Goal: Task Accomplishment & Management: Manage account settings

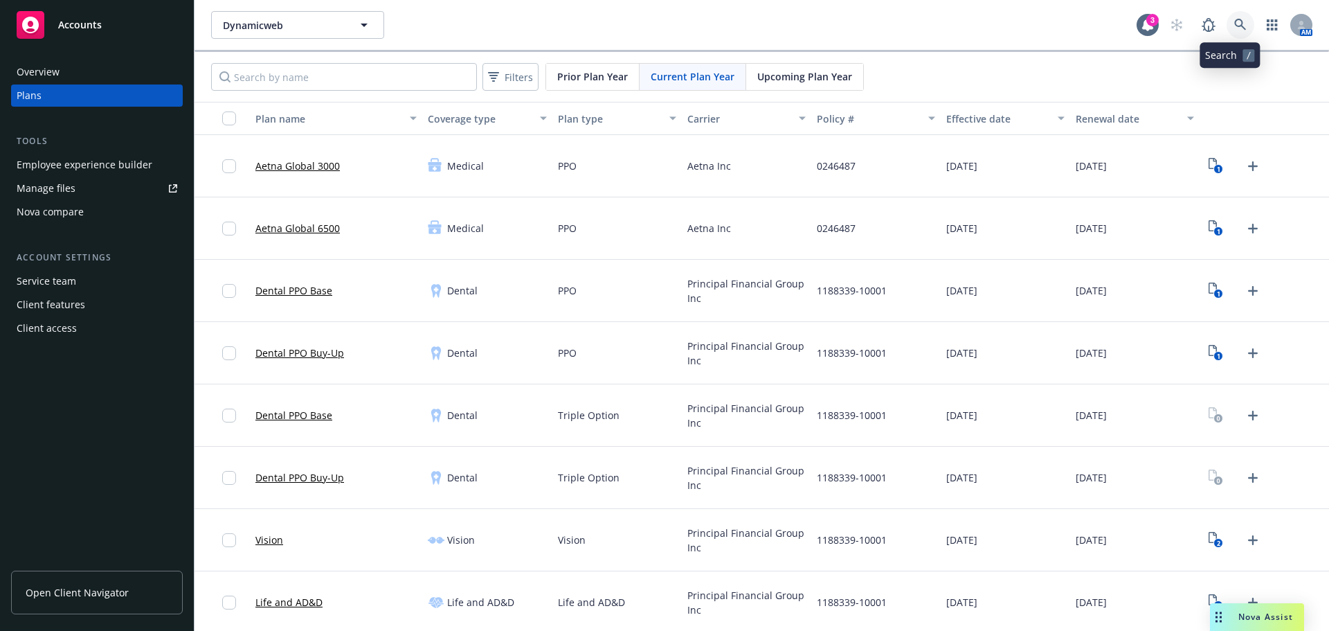
click at [1235, 24] on icon at bounding box center [1241, 25] width 12 height 12
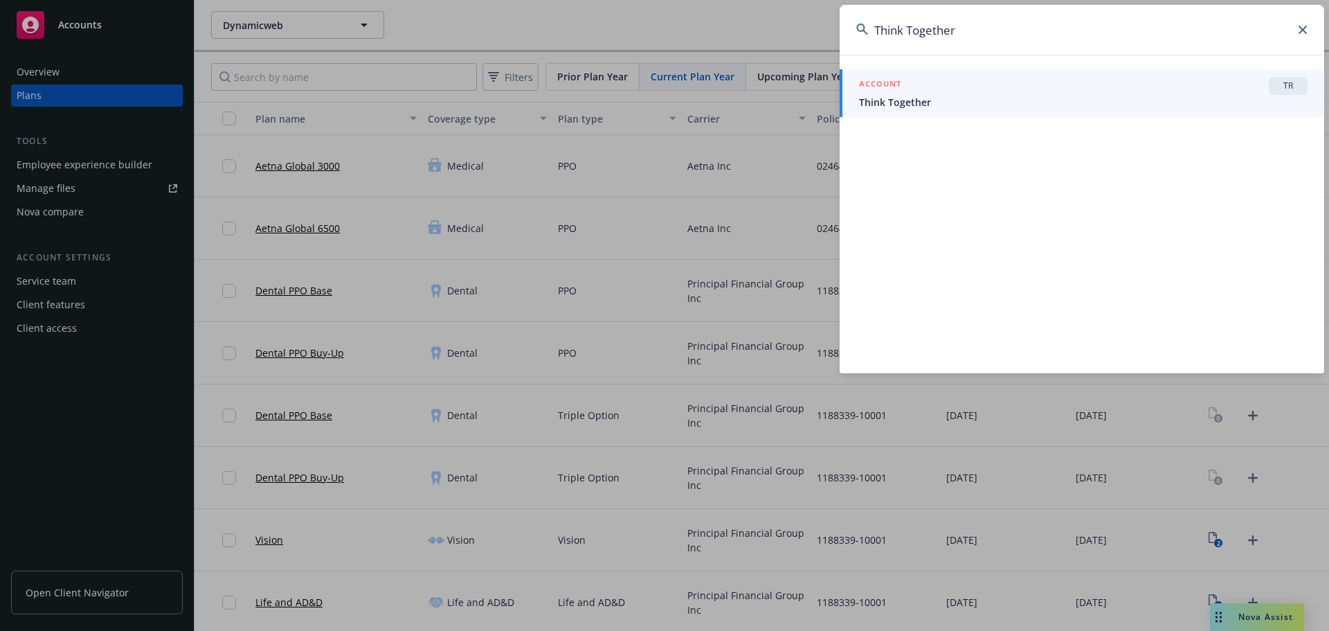
type input "Think Together"
click at [982, 120] on div "ACCOUNT TR Think Together" at bounding box center [1082, 214] width 485 height 319
click at [980, 104] on span "Think Together" at bounding box center [1083, 102] width 449 height 15
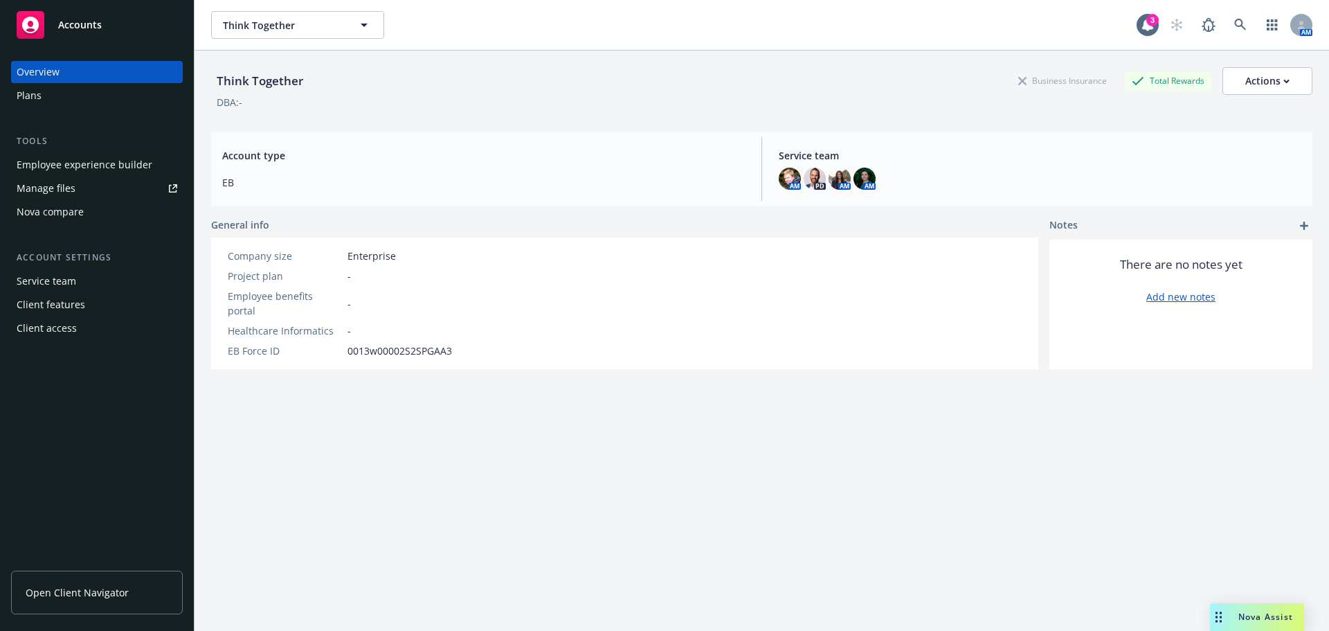
click at [57, 101] on div "Plans" at bounding box center [97, 95] width 161 height 22
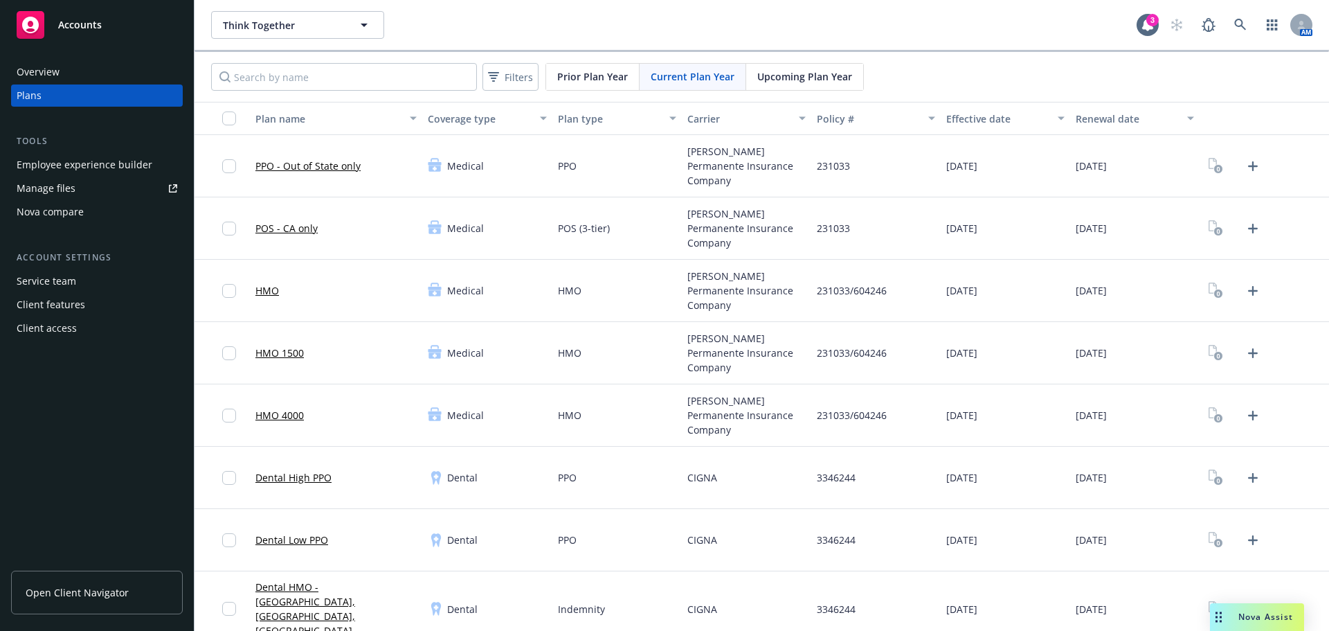
scroll to position [208, 0]
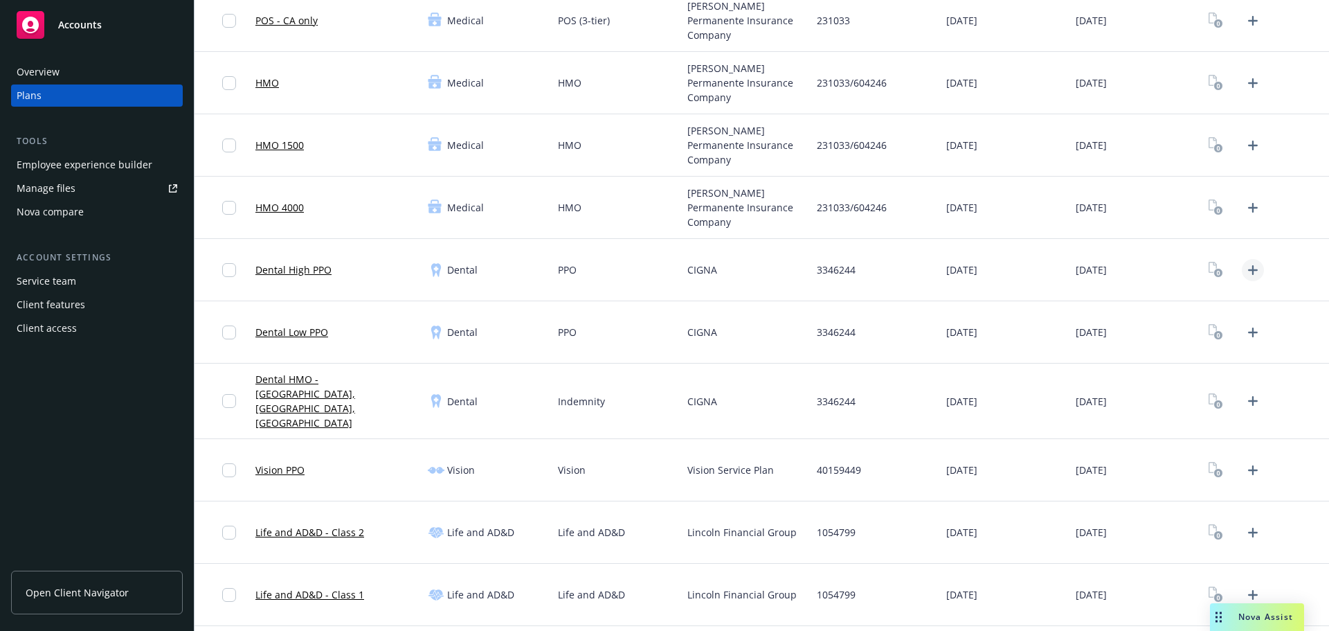
click at [1245, 275] on icon "Upload Plan Documents" at bounding box center [1253, 270] width 17 height 17
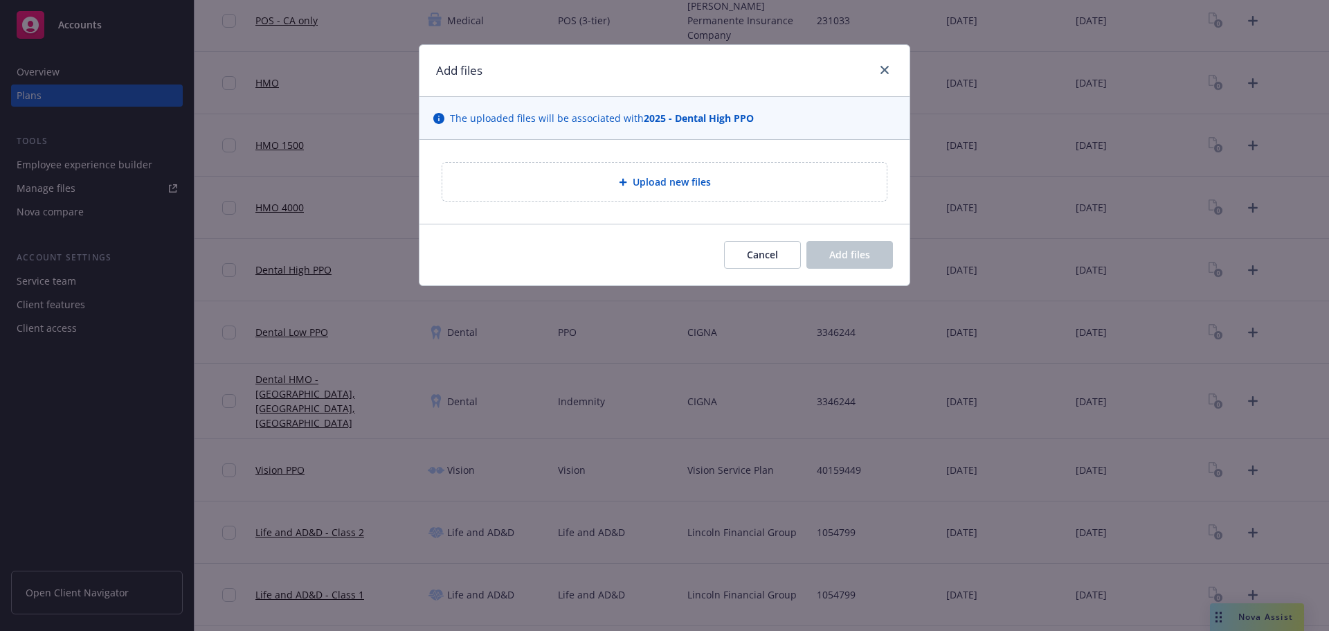
click at [666, 192] on div "Upload new files" at bounding box center [664, 182] width 445 height 38
click at [634, 193] on div "Upload new files" at bounding box center [664, 182] width 445 height 38
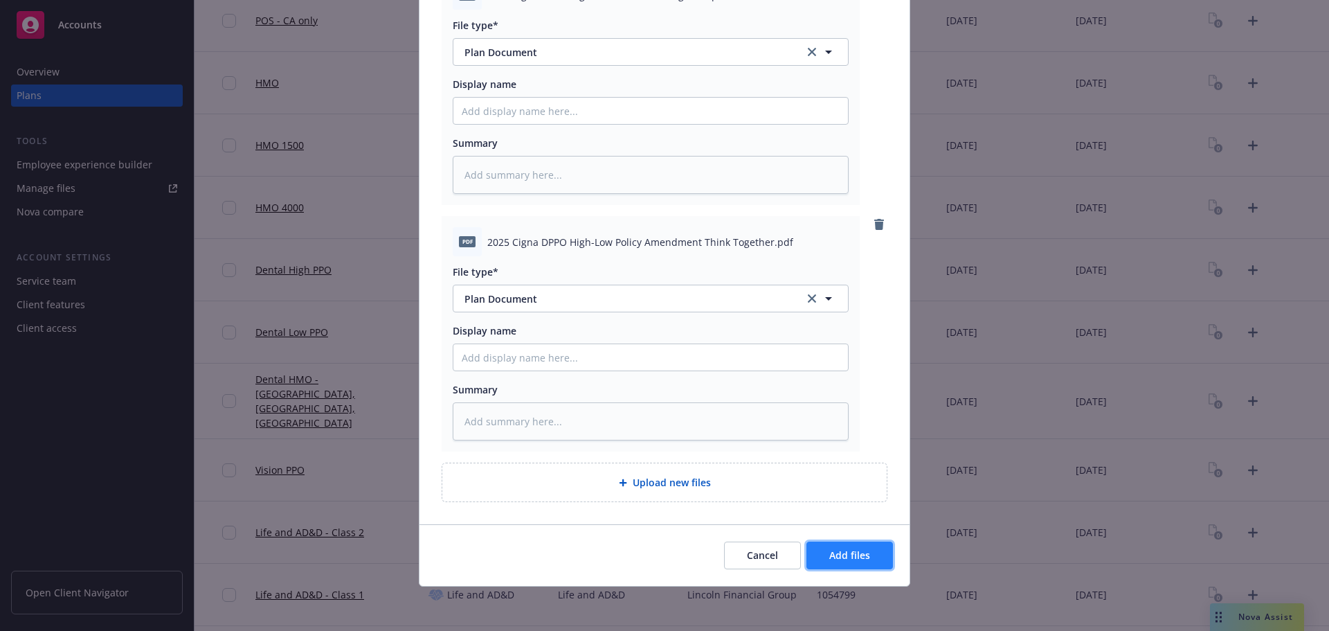
click at [838, 555] on span "Add files" at bounding box center [850, 554] width 41 height 13
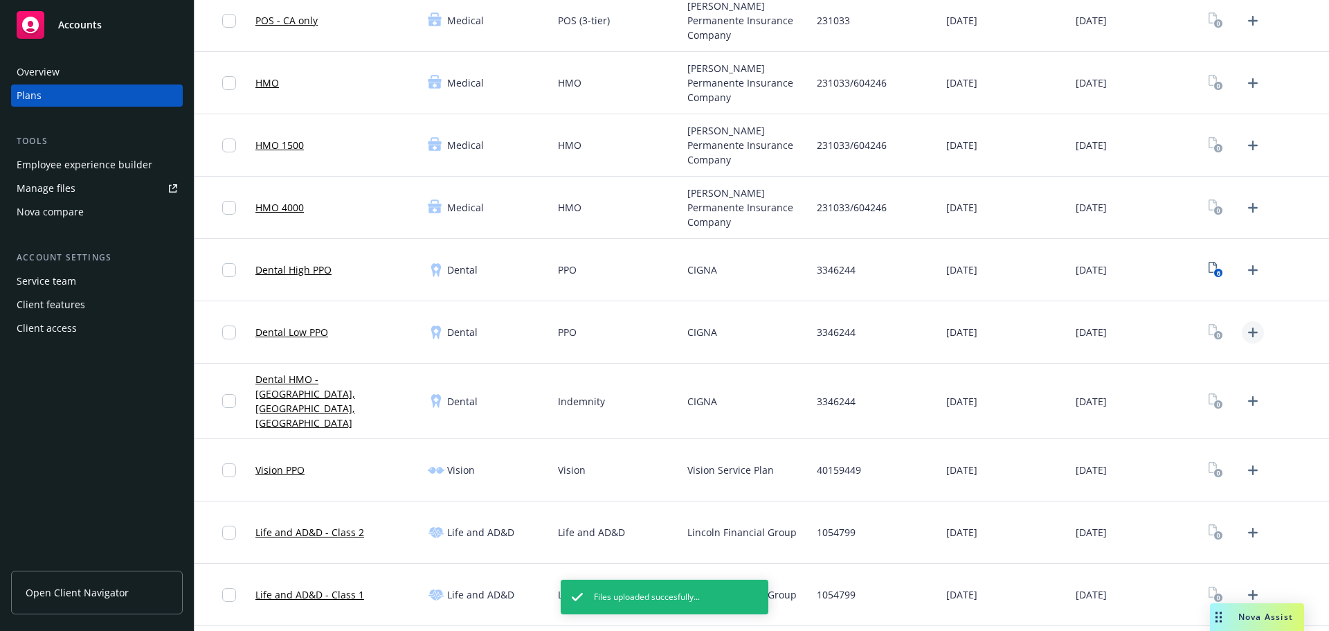
click at [1248, 328] on icon "Upload Plan Documents" at bounding box center [1253, 332] width 17 height 17
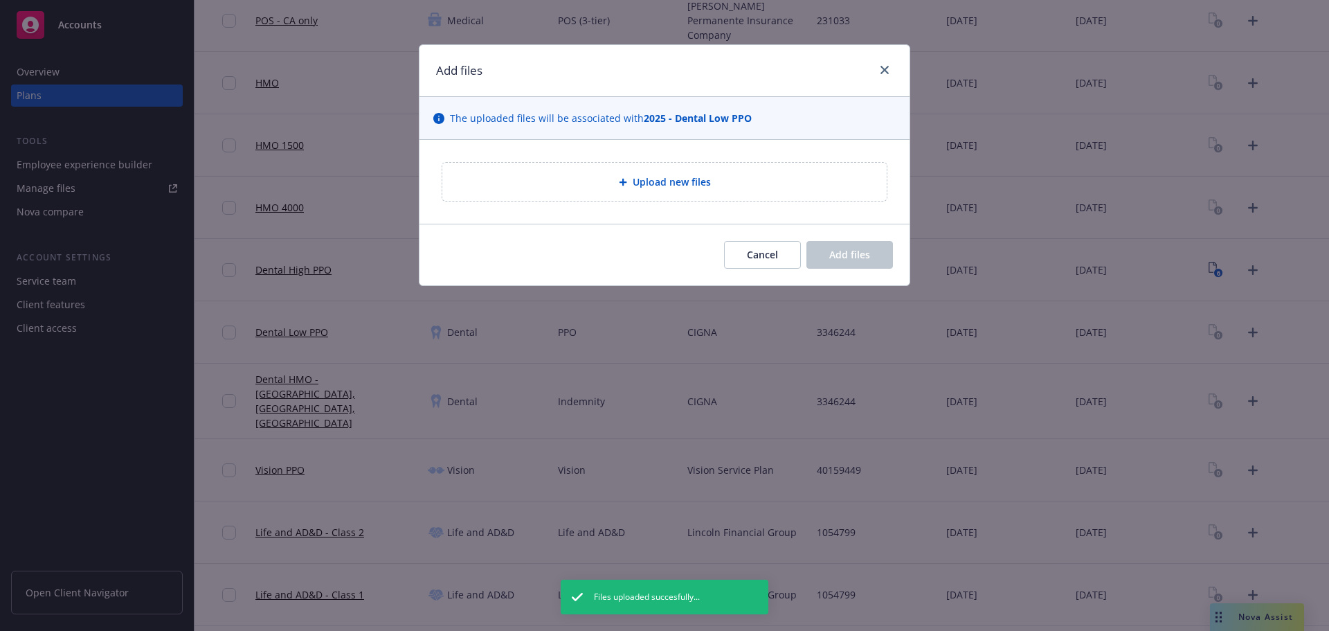
click at [661, 182] on span "Upload new files" at bounding box center [672, 181] width 78 height 15
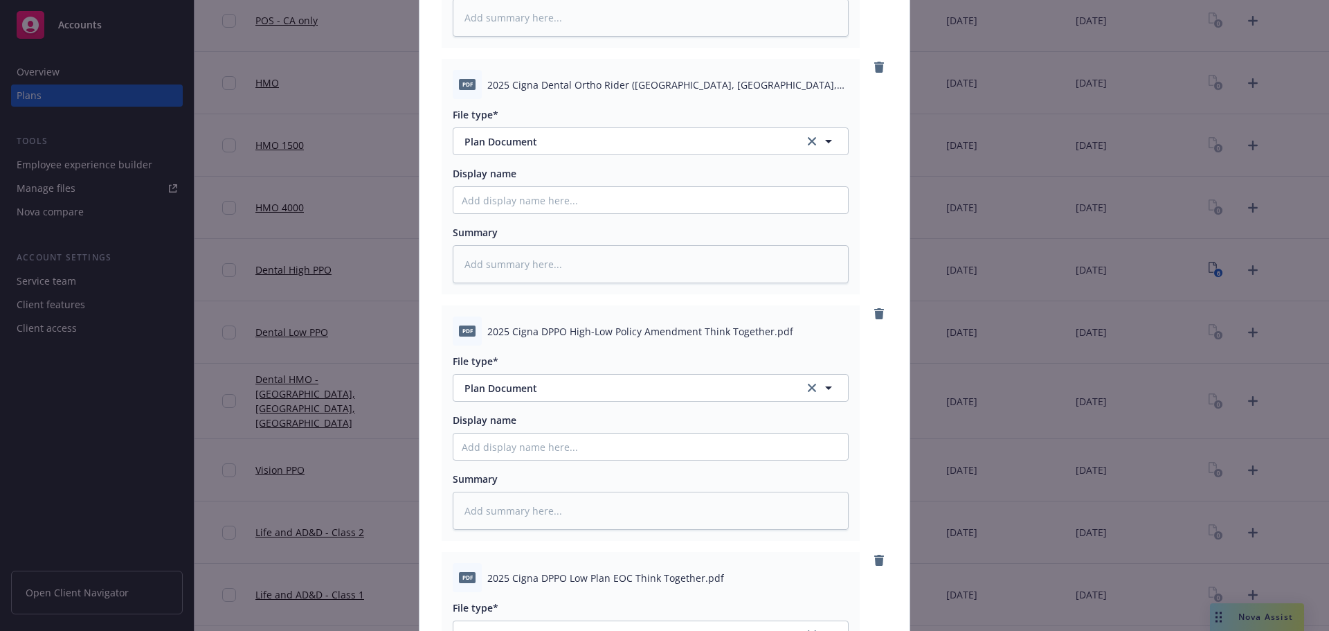
scroll to position [623, 0]
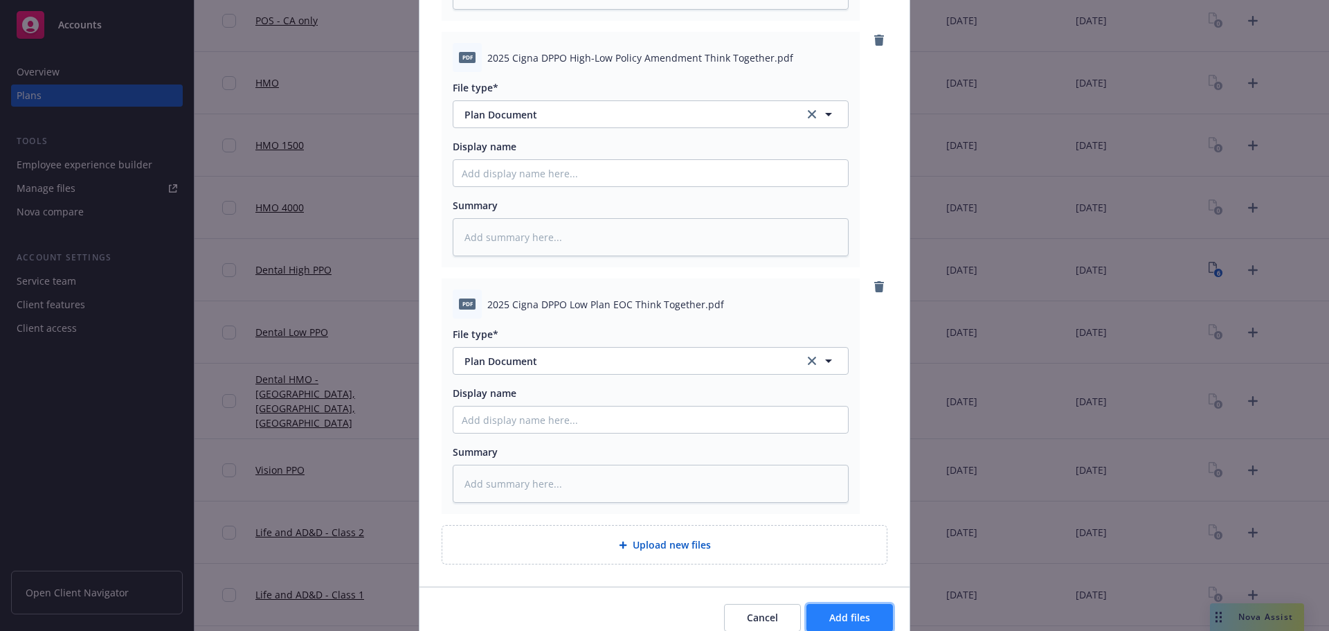
click at [845, 613] on span "Add files" at bounding box center [850, 617] width 41 height 13
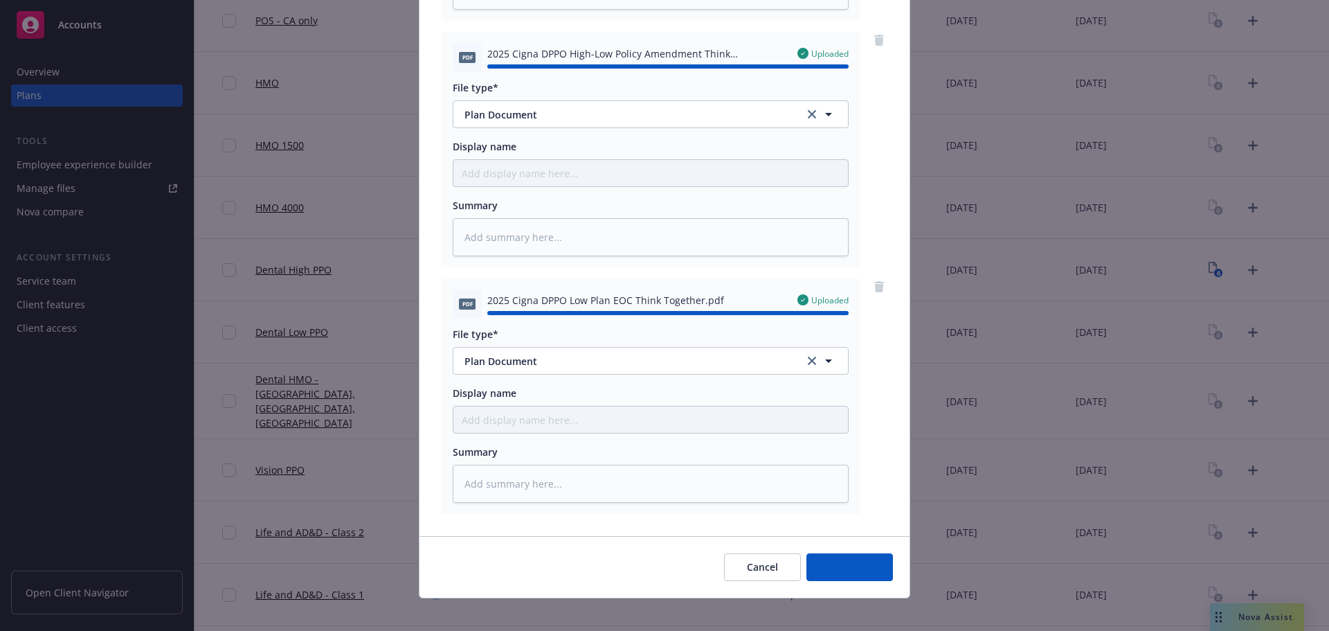
type textarea "x"
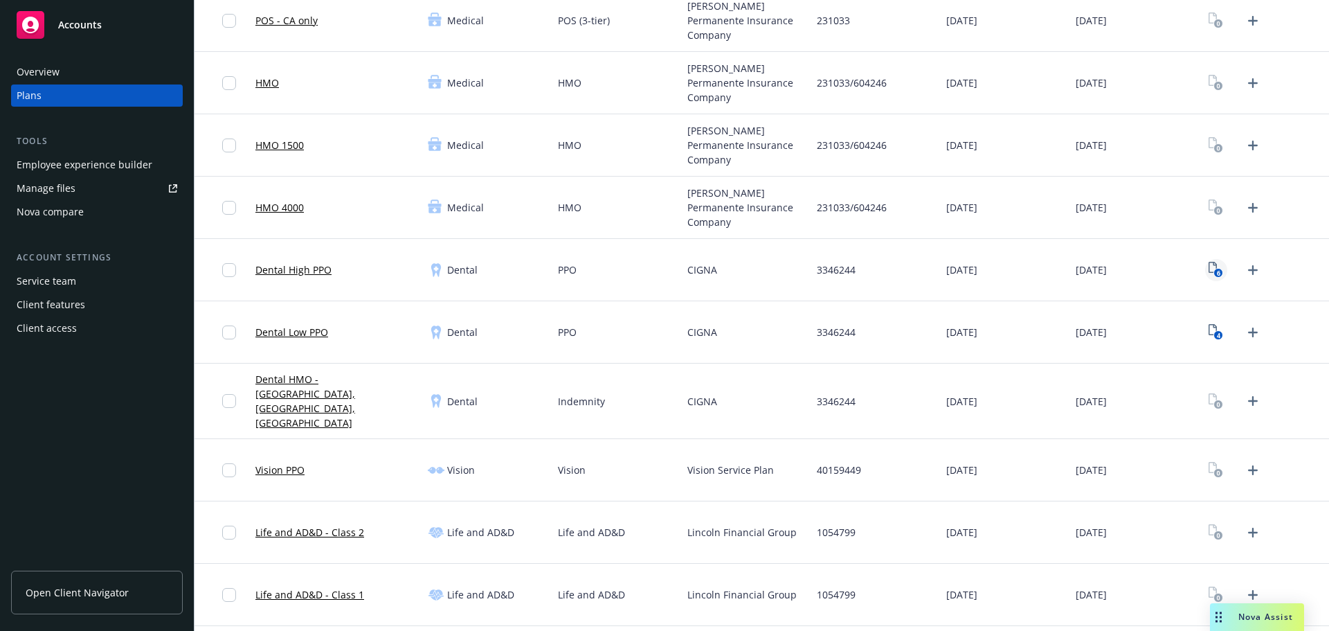
click at [1209, 274] on icon "6" at bounding box center [1216, 270] width 15 height 16
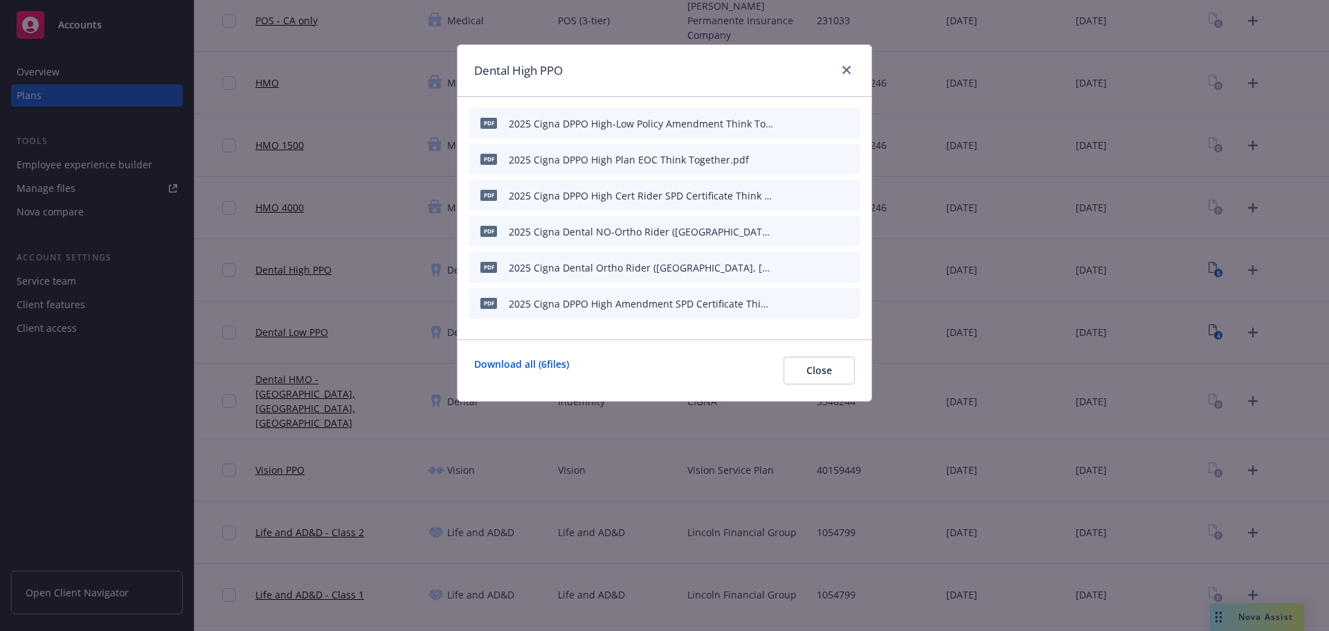
click at [782, 235] on icon "button" at bounding box center [782, 231] width 8 height 8
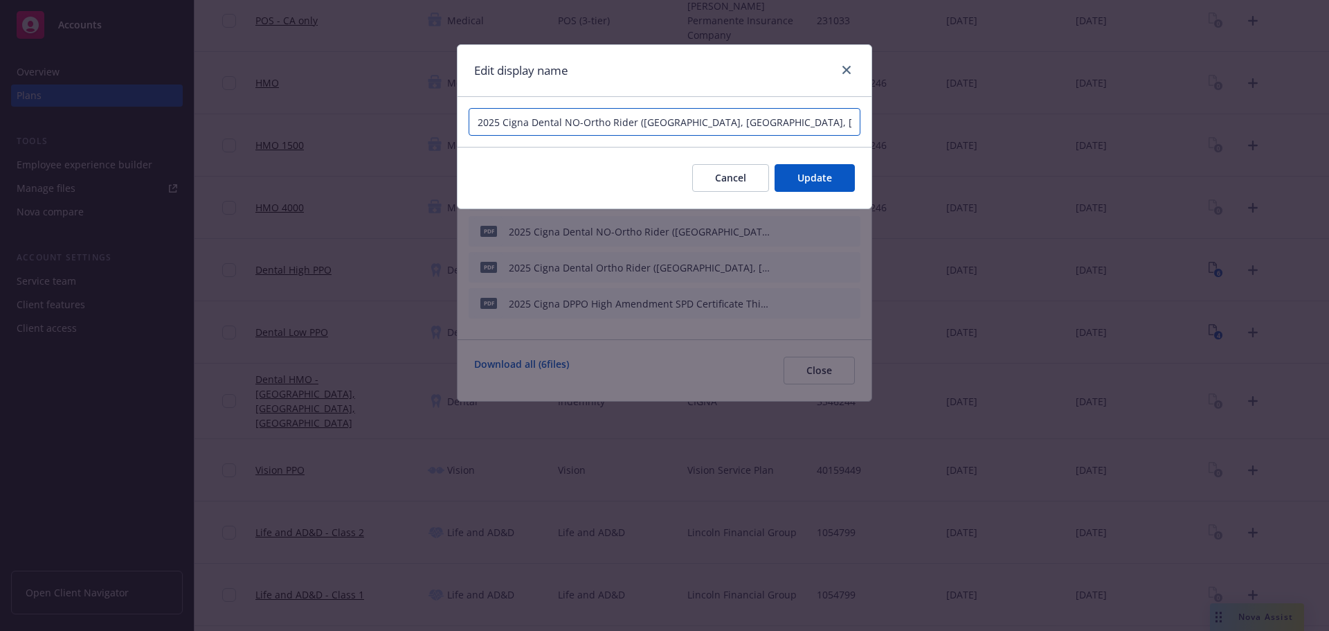
click at [562, 122] on input "2025 Cigna Dental NO-Ortho Rider ([GEOGRAPHIC_DATA], [GEOGRAPHIC_DATA], [GEOGRA…" at bounding box center [665, 122] width 392 height 28
type input "2025 Cigna Dental ET No Ortho Rider ([GEOGRAPHIC_DATA], [GEOGRAPHIC_DATA], [GEO…"
click at [806, 173] on span "Update" at bounding box center [815, 177] width 35 height 13
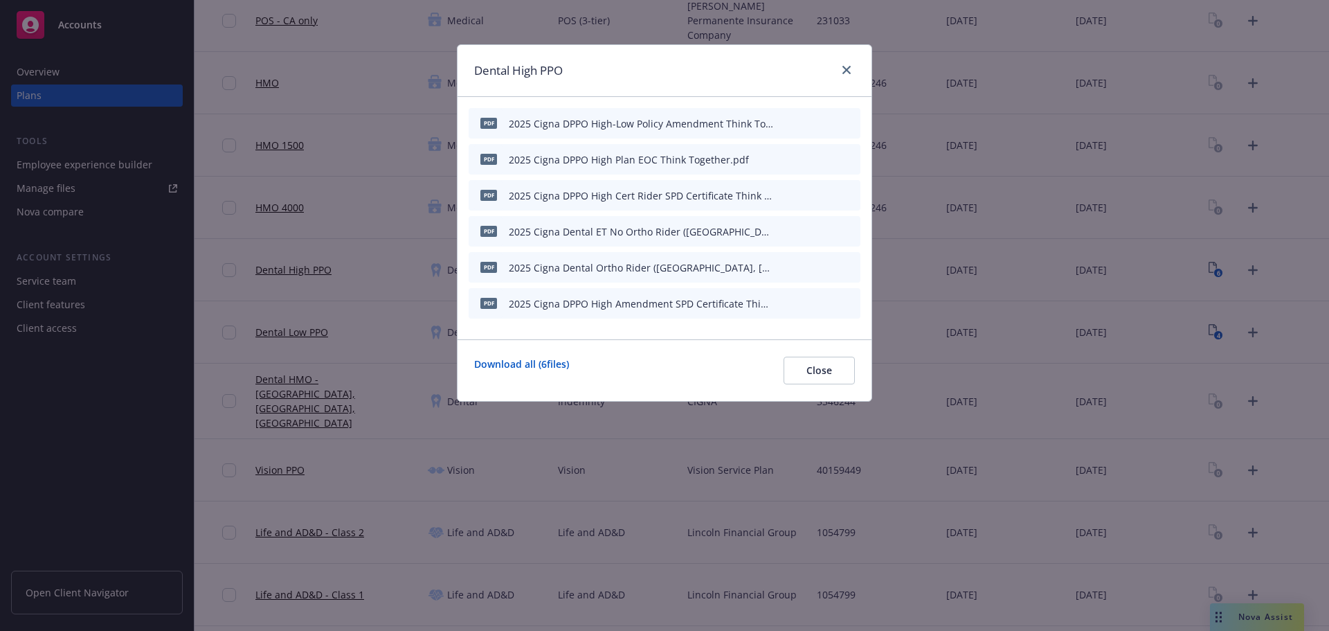
click at [781, 267] on icon "button" at bounding box center [781, 268] width 7 height 7
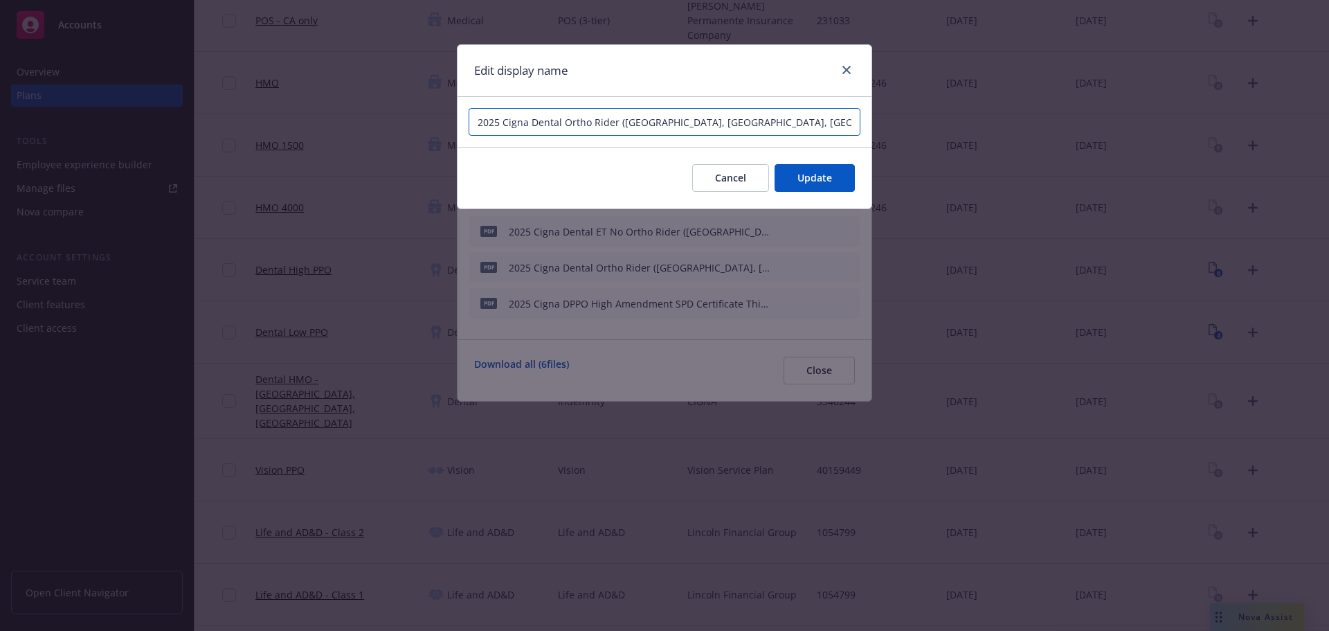
click at [570, 120] on input "2025 Cigna Dental Ortho Rider ([GEOGRAPHIC_DATA], [GEOGRAPHIC_DATA], [GEOGRAPHI…" at bounding box center [665, 122] width 392 height 28
click at [566, 120] on input "2025 Cigna Dental Ortho Rider ([GEOGRAPHIC_DATA], [GEOGRAPHIC_DATA], [GEOGRAPHI…" at bounding box center [665, 122] width 392 height 28
click at [574, 122] on input "2025 Cigna Dental Ortho Rider ([GEOGRAPHIC_DATA], [GEOGRAPHIC_DATA], [GEOGRAPHI…" at bounding box center [665, 122] width 392 height 28
type input "2025 Cigna Dental ET Ortho Rider ([GEOGRAPHIC_DATA], [GEOGRAPHIC_DATA], [GEOGRA…"
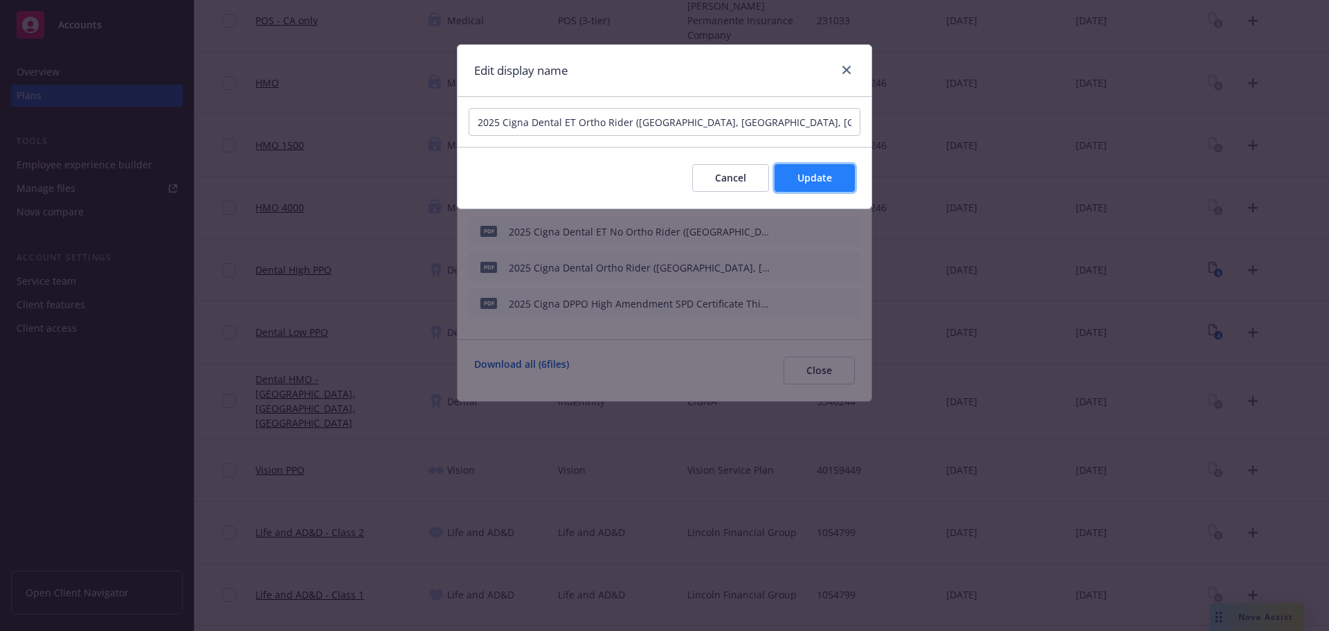
click at [807, 181] on span "Update" at bounding box center [815, 177] width 35 height 13
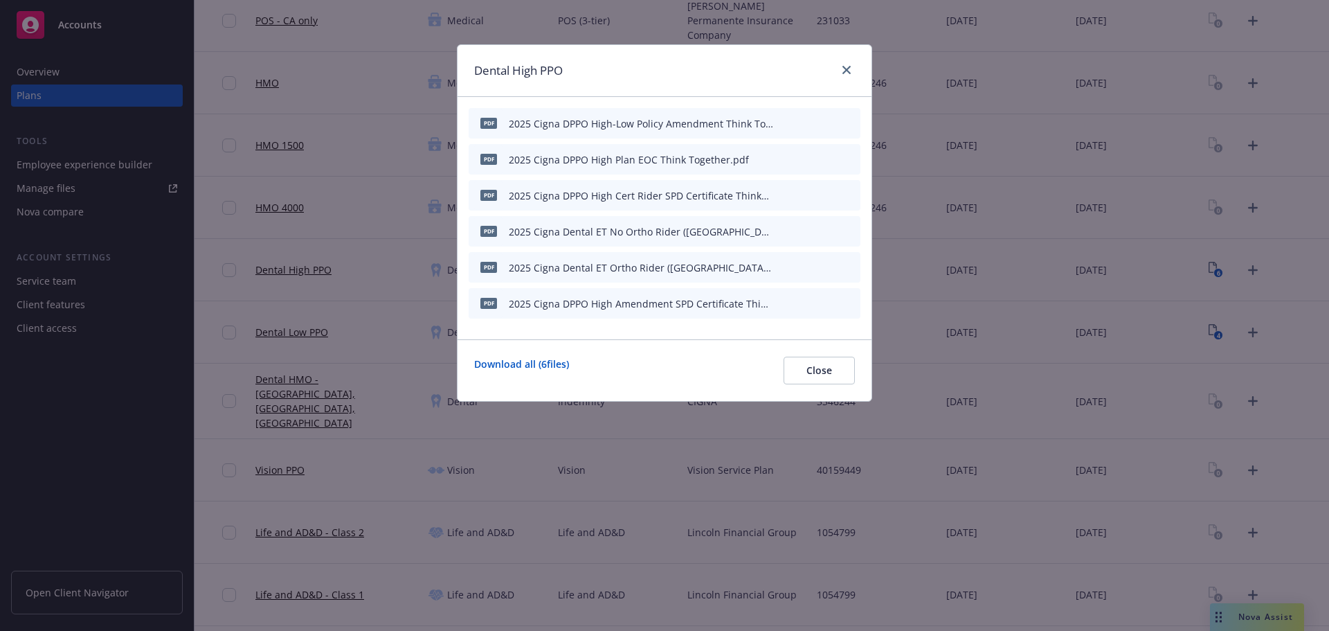
click at [781, 195] on icon "button" at bounding box center [781, 195] width 7 height 7
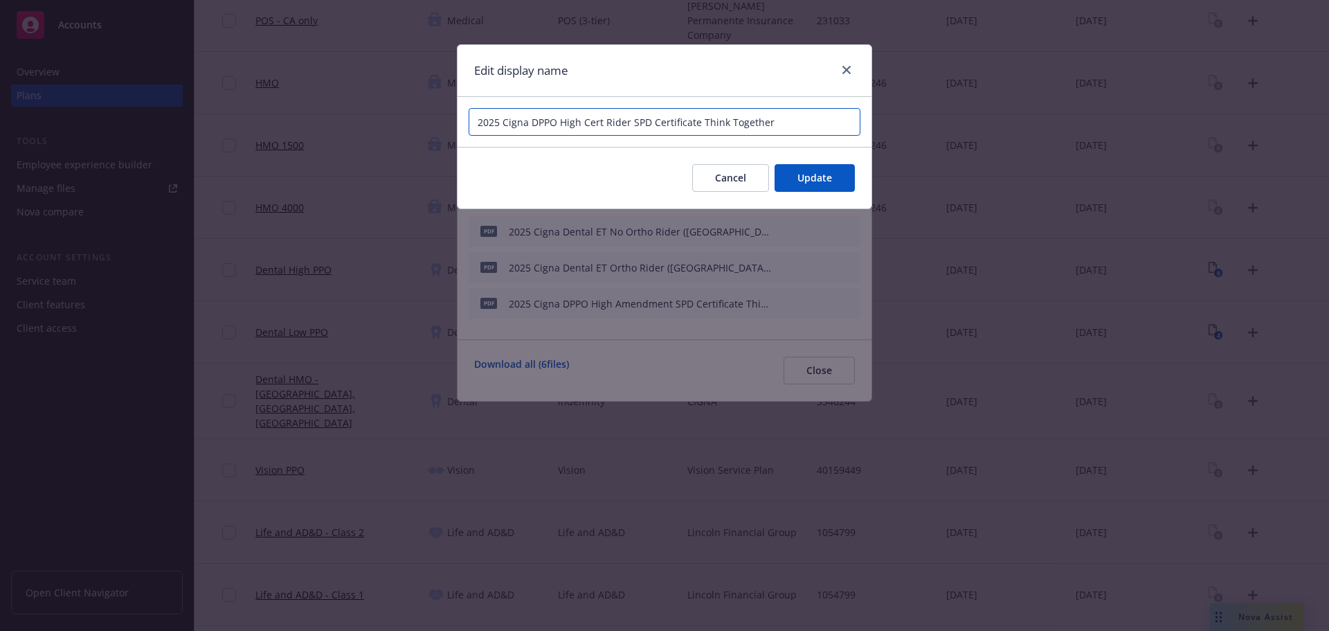
click at [600, 122] on input "2025 Cigna DPPO High Cert Rider SPD Certificate Think Together" at bounding box center [665, 122] width 392 height 28
click at [580, 122] on input "2025 Cigna DPPO High Certificate Rider SPD Certificate Think Together" at bounding box center [665, 122] width 392 height 28
drag, startPoint x: 583, startPoint y: 122, endPoint x: 657, endPoint y: 122, distance: 74.1
click at [657, 122] on input "2025 Cigna DPPO High Certificate Rider SPD Certificate Think Together" at bounding box center [665, 122] width 392 height 28
click at [653, 122] on input "2025 Cigna DPPO High SPD Certificate Think Together" at bounding box center [665, 122] width 392 height 28
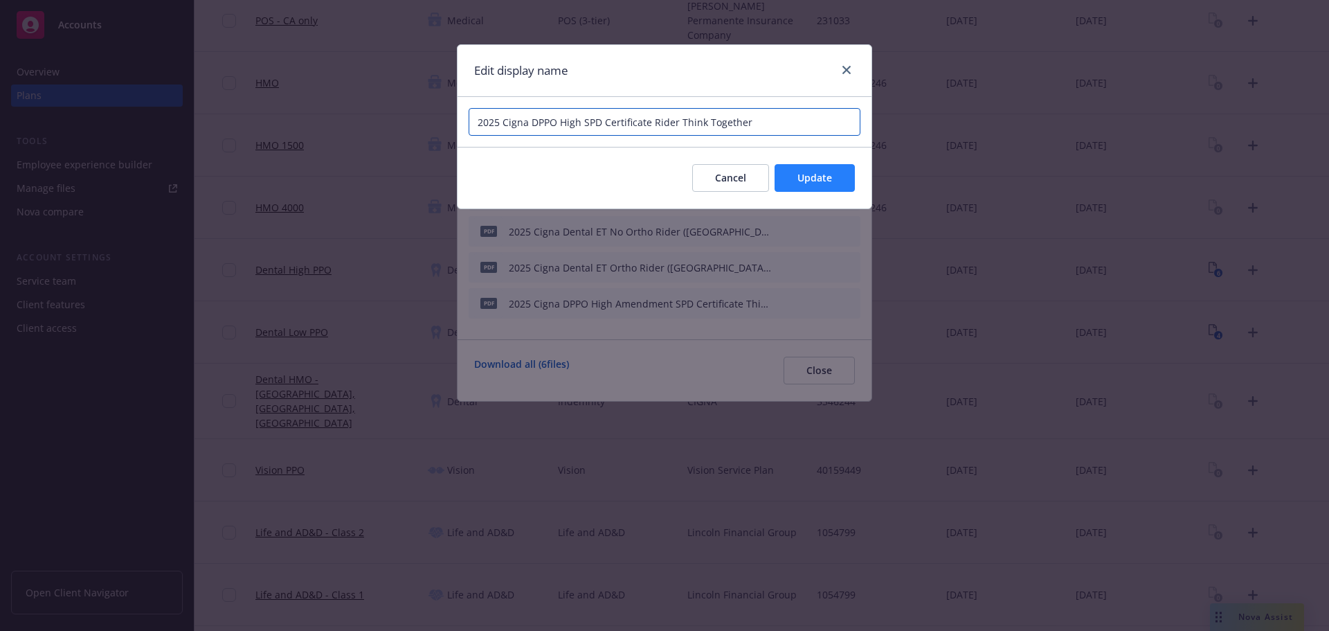
type input "2025 Cigna DPPO High SPD Certificate Rider Think Together"
click at [819, 177] on span "Update" at bounding box center [815, 177] width 35 height 13
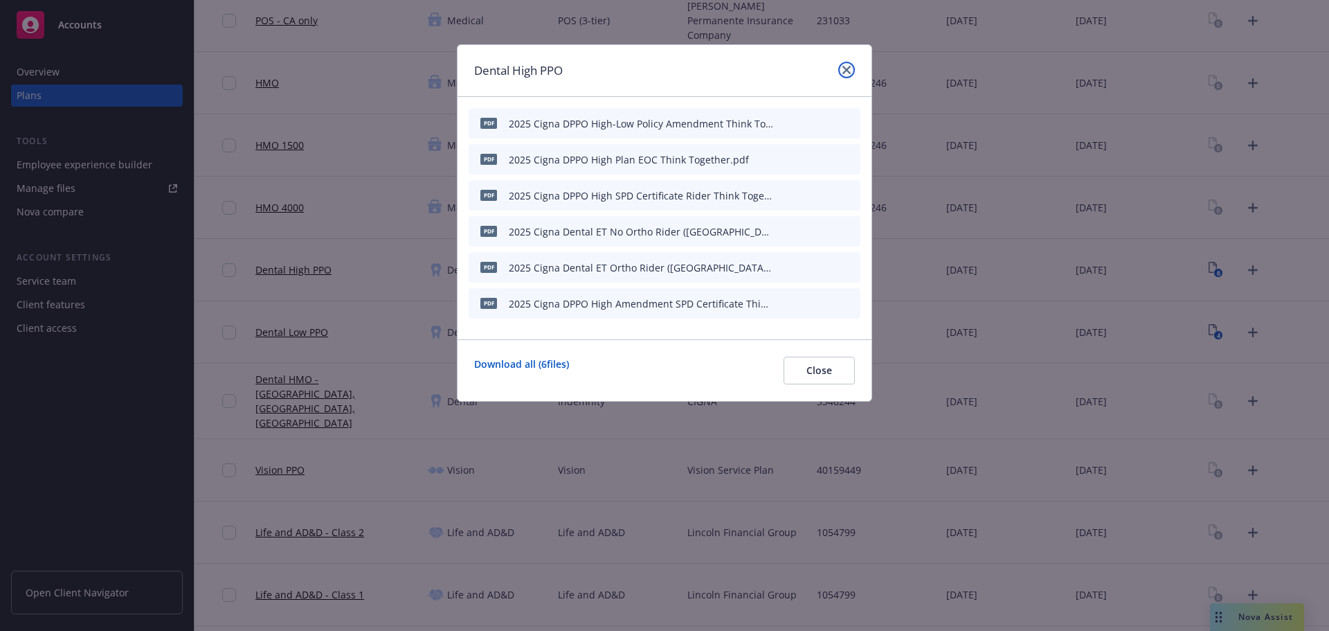
click at [846, 71] on icon "close" at bounding box center [847, 70] width 8 height 8
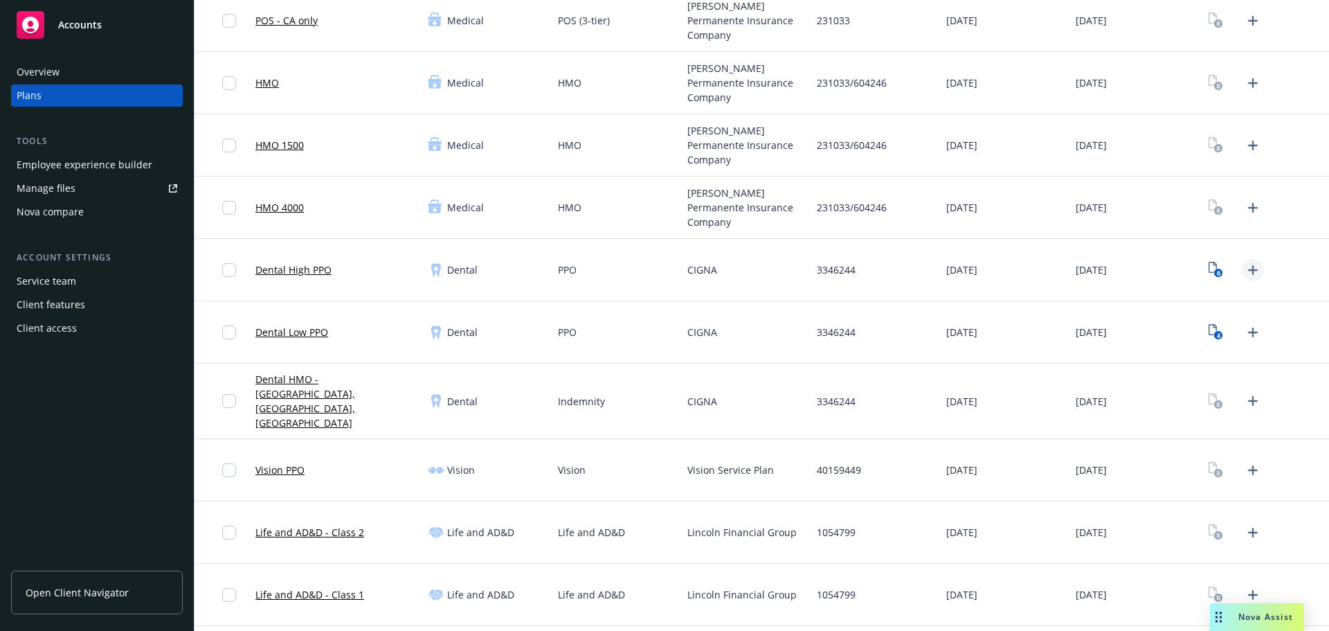
click at [1251, 269] on icon "Upload Plan Documents" at bounding box center [1253, 270] width 17 height 17
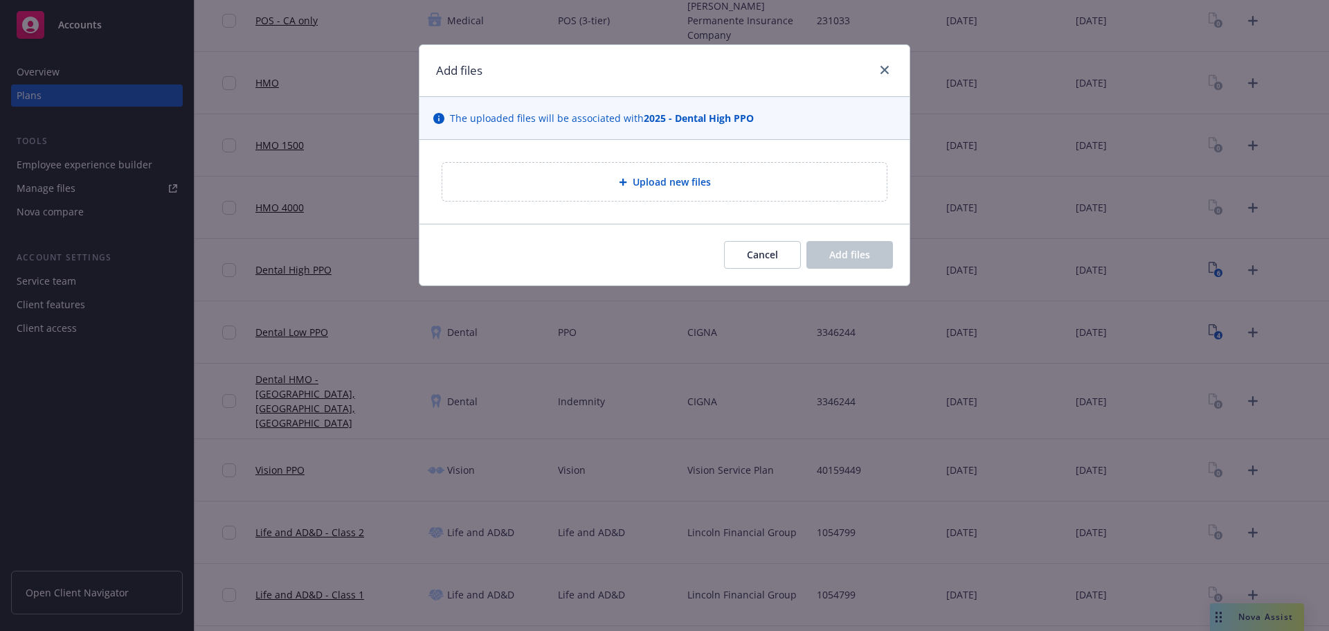
click at [583, 194] on div "Upload new files" at bounding box center [664, 182] width 445 height 38
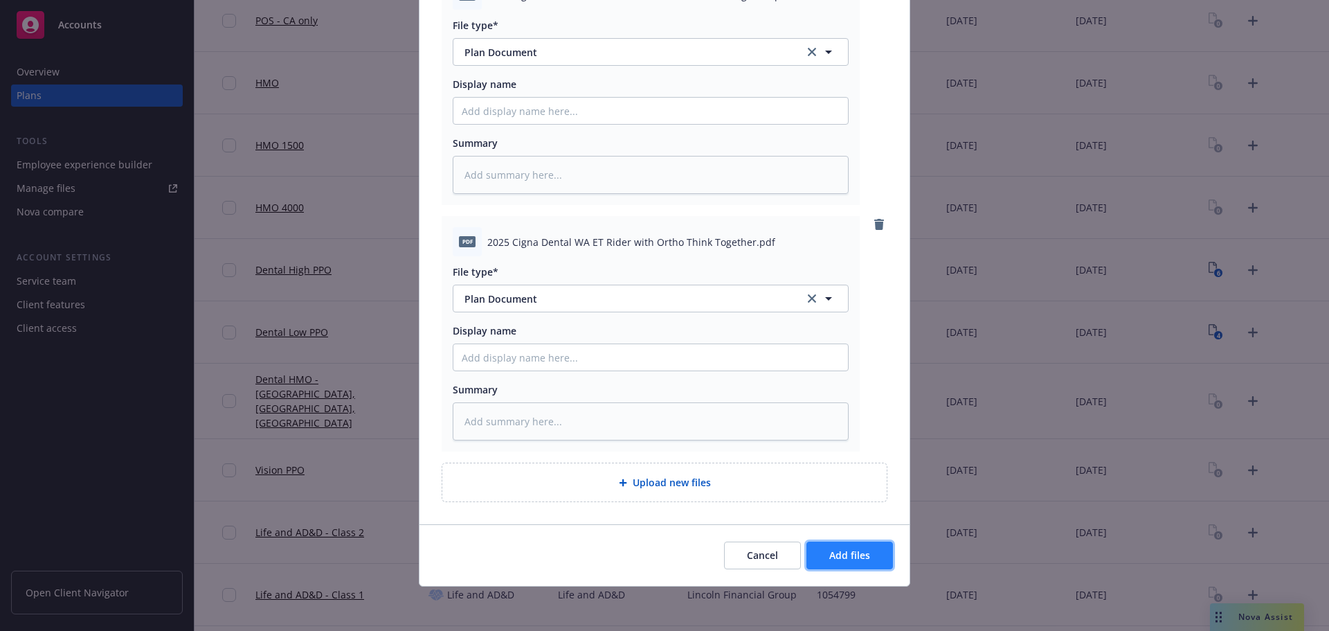
click at [838, 547] on button "Add files" at bounding box center [850, 555] width 87 height 28
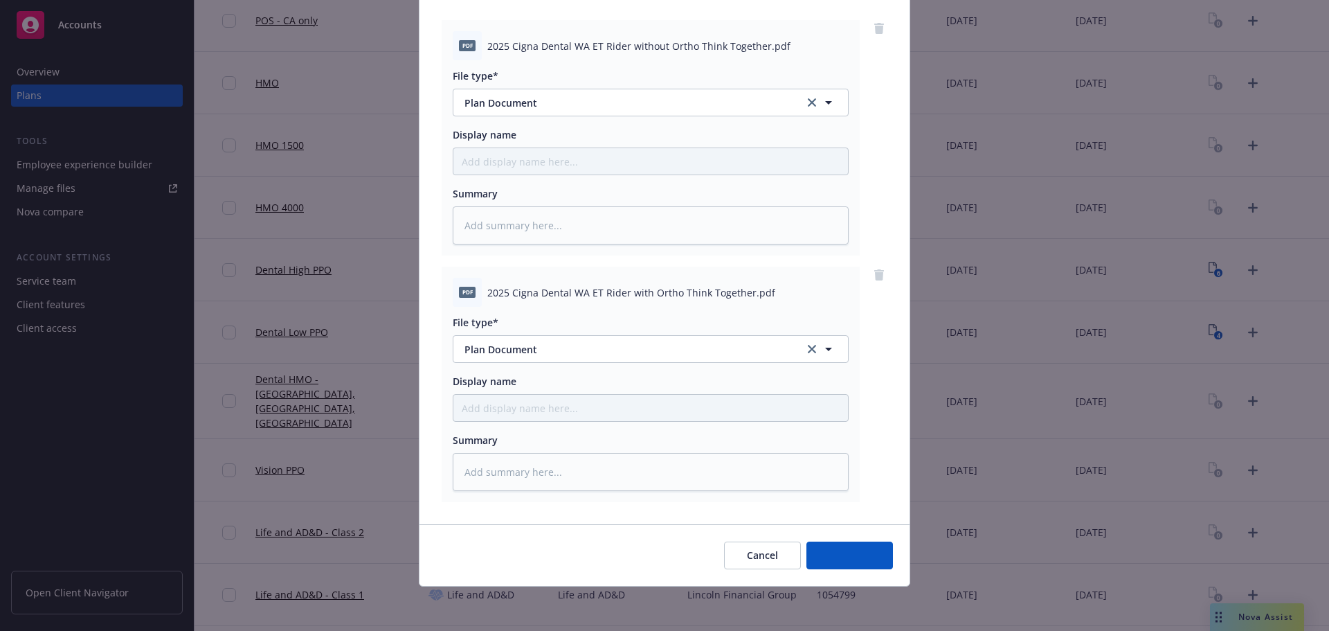
scroll to position [142, 0]
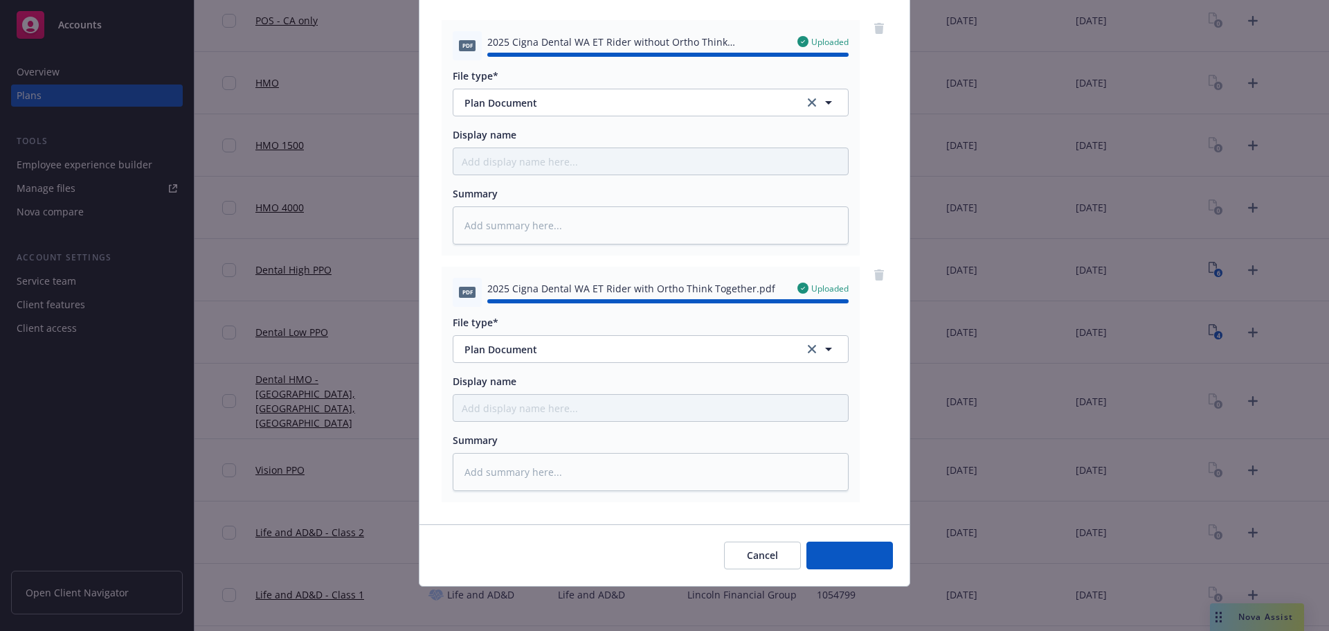
type textarea "x"
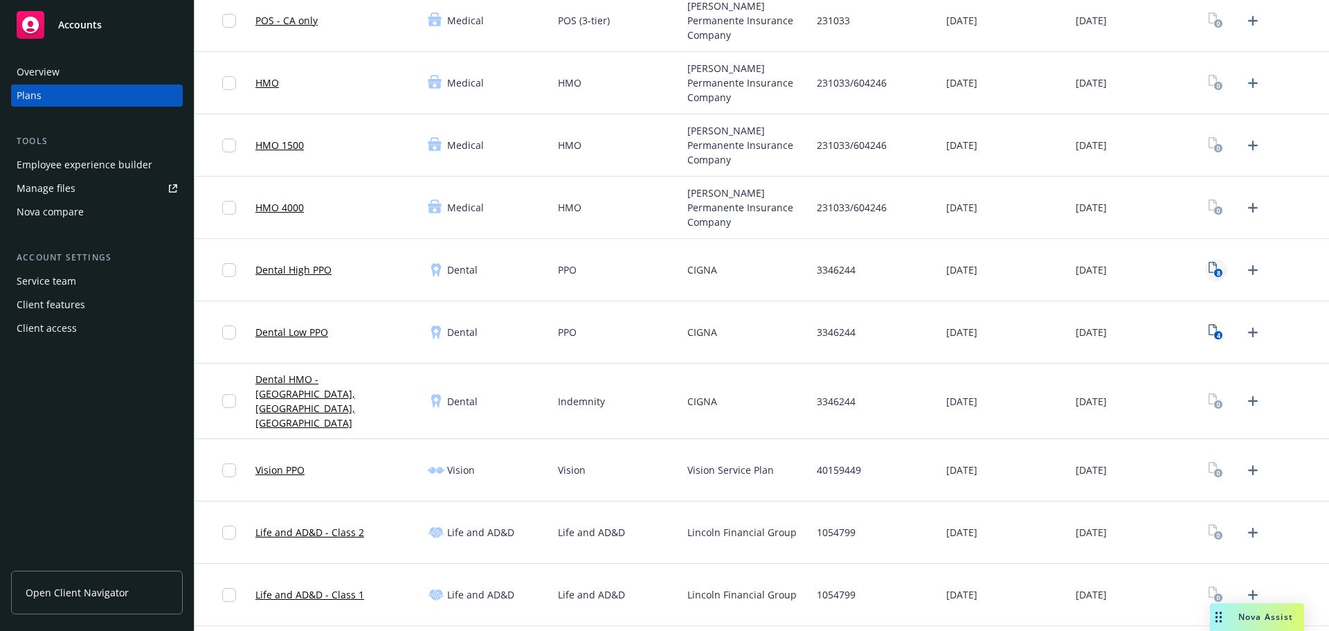
click at [1208, 279] on link "8" at bounding box center [1217, 270] width 22 height 22
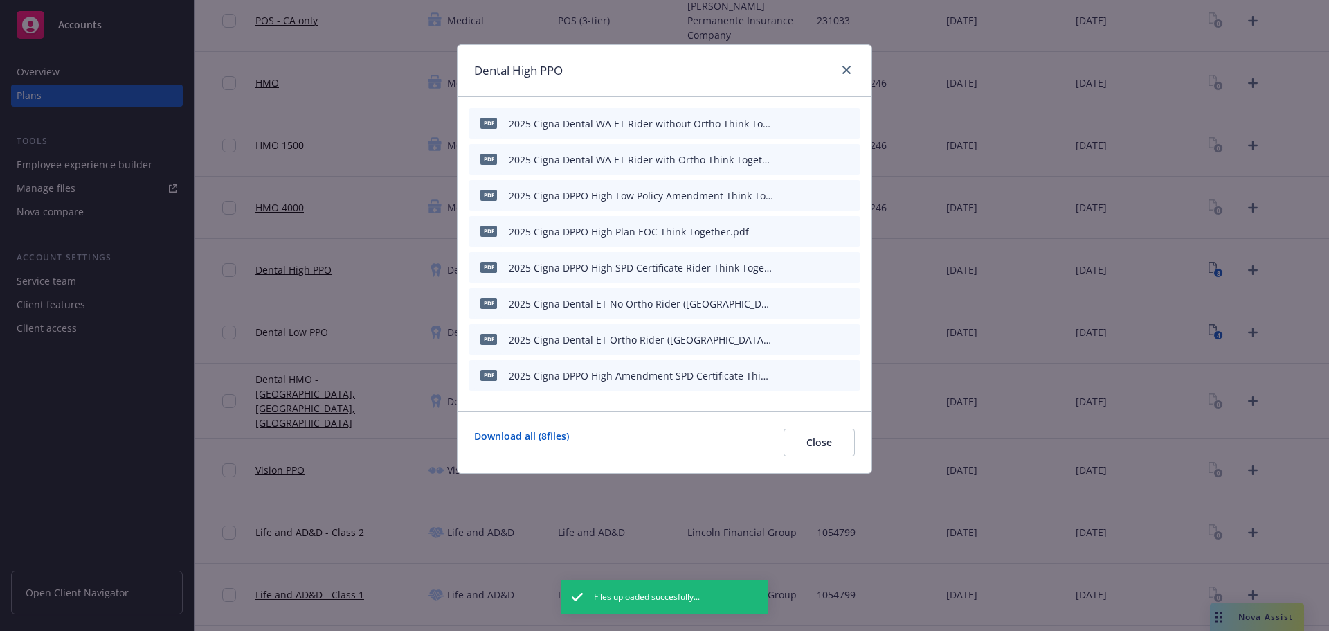
click at [789, 122] on div at bounding box center [817, 123] width 76 height 15
click at [786, 123] on button "button" at bounding box center [781, 123] width 11 height 11
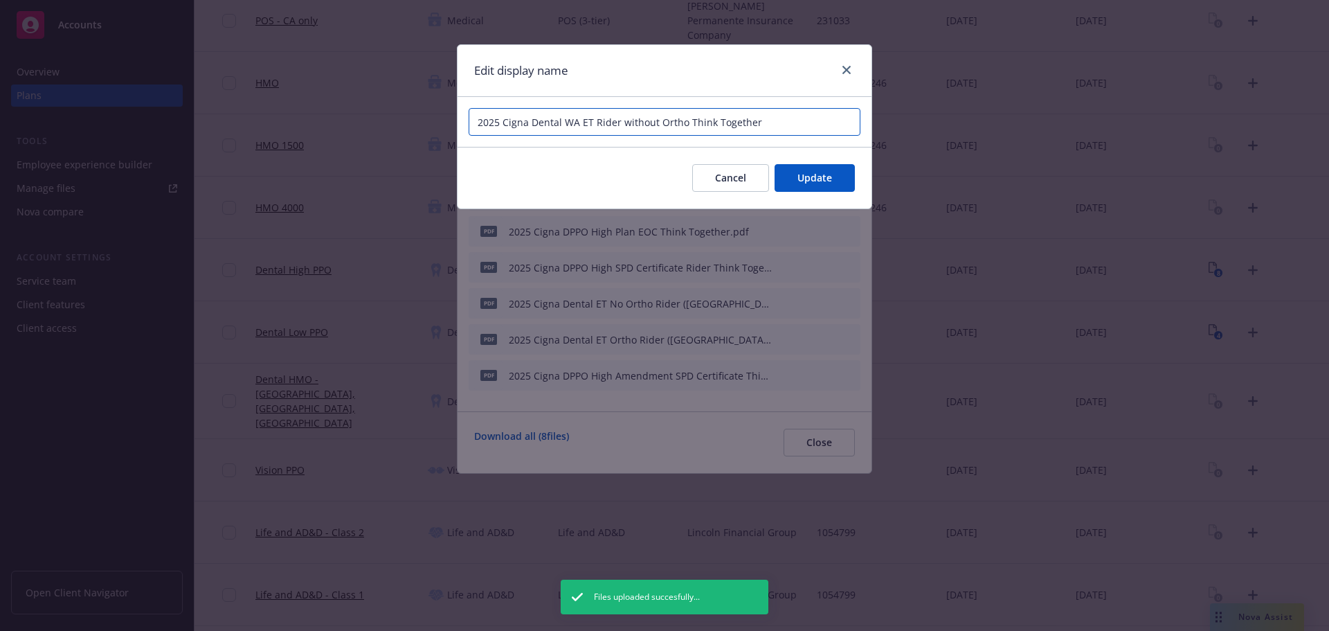
click at [566, 120] on input "2025 Cigna Dental WA ET Rider without Ortho Think Together" at bounding box center [665, 122] width 392 height 28
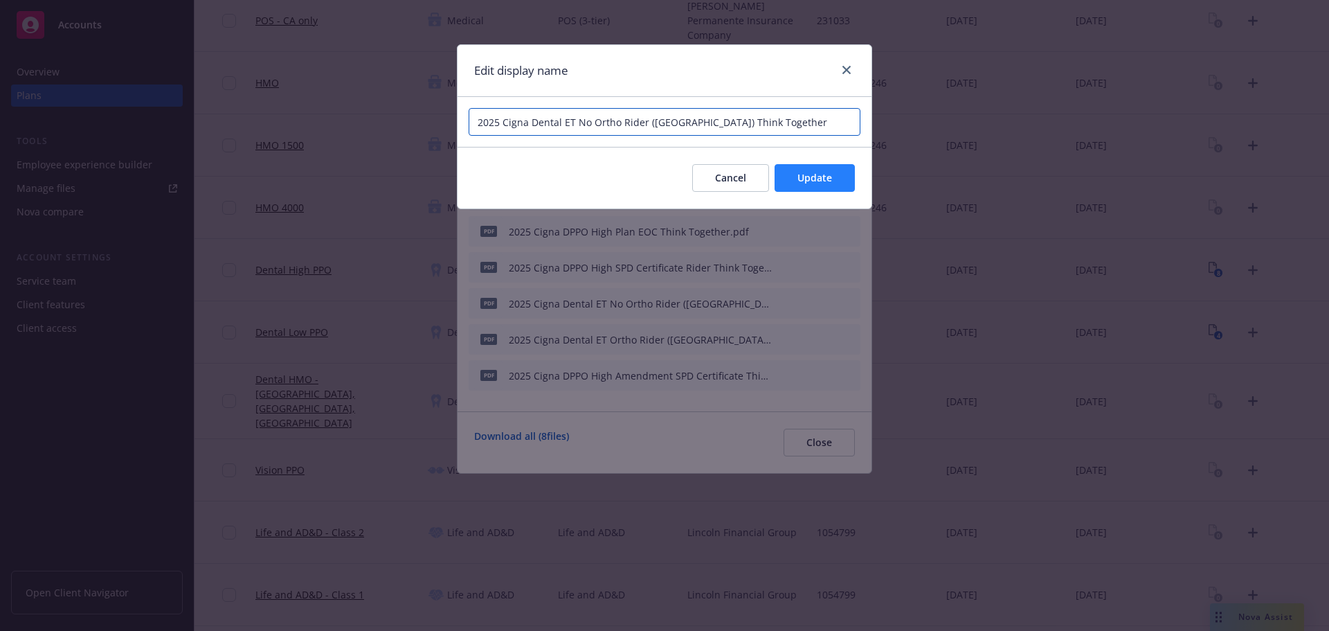
type input "2025 Cigna Dental ET No Ortho Rider ([GEOGRAPHIC_DATA]) Think Together"
click at [818, 181] on span "Update" at bounding box center [815, 177] width 35 height 13
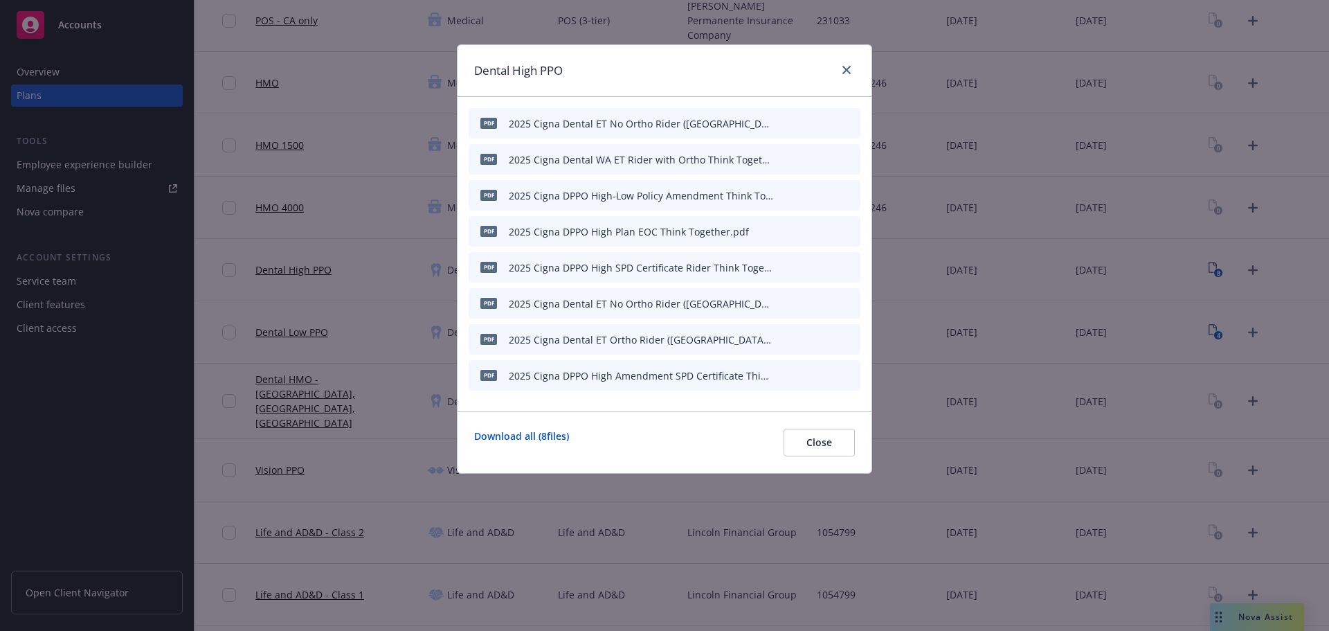
click at [782, 159] on icon "button" at bounding box center [781, 159] width 7 height 7
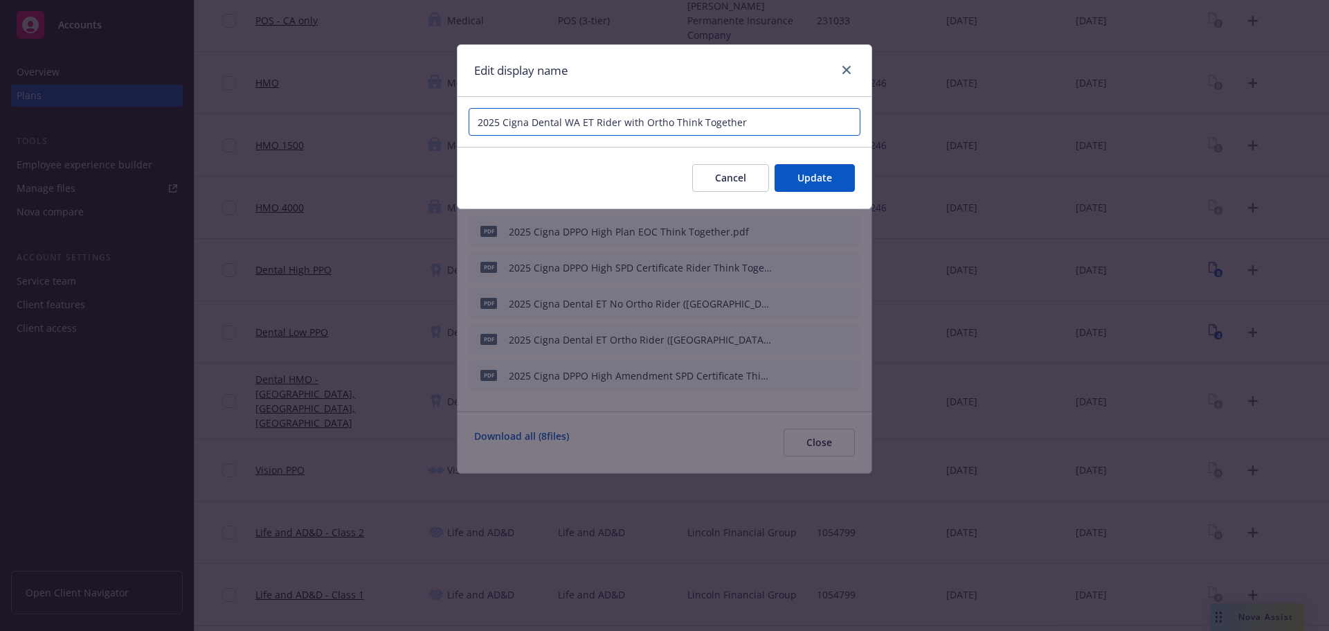
click at [680, 126] on input "2025 Cigna Dental WA ET Rider with Ortho Think Together" at bounding box center [665, 122] width 392 height 28
paste input "ET No Ortho Rider ([GEOGRAPHIC_DATA])"
click at [581, 126] on input "2025 Cigna Dental ET No Ortho Rider ([GEOGRAPHIC_DATA]) Think Together" at bounding box center [665, 122] width 392 height 28
type input "2025 Cigna Dental ET Ortho Rider ([GEOGRAPHIC_DATA]) Think Together"
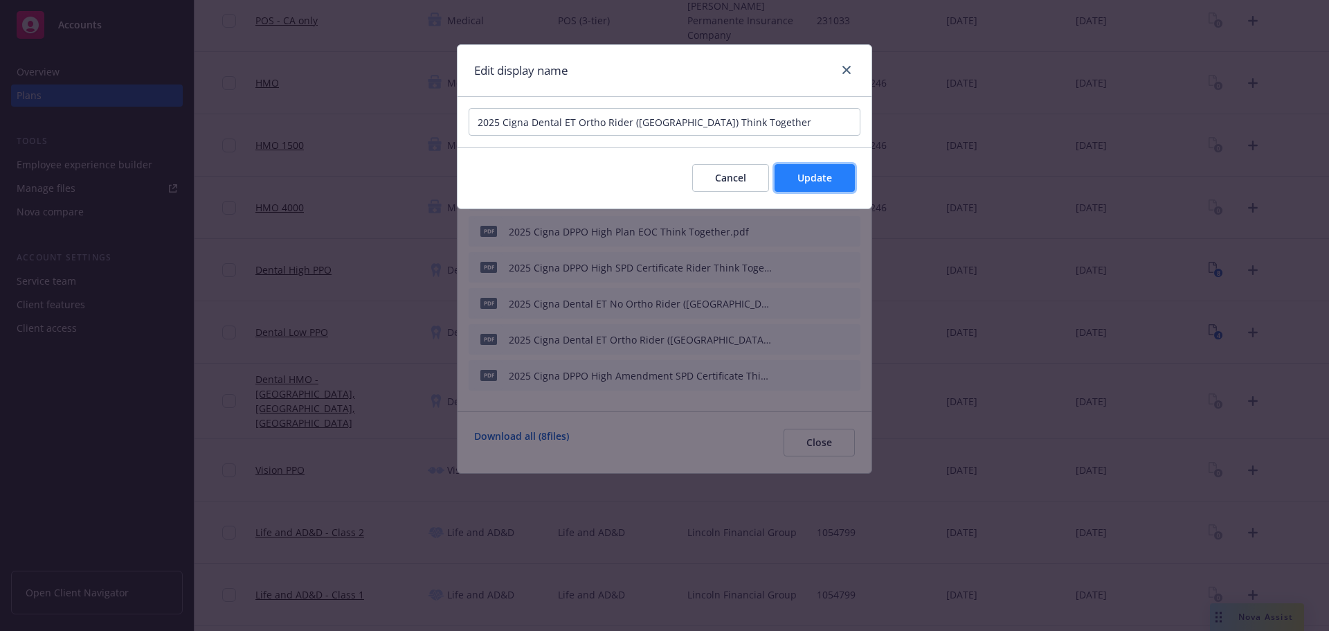
click at [817, 187] on button "Update" at bounding box center [815, 178] width 80 height 28
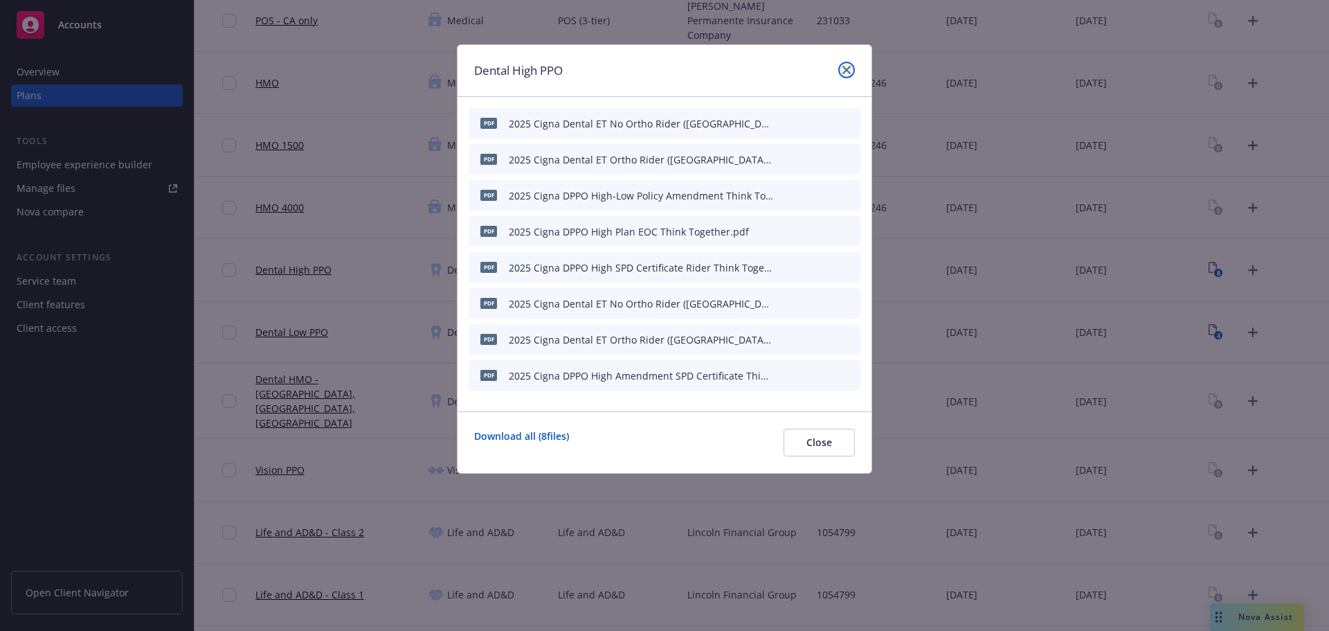
click at [850, 69] on icon "close" at bounding box center [847, 70] width 8 height 8
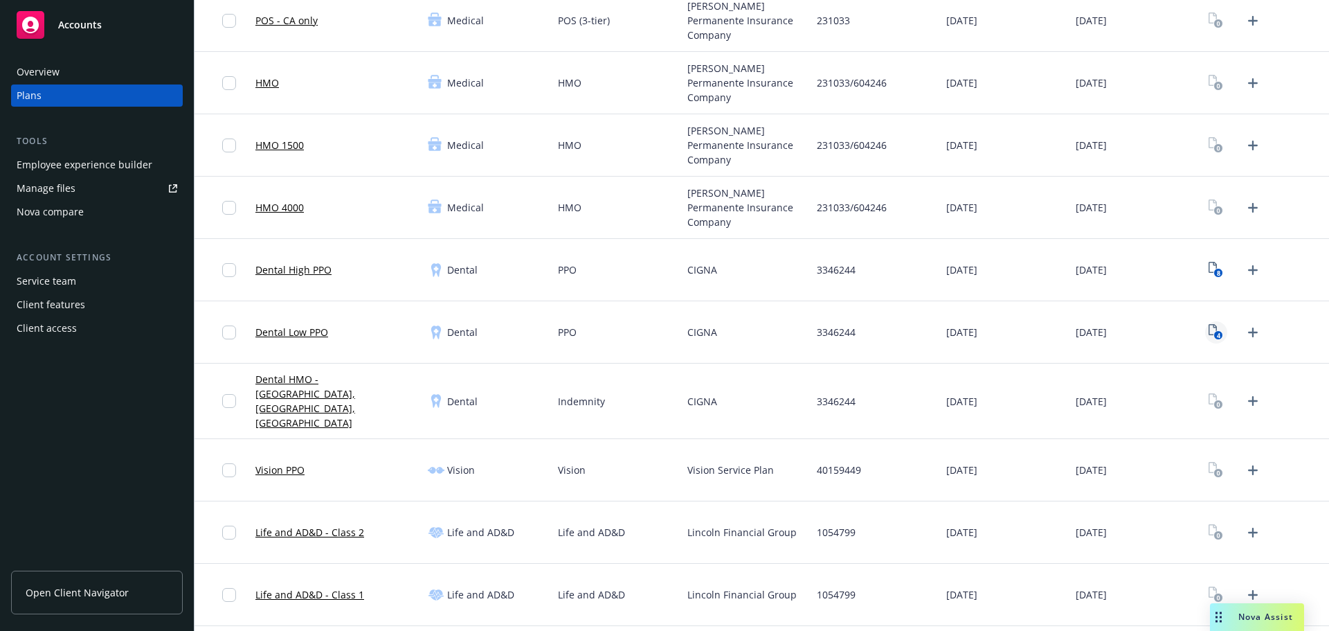
click at [1215, 332] on rect "View Plan Documents" at bounding box center [1219, 335] width 9 height 9
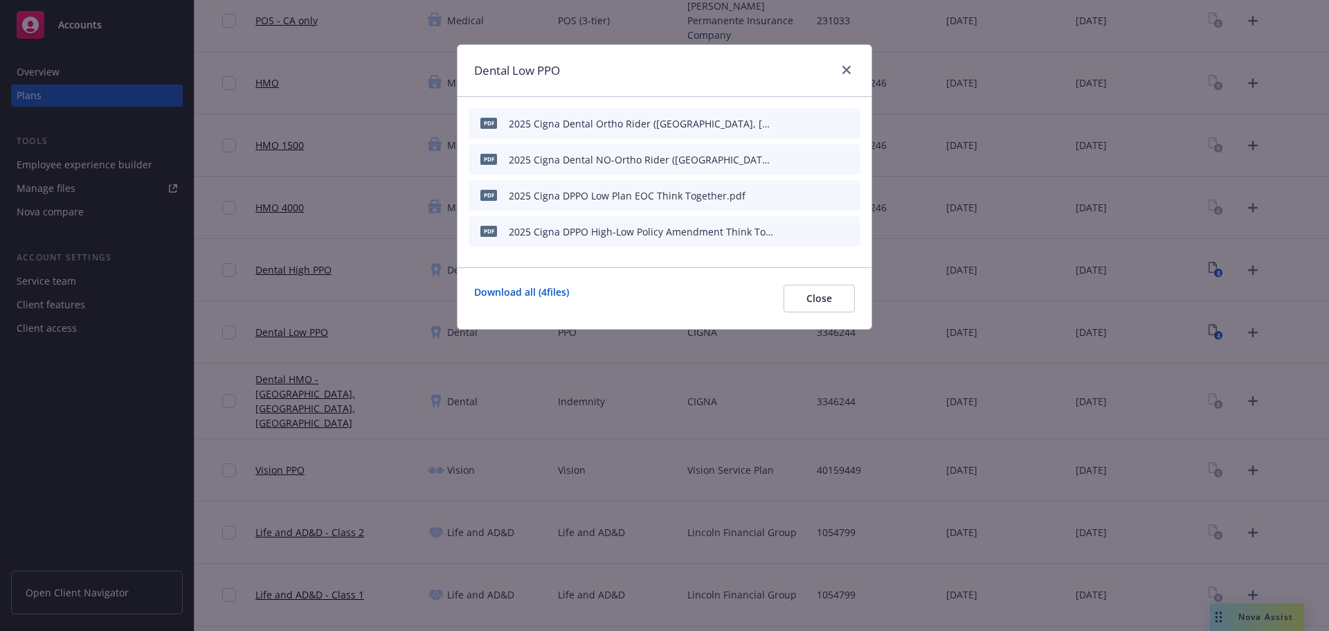
click at [783, 125] on icon "button" at bounding box center [782, 123] width 8 height 8
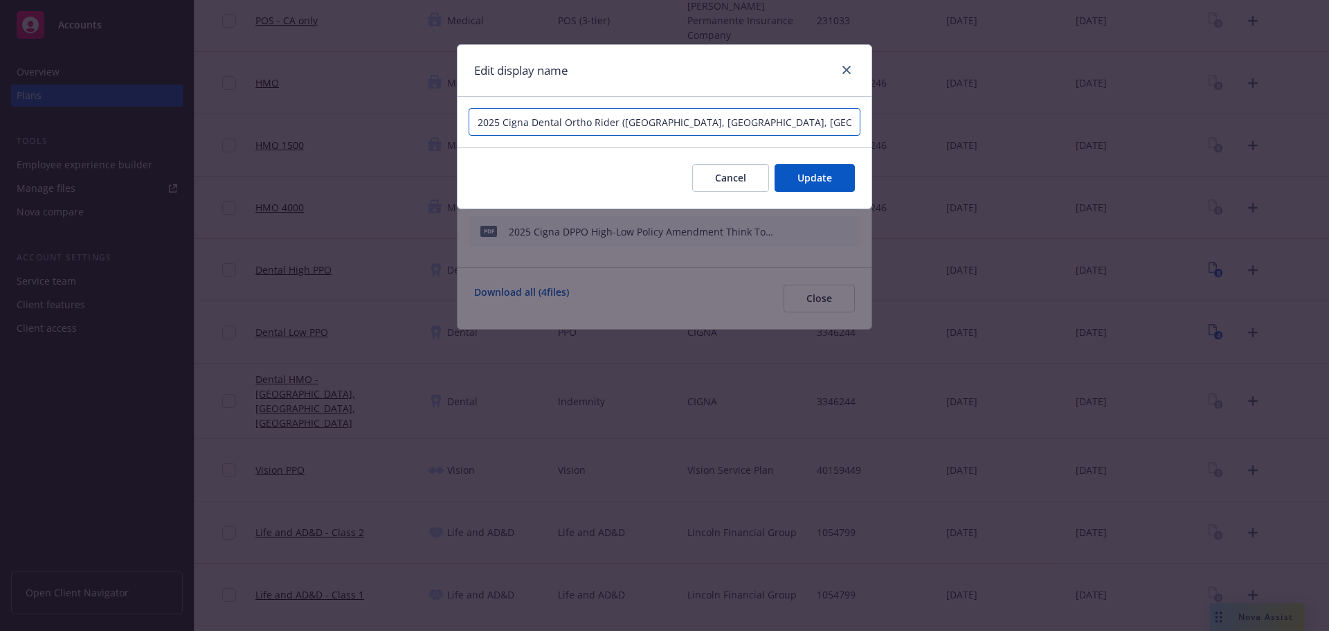
click at [573, 122] on input "2025 Cigna Dental Ortho Rider ([GEOGRAPHIC_DATA], [GEOGRAPHIC_DATA], [GEOGRAPHI…" at bounding box center [665, 122] width 392 height 28
click at [559, 124] on input "2025 Cigna Dental Ortho Rider ([GEOGRAPHIC_DATA], [GEOGRAPHIC_DATA], [GEOGRAPHI…" at bounding box center [665, 122] width 392 height 28
type input "2025 Cigna Dental ET Ortho Rider ([GEOGRAPHIC_DATA], [GEOGRAPHIC_DATA], [GEOGRA…"
click at [826, 183] on span "Update" at bounding box center [815, 177] width 35 height 13
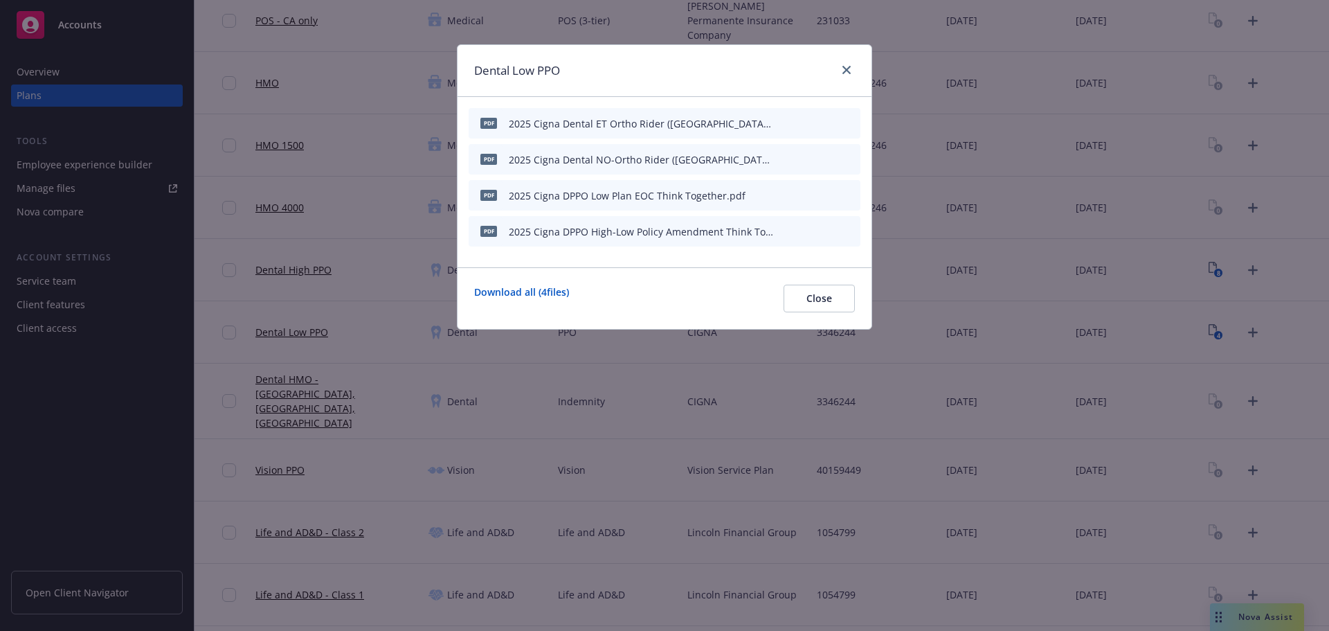
click at [783, 160] on icon "button" at bounding box center [782, 159] width 8 height 8
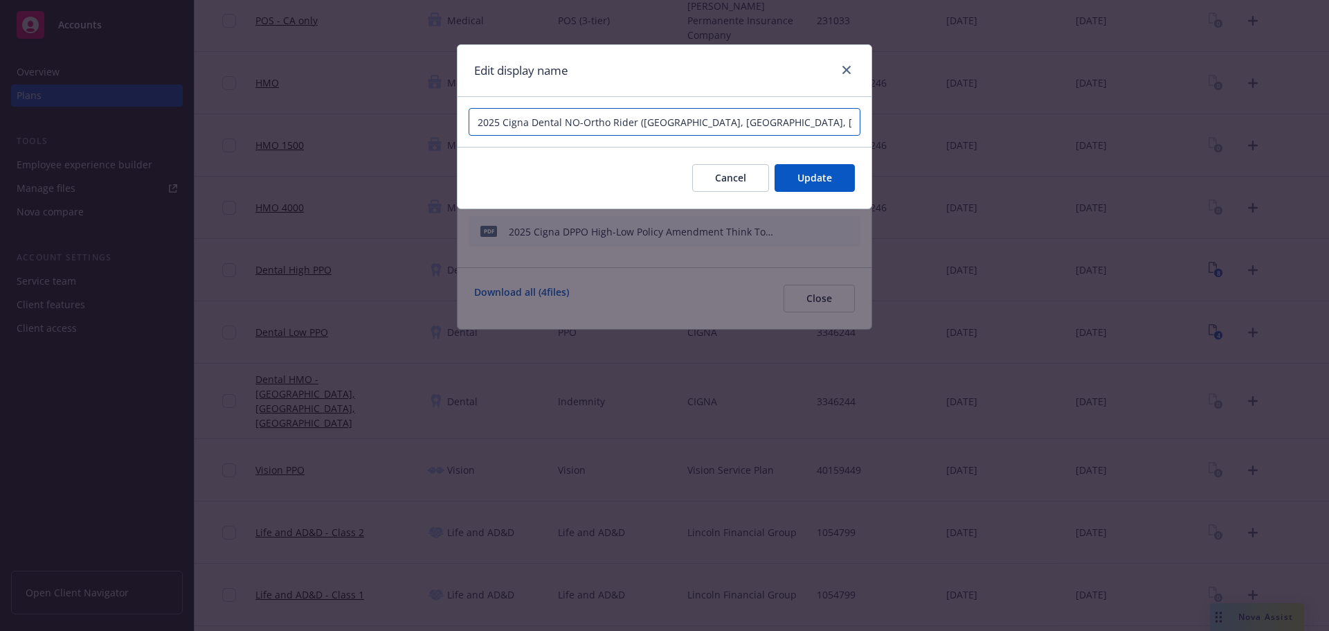
click at [562, 122] on input "2025 Cigna Dental NO-Ortho Rider ([GEOGRAPHIC_DATA], [GEOGRAPHIC_DATA], [GEOGRA…" at bounding box center [665, 122] width 392 height 28
type input "2025 Cigna Dental ET No Ortho Rider ([GEOGRAPHIC_DATA], [GEOGRAPHIC_DATA], [GEO…"
click at [832, 174] on button "Update" at bounding box center [815, 178] width 80 height 28
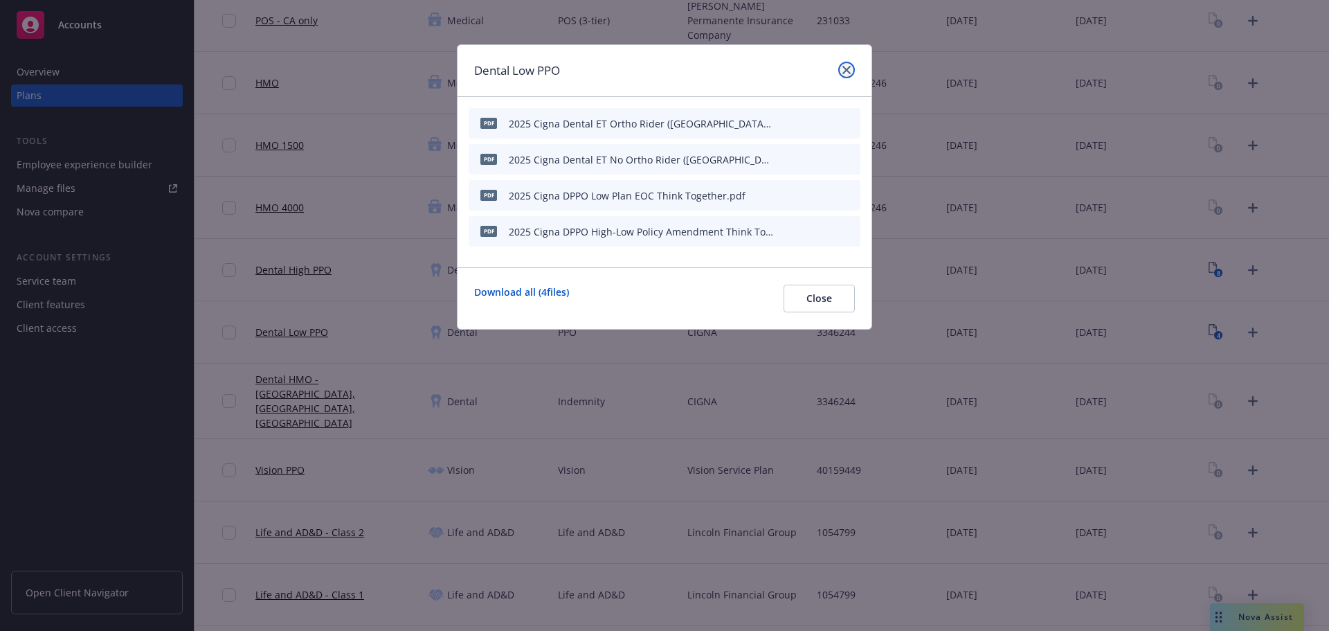
click at [841, 73] on link "close" at bounding box center [847, 70] width 17 height 17
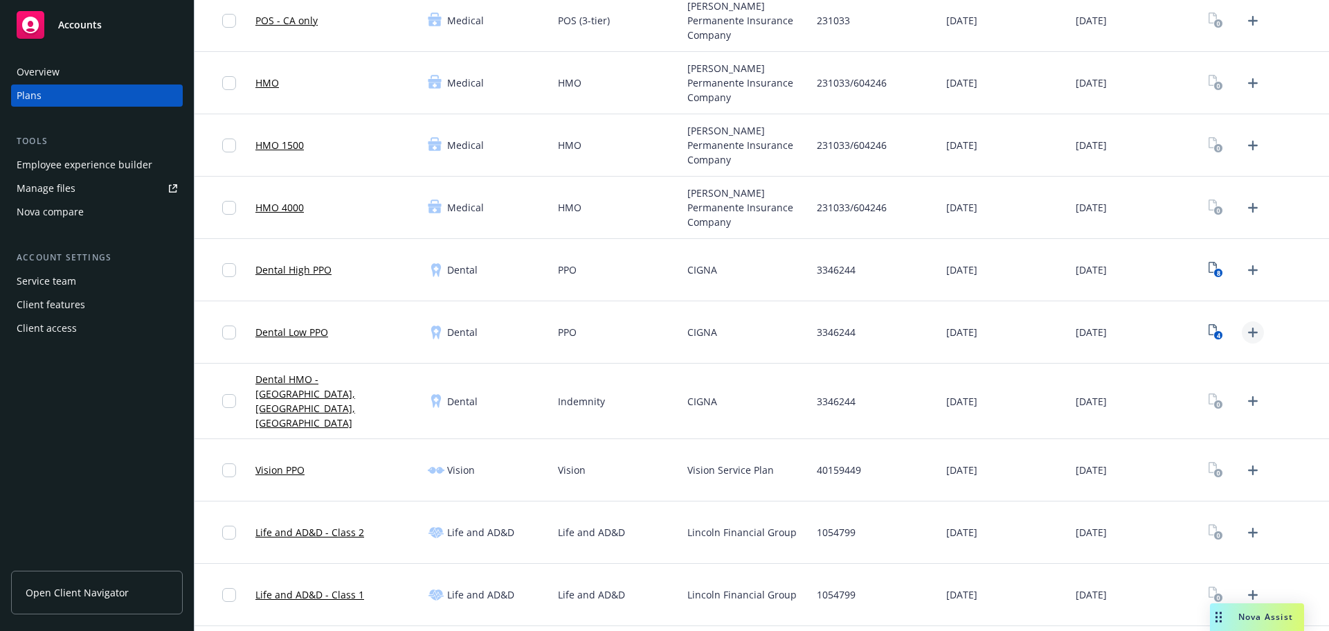
click at [1245, 337] on icon "Upload Plan Documents" at bounding box center [1253, 332] width 17 height 17
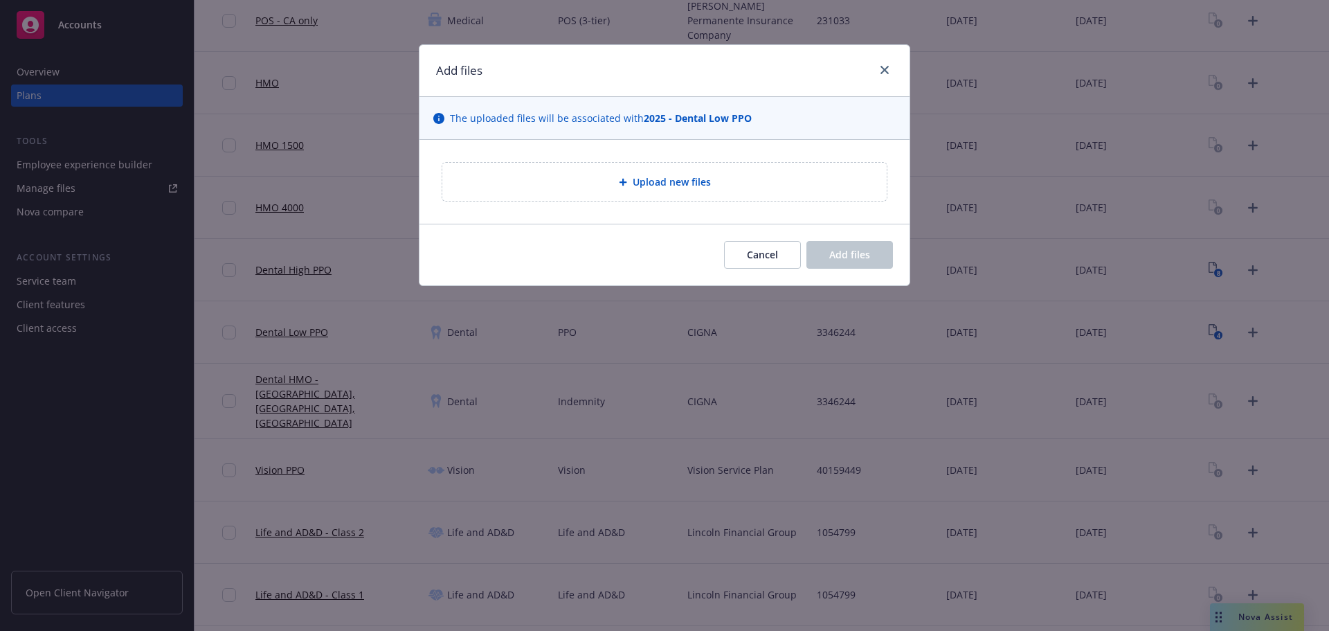
click at [620, 206] on div "Upload new files" at bounding box center [665, 182] width 490 height 84
click at [620, 186] on div "Upload new files" at bounding box center [665, 182] width 422 height 16
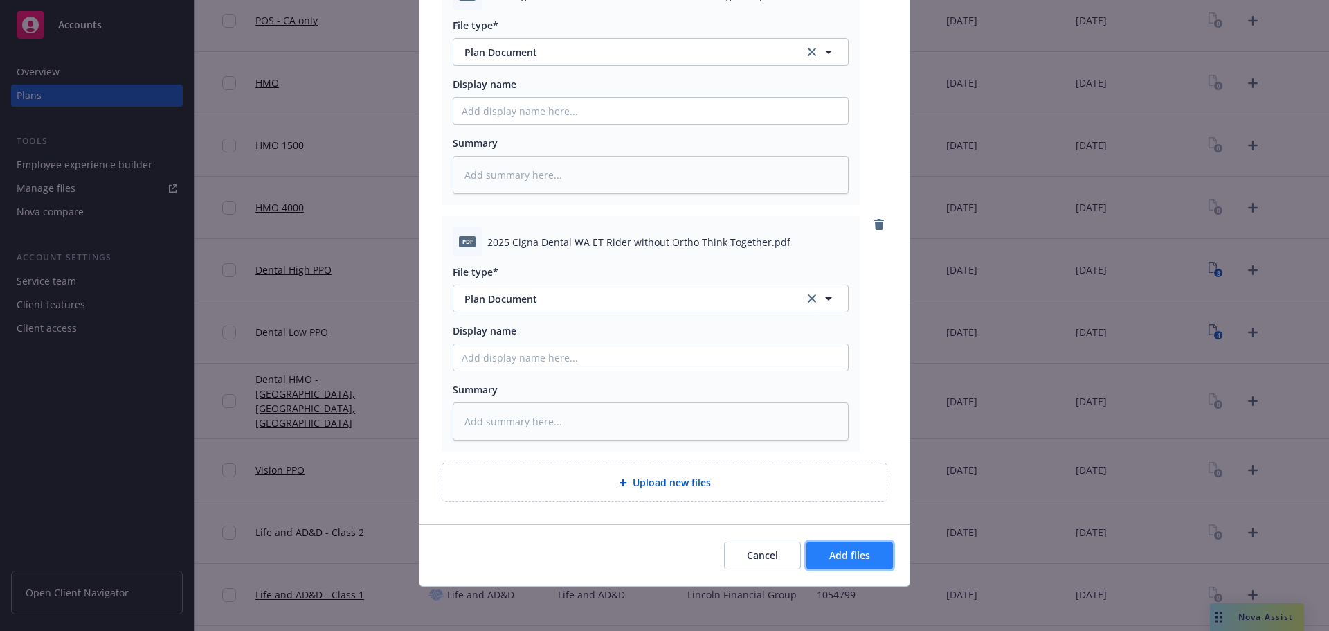
click at [843, 551] on span "Add files" at bounding box center [850, 554] width 41 height 13
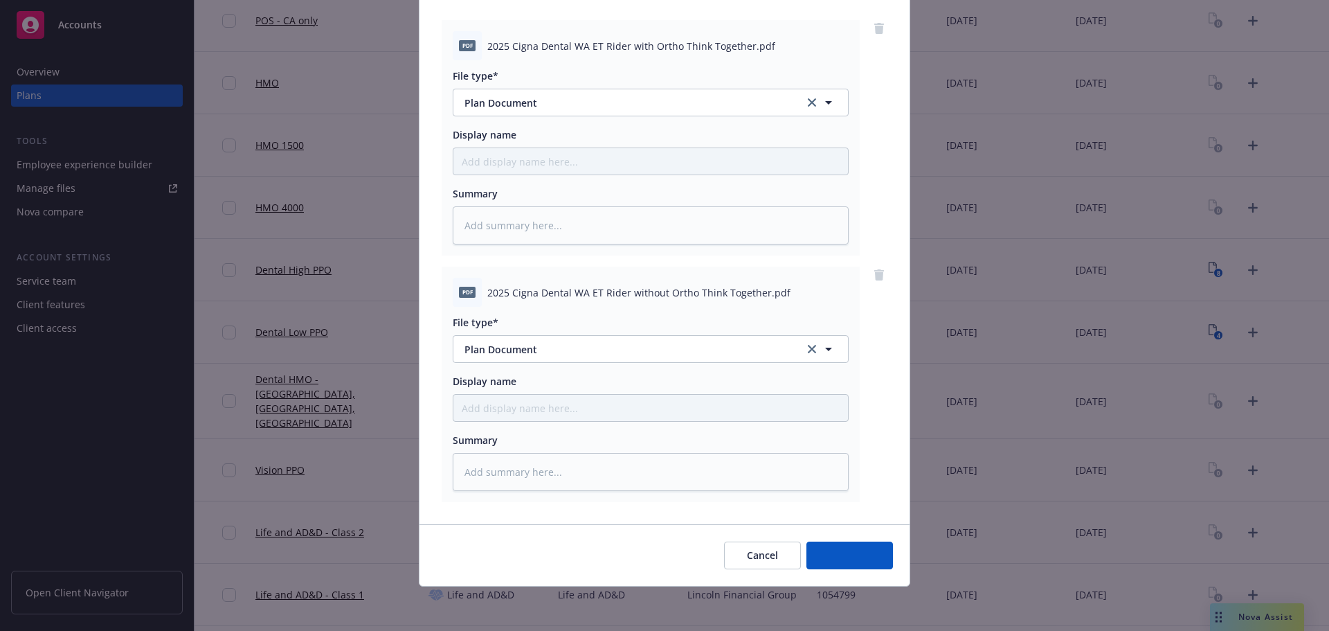
scroll to position [142, 0]
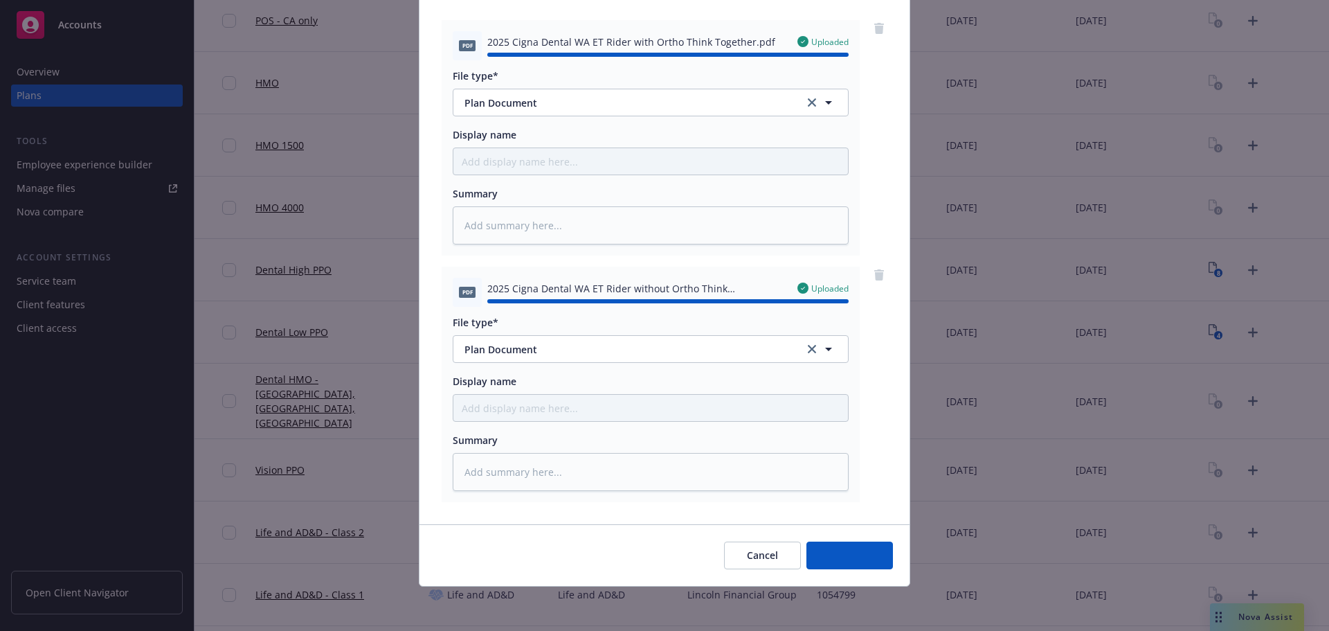
type textarea "x"
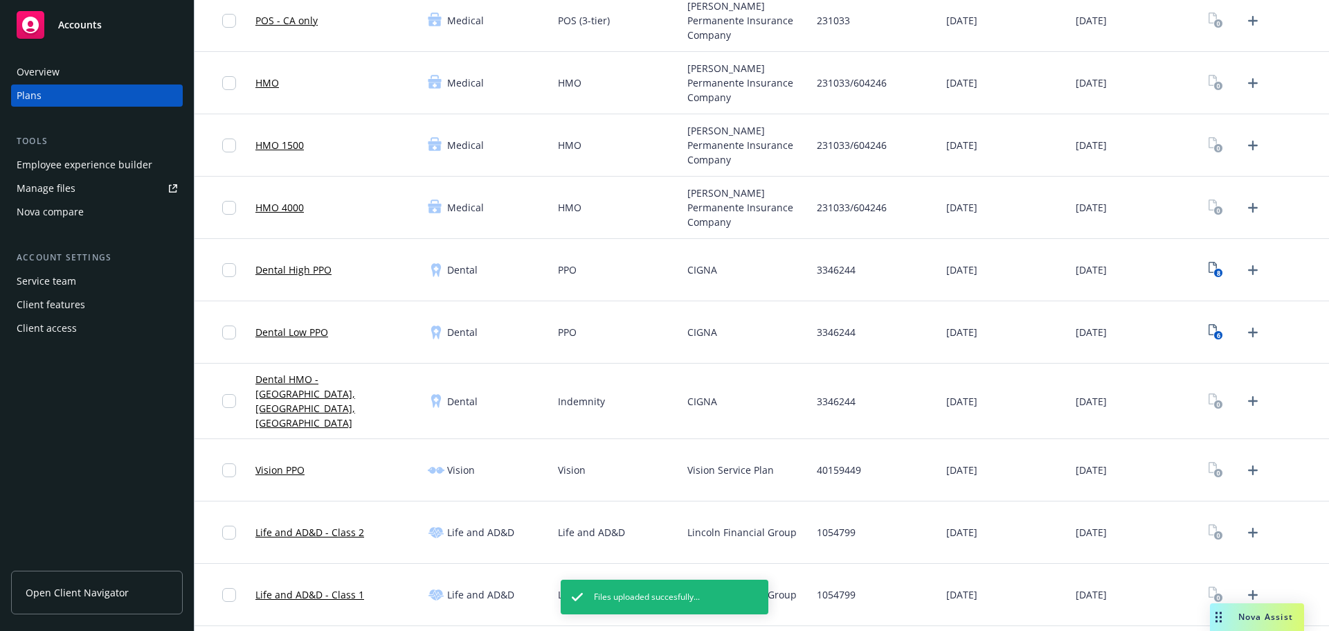
click at [1206, 342] on div "6" at bounding box center [1236, 332] width 60 height 22
click at [1206, 338] on link "6" at bounding box center [1217, 332] width 22 height 22
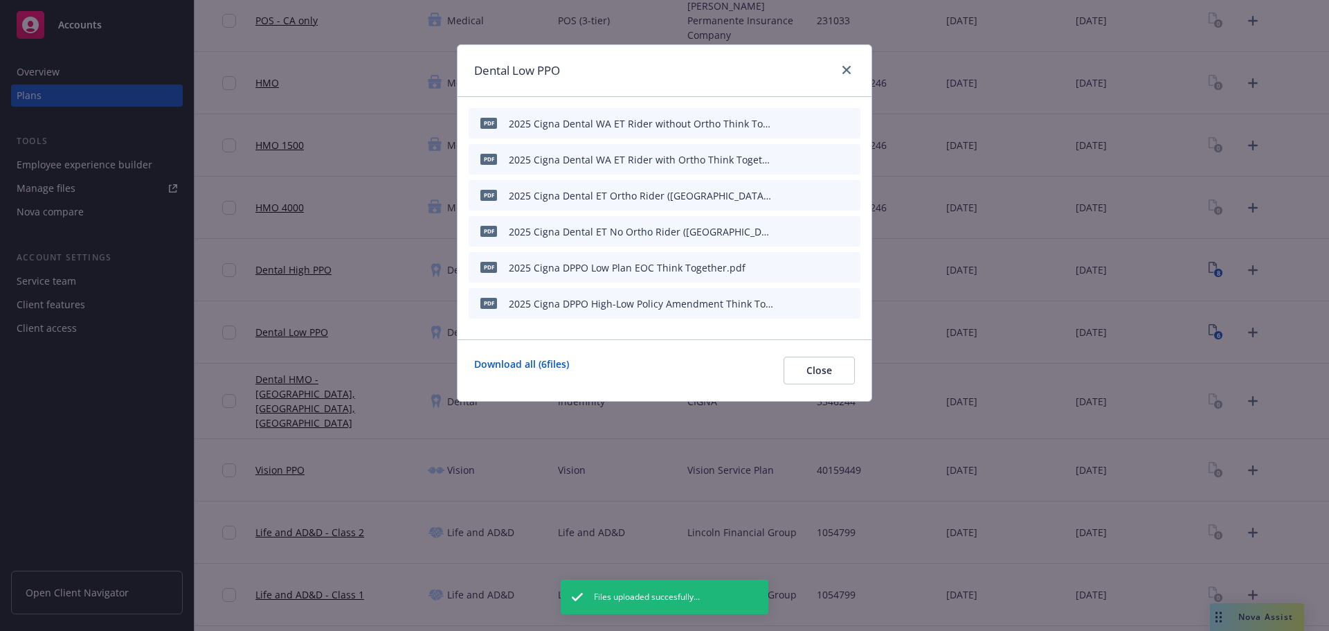
click at [784, 125] on icon "button" at bounding box center [782, 123] width 8 height 8
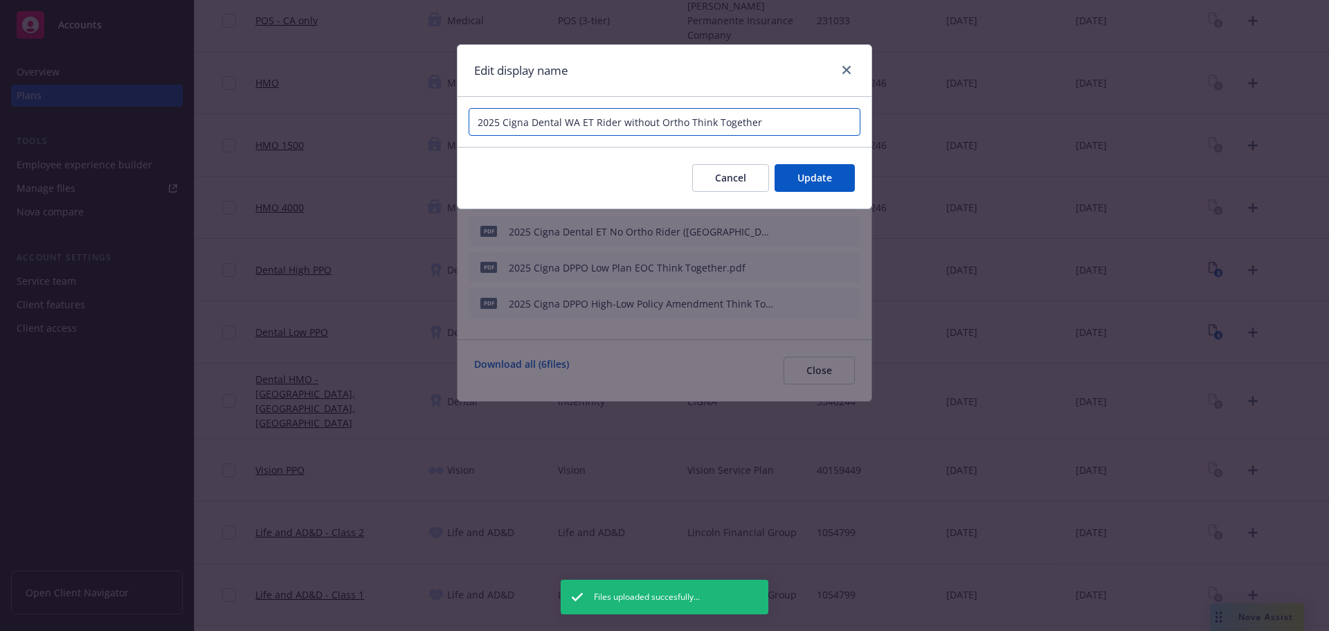
click at [602, 120] on input "2025 Cigna Dental WA ET Rider without Ortho Think Together" at bounding box center [665, 122] width 392 height 28
paste input "ET No Ortho Rider ([GEOGRAPHIC_DATA])"
type input "2025 Cigna Dental ET No Ortho Rider ([GEOGRAPHIC_DATA]) Think Together"
click at [806, 182] on span "Update" at bounding box center [815, 177] width 35 height 13
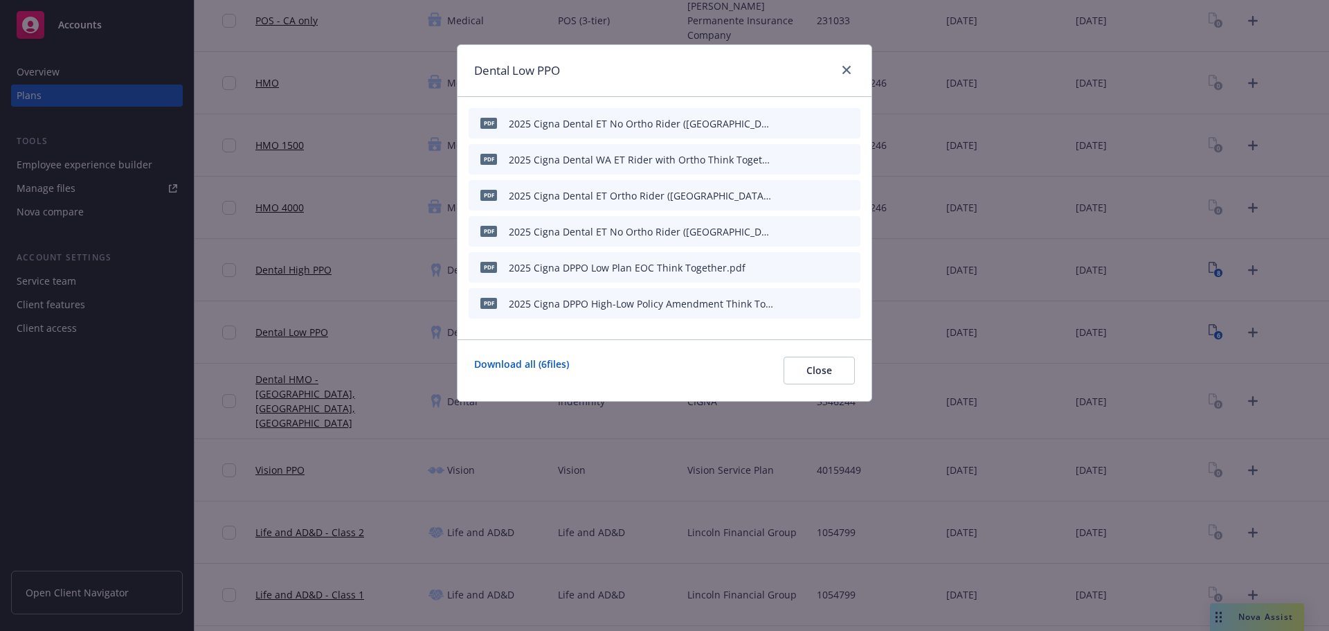
click at [783, 163] on icon "button" at bounding box center [782, 159] width 8 height 8
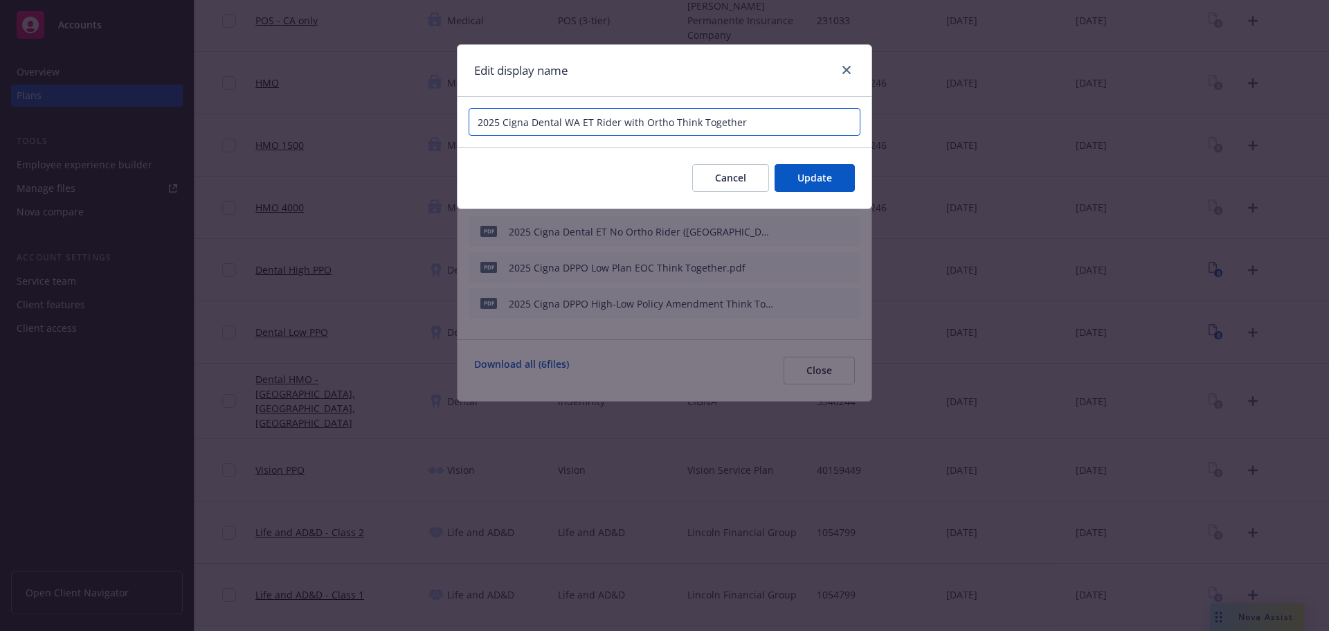
click at [677, 125] on input "2025 Cigna Dental WA ET Rider with Ortho Think Together" at bounding box center [665, 122] width 392 height 28
paste input "ET No Ortho Rider ([GEOGRAPHIC_DATA])"
click at [580, 122] on input "2025 Cigna Dental ET No Ortho Rider ([GEOGRAPHIC_DATA]) Think Together" at bounding box center [665, 122] width 392 height 28
type input "2025 Cigna Dental ET Ortho Rider ([GEOGRAPHIC_DATA]) Think Together"
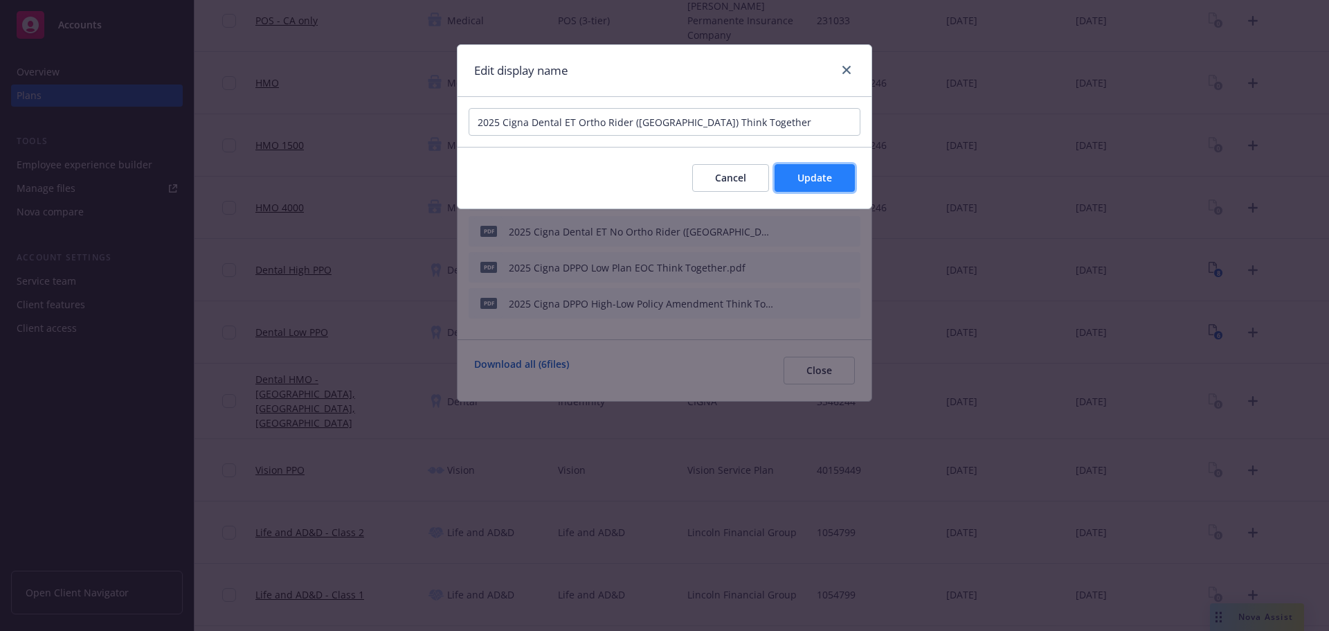
click at [796, 182] on button "Update" at bounding box center [815, 178] width 80 height 28
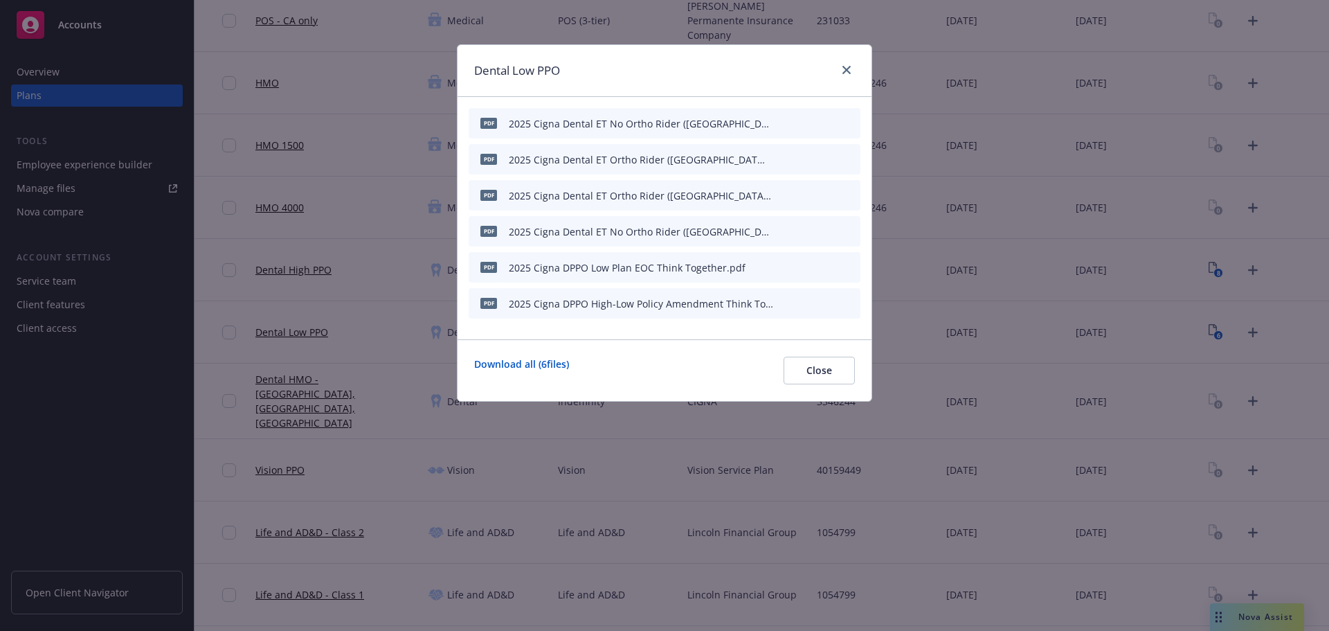
click at [828, 156] on icon "preview file" at bounding box center [825, 159] width 12 height 10
click at [844, 71] on icon "close" at bounding box center [847, 70] width 8 height 8
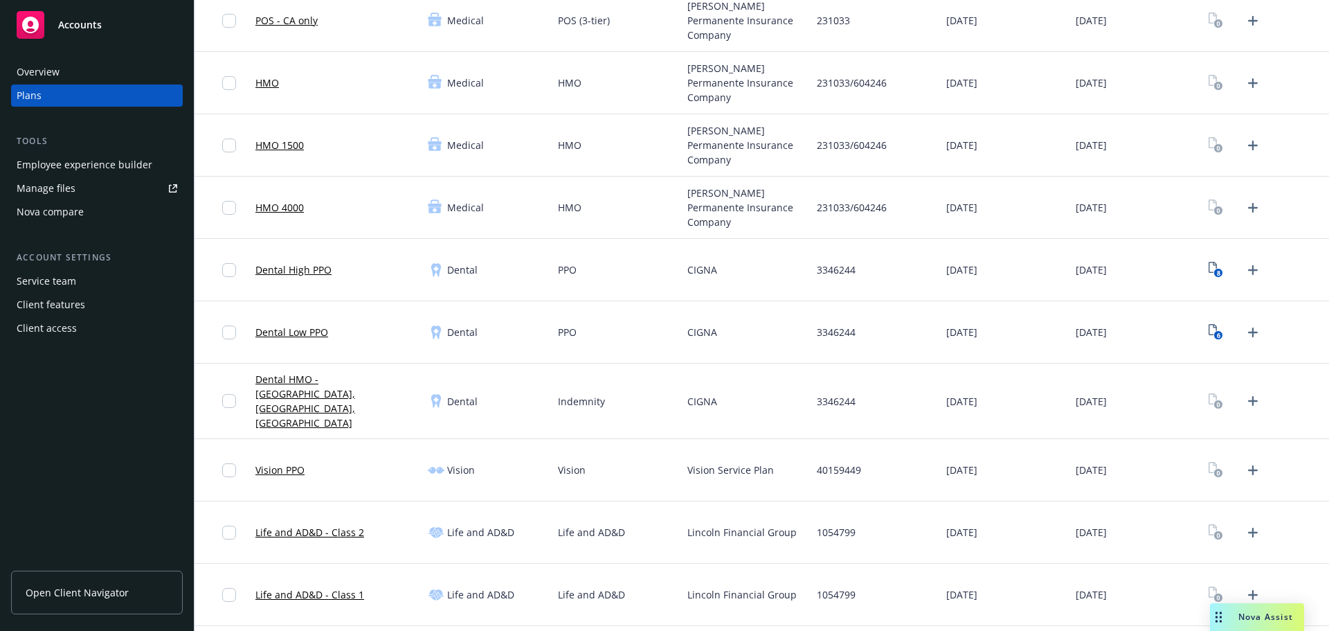
click at [1246, 396] on icon "Upload Plan Documents" at bounding box center [1253, 401] width 17 height 17
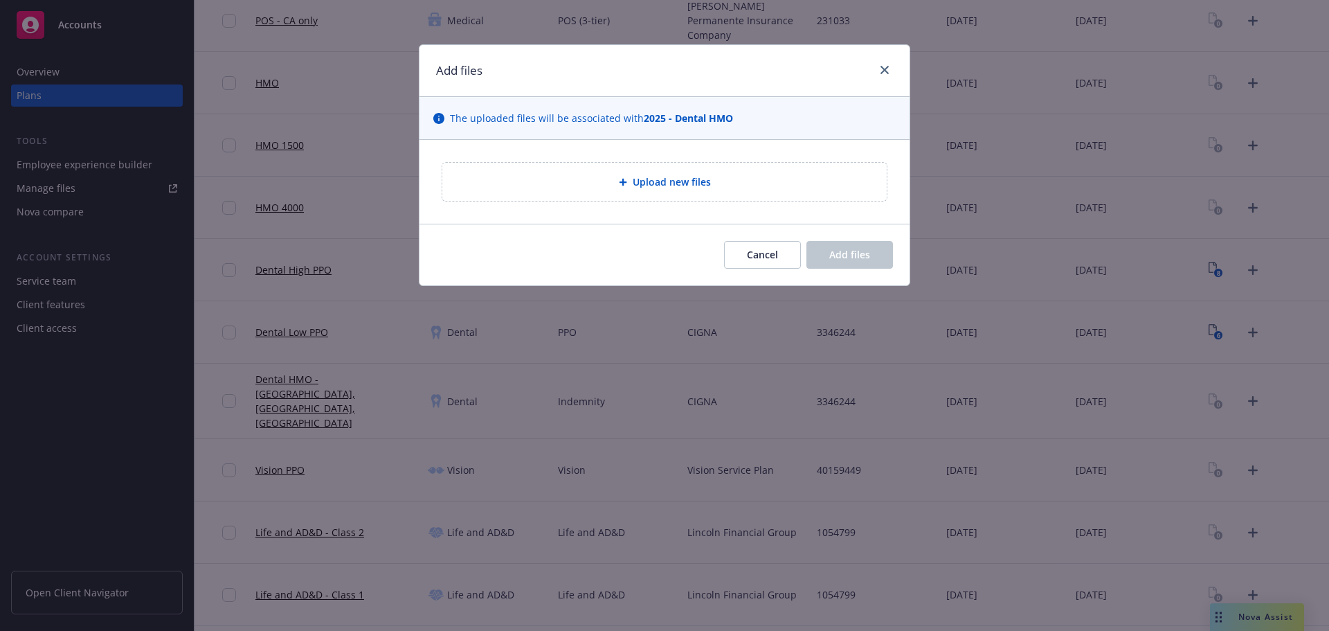
click at [659, 179] on span "Upload new files" at bounding box center [672, 181] width 78 height 15
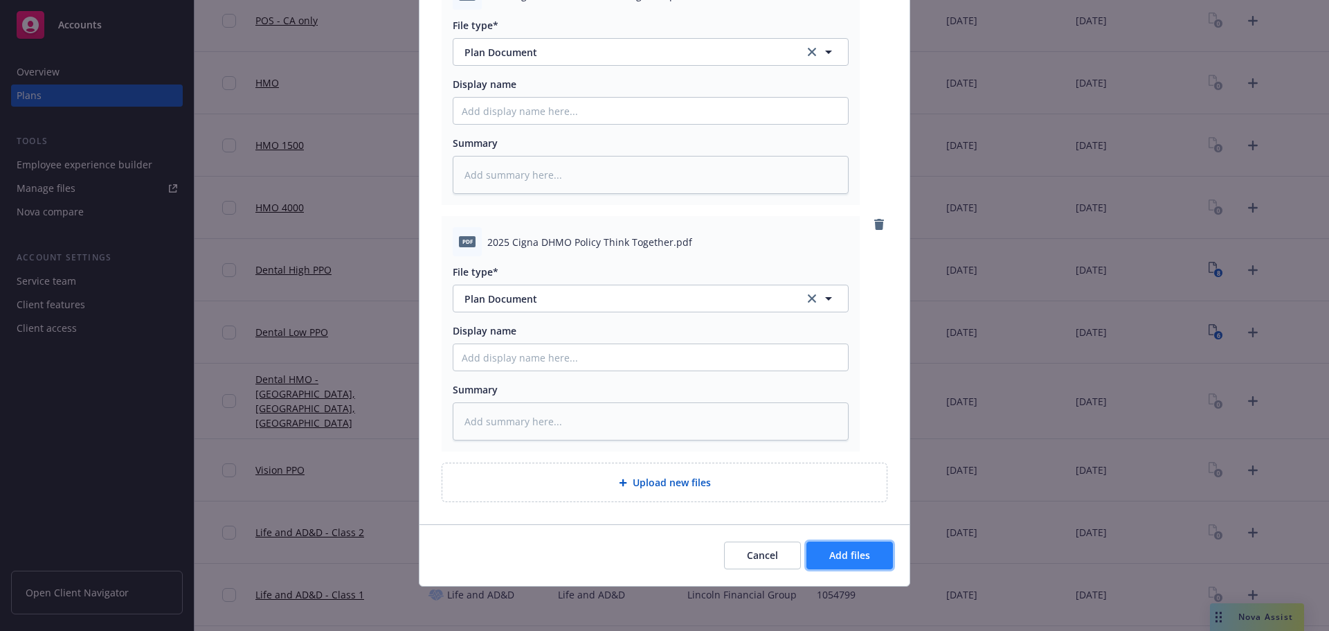
click at [848, 553] on span "Add files" at bounding box center [850, 554] width 41 height 13
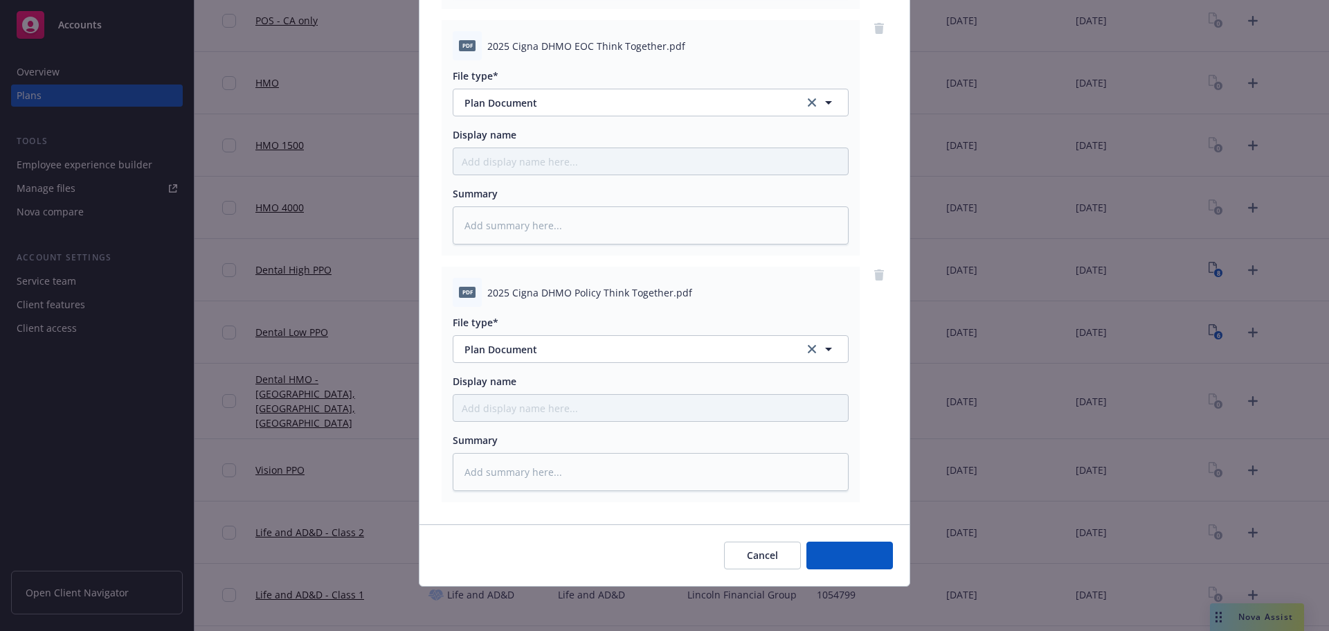
scroll to position [635, 0]
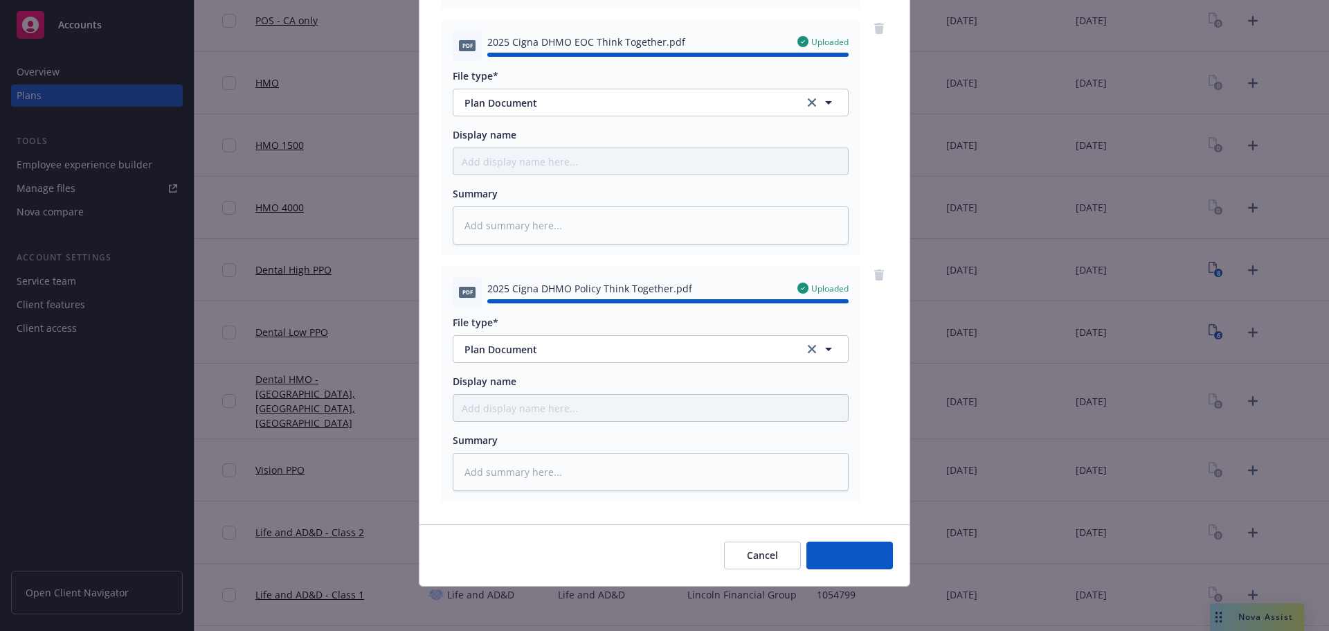
type textarea "x"
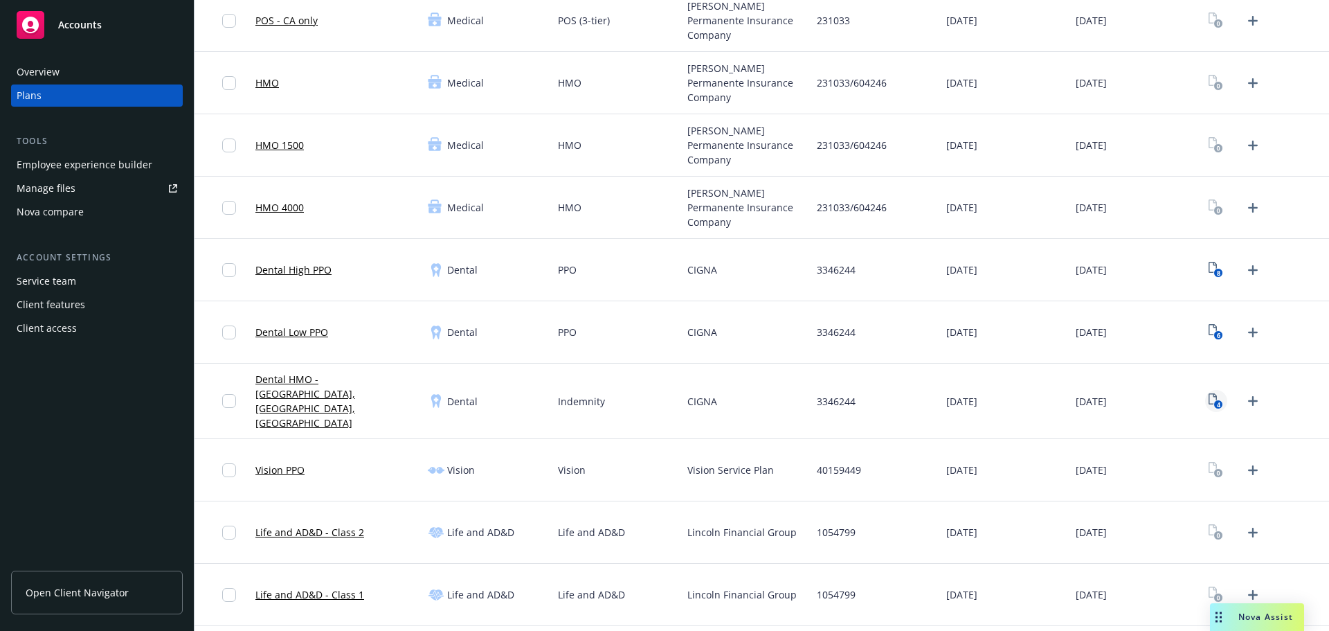
click at [1215, 400] on rect "View Plan Documents" at bounding box center [1219, 404] width 9 height 9
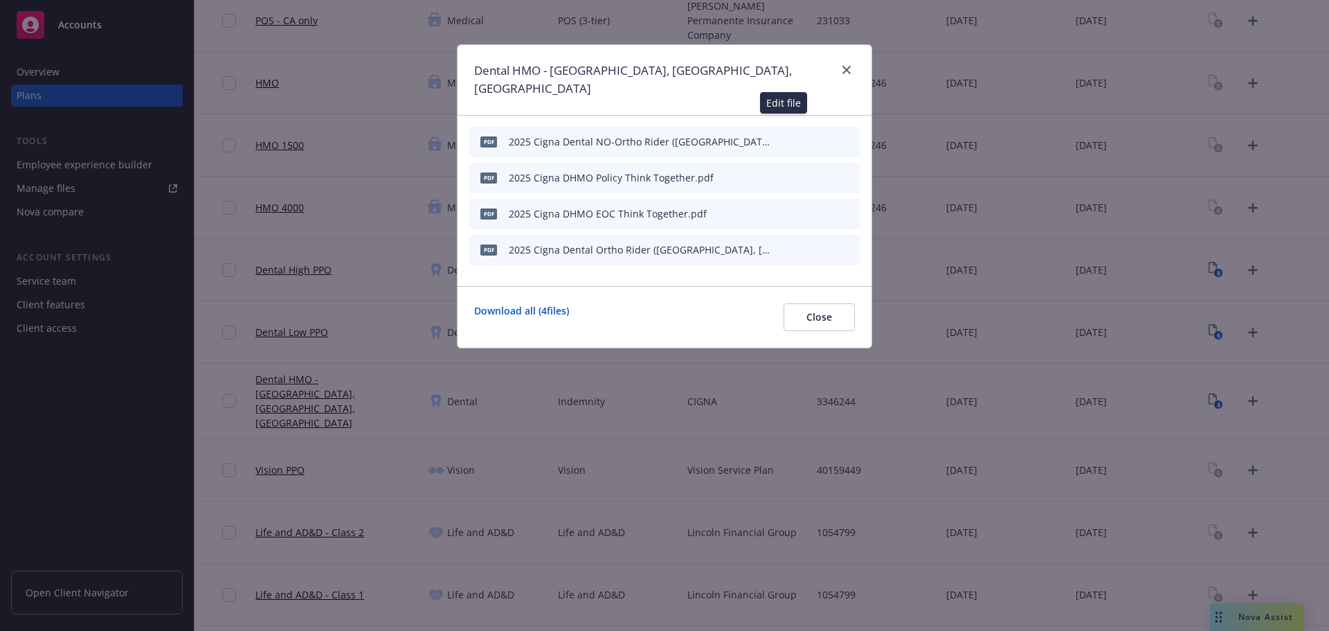
click at [781, 139] on icon "button" at bounding box center [781, 142] width 7 height 7
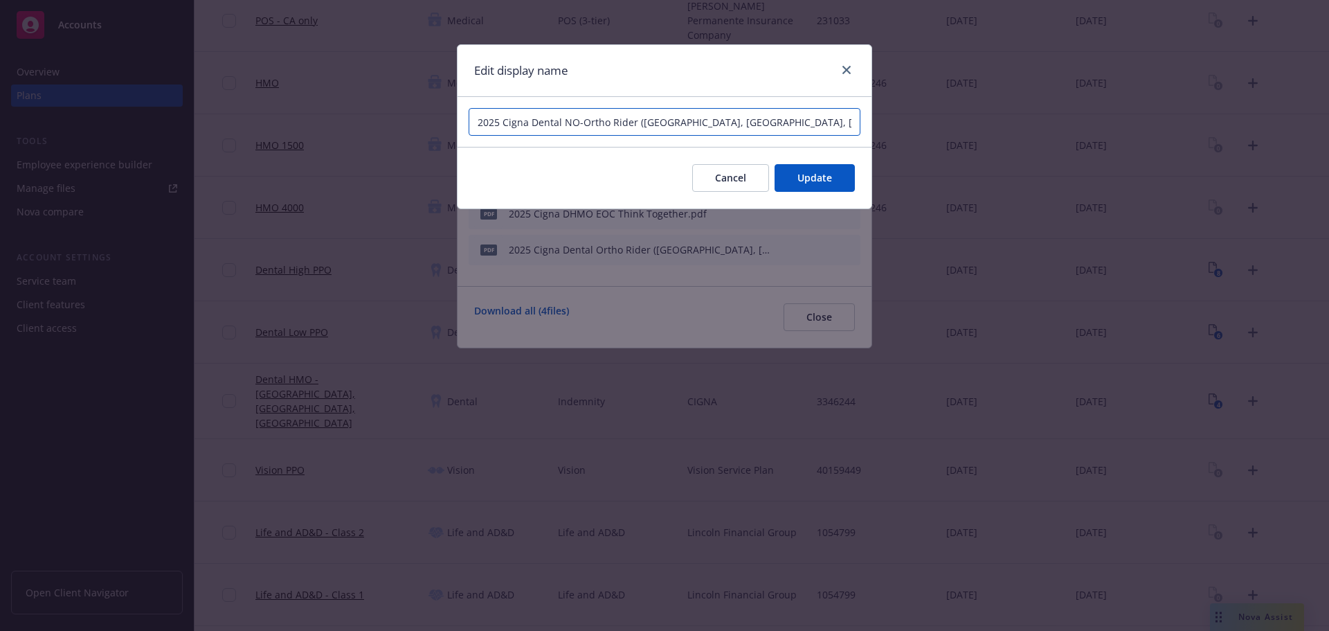
click at [581, 123] on input "2025 Cigna Dental NO-Ortho Rider ([GEOGRAPHIC_DATA], [GEOGRAPHIC_DATA], [GEOGRA…" at bounding box center [665, 122] width 392 height 28
drag, startPoint x: 604, startPoint y: 123, endPoint x: 563, endPoint y: 123, distance: 40.9
click at [563, 123] on input "2025 Cigna Dental NO-Ortho Rider ([GEOGRAPHIC_DATA], [GEOGRAPHIC_DATA], [GEOGRA…" at bounding box center [665, 122] width 392 height 28
type input "2025 Cigna Dental No Ortho Rider ([GEOGRAPHIC_DATA], [GEOGRAPHIC_DATA], [GEOGRA…"
click at [805, 179] on span "Update" at bounding box center [815, 177] width 35 height 13
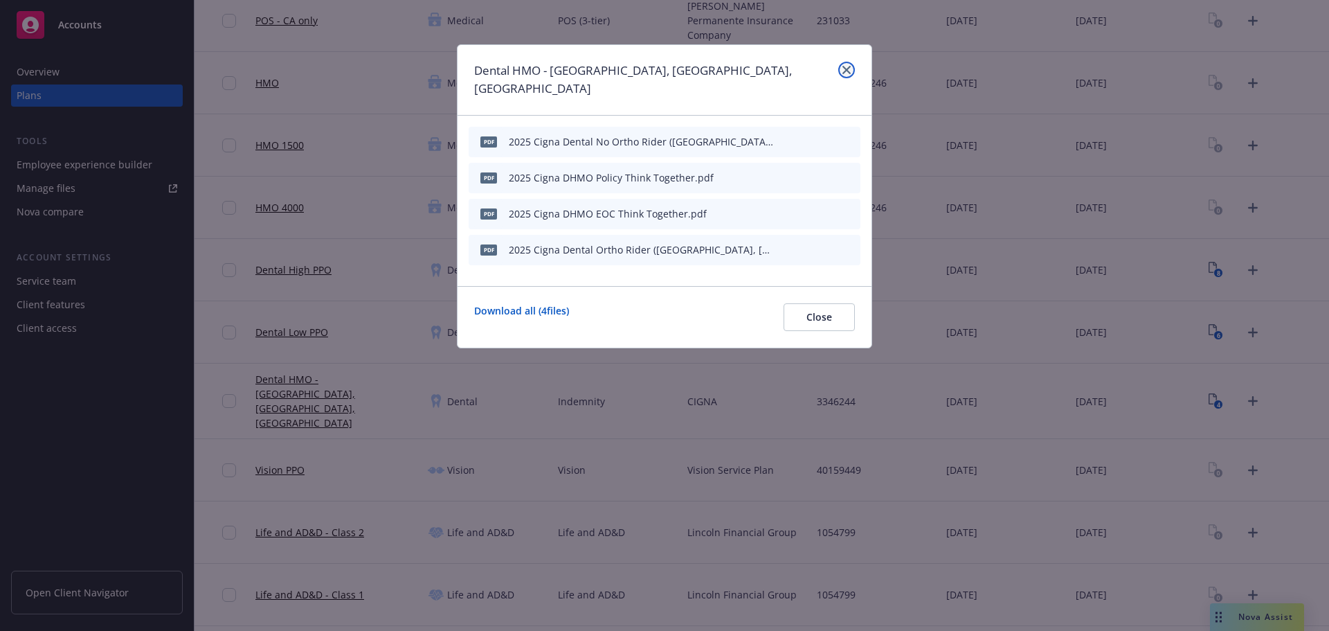
click at [849, 69] on icon "close" at bounding box center [847, 70] width 8 height 8
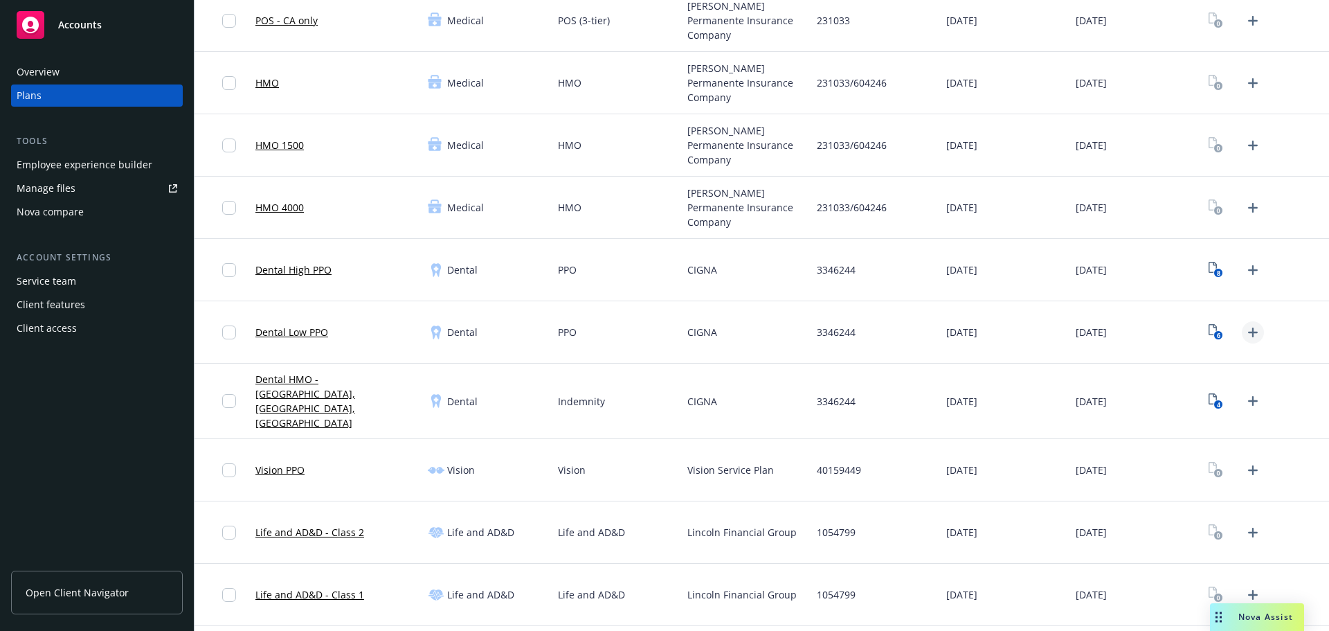
click at [1246, 335] on icon "Upload Plan Documents" at bounding box center [1253, 332] width 17 height 17
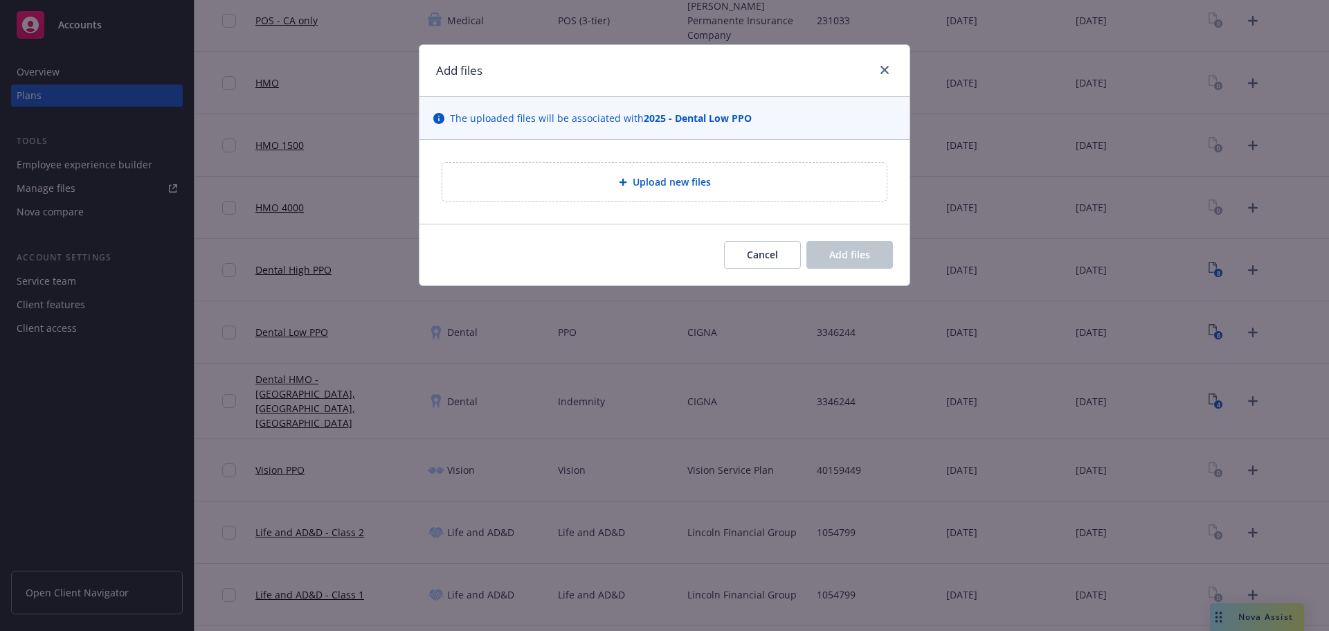
click at [714, 195] on div "Upload new files" at bounding box center [664, 182] width 445 height 38
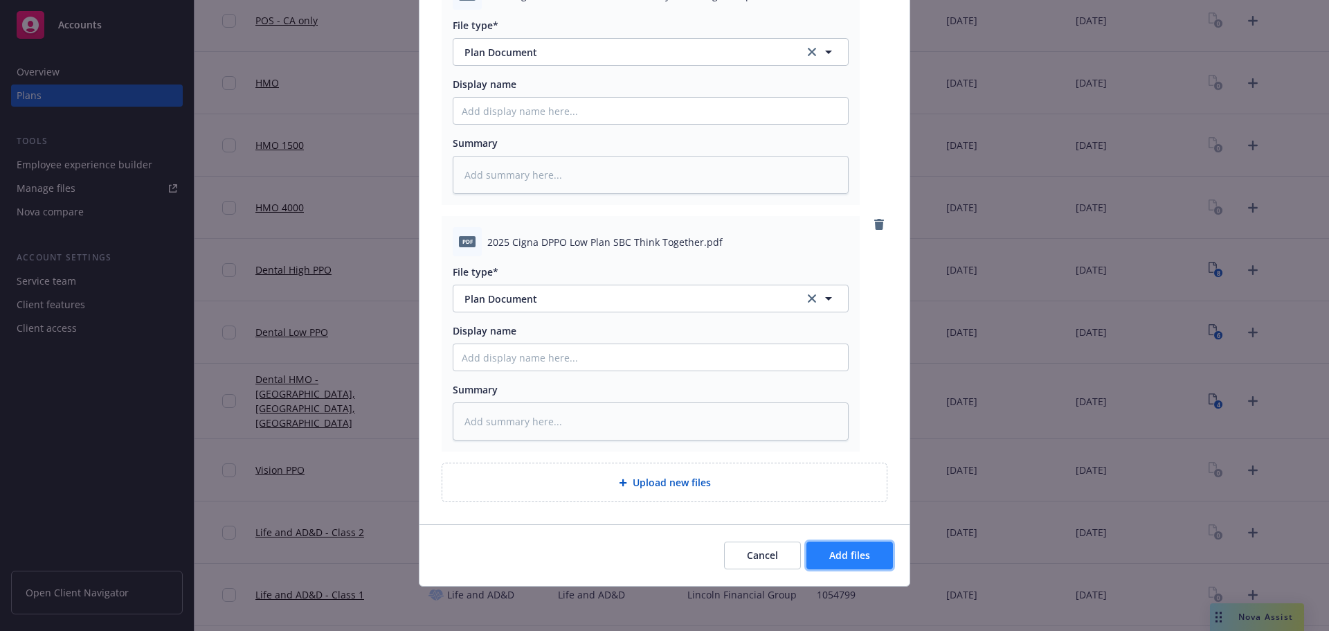
click at [881, 550] on button "Add files" at bounding box center [850, 555] width 87 height 28
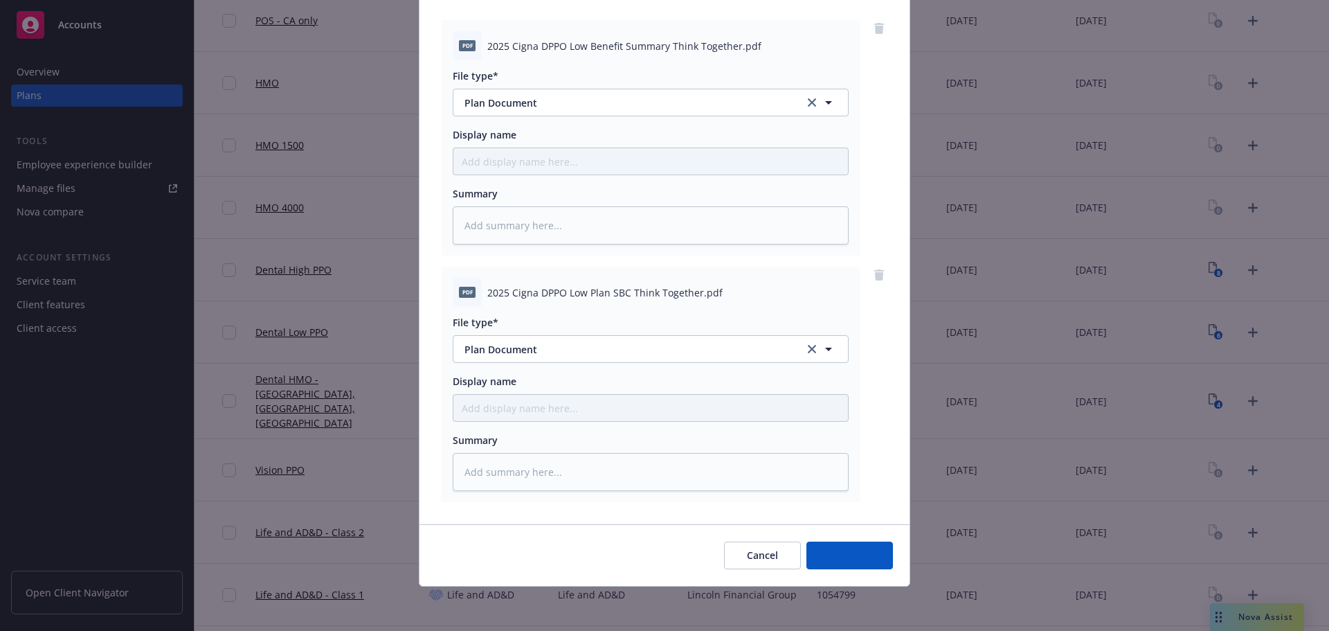
scroll to position [142, 0]
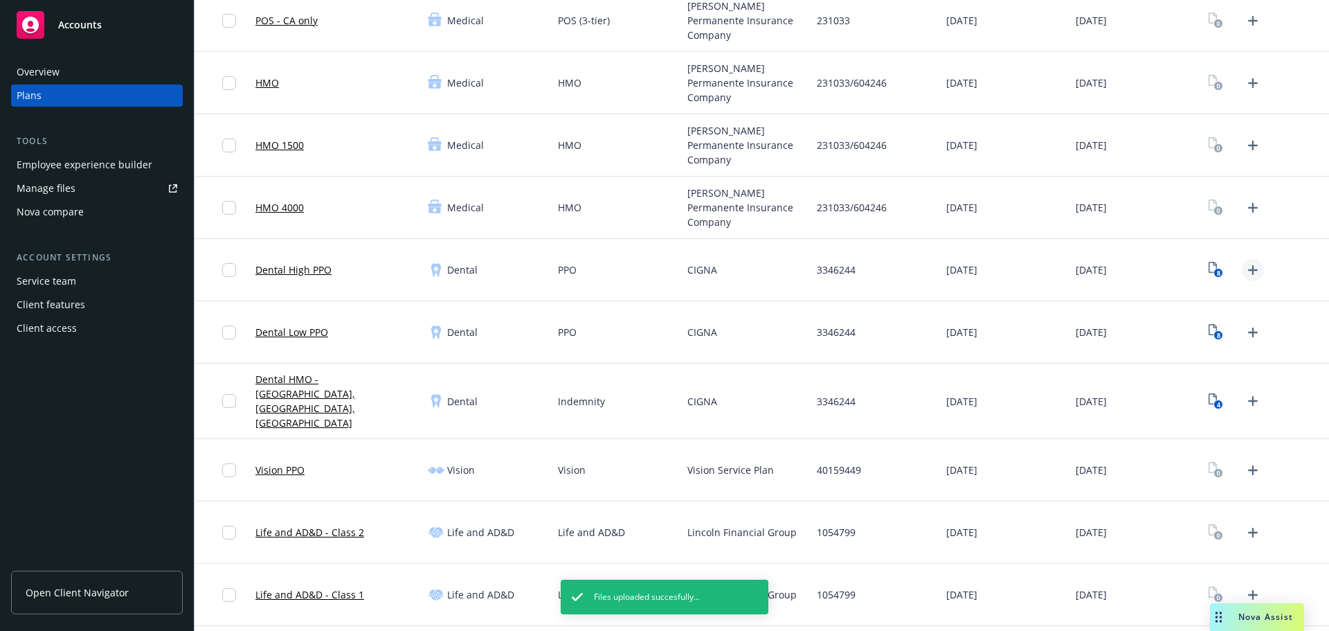
click at [1248, 269] on icon "Upload Plan Documents" at bounding box center [1253, 270] width 10 height 10
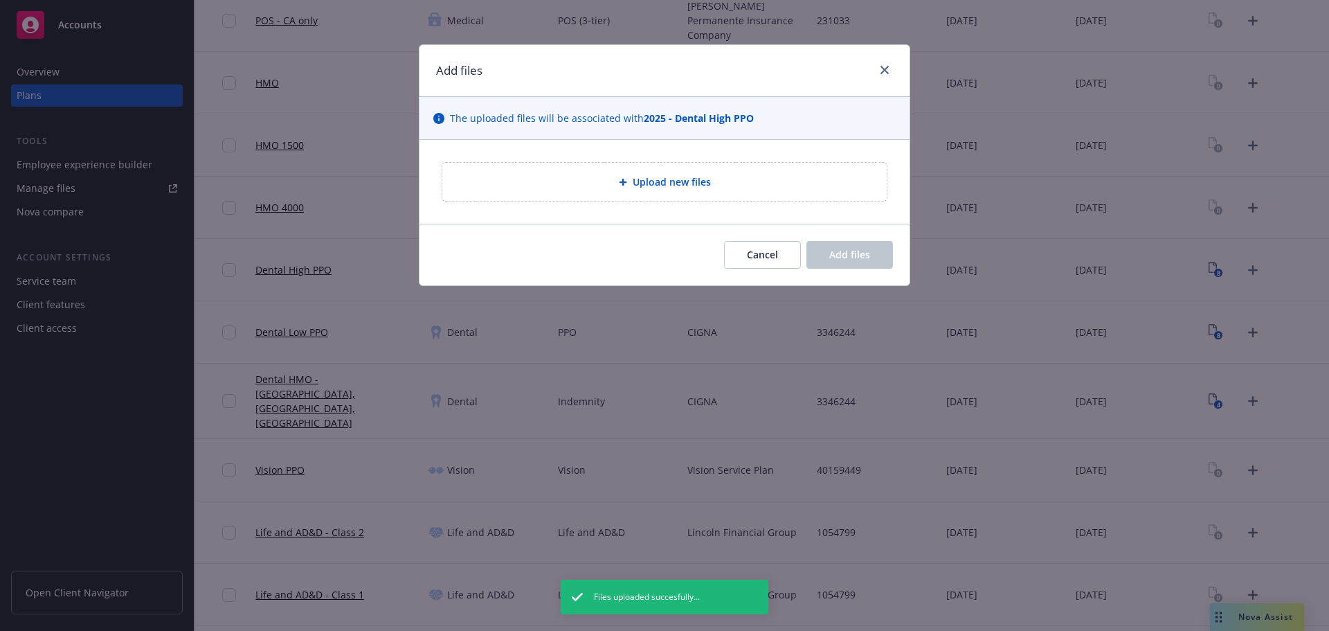
click at [642, 194] on div "Upload new files" at bounding box center [664, 182] width 445 height 38
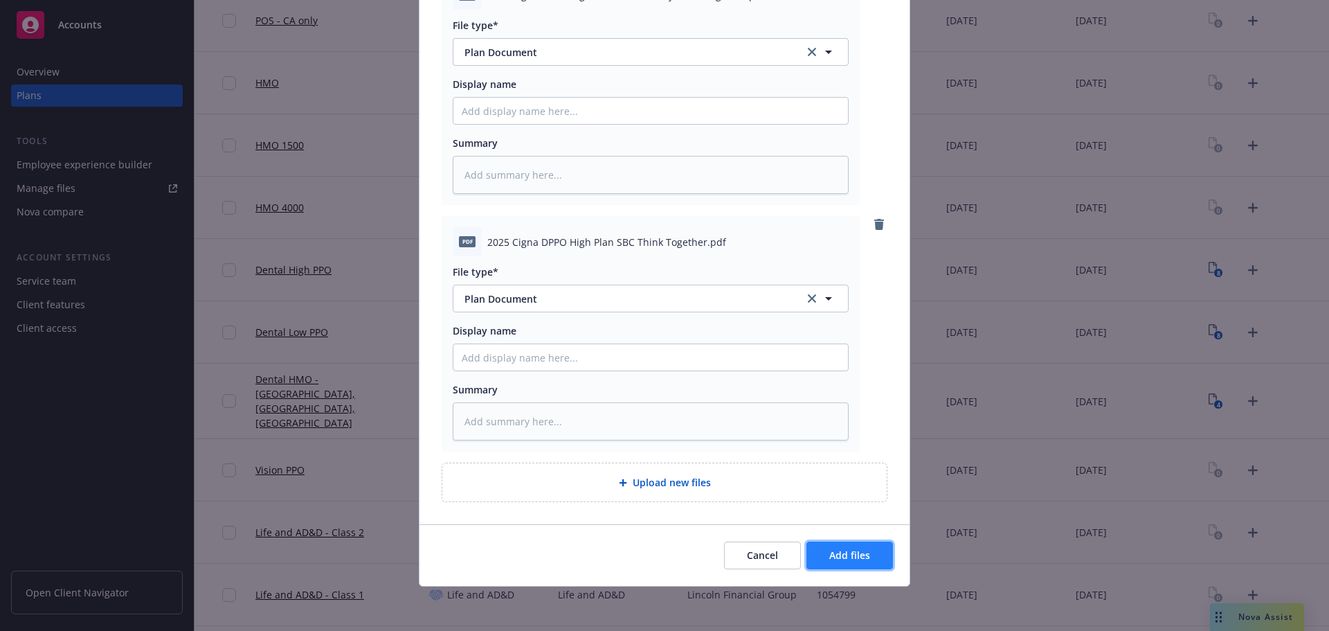
click at [866, 550] on button "Add files" at bounding box center [850, 555] width 87 height 28
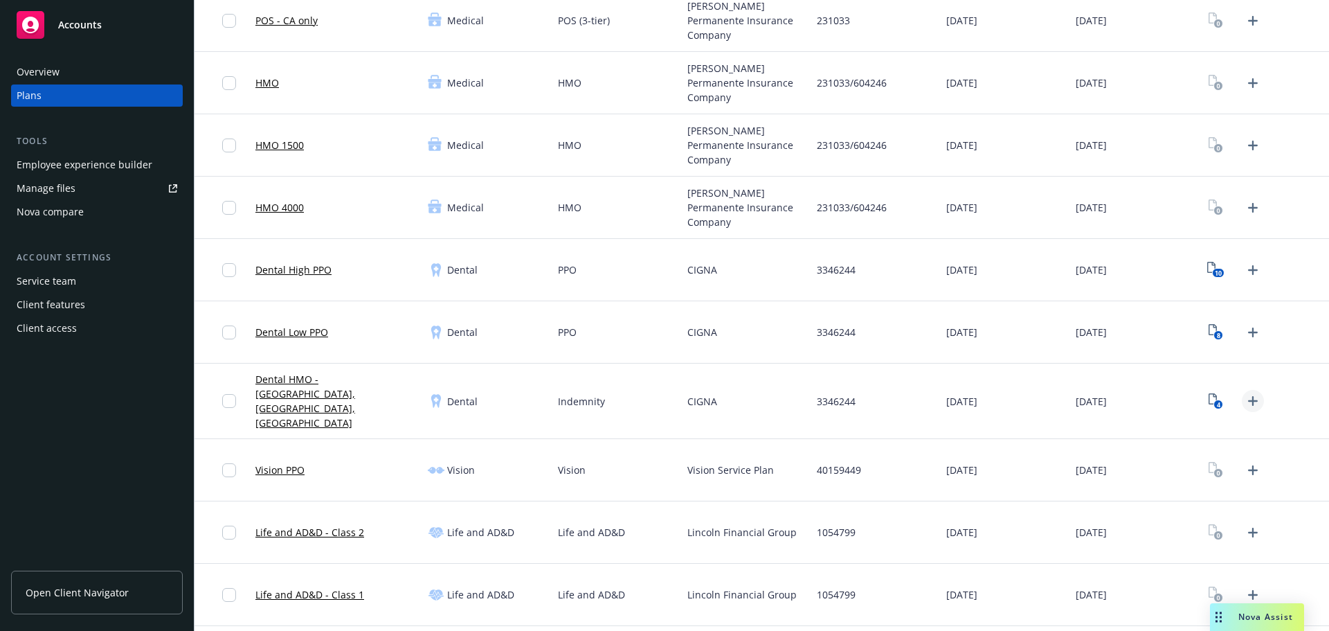
click at [1245, 393] on icon "Upload Plan Documents" at bounding box center [1253, 401] width 17 height 17
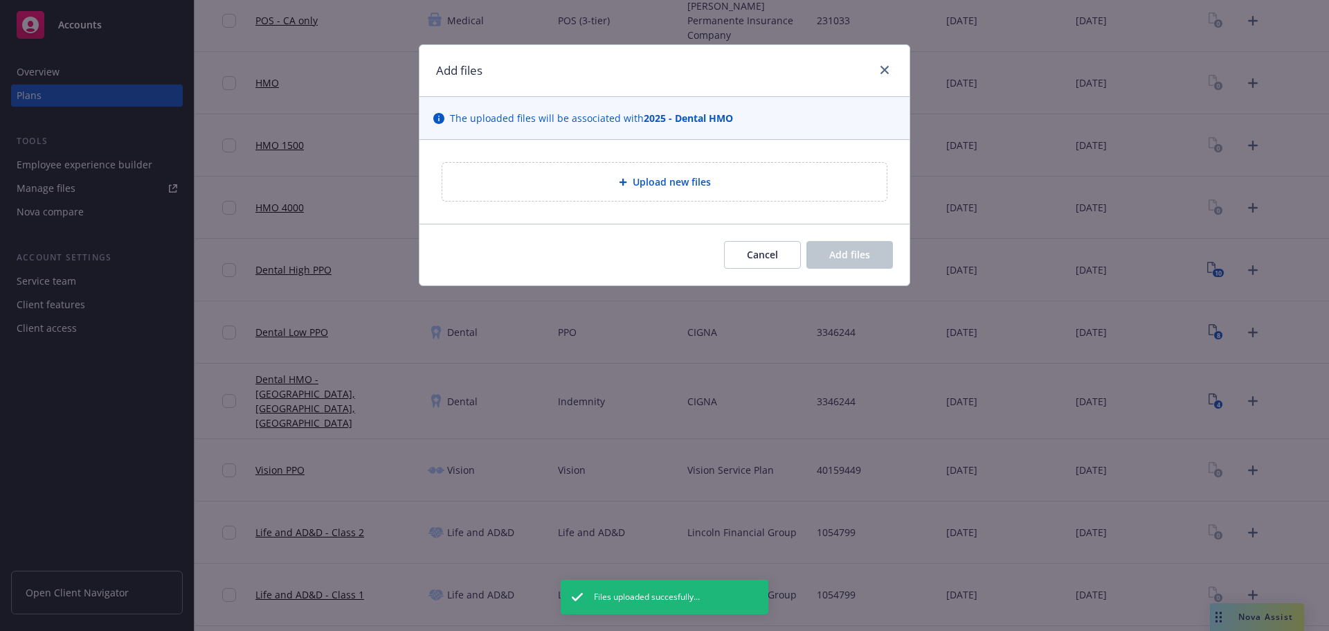
click at [681, 204] on div "Upload new files" at bounding box center [665, 182] width 490 height 84
click at [679, 196] on div "Upload new files" at bounding box center [664, 182] width 445 height 38
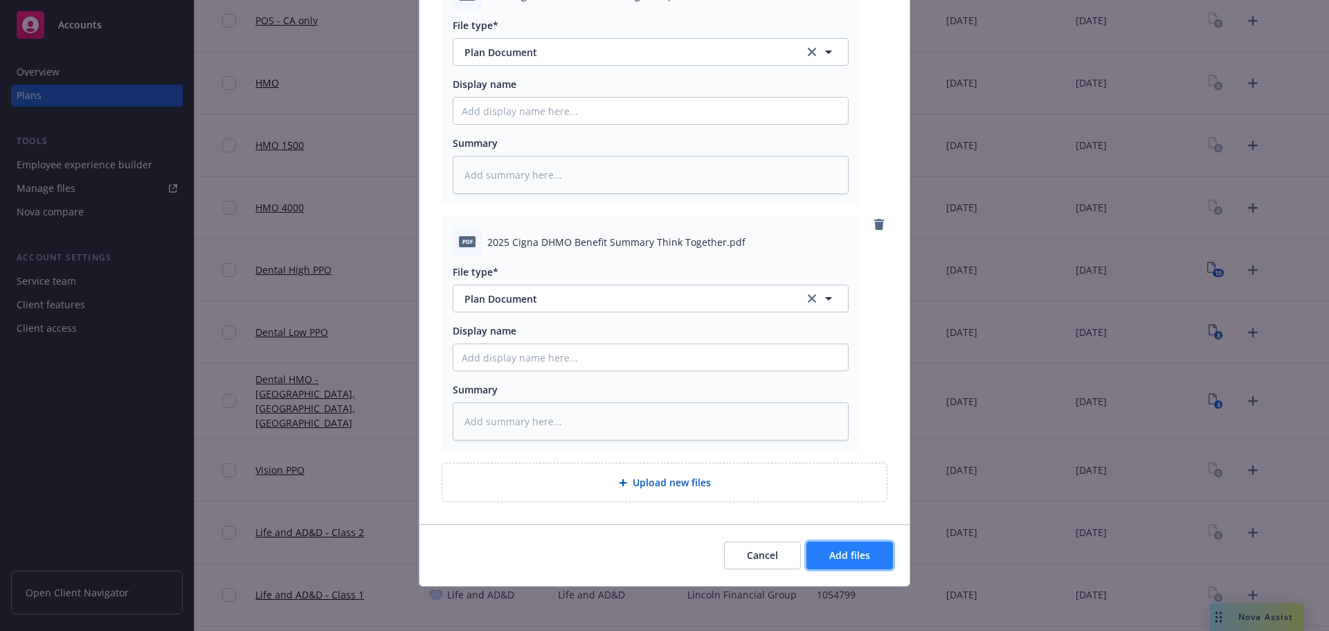
click at [839, 566] on button "Add files" at bounding box center [850, 555] width 87 height 28
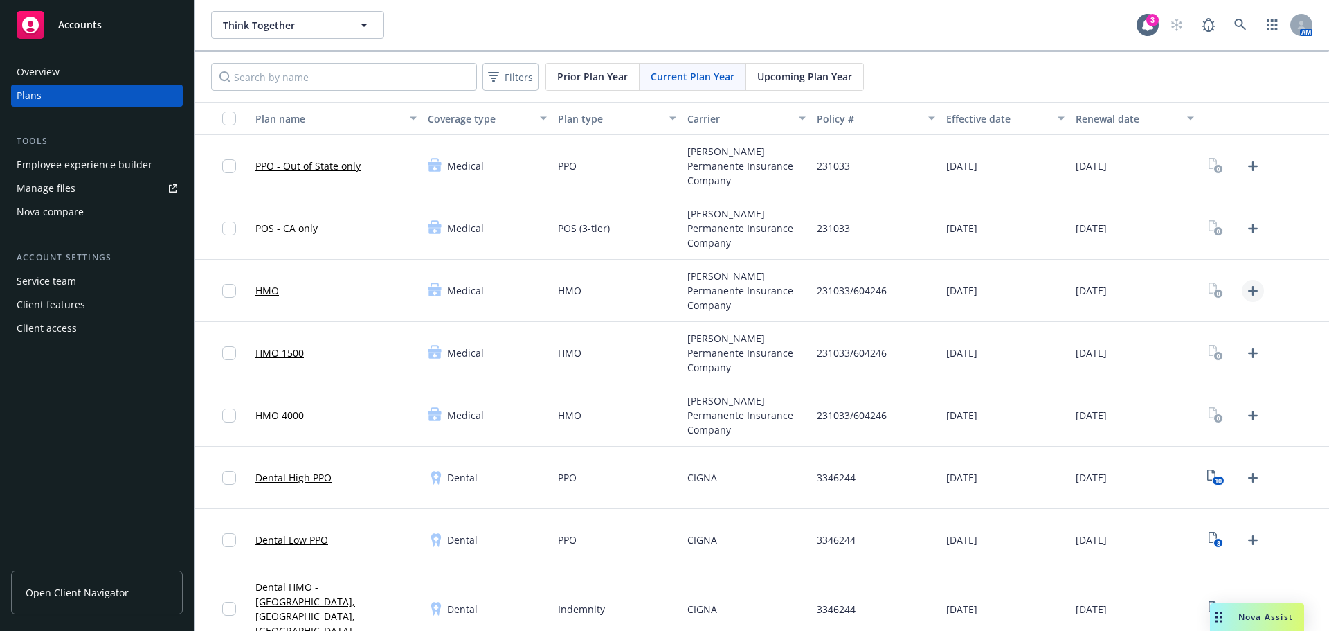
click at [1245, 293] on icon "Upload Plan Documents" at bounding box center [1253, 291] width 17 height 17
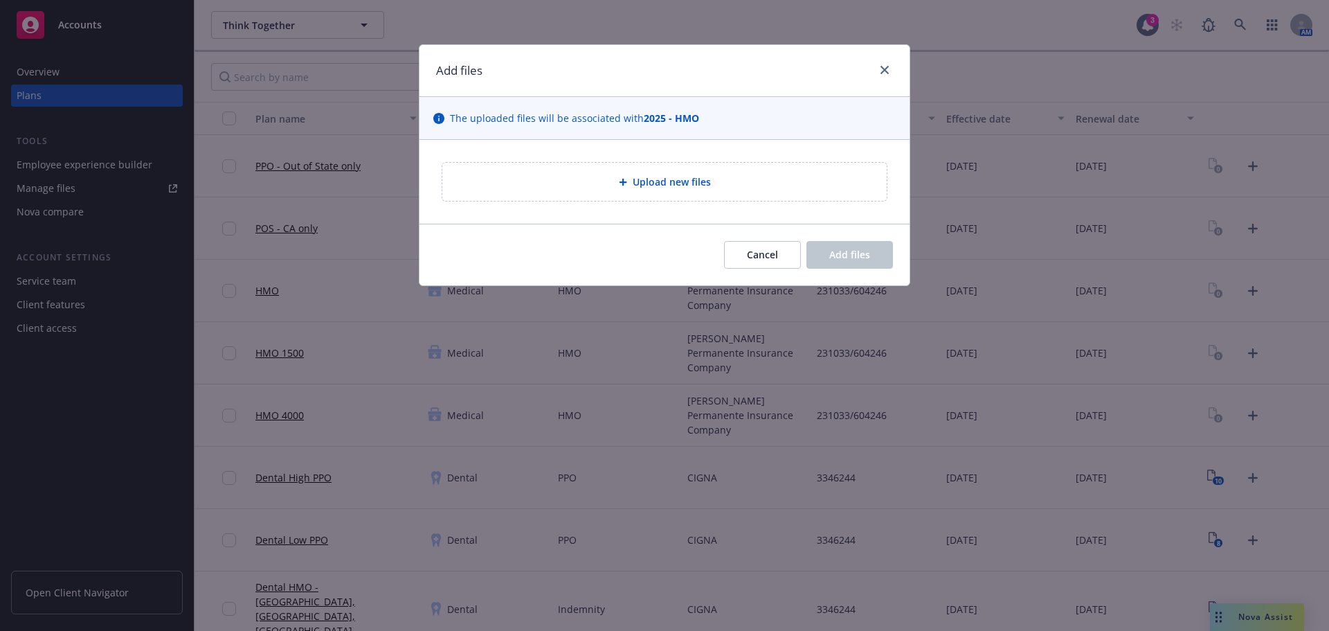
click at [628, 185] on div at bounding box center [626, 182] width 14 height 8
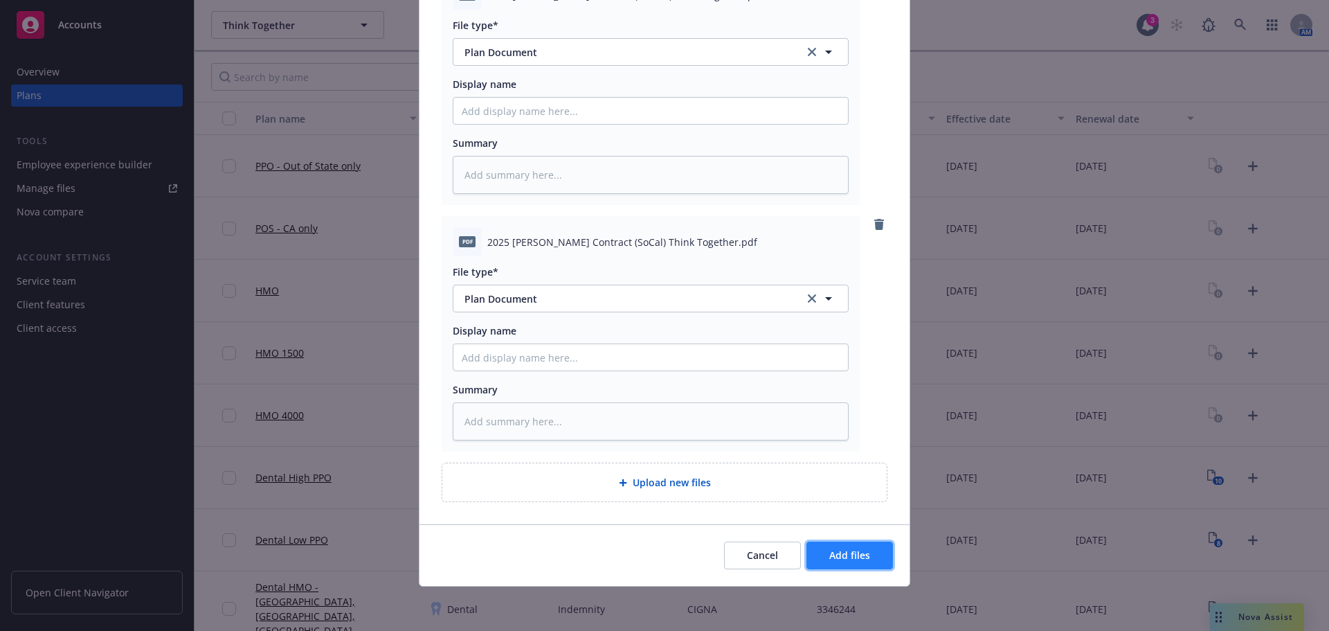
click at [856, 550] on span "Add files" at bounding box center [850, 554] width 41 height 13
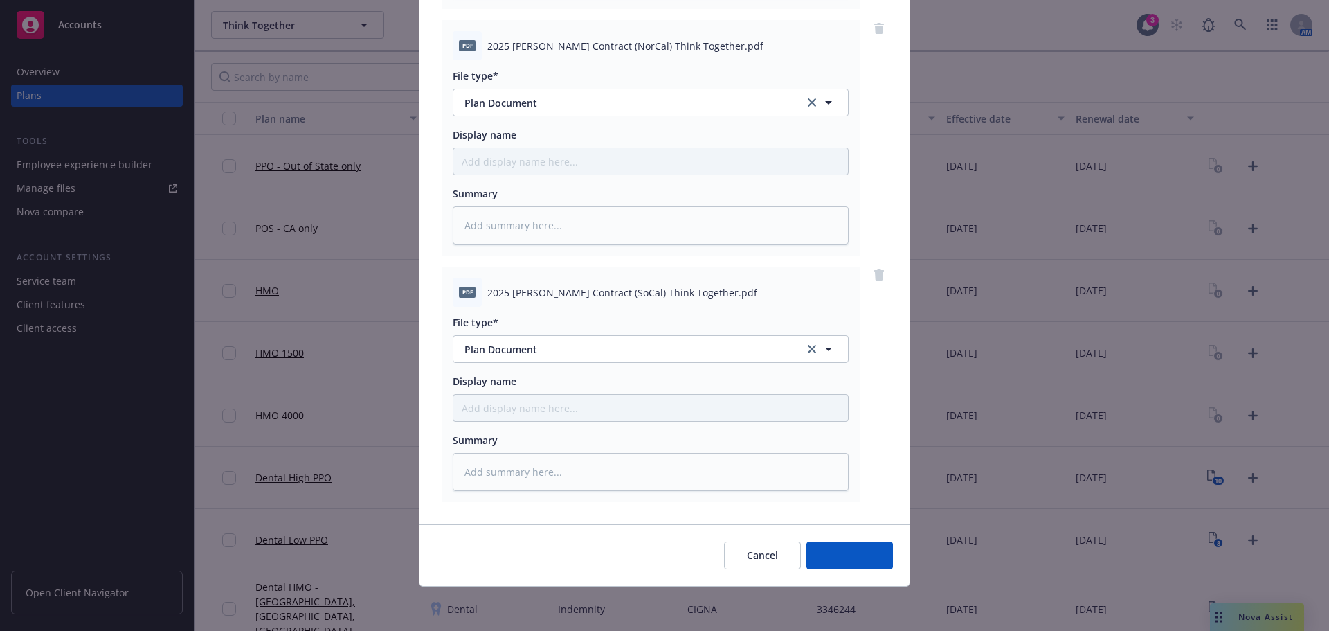
scroll to position [1374, 0]
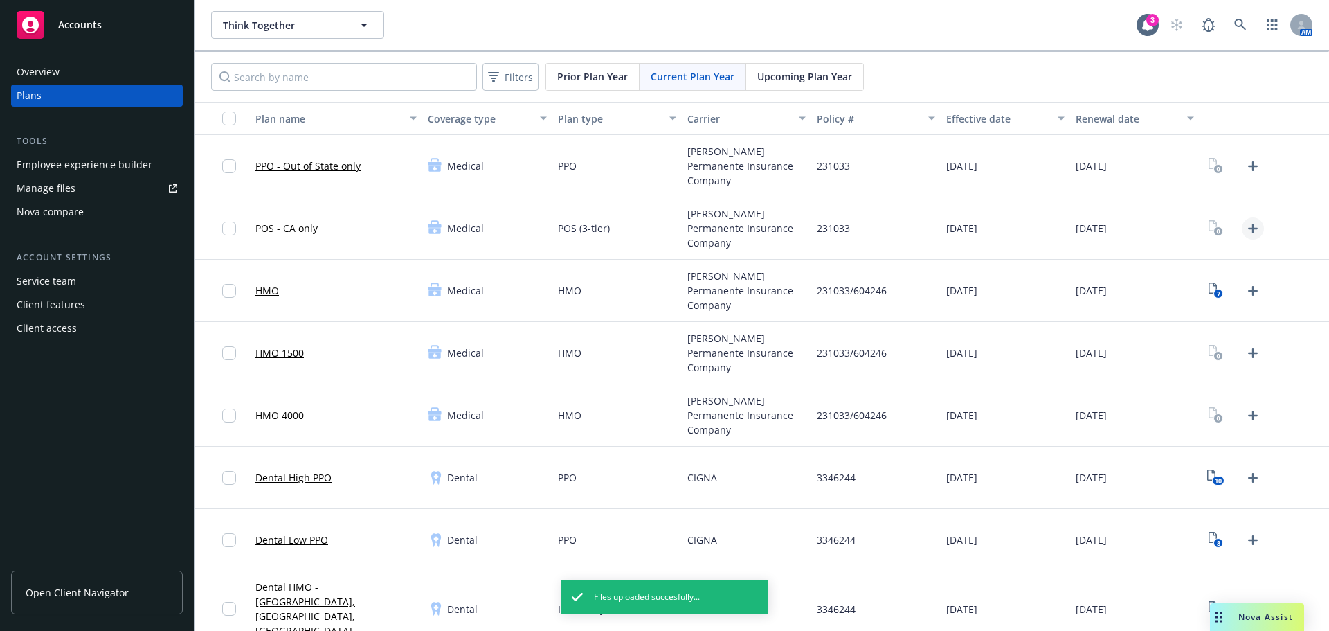
click at [1247, 224] on icon "Upload Plan Documents" at bounding box center [1253, 228] width 17 height 17
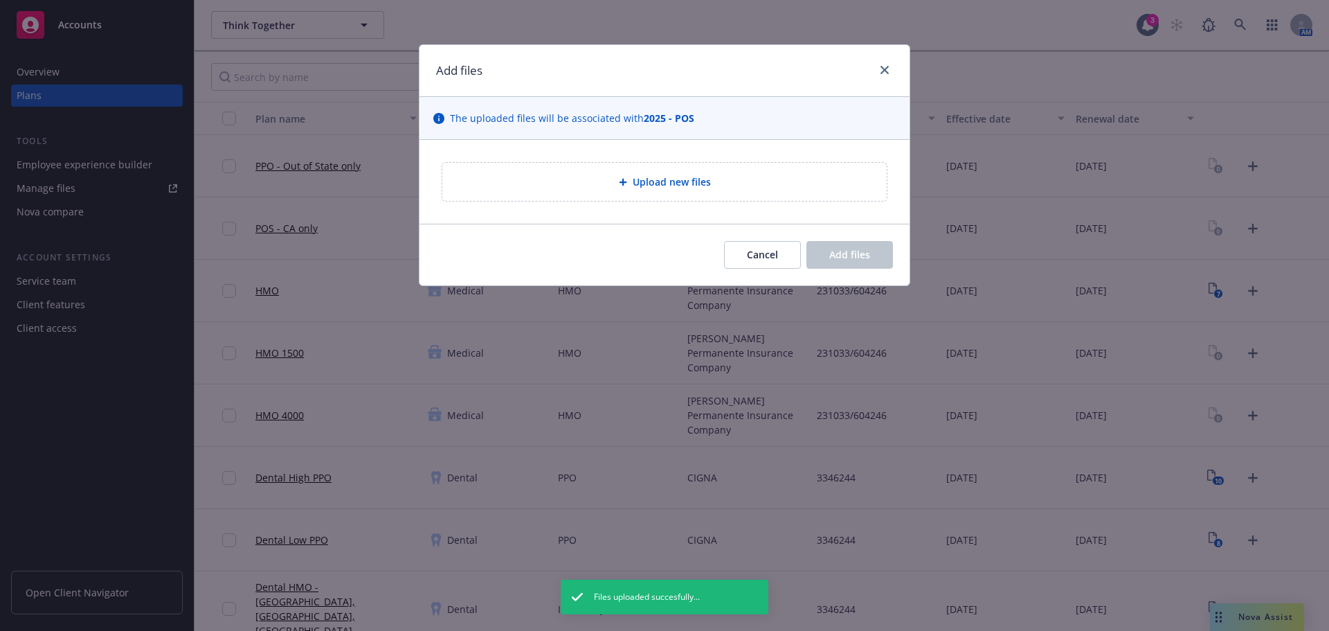
click at [719, 175] on div "Upload new files" at bounding box center [665, 182] width 422 height 16
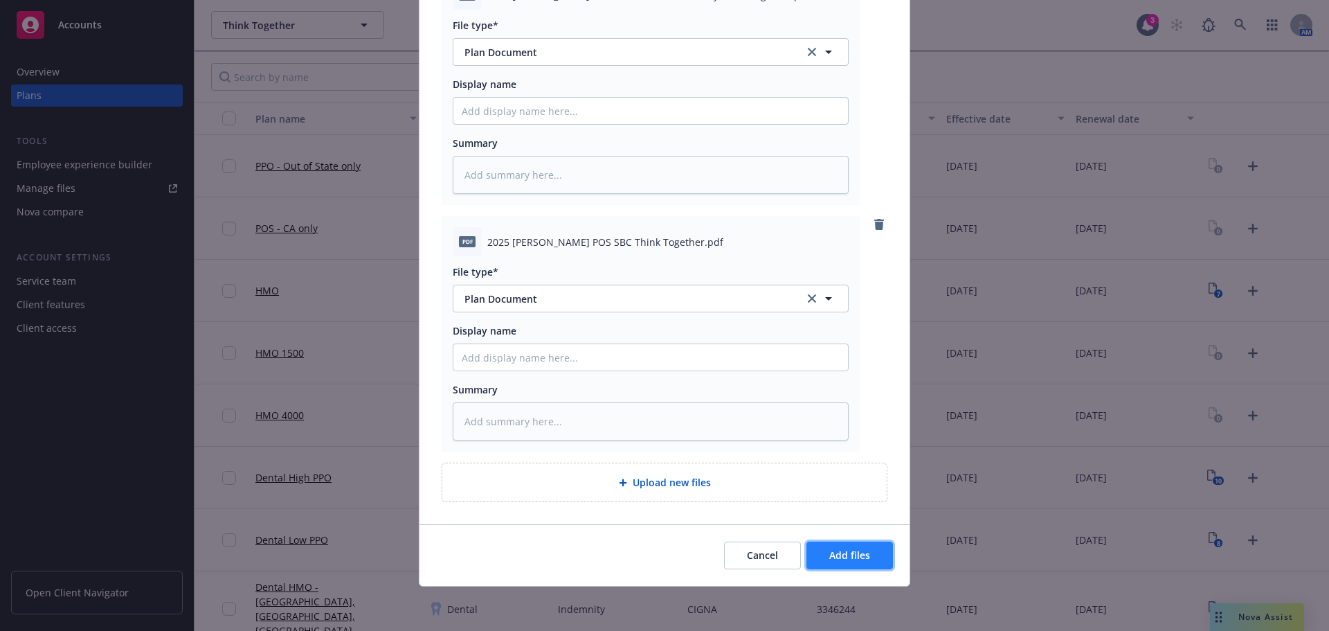
click at [861, 544] on button "Add files" at bounding box center [850, 555] width 87 height 28
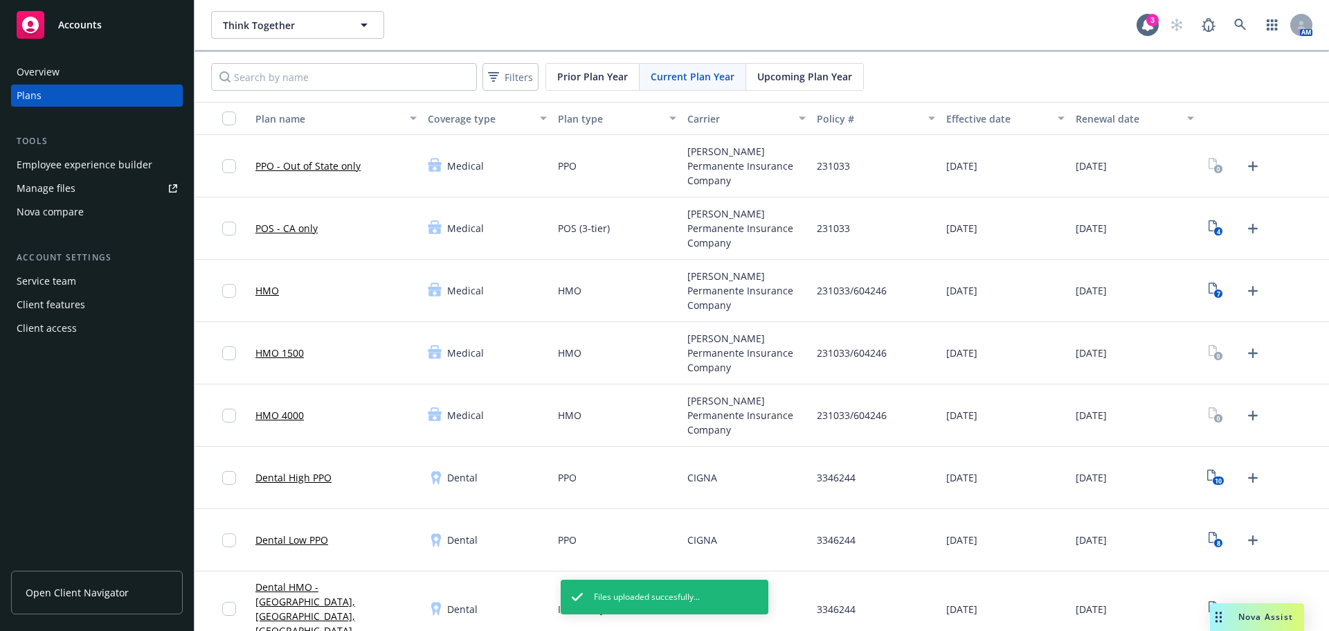
click at [1244, 367] on div at bounding box center [1264, 353] width 129 height 62
click at [1248, 357] on icon "Upload Plan Documents" at bounding box center [1253, 353] width 17 height 17
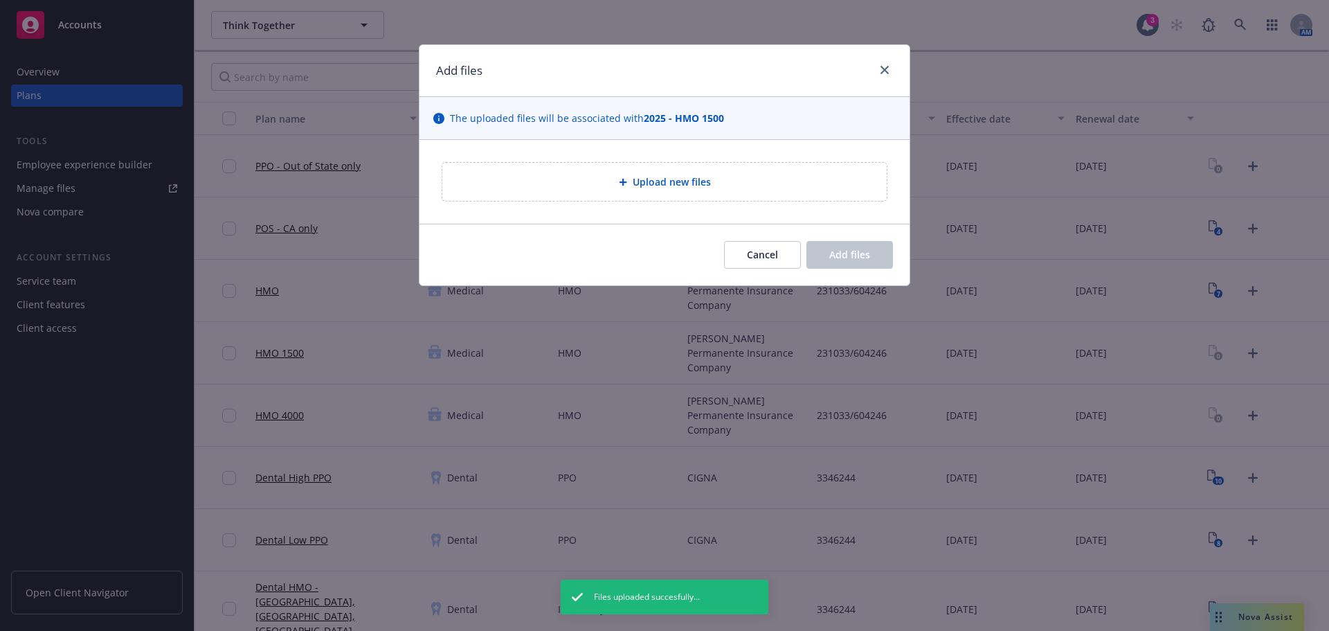
click at [609, 172] on div "Upload new files" at bounding box center [664, 182] width 445 height 38
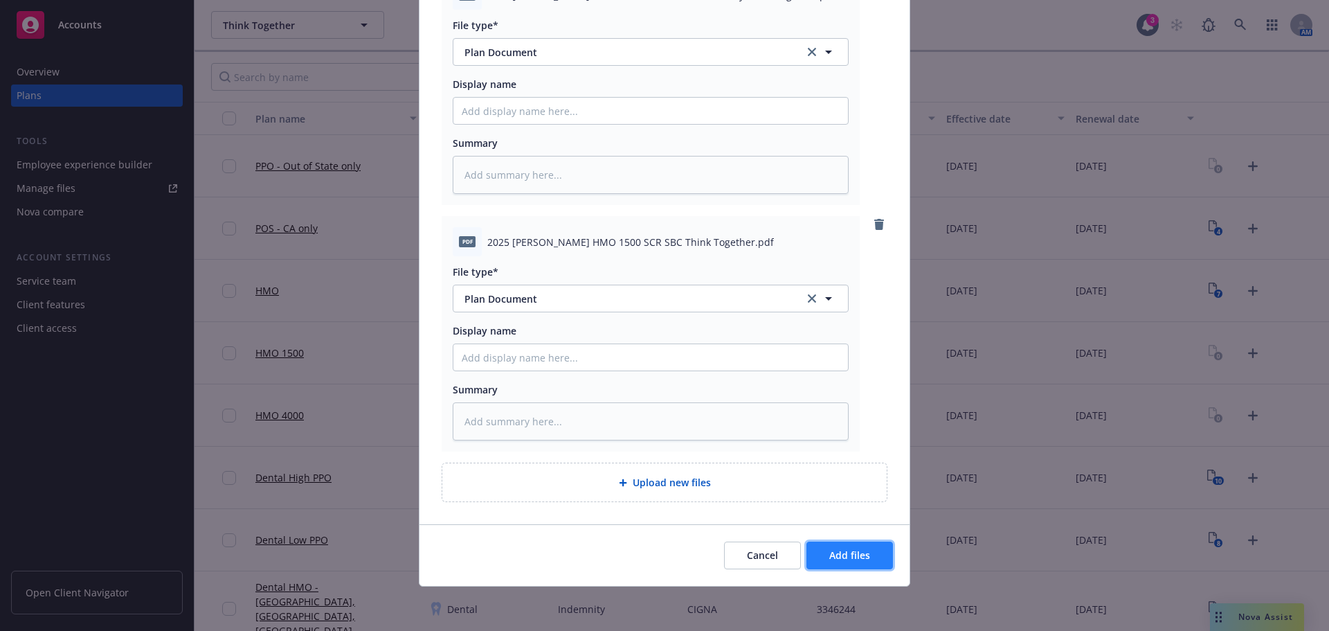
click at [831, 544] on button "Add files" at bounding box center [850, 555] width 87 height 28
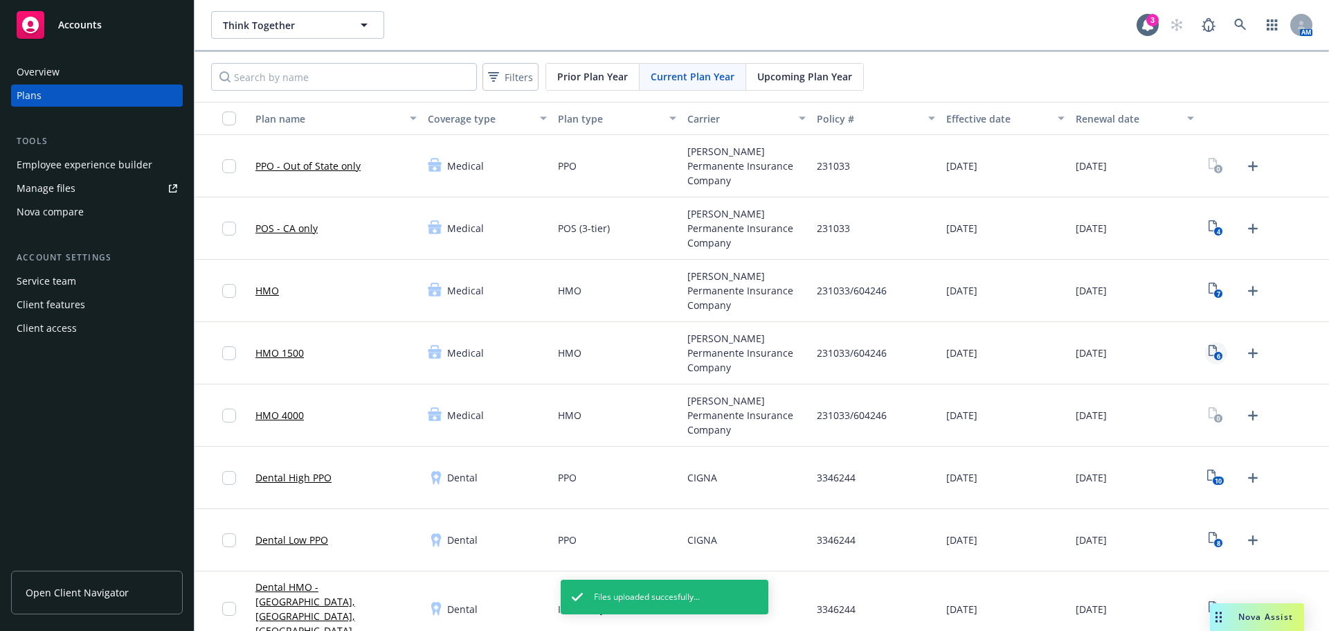
click at [1206, 362] on link "6" at bounding box center [1217, 353] width 22 height 22
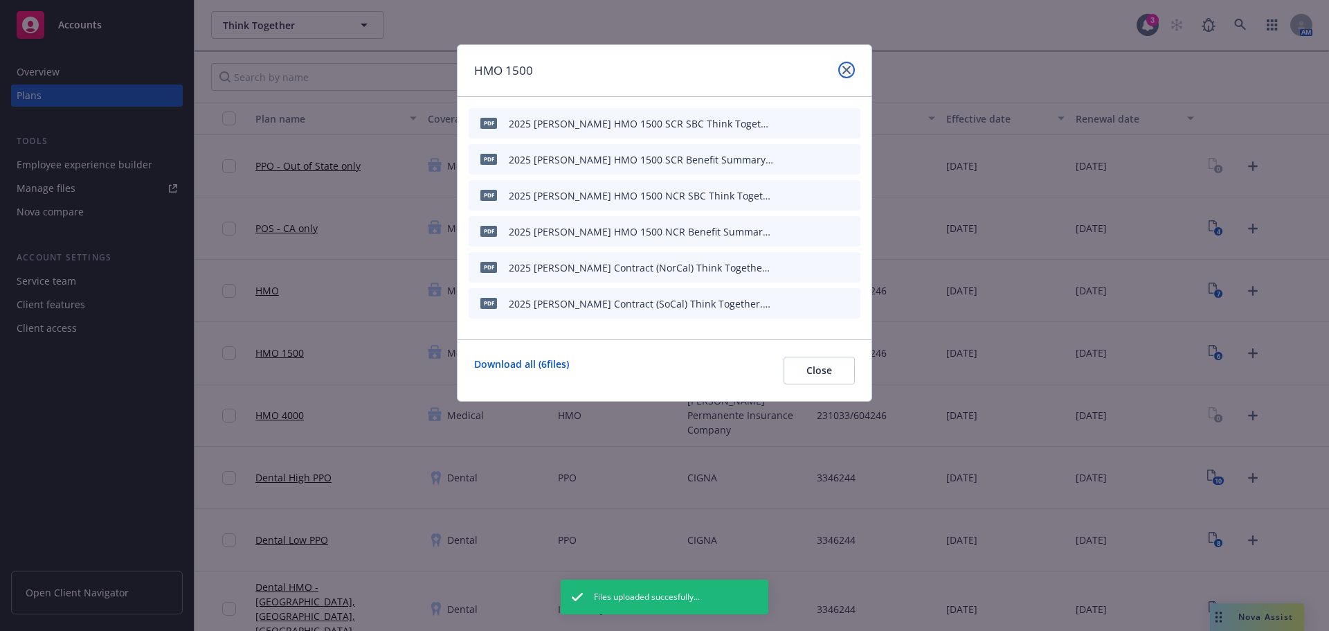
click at [850, 77] on link "close" at bounding box center [847, 70] width 17 height 17
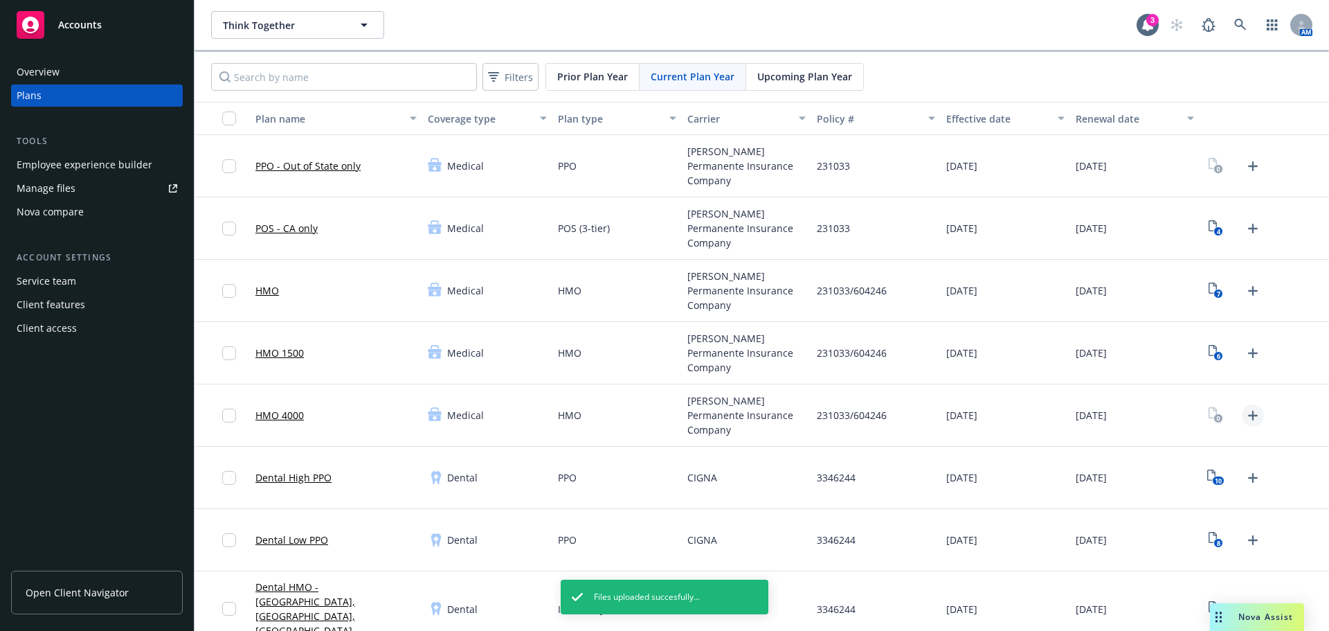
click at [1251, 415] on icon "Upload Plan Documents" at bounding box center [1253, 415] width 17 height 17
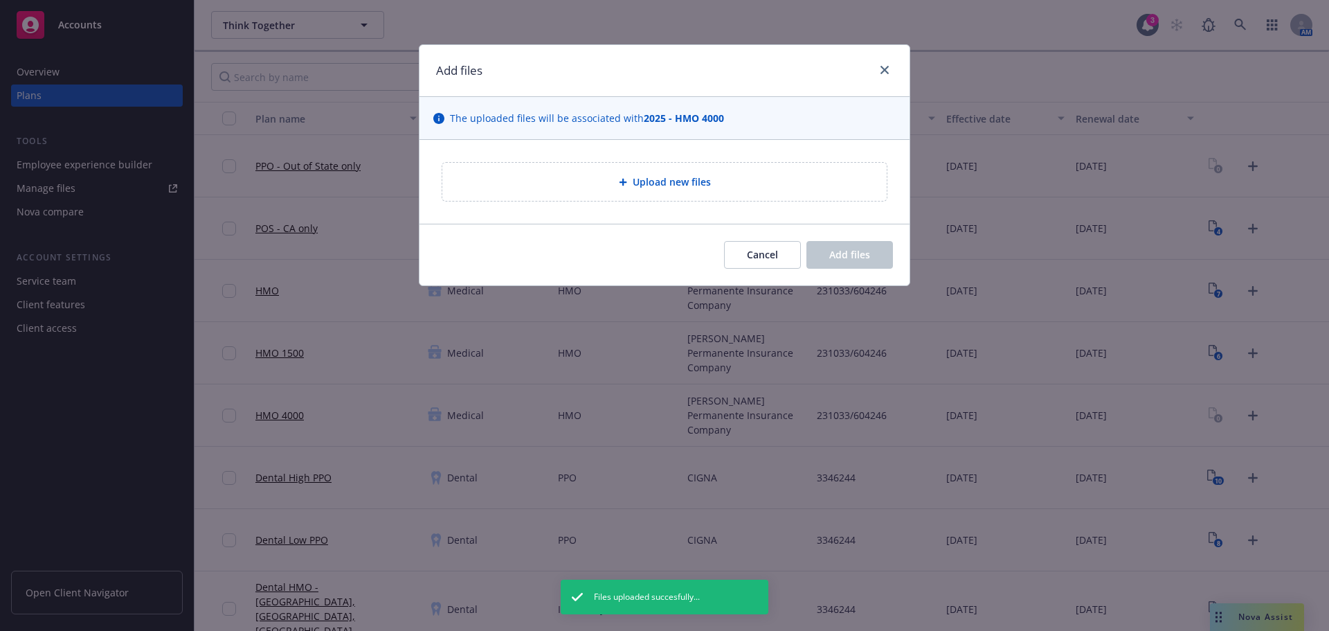
click at [657, 179] on span "Upload new files" at bounding box center [672, 181] width 78 height 15
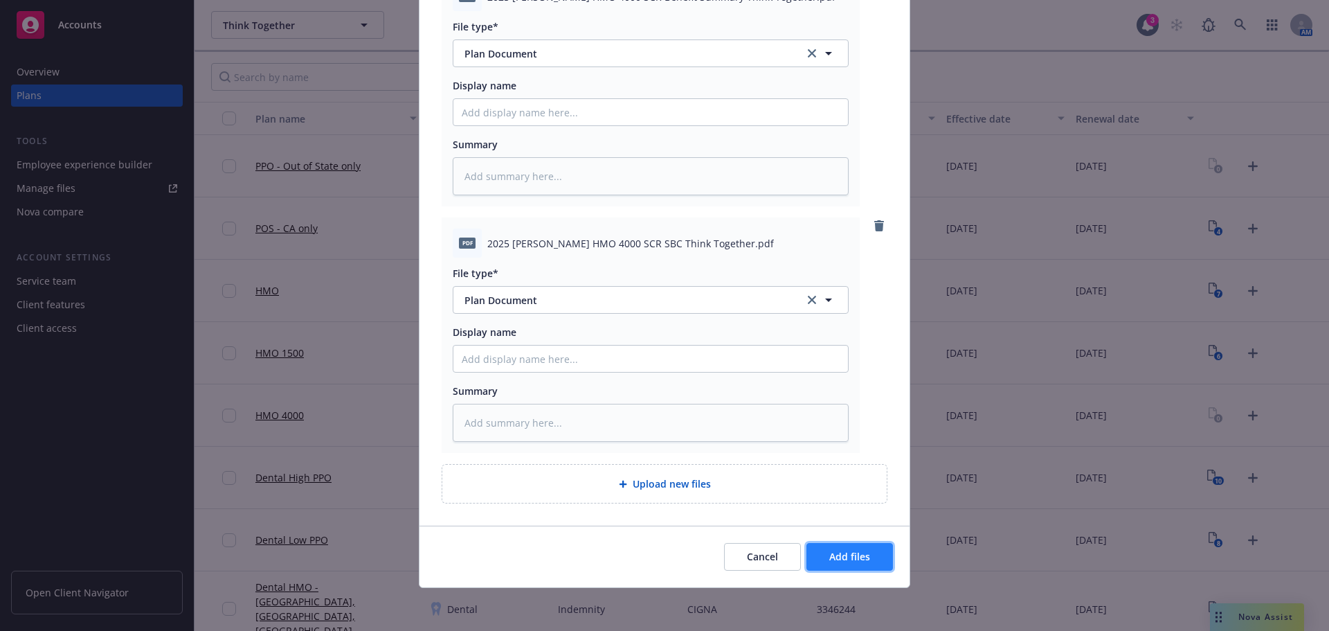
click at [836, 571] on button "Add files" at bounding box center [850, 557] width 87 height 28
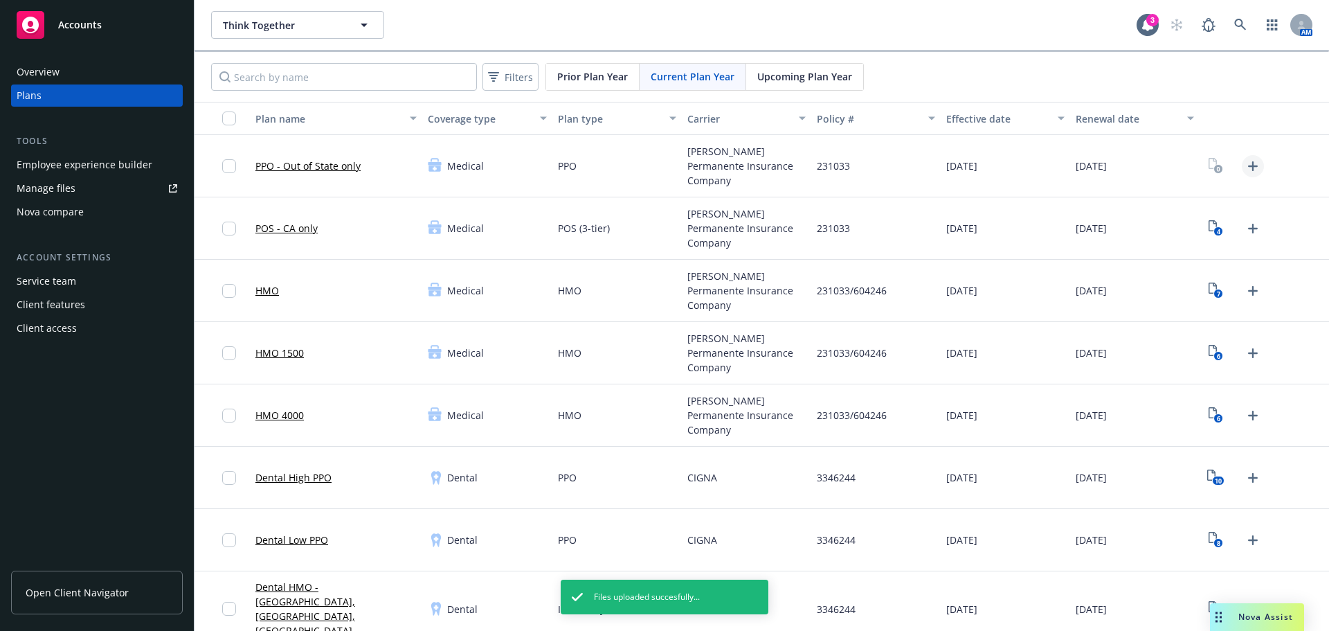
click at [1248, 165] on icon "Upload Plan Documents" at bounding box center [1253, 166] width 10 height 10
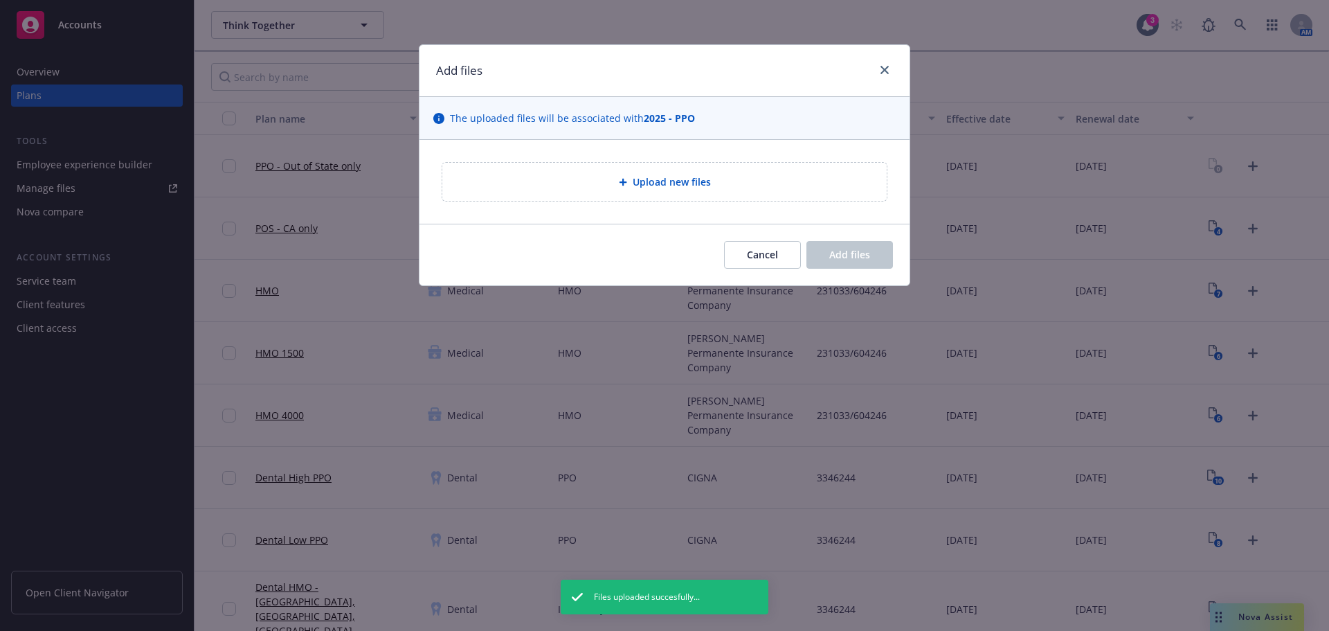
click at [597, 172] on div "Upload new files" at bounding box center [664, 182] width 445 height 38
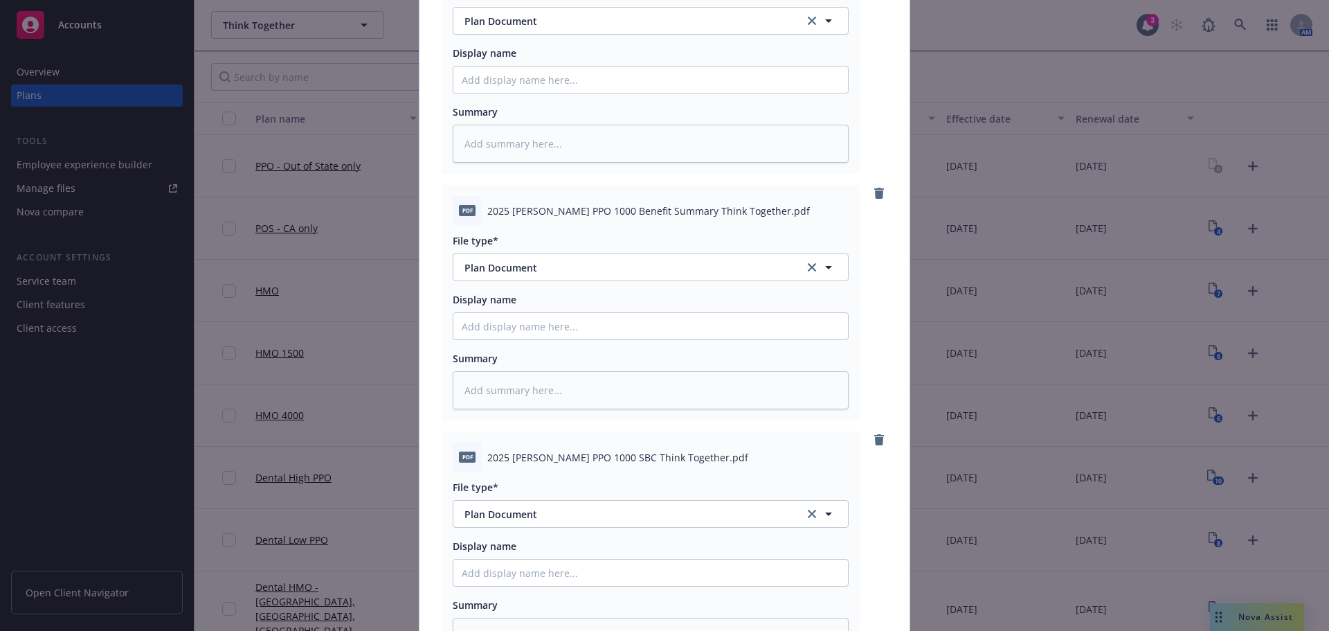
scroll to position [685, 0]
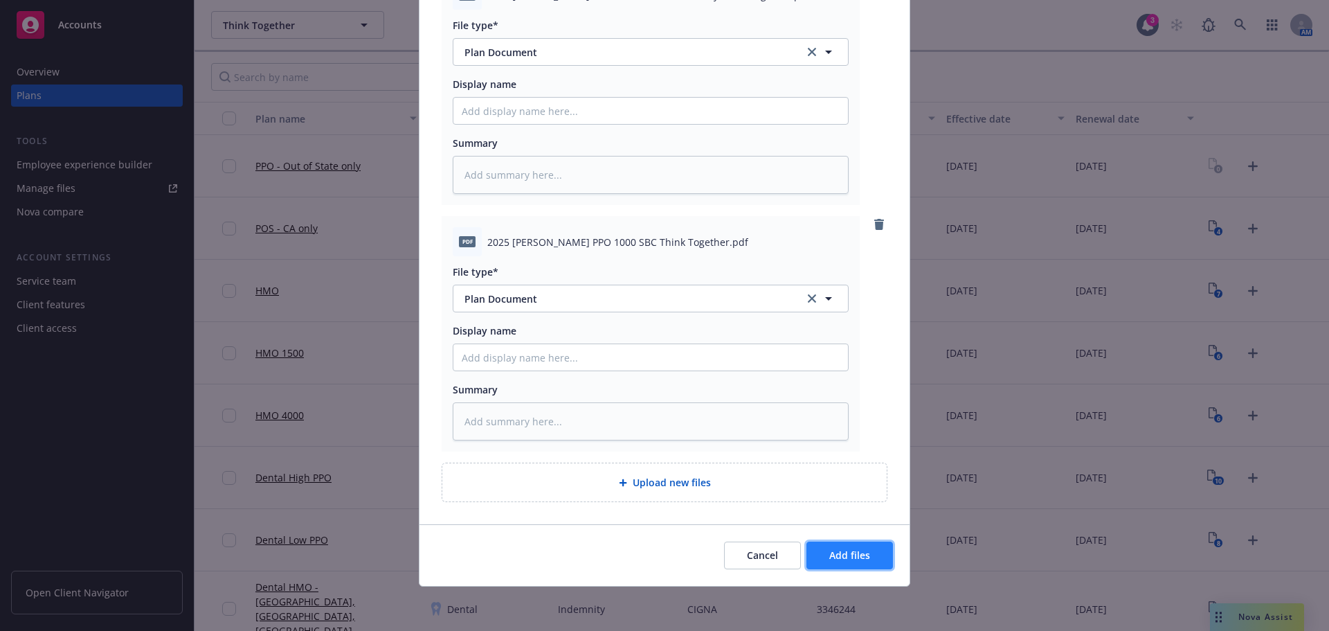
click at [861, 568] on button "Add files" at bounding box center [850, 555] width 87 height 28
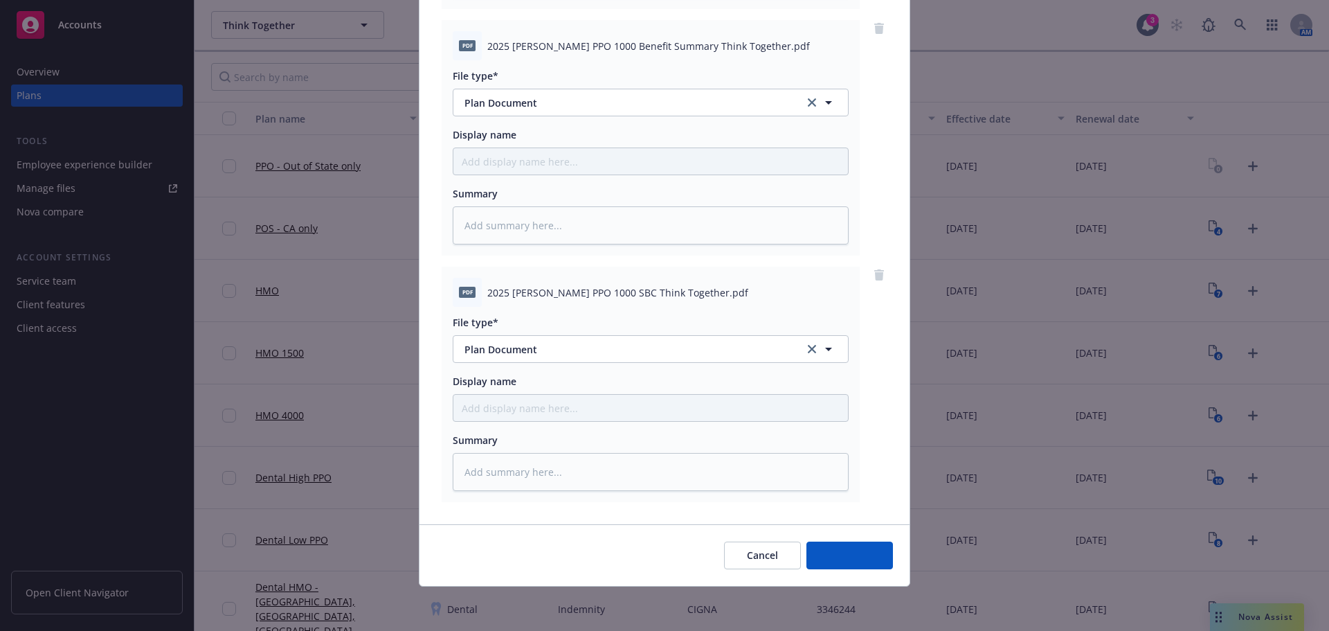
scroll to position [635, 0]
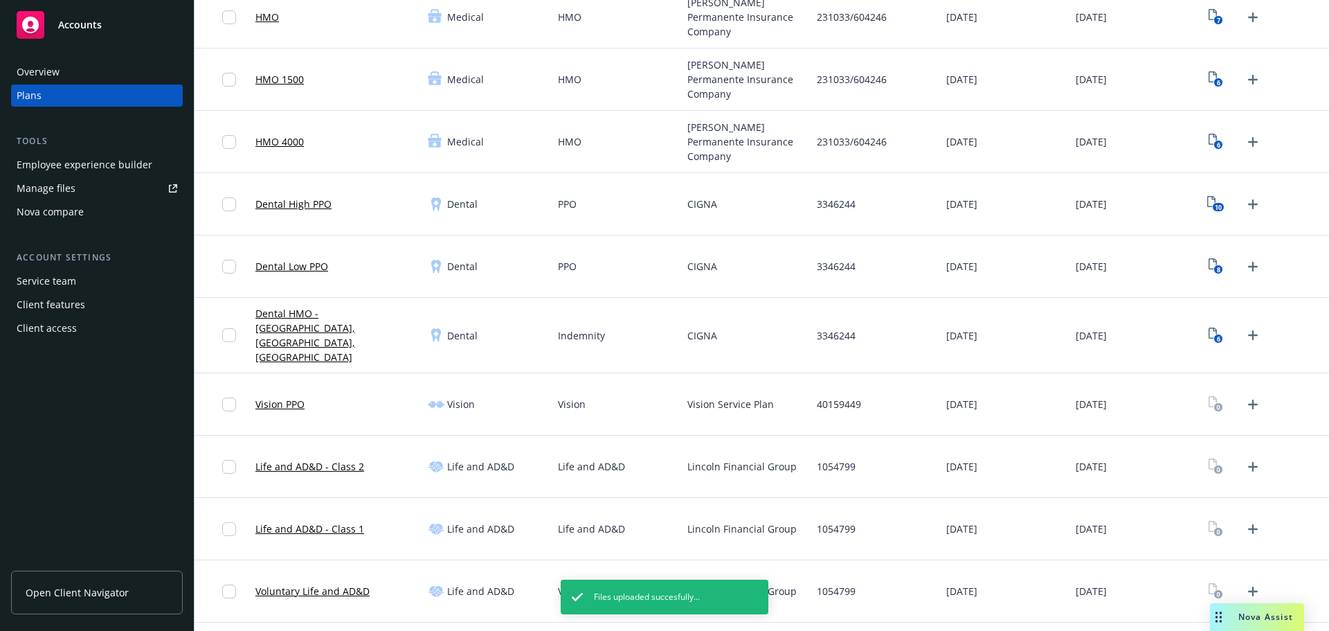
scroll to position [277, 0]
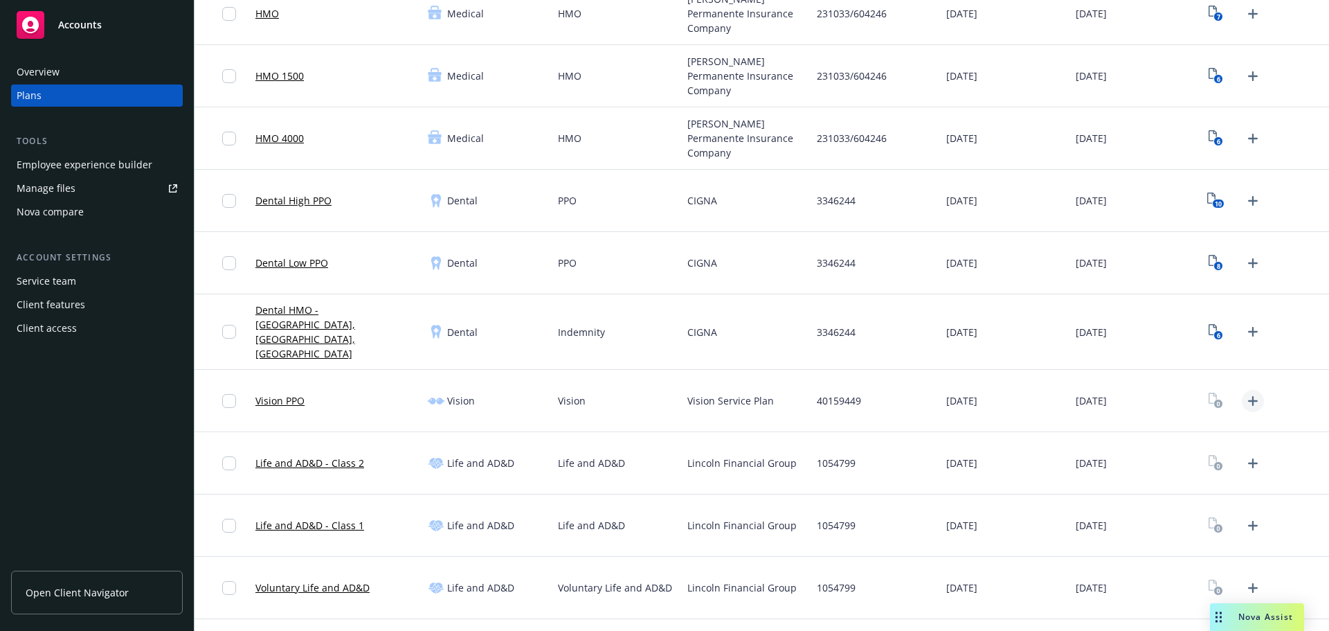
click at [1248, 396] on icon "Upload Plan Documents" at bounding box center [1253, 401] width 10 height 10
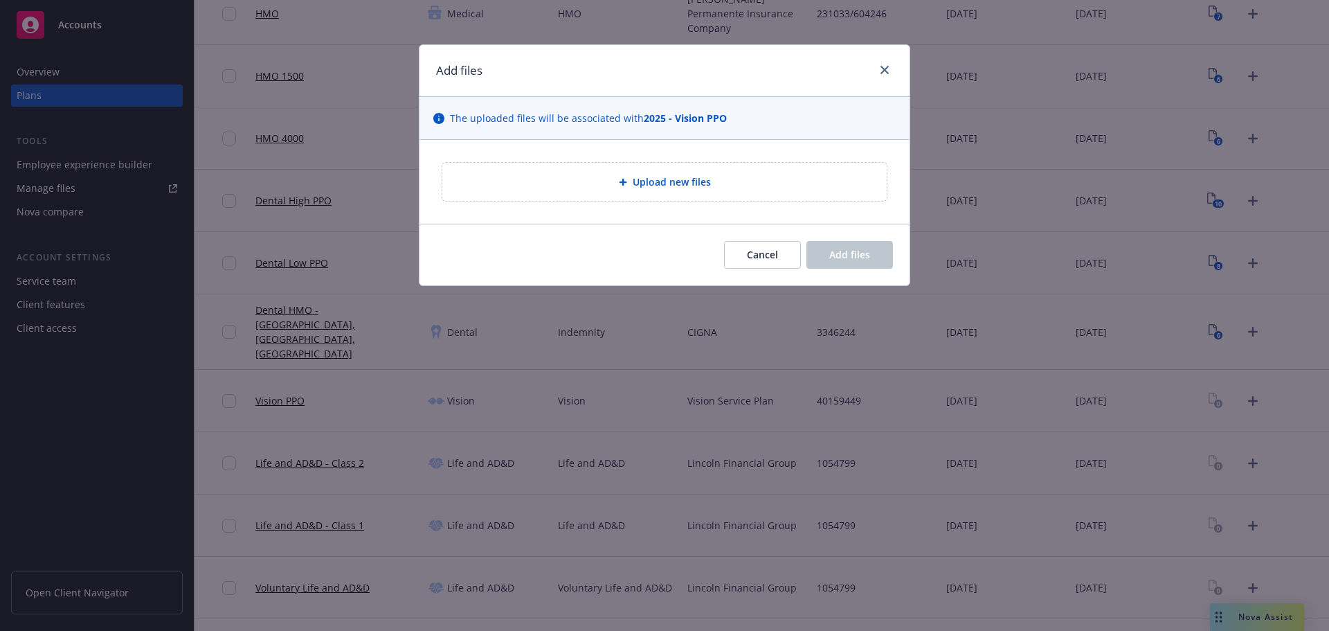
click at [631, 182] on div at bounding box center [626, 182] width 14 height 8
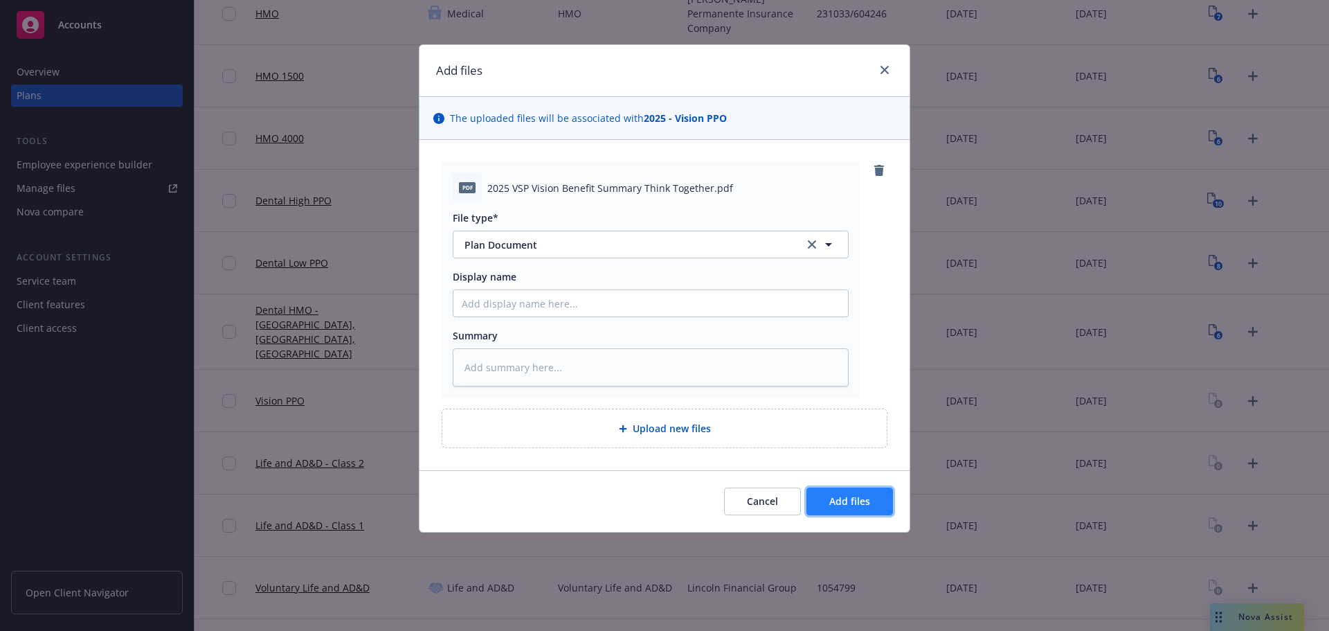
click at [872, 503] on button "Add files" at bounding box center [850, 501] width 87 height 28
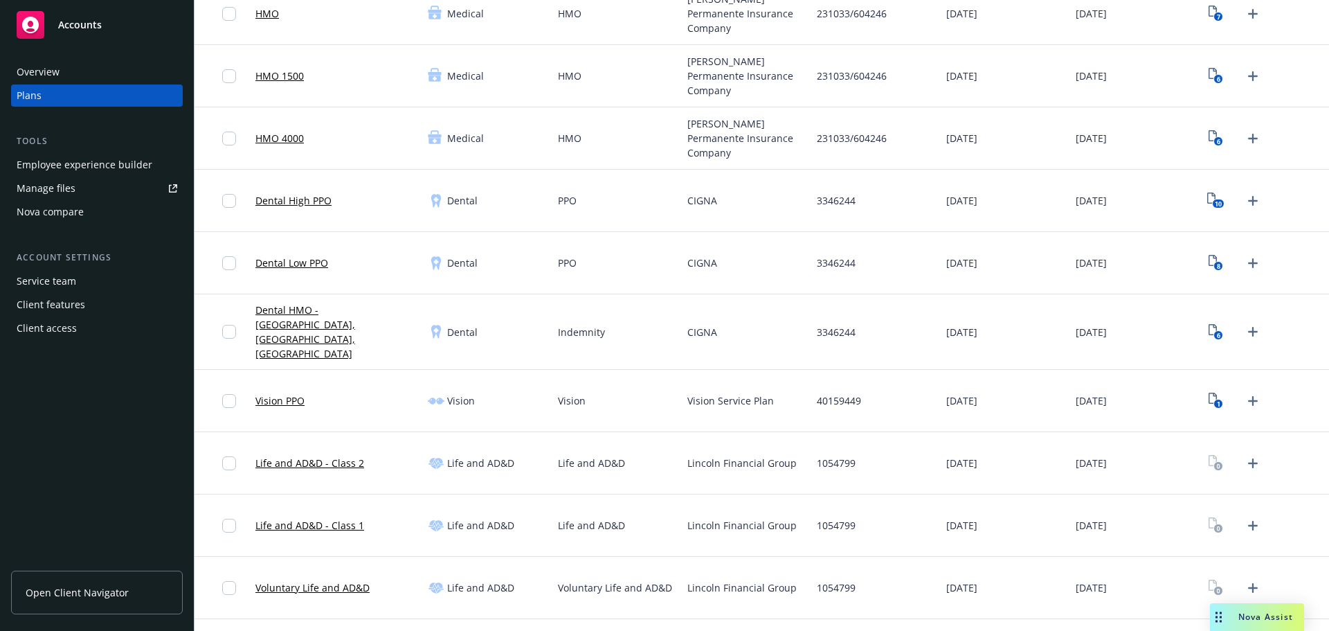
click at [28, 75] on div "Overview" at bounding box center [38, 72] width 43 height 22
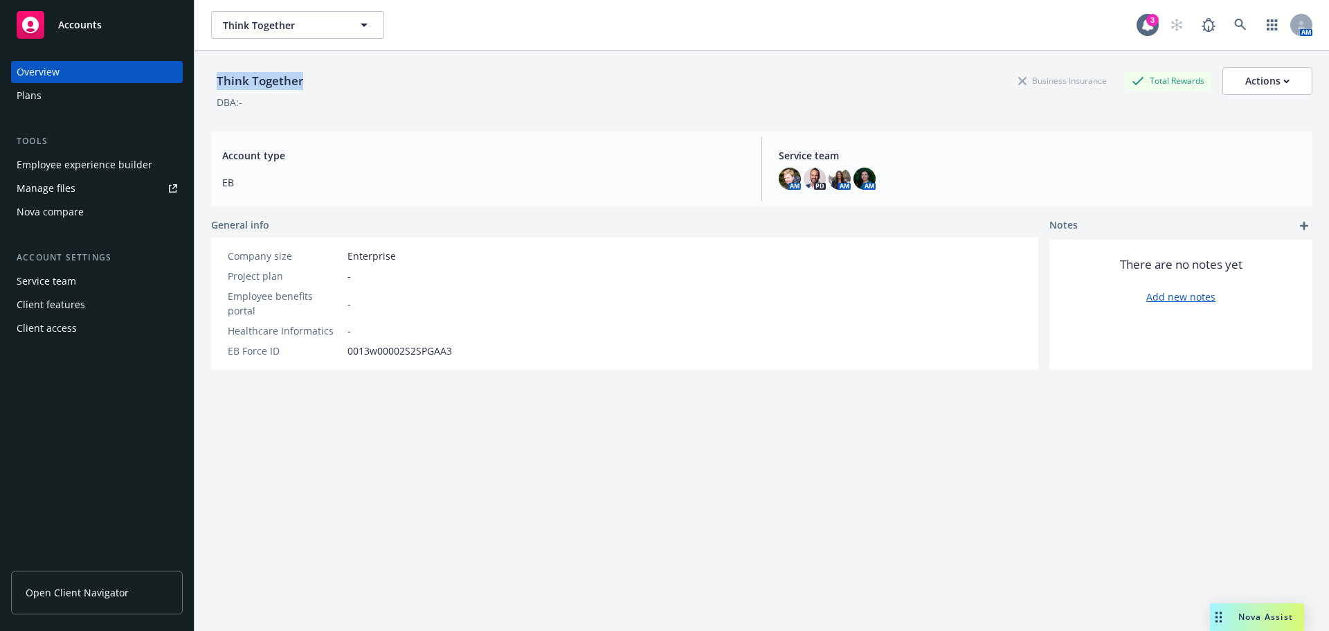
drag, startPoint x: 213, startPoint y: 80, endPoint x: 419, endPoint y: 118, distance: 210.0
click at [321, 89] on div "Think Together Business Insurance Total Rewards Actions" at bounding box center [762, 81] width 1102 height 28
copy div "Think Together"
click at [90, 91] on div "Plans" at bounding box center [97, 95] width 161 height 22
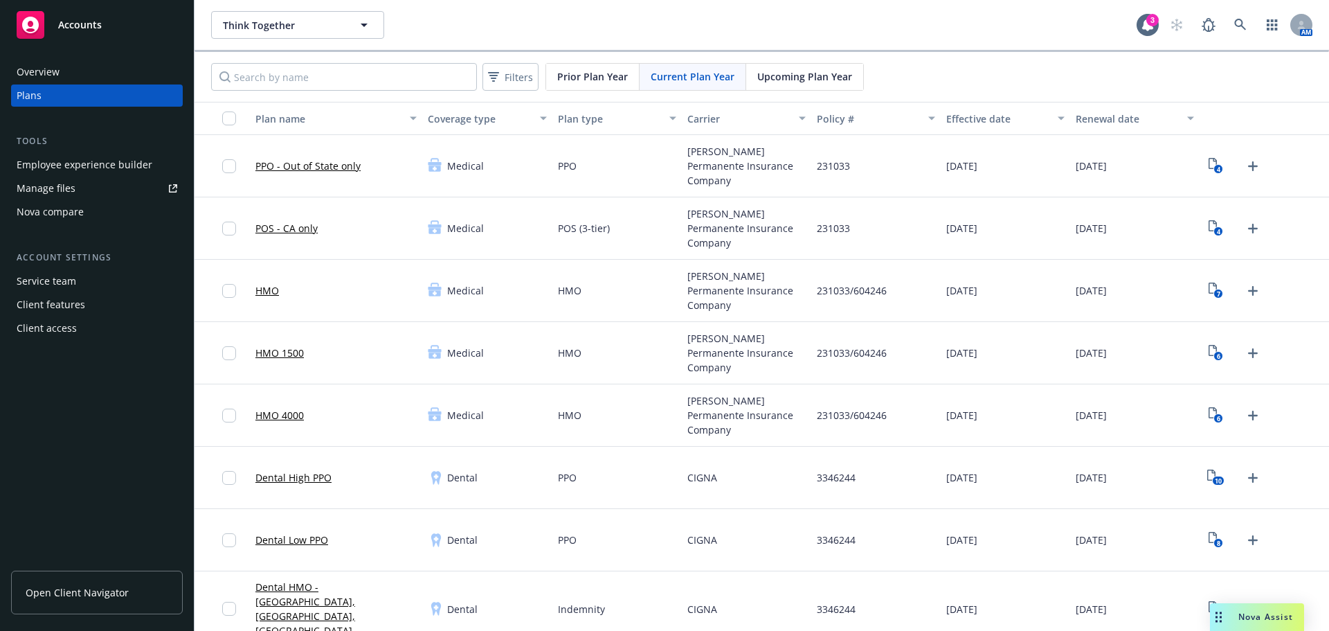
click at [825, 84] on div "Upcoming Plan Year" at bounding box center [804, 77] width 117 height 26
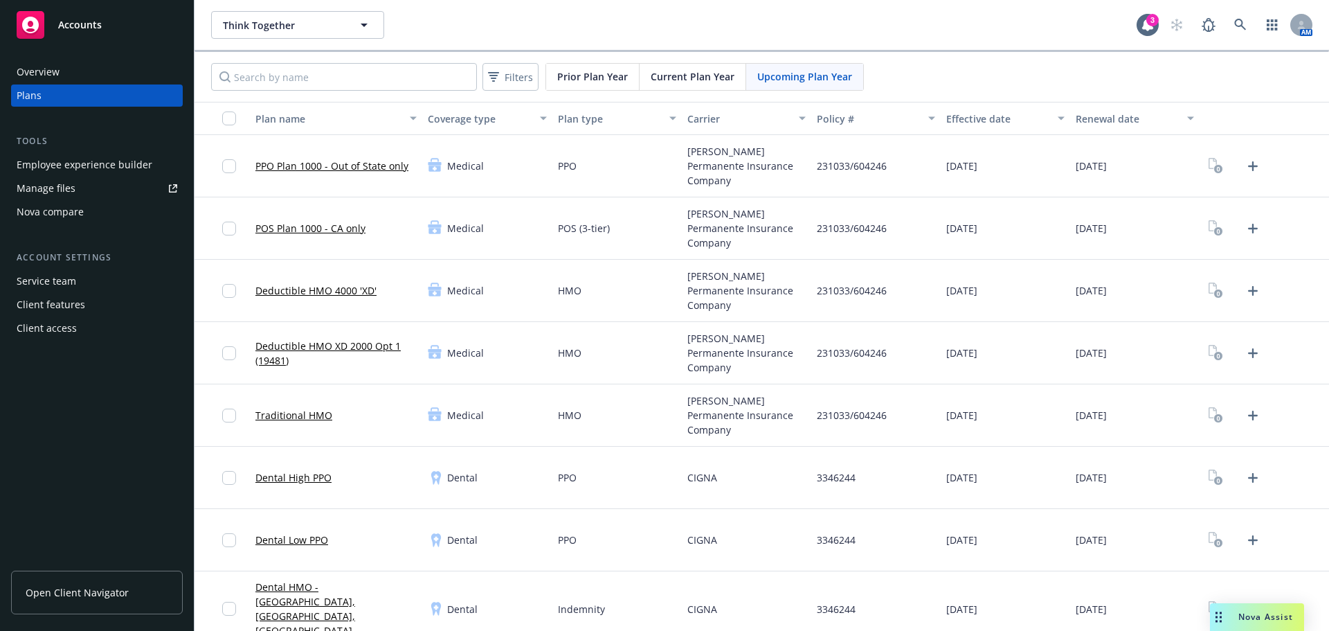
drag, startPoint x: 679, startPoint y: 70, endPoint x: 708, endPoint y: 105, distance: 45.3
click at [680, 70] on span "Current Plan Year" at bounding box center [693, 76] width 84 height 15
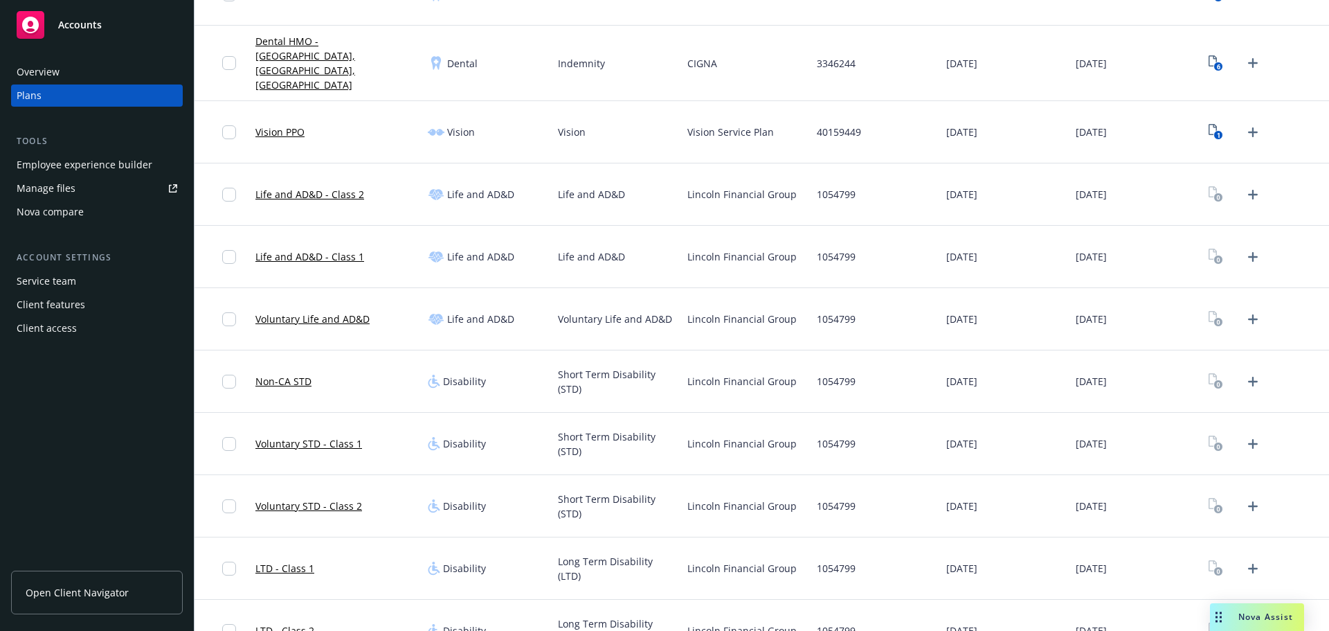
scroll to position [554, 0]
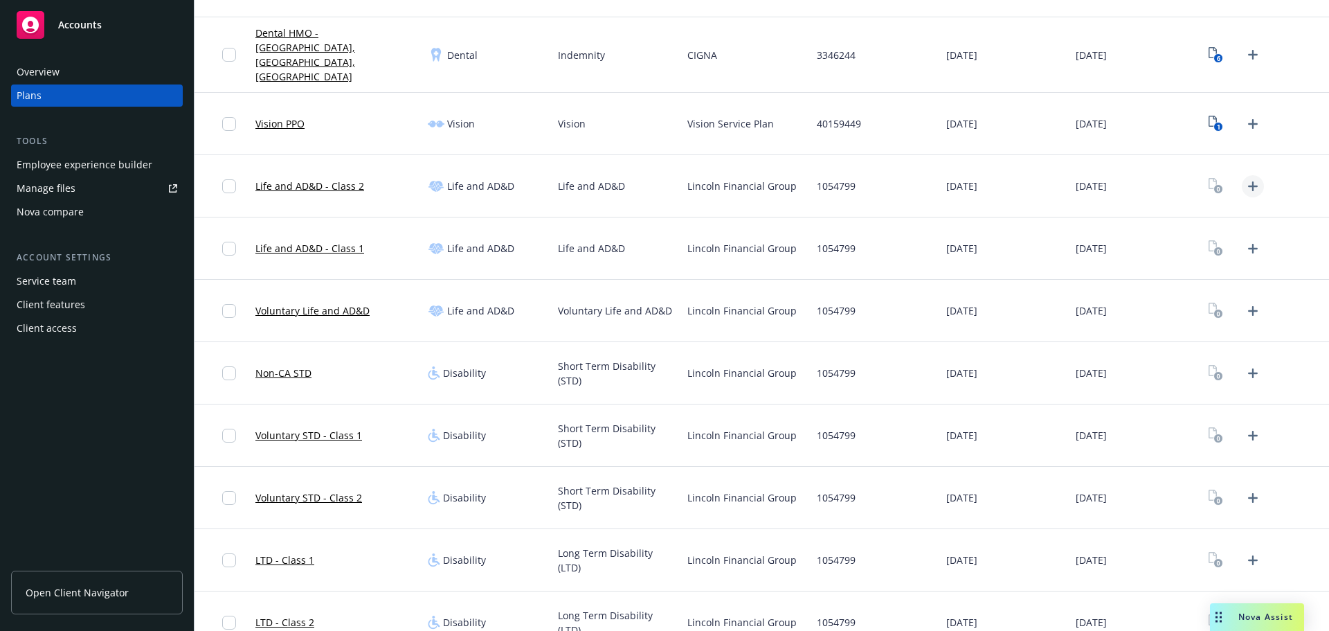
click at [1248, 181] on icon "Upload Plan Documents" at bounding box center [1253, 186] width 10 height 10
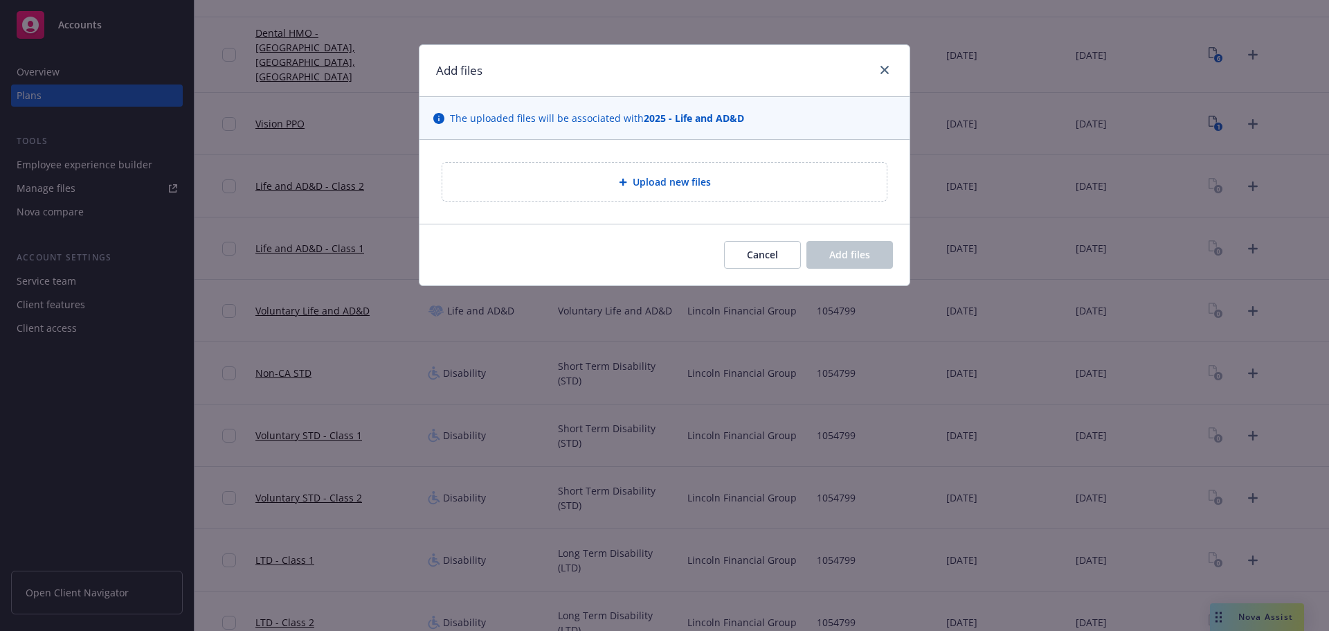
click at [675, 140] on div "Upload new files" at bounding box center [665, 182] width 490 height 84
click at [685, 170] on div "Upload new files" at bounding box center [664, 182] width 445 height 38
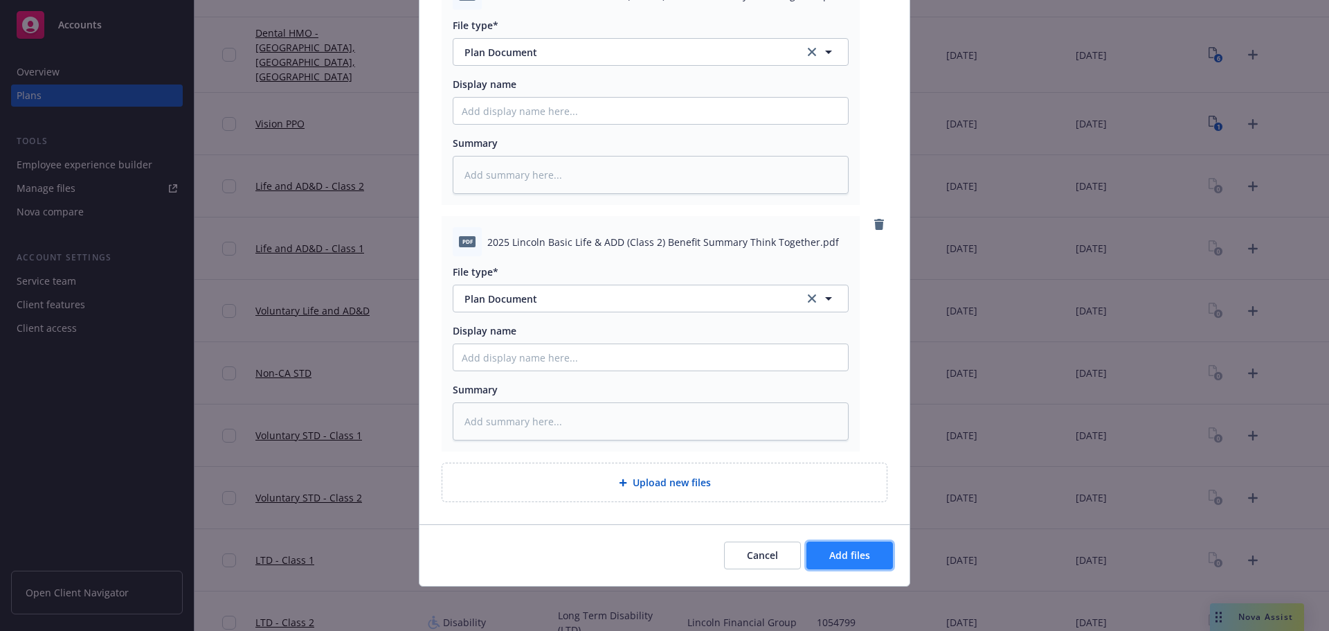
click at [830, 562] on span "Add files" at bounding box center [850, 554] width 41 height 13
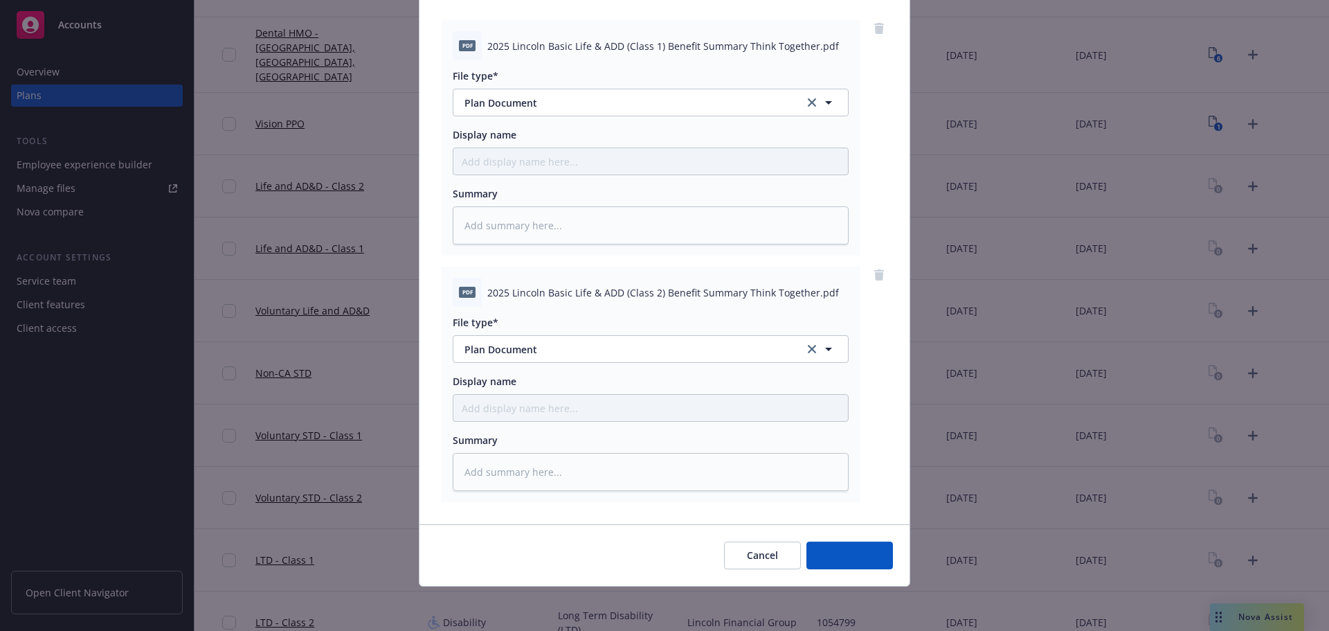
scroll to position [142, 0]
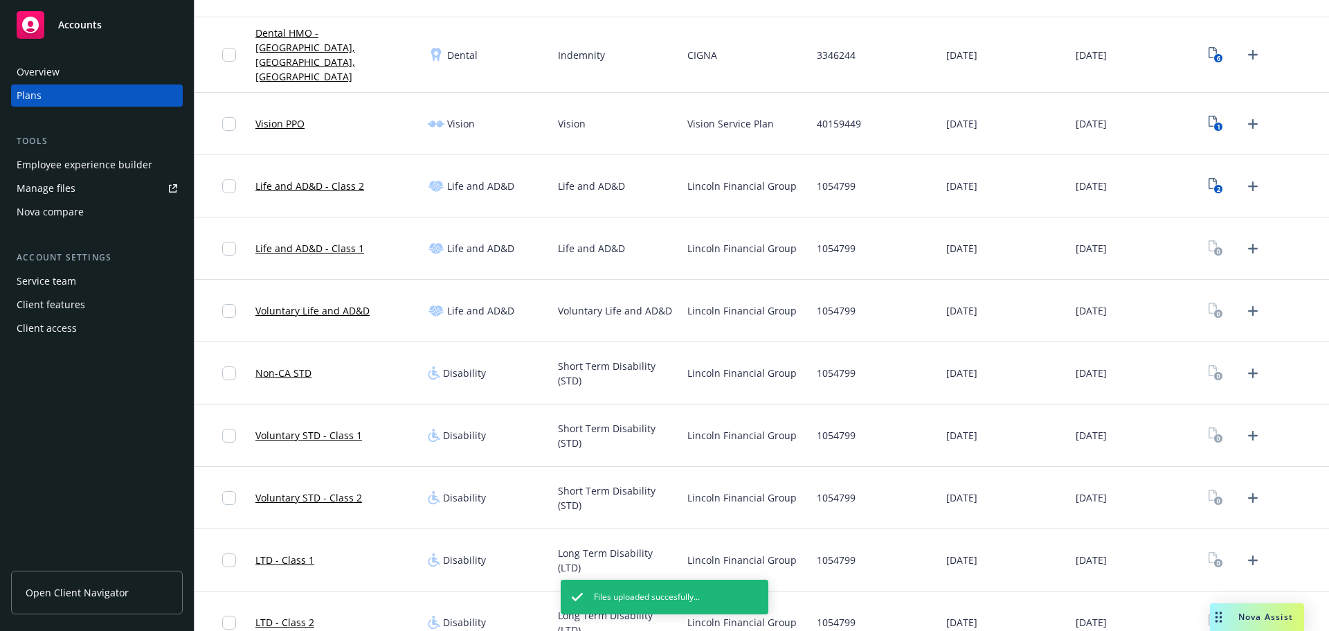
click at [1223, 181] on div "2" at bounding box center [1236, 186] width 60 height 22
click at [1209, 178] on icon "View Plan Documents" at bounding box center [1213, 183] width 8 height 11
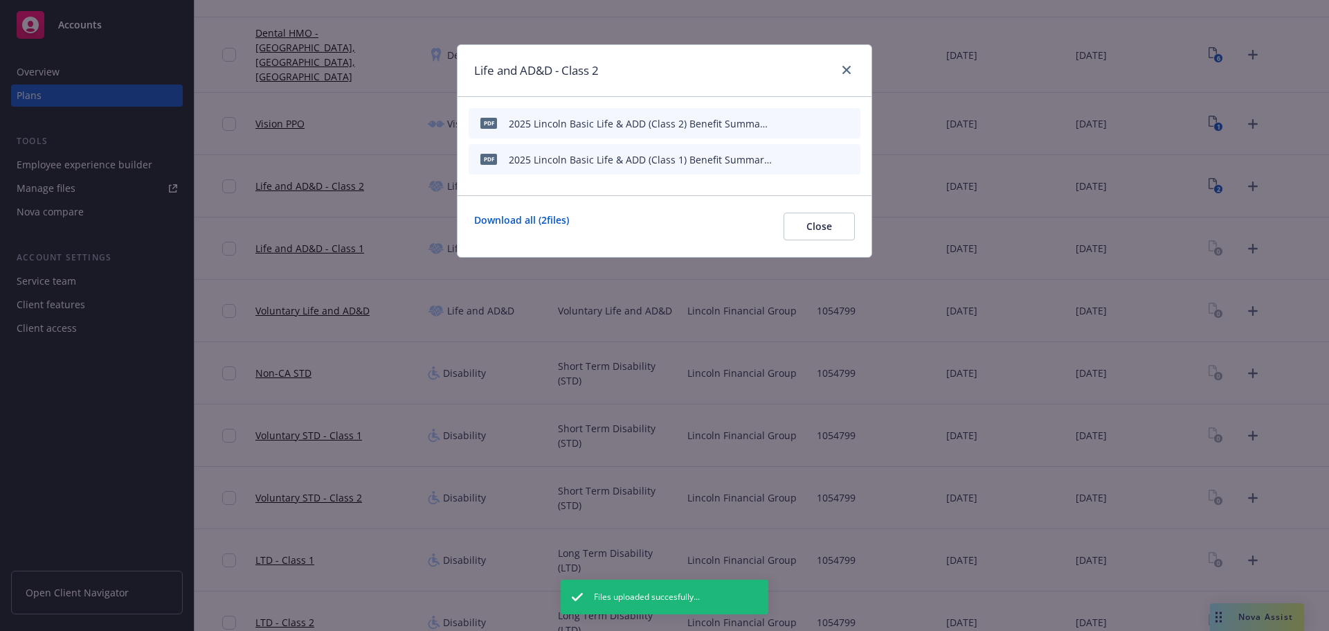
click at [846, 123] on icon "archive file" at bounding box center [848, 122] width 10 height 11
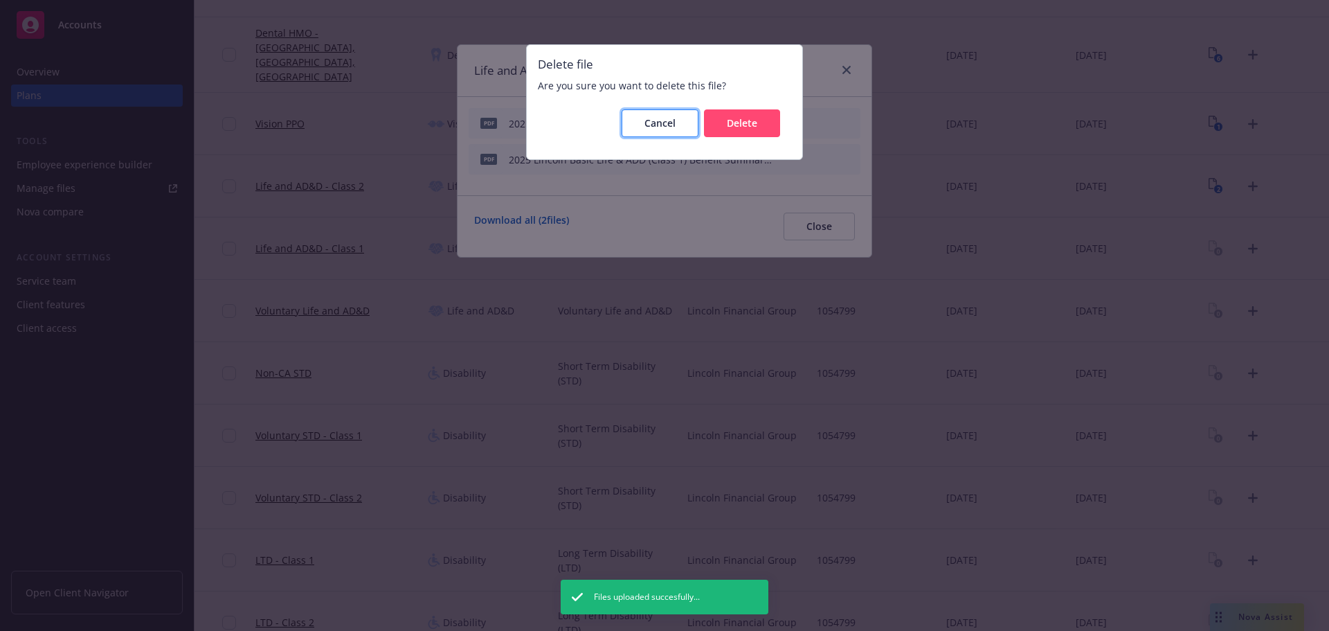
click at [661, 127] on span "Cancel" at bounding box center [660, 122] width 31 height 13
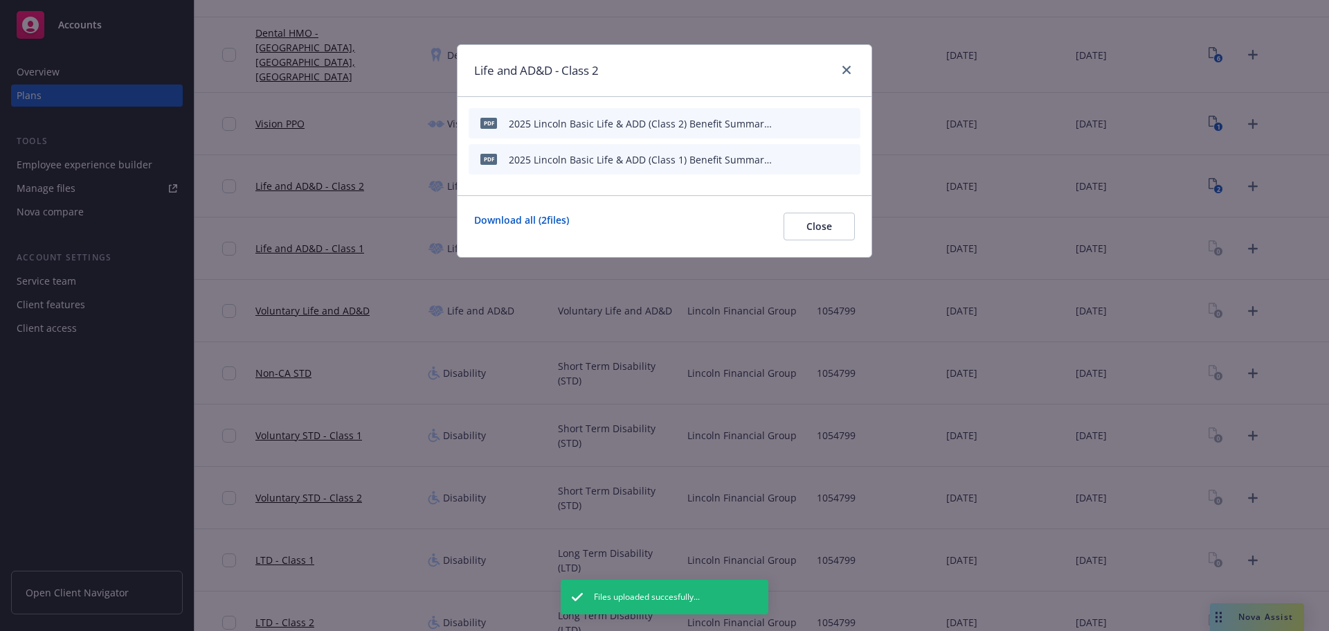
click at [859, 159] on div "pdf 2025 Lincoln Basic Life & ADD (Class 1) Benefit Summary Think Together.pdf" at bounding box center [665, 159] width 392 height 30
click at [851, 159] on icon "archive file" at bounding box center [848, 158] width 10 height 11
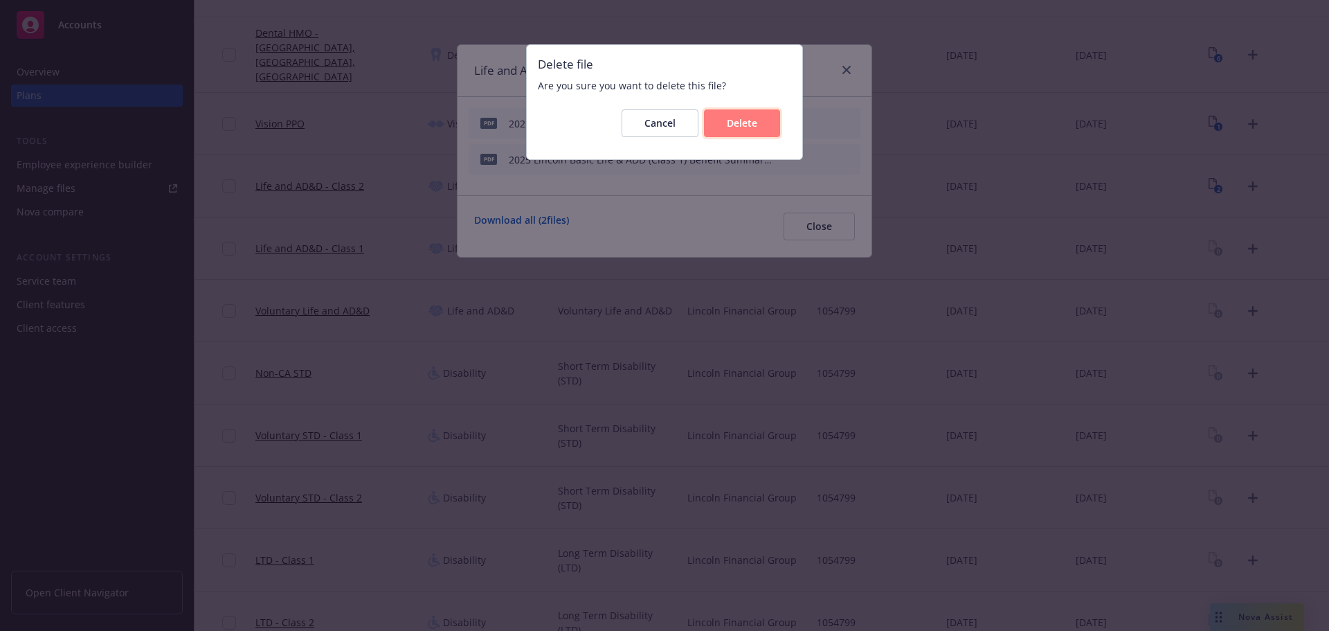
click at [736, 115] on button "Delete" at bounding box center [742, 123] width 76 height 28
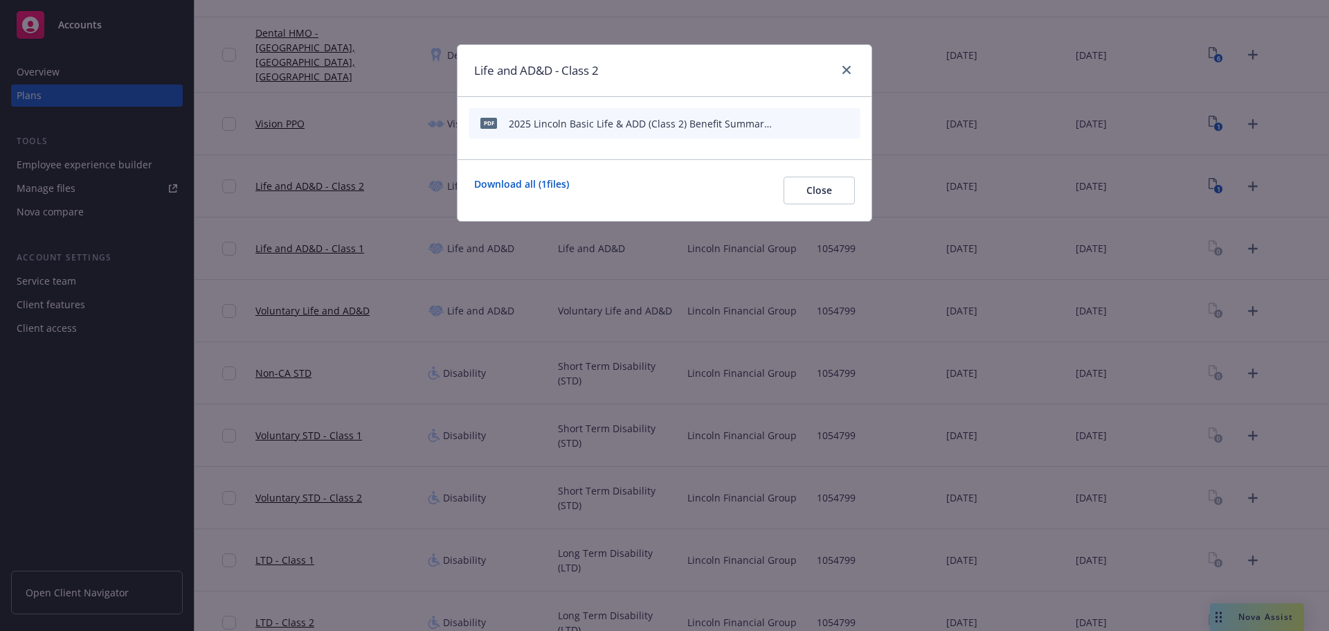
drag, startPoint x: 838, startPoint y: 67, endPoint x: 859, endPoint y: 76, distance: 23.3
click at [839, 67] on div at bounding box center [844, 71] width 22 height 18
click at [847, 68] on icon "close" at bounding box center [847, 70] width 8 height 8
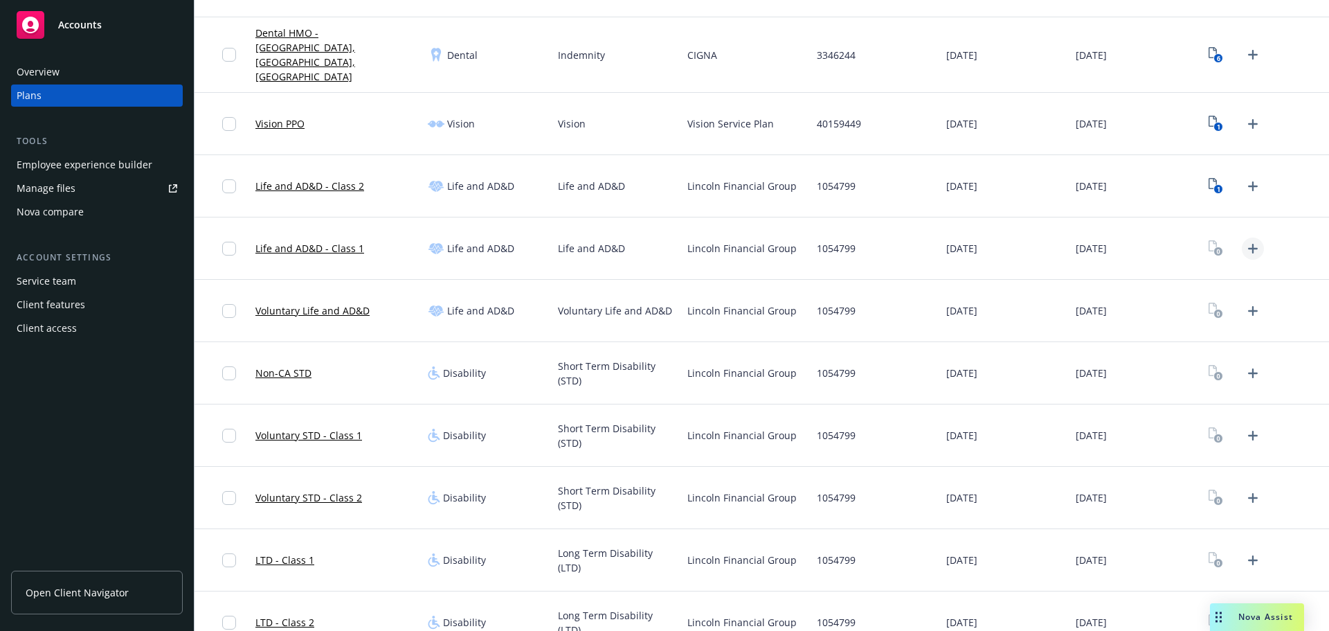
click at [1251, 240] on icon "Upload Plan Documents" at bounding box center [1253, 248] width 17 height 17
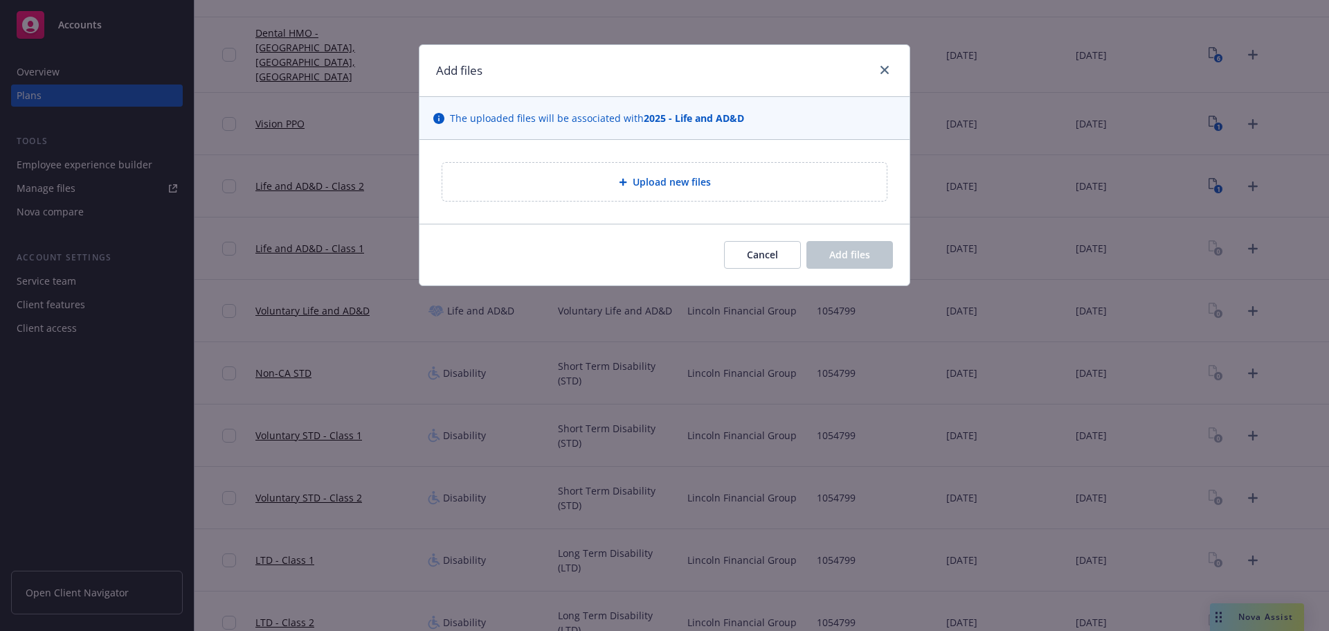
click at [635, 179] on span "Upload new files" at bounding box center [672, 181] width 78 height 15
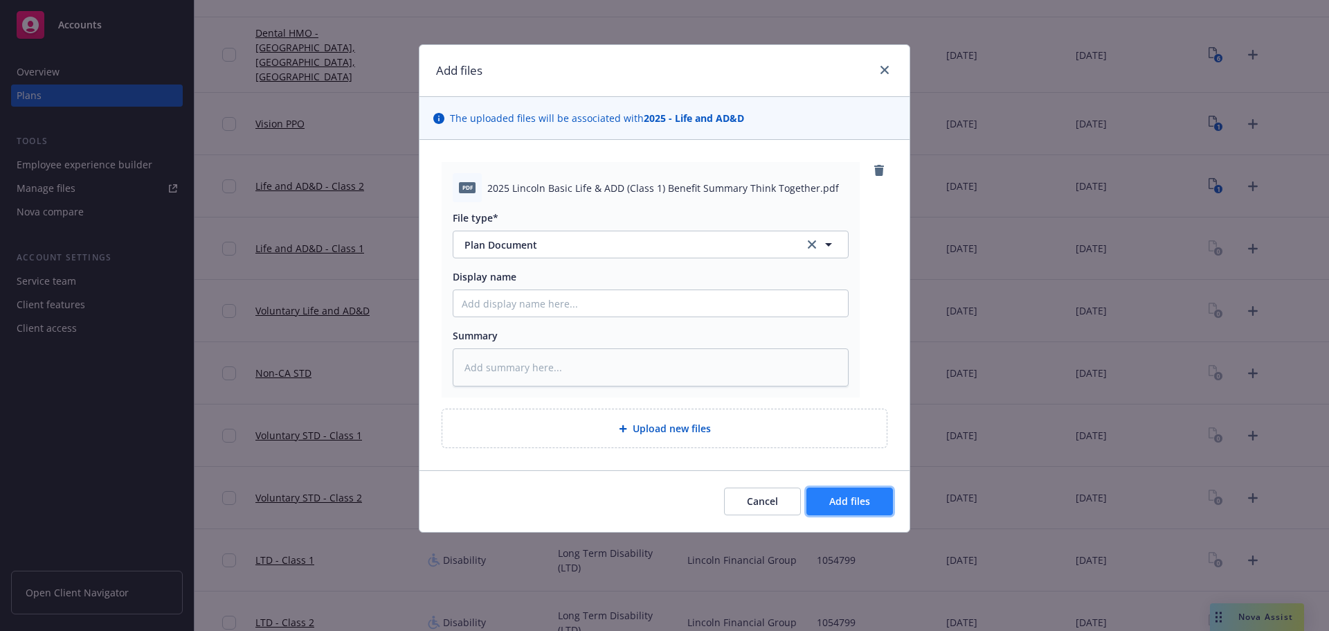
click at [872, 503] on button "Add files" at bounding box center [850, 501] width 87 height 28
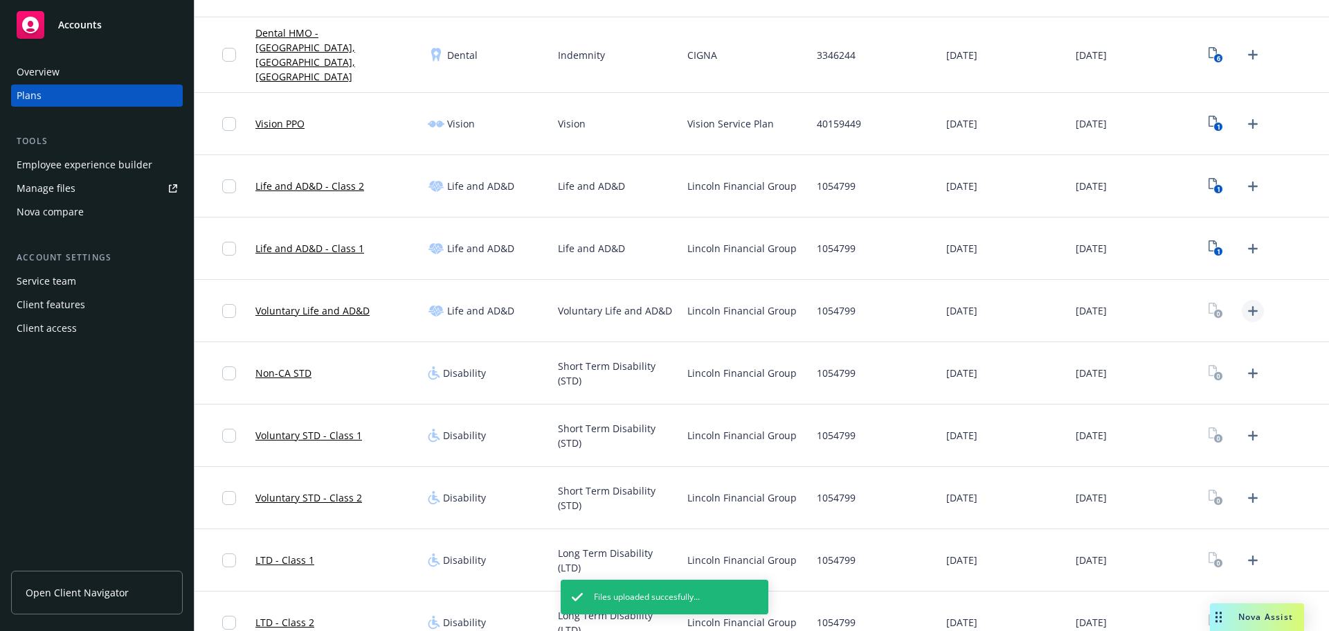
click at [1247, 303] on icon "Upload Plan Documents" at bounding box center [1253, 311] width 17 height 17
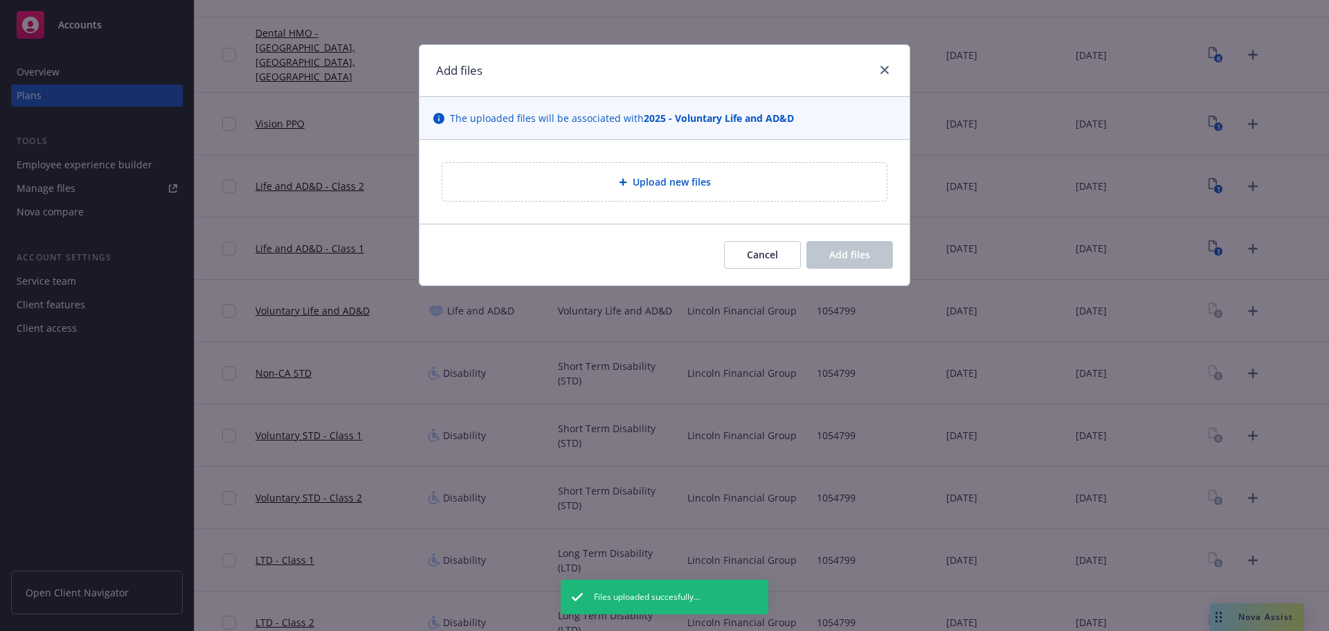
click at [658, 174] on div "Upload new files" at bounding box center [665, 182] width 422 height 16
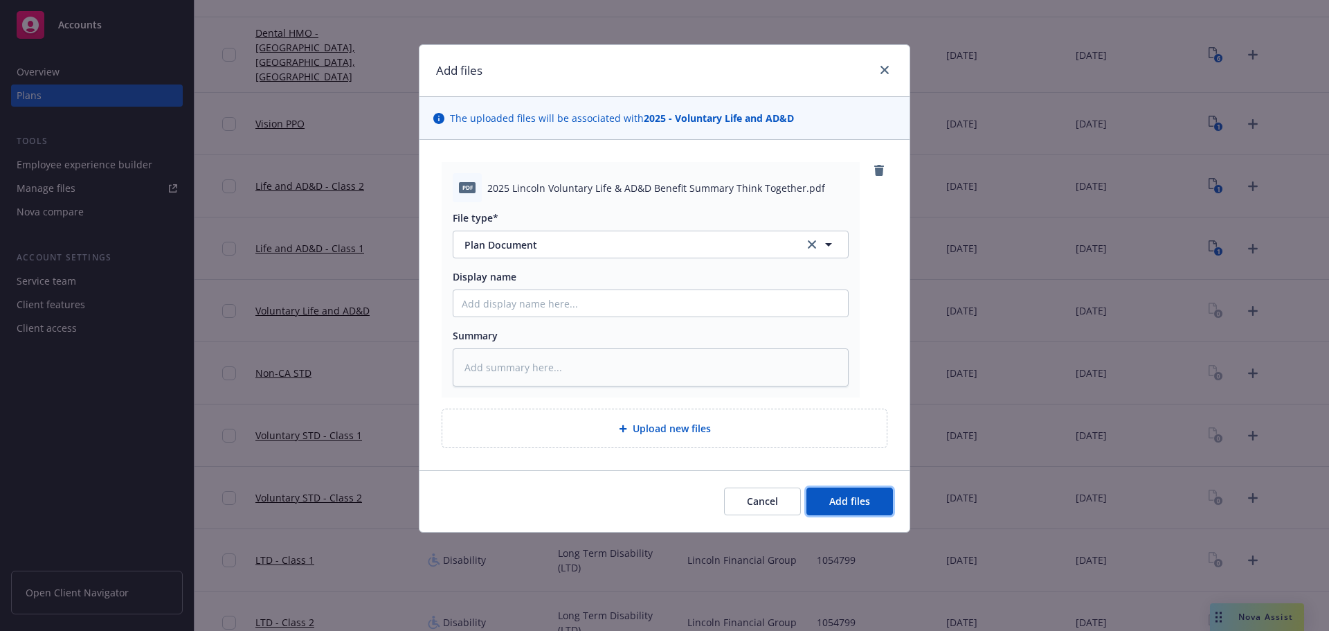
click at [874, 489] on button "Add files" at bounding box center [850, 501] width 87 height 28
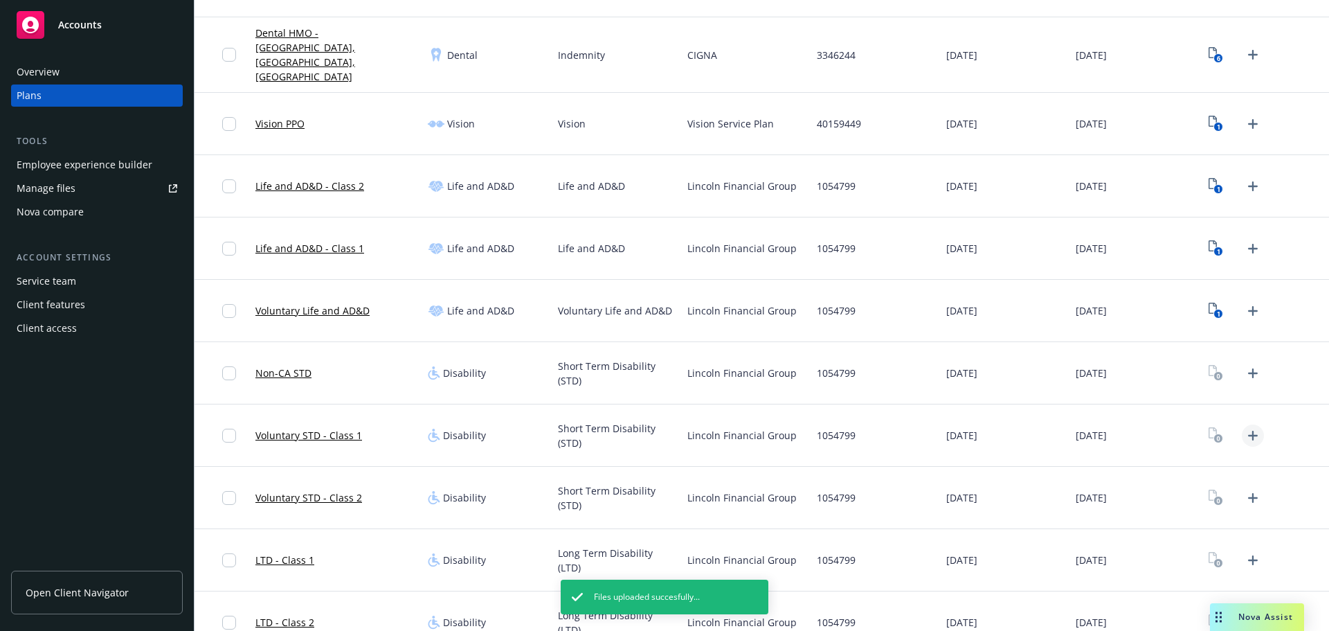
click at [1248, 431] on icon "Upload Plan Documents" at bounding box center [1253, 436] width 10 height 10
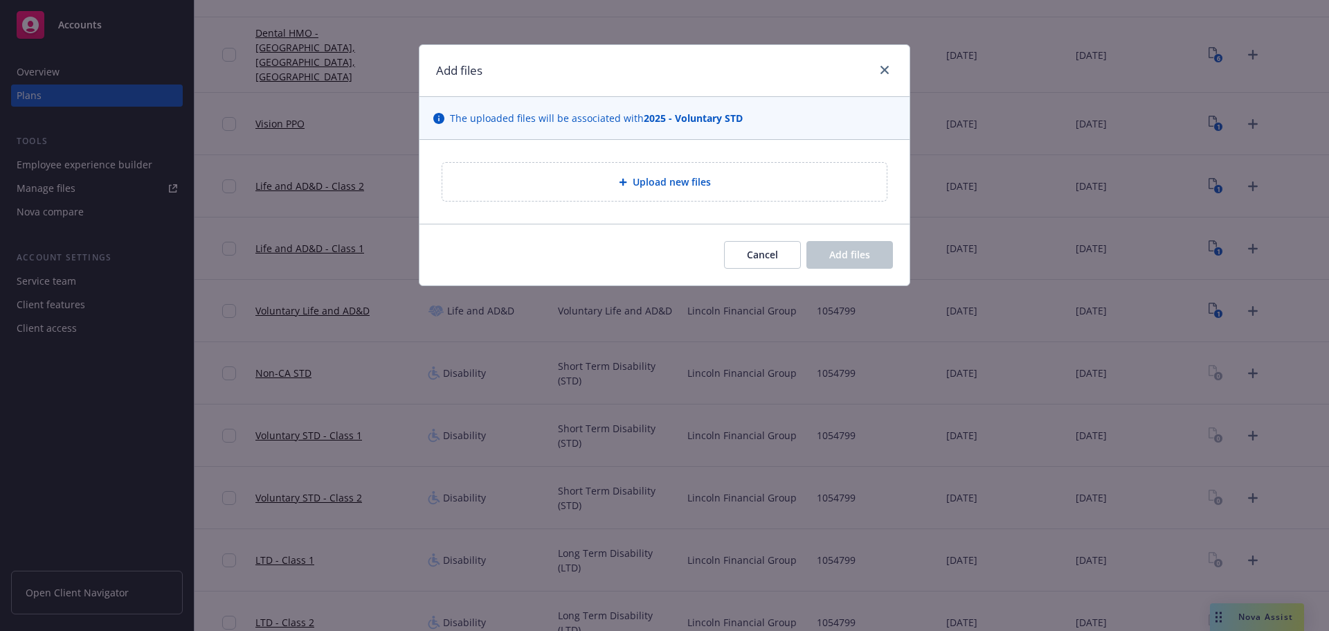
click at [659, 188] on span "Upload new files" at bounding box center [672, 181] width 78 height 15
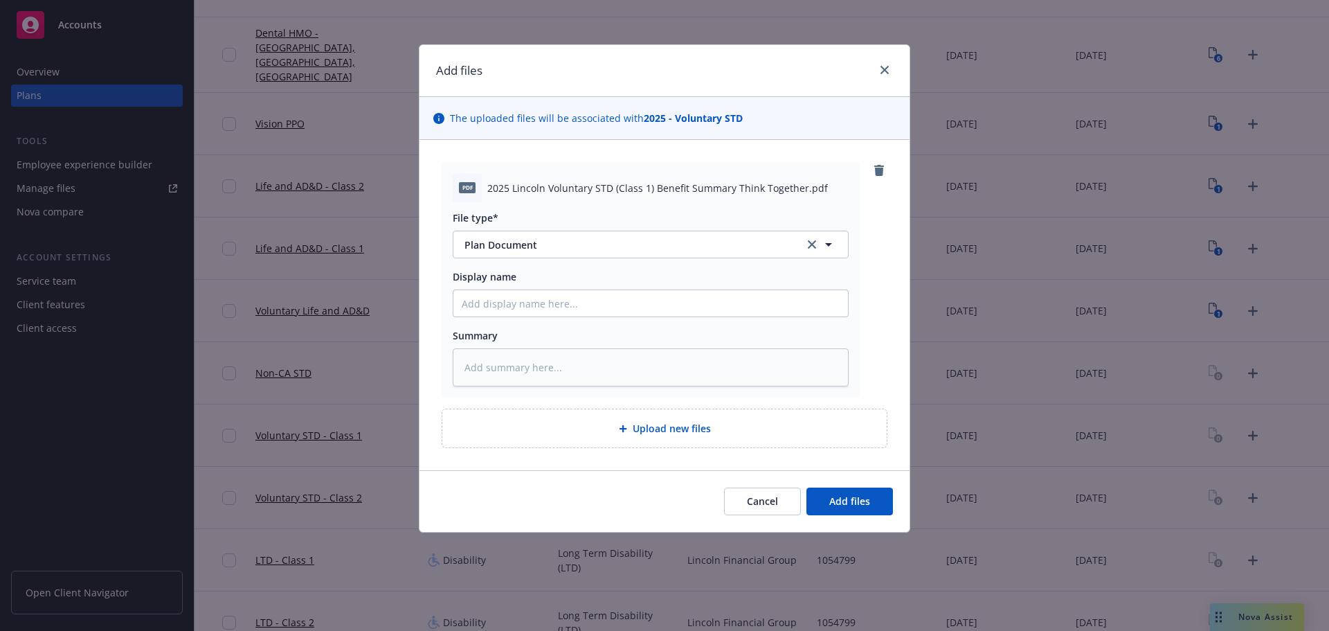
drag, startPoint x: 885, startPoint y: 474, endPoint x: 890, endPoint y: 485, distance: 12.1
click at [885, 474] on div "Cancel Add files" at bounding box center [665, 501] width 490 height 62
click at [895, 501] on div "Cancel Add files" at bounding box center [665, 501] width 490 height 62
click at [855, 508] on button "Add files" at bounding box center [850, 501] width 87 height 28
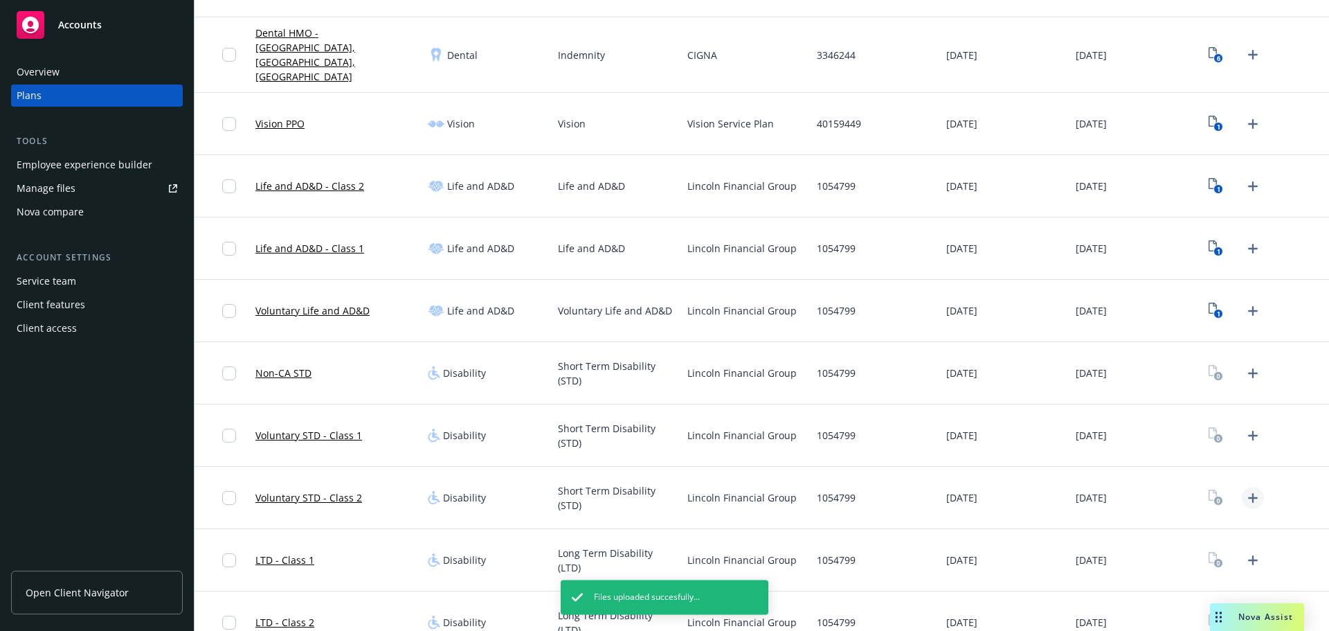
click at [1245, 490] on icon "Upload Plan Documents" at bounding box center [1253, 498] width 17 height 17
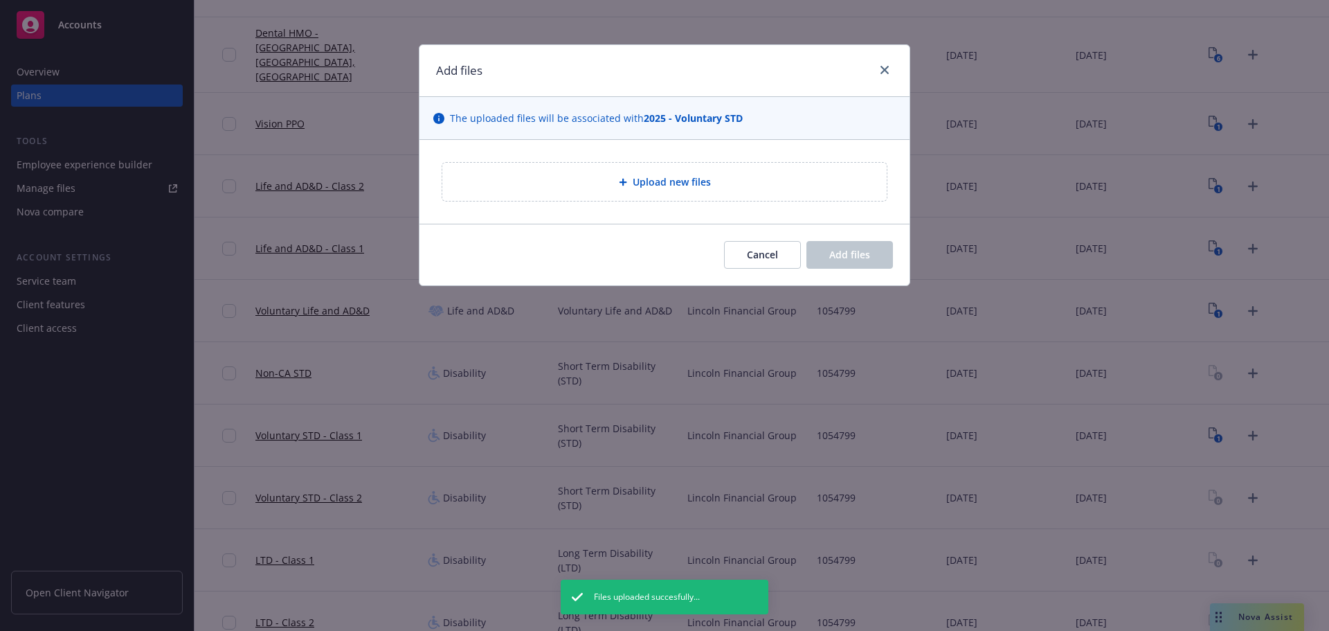
click at [631, 172] on div "Upload new files" at bounding box center [664, 182] width 445 height 38
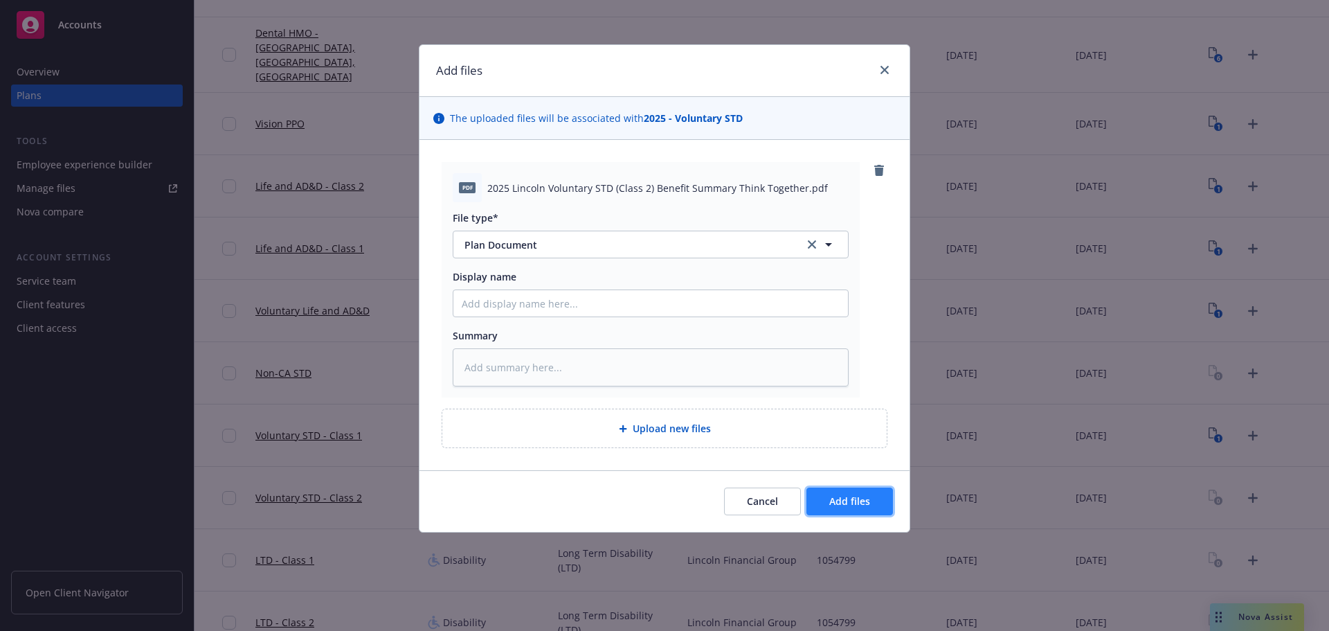
click at [854, 497] on span "Add files" at bounding box center [850, 500] width 41 height 13
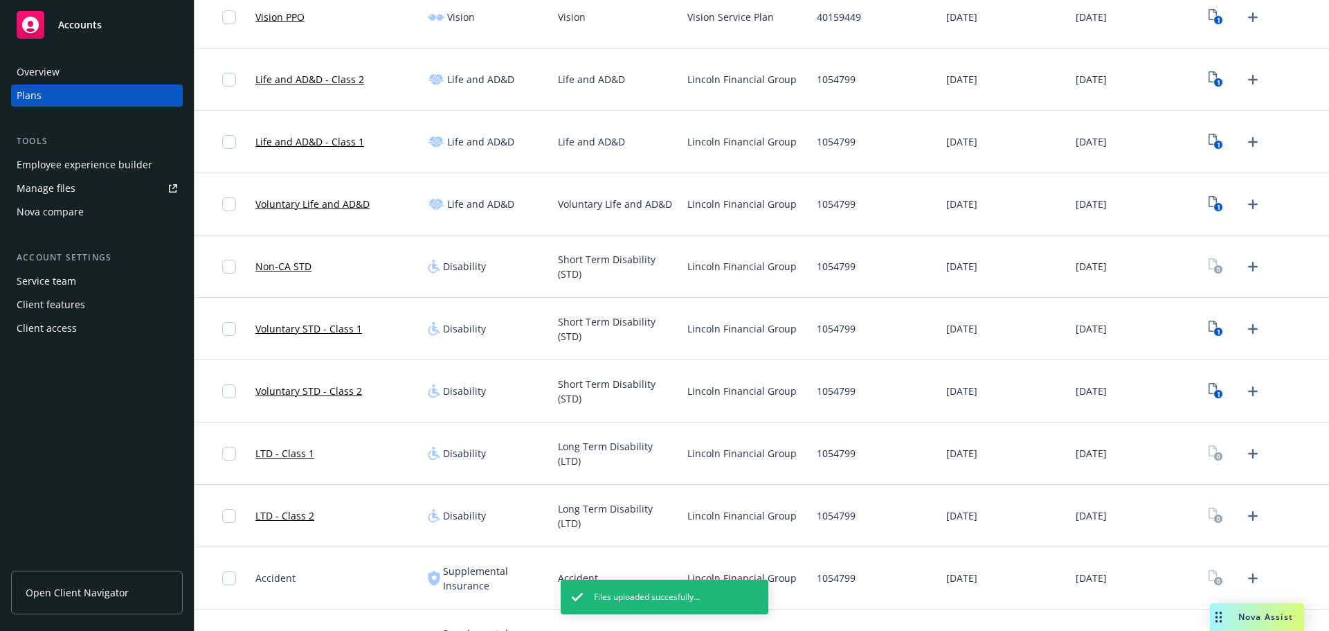
scroll to position [692, 0]
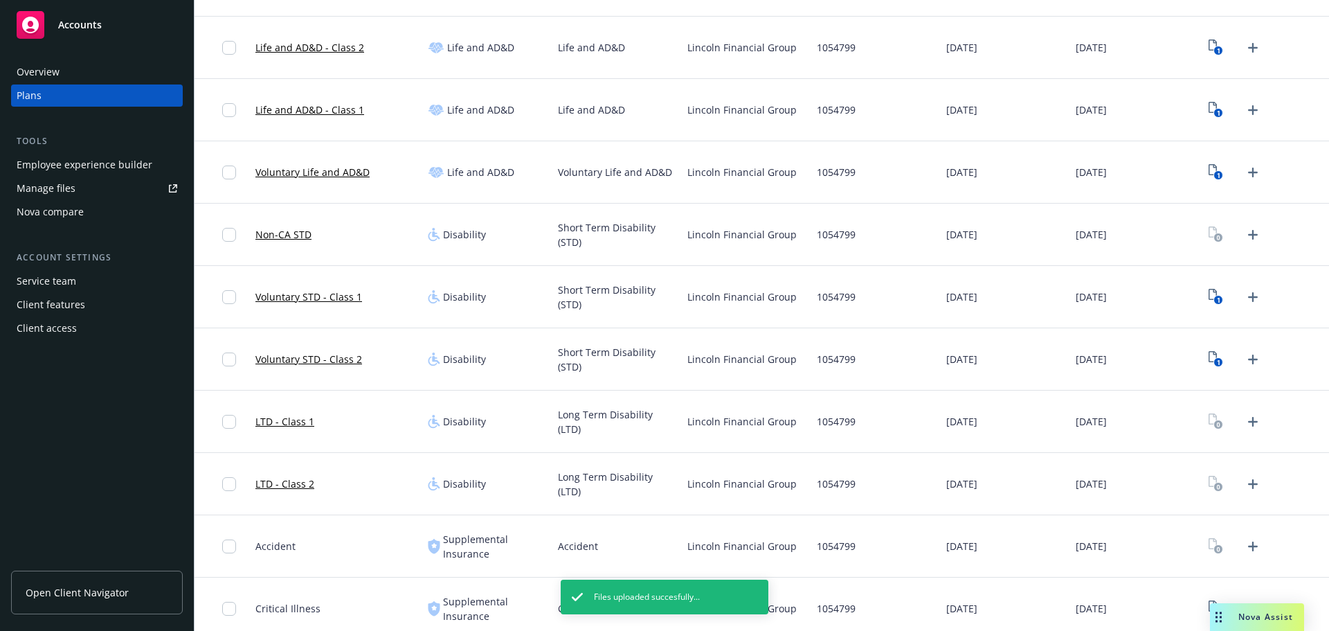
click at [1245, 411] on div at bounding box center [1236, 422] width 60 height 22
click at [1248, 413] on icon "Upload Plan Documents" at bounding box center [1253, 421] width 17 height 17
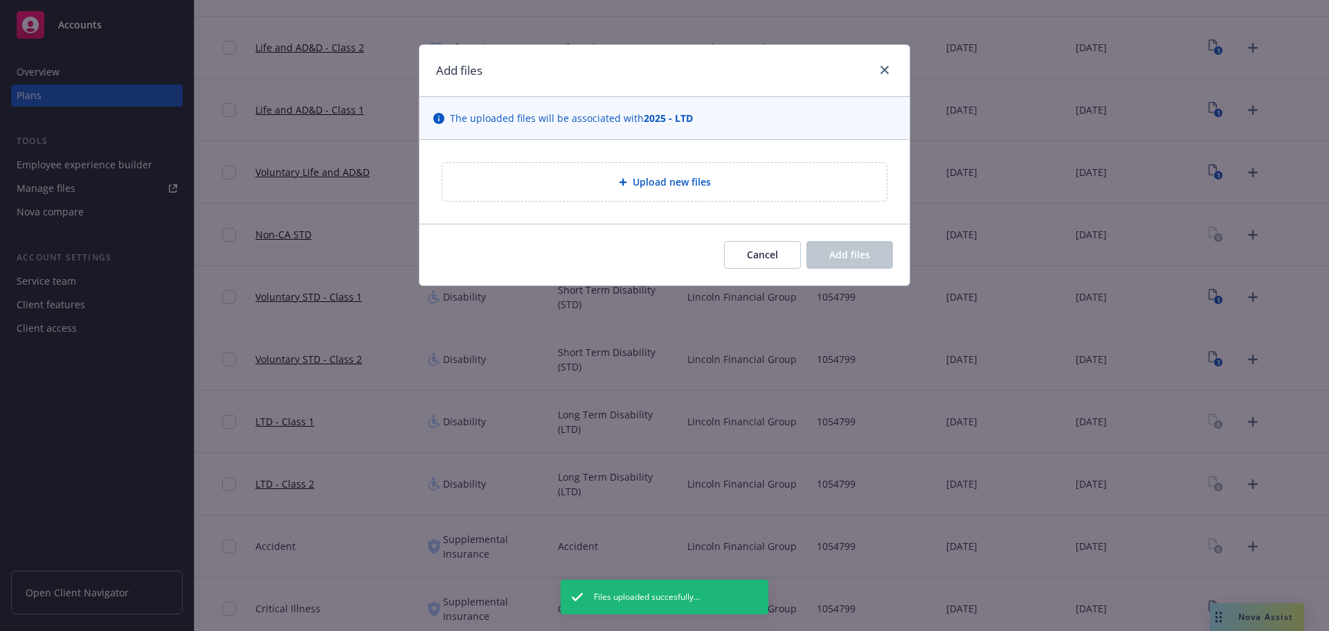
click at [643, 177] on span "Upload new files" at bounding box center [672, 181] width 78 height 15
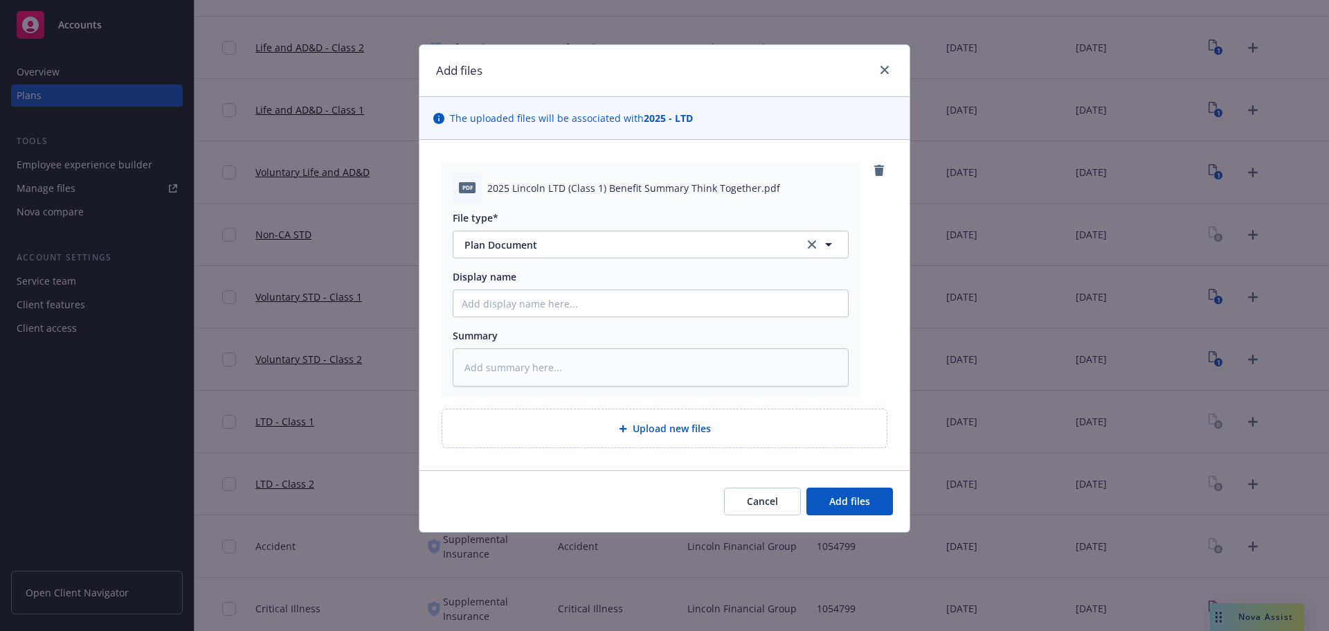
click at [648, 439] on div "Upload new files" at bounding box center [664, 428] width 445 height 38
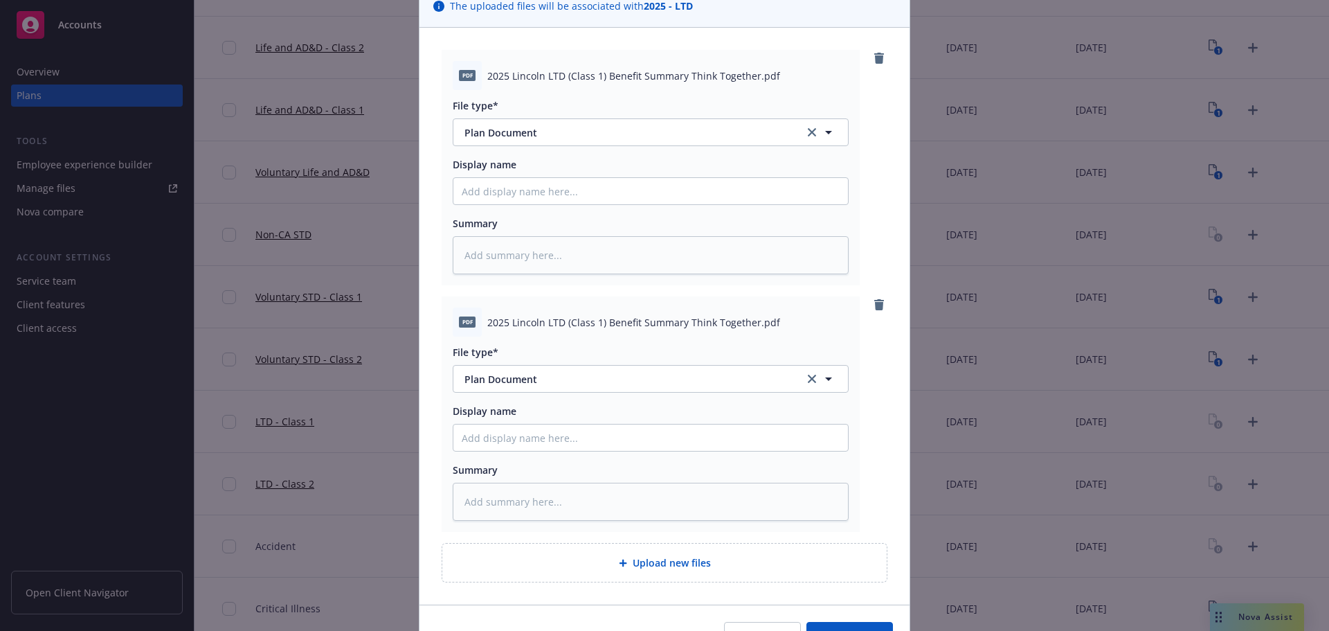
scroll to position [192, 0]
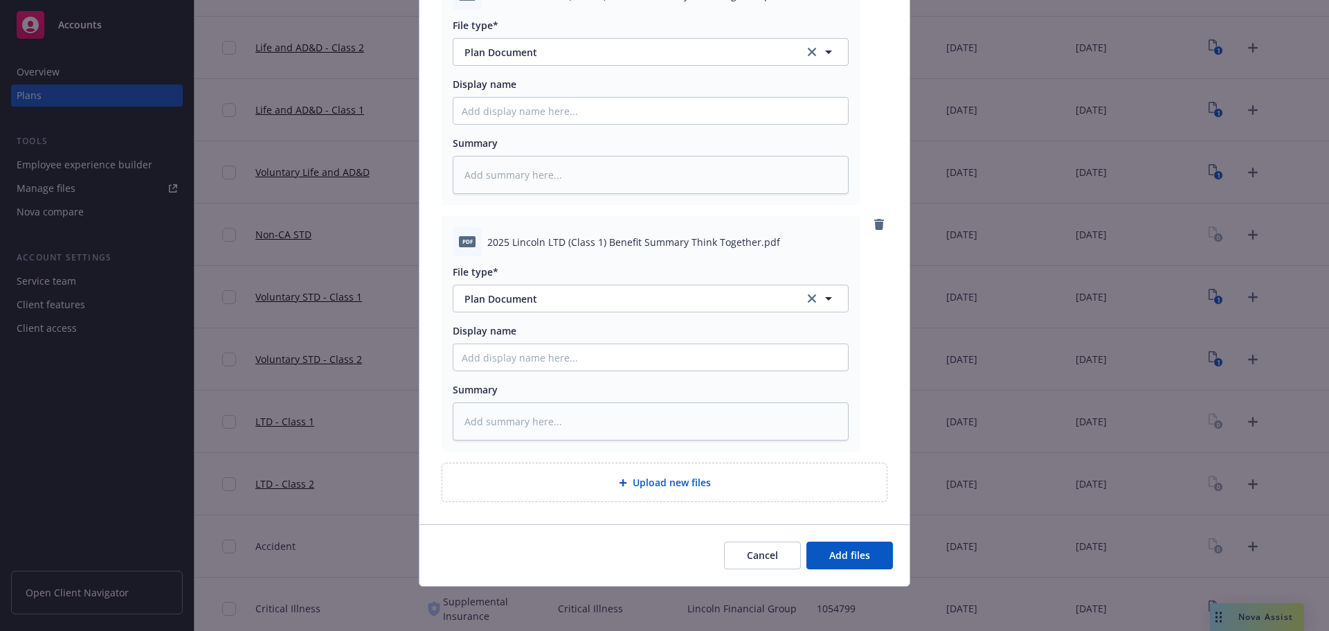
drag, startPoint x: 872, startPoint y: 222, endPoint x: 872, endPoint y: 235, distance: 13.2
click at [874, 222] on icon "remove" at bounding box center [879, 224] width 11 height 11
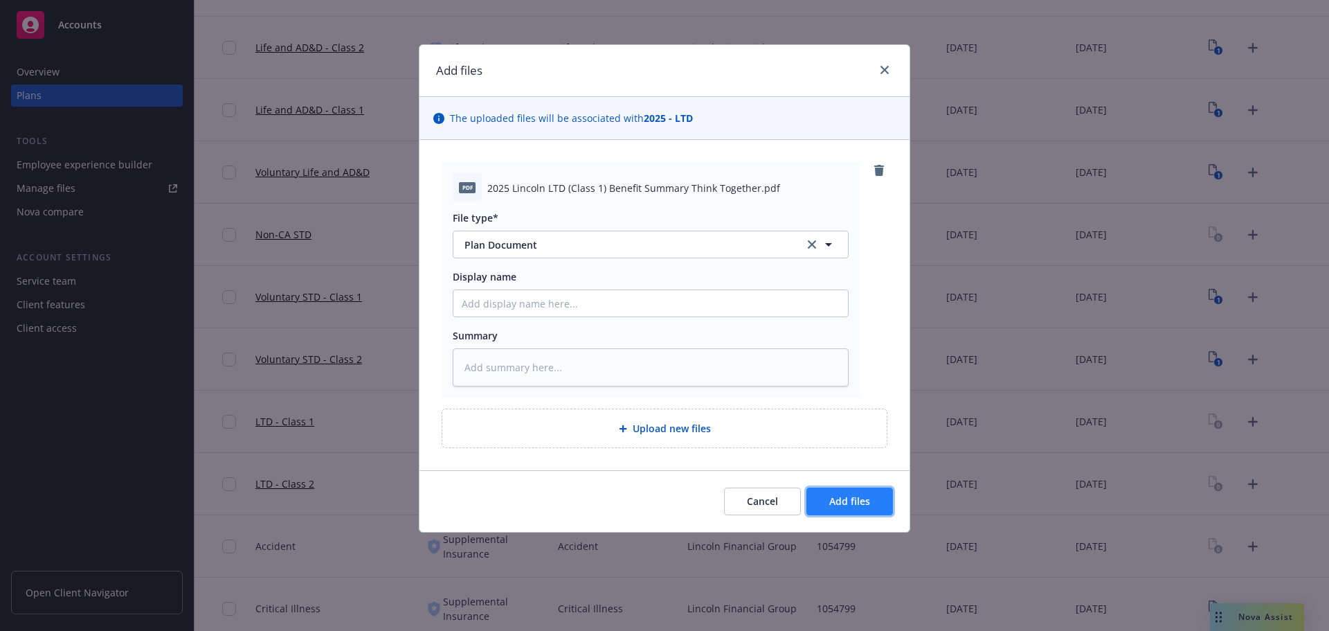
click at [858, 506] on span "Add files" at bounding box center [850, 500] width 41 height 13
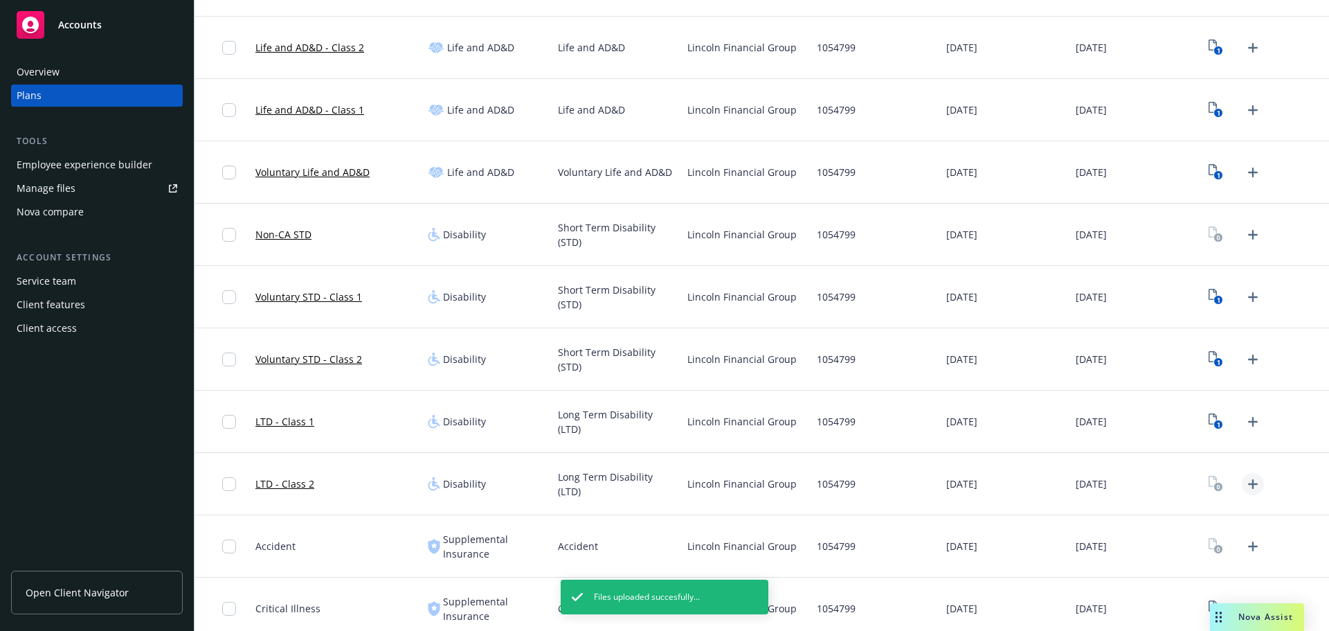
click at [1251, 476] on icon "Upload Plan Documents" at bounding box center [1253, 484] width 17 height 17
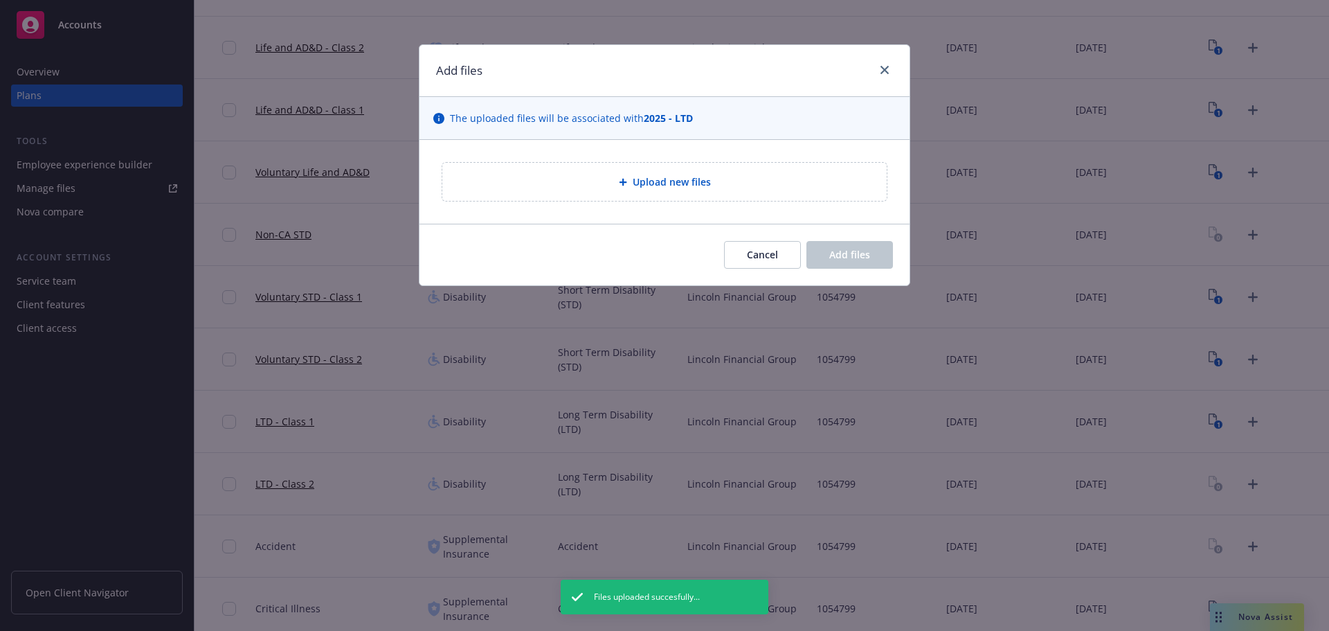
click at [616, 181] on div "Upload new files" at bounding box center [665, 182] width 422 height 16
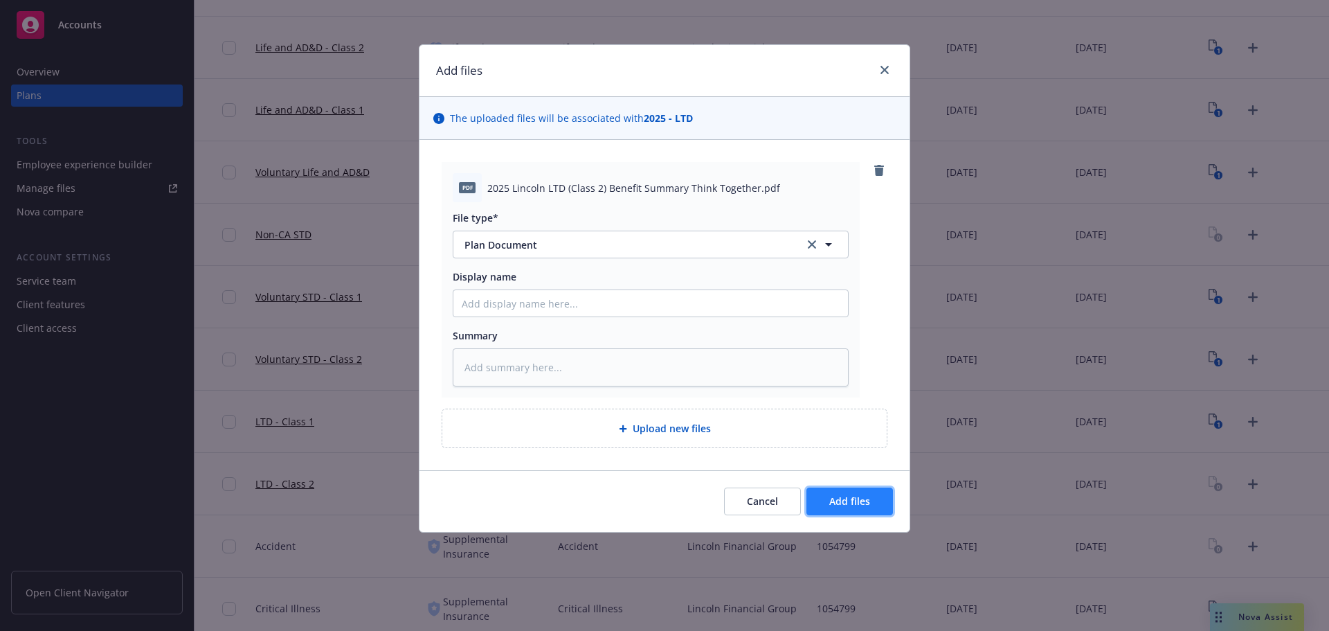
click at [864, 493] on button "Add files" at bounding box center [850, 501] width 87 height 28
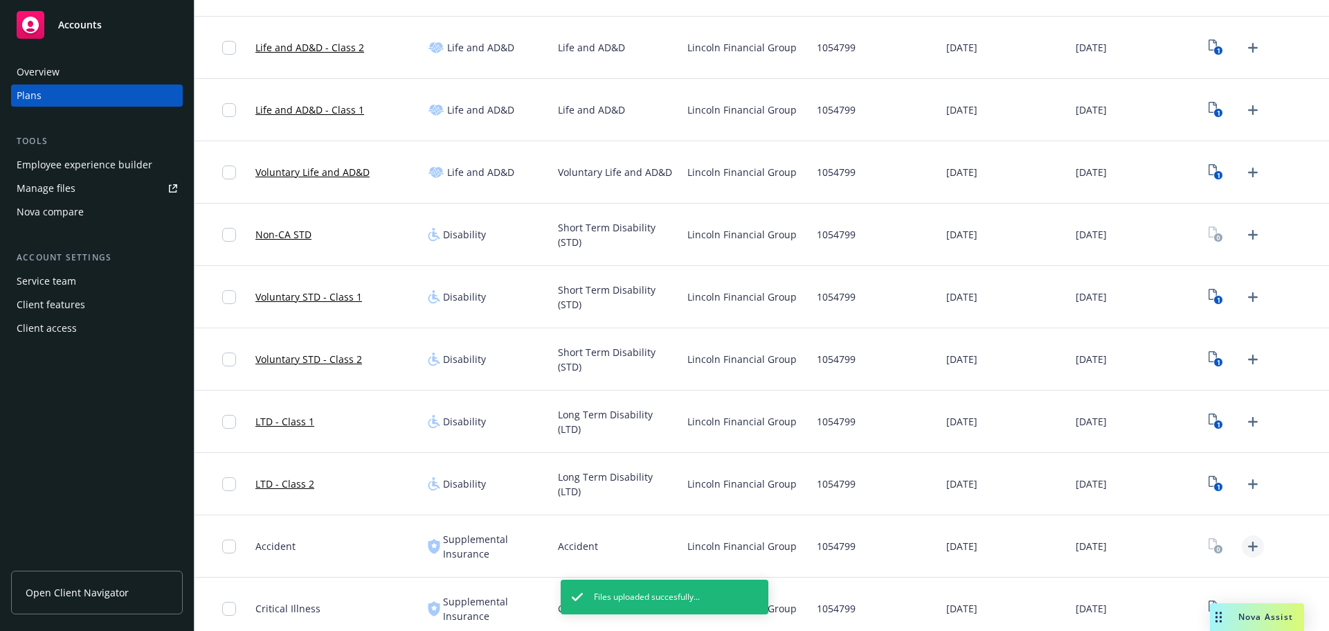
click at [1245, 538] on icon "Upload Plan Documents" at bounding box center [1253, 546] width 17 height 17
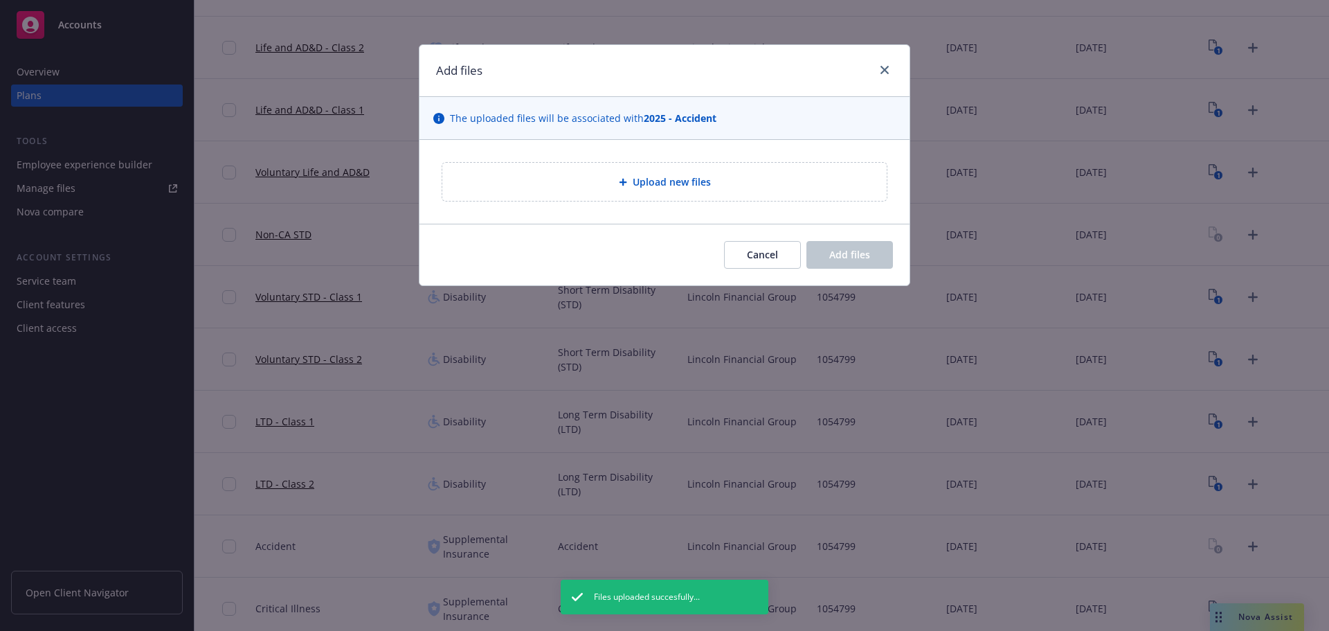
click at [673, 172] on div "Upload new files" at bounding box center [664, 182] width 445 height 38
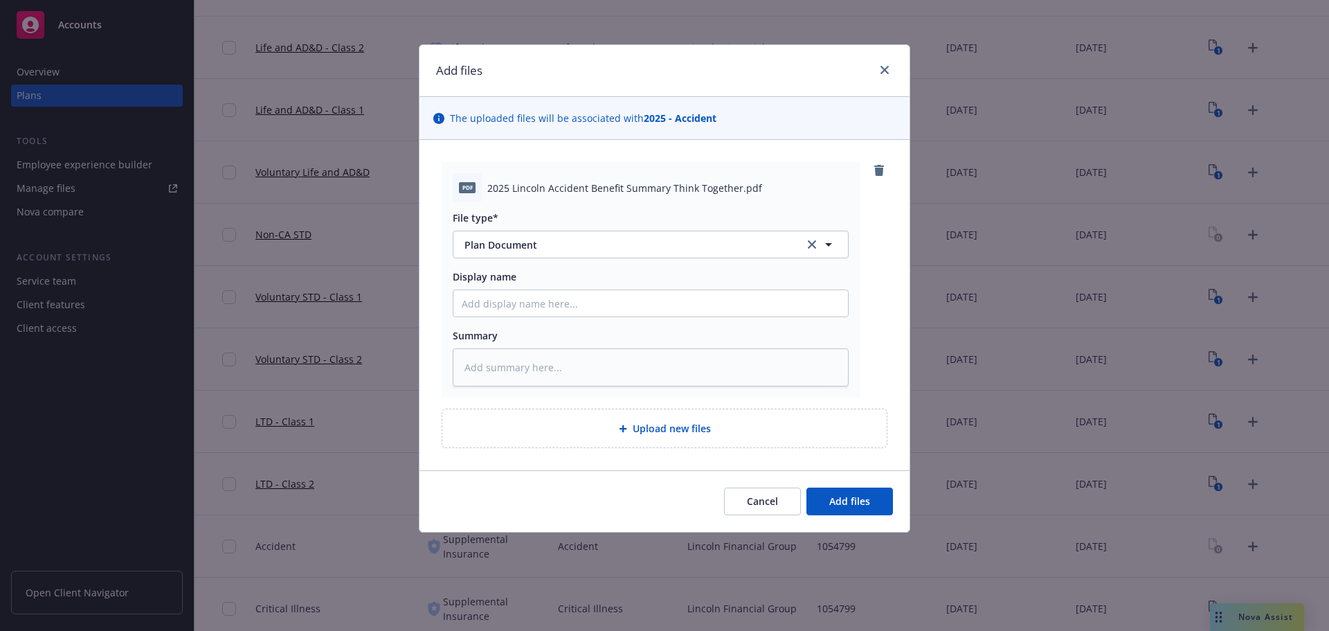
click at [854, 518] on div "Cancel Add files" at bounding box center [665, 501] width 490 height 62
click at [854, 512] on button "Add files" at bounding box center [850, 501] width 87 height 28
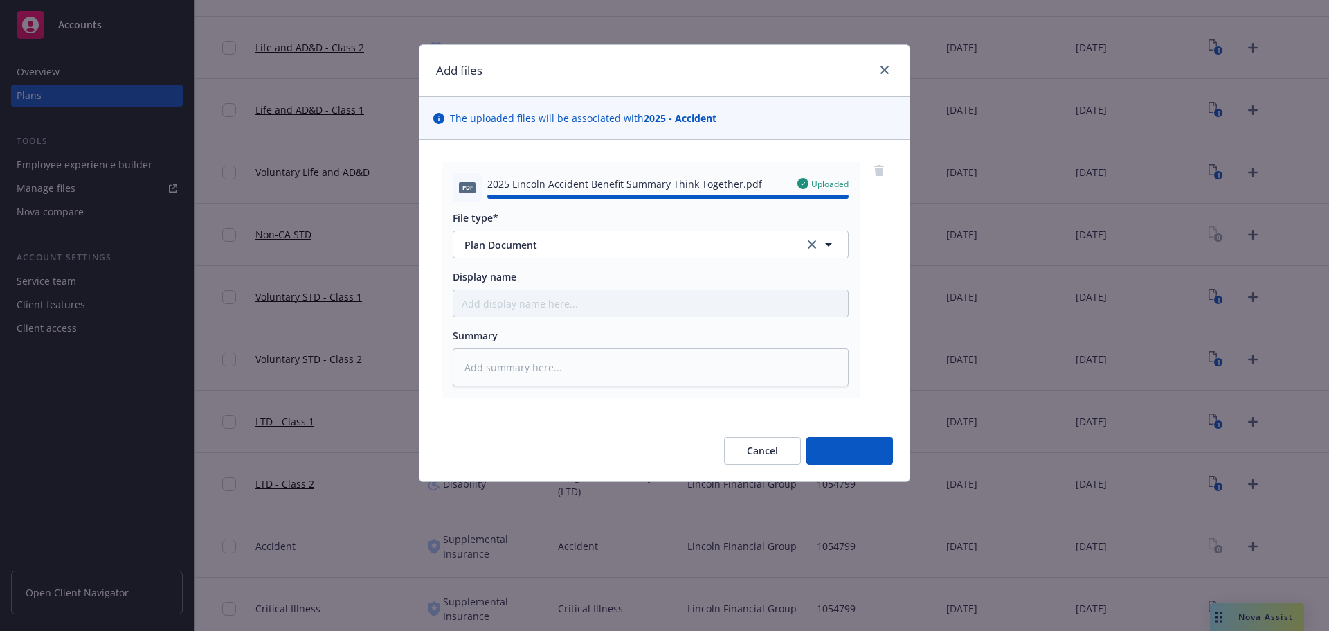
type textarea "x"
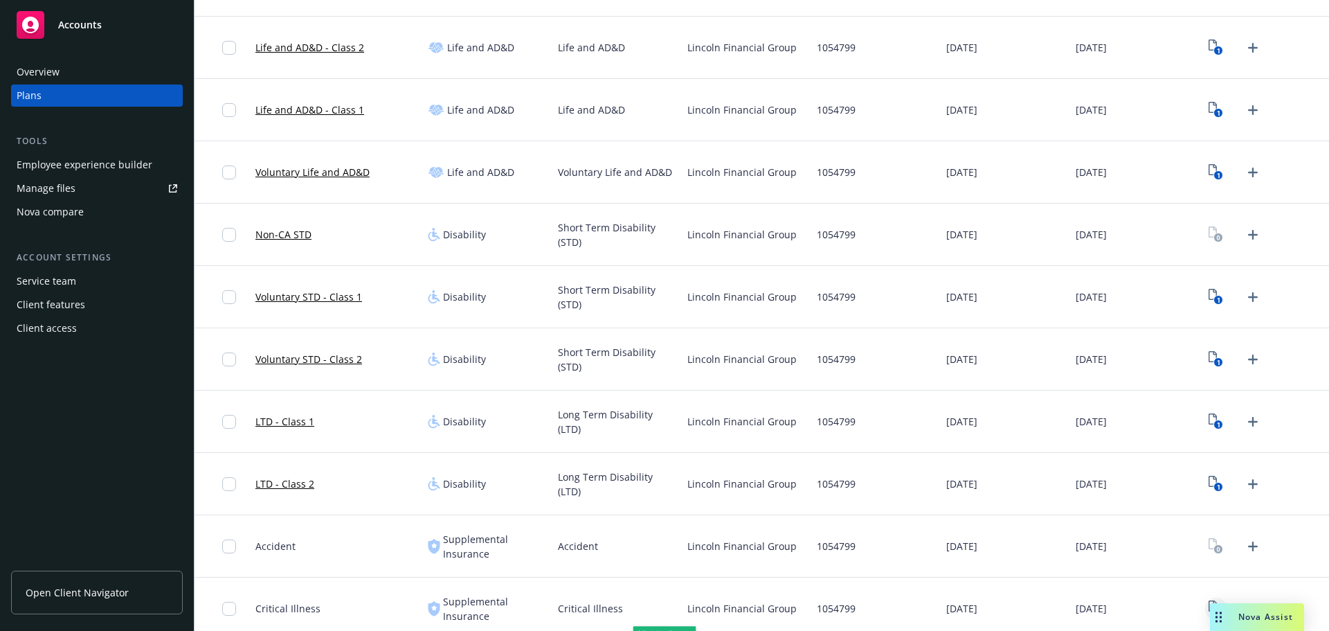
click at [1211, 600] on icon "2" at bounding box center [1216, 608] width 15 height 16
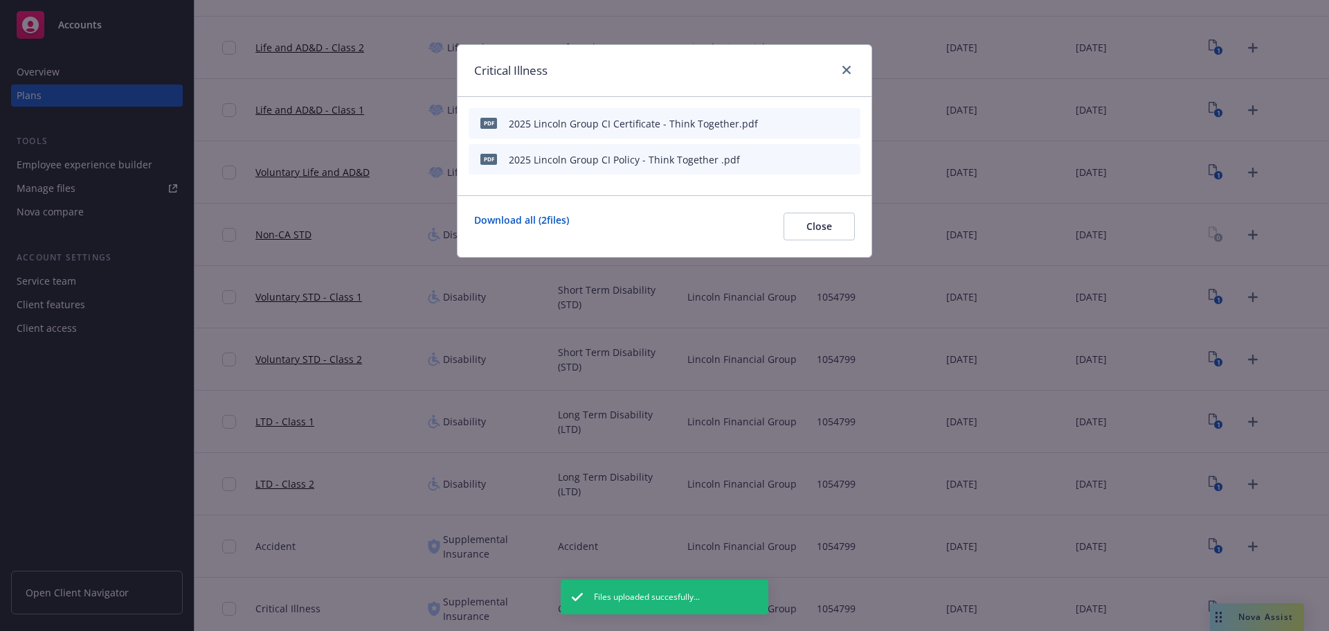
click at [782, 128] on button at bounding box center [783, 123] width 8 height 15
click at [784, 124] on icon "button" at bounding box center [782, 123] width 8 height 8
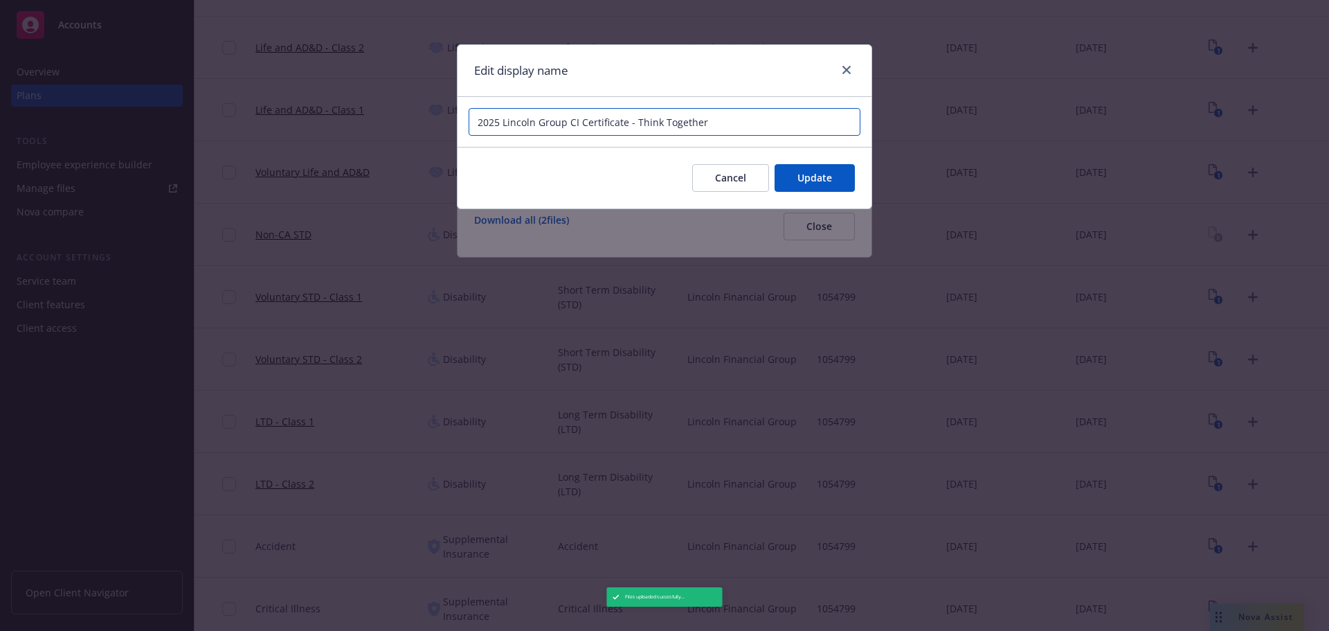
drag, startPoint x: 638, startPoint y: 122, endPoint x: 625, endPoint y: 126, distance: 13.8
click at [625, 126] on input "2025 Lincoln Group CI Certificate - Think Together" at bounding box center [665, 122] width 392 height 28
click at [636, 126] on input "2025 Lincoln Group CI Certificate - Think Together" at bounding box center [665, 122] width 392 height 28
type input "2025 Lincoln Critical Illness Certificate Think Together"
click at [791, 180] on button "Update" at bounding box center [815, 178] width 80 height 28
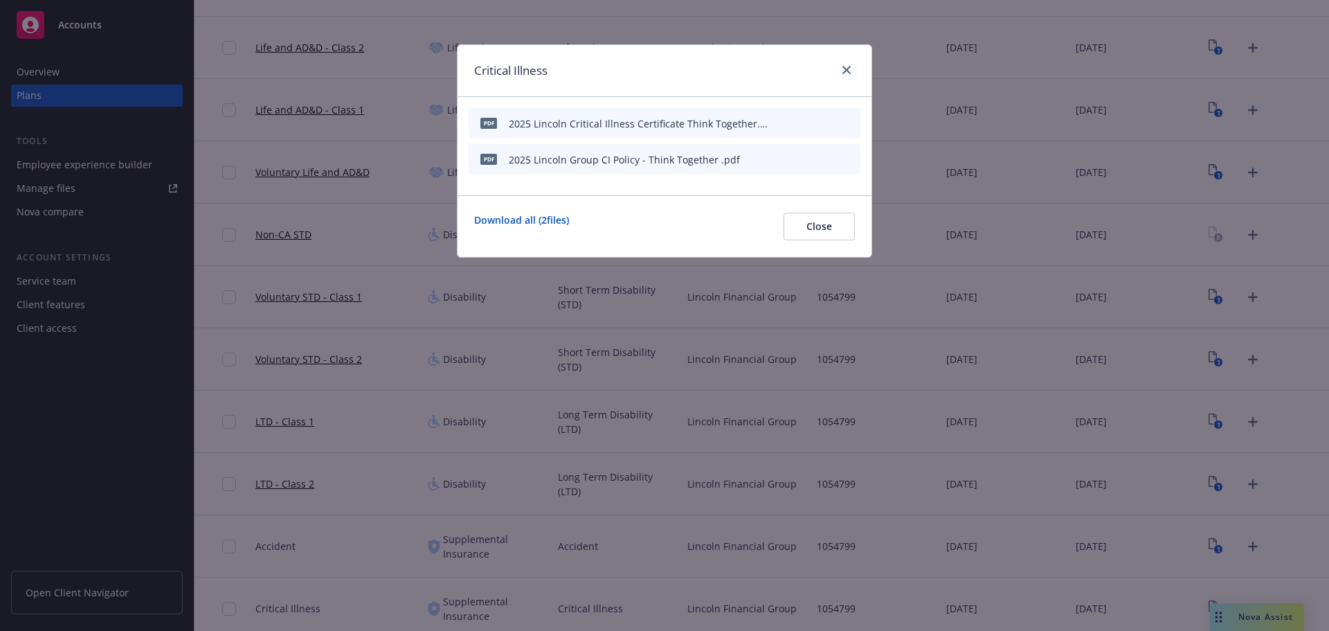
click at [780, 163] on button at bounding box center [783, 159] width 8 height 15
click at [778, 161] on div "pdf 2025 Lincoln Group CI Policy - Think Together .pdf" at bounding box center [665, 159] width 392 height 30
click at [781, 160] on icon "button" at bounding box center [781, 159] width 7 height 7
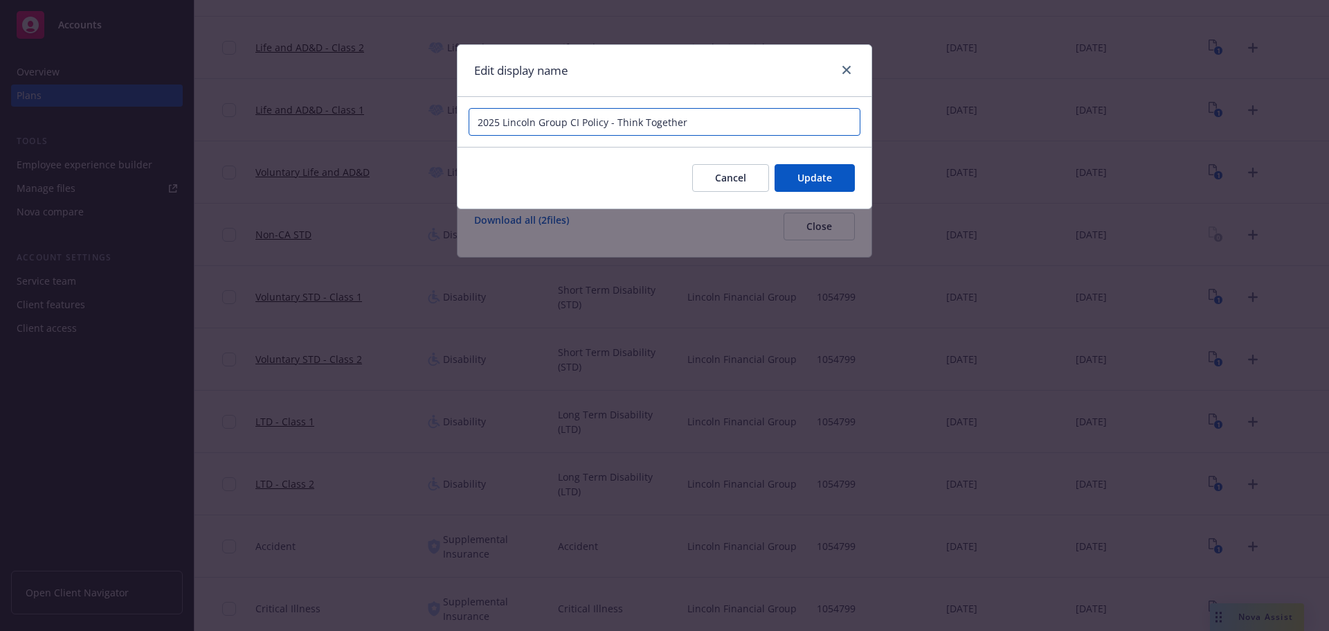
click at [613, 122] on input "2025 Lincoln Group CI Policy - Think Together" at bounding box center [665, 122] width 392 height 28
type input "2025 Lincoln Group Critical Illness Policy Think Together"
click at [832, 184] on button "Update" at bounding box center [815, 178] width 80 height 28
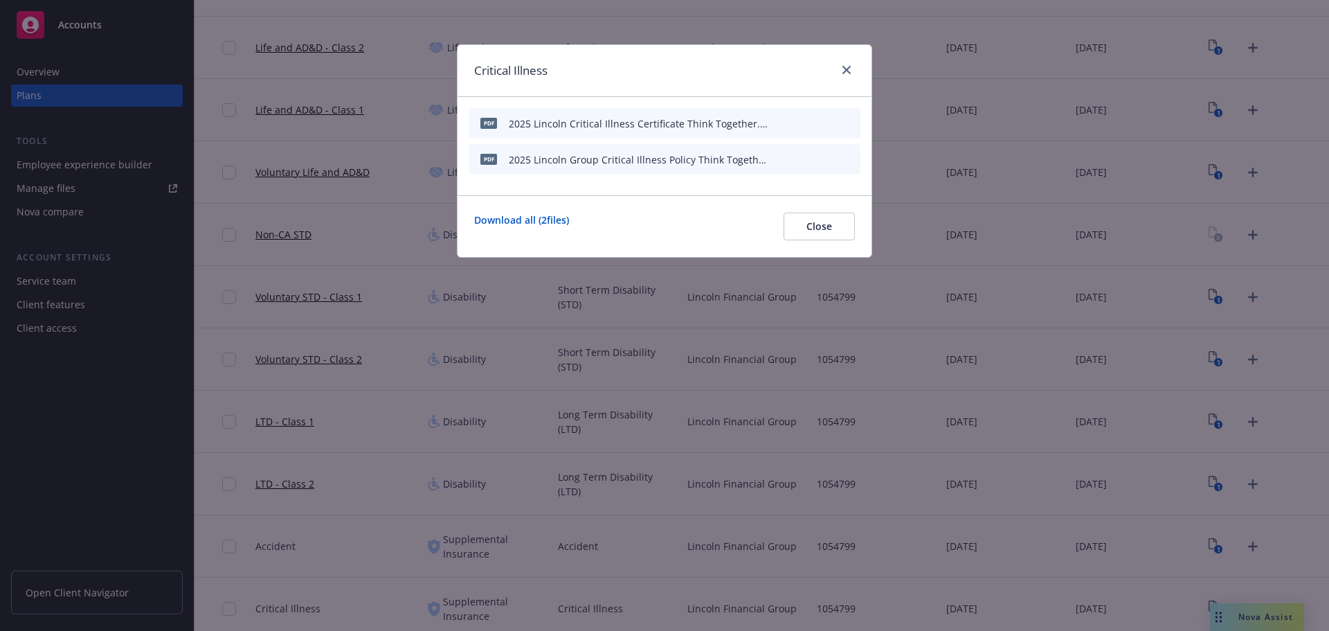
click at [782, 159] on icon "button" at bounding box center [781, 159] width 7 height 7
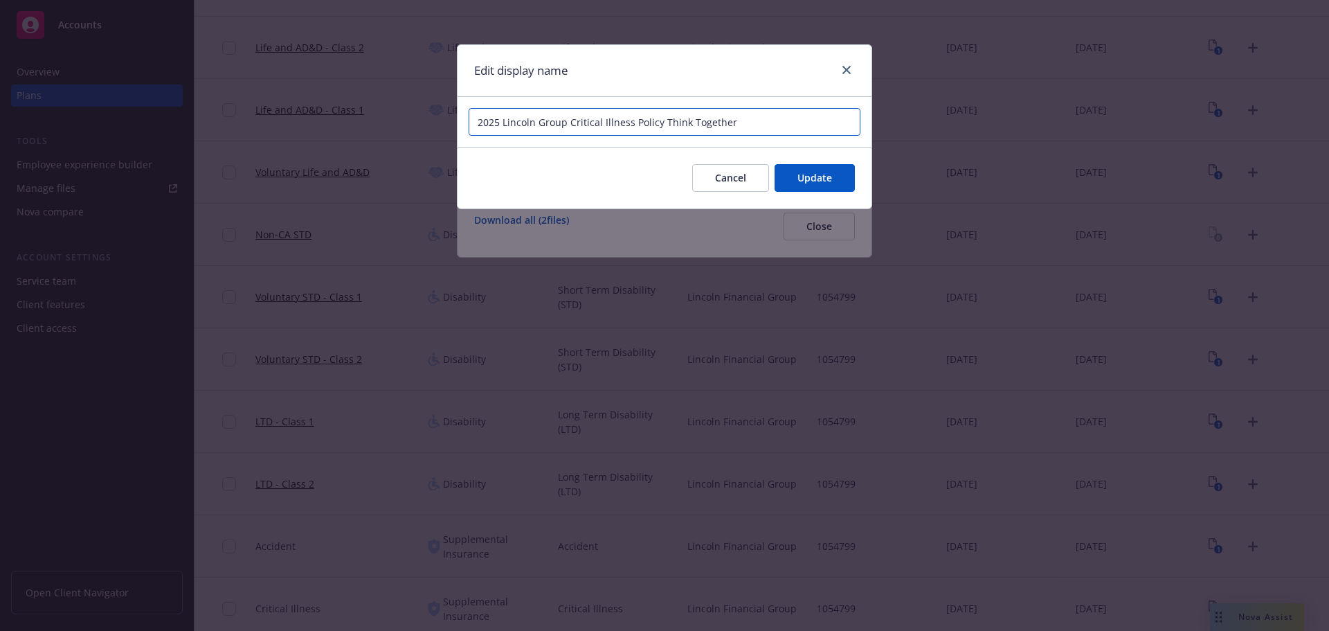
click at [552, 121] on input "2025 Lincoln Group Critical Illness Policy Think Together" at bounding box center [665, 122] width 392 height 28
type input "2025 Lincoln Critical Illness Policy Think Together"
click at [814, 171] on span "Update" at bounding box center [815, 177] width 35 height 13
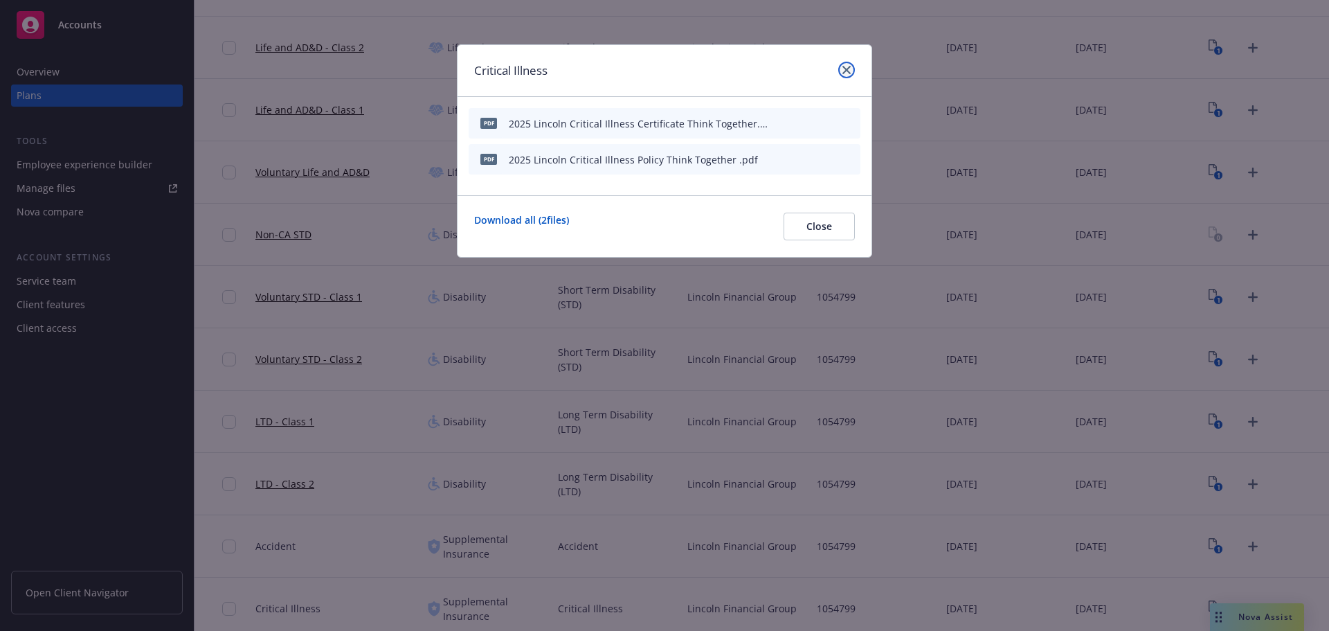
click at [850, 71] on icon "close" at bounding box center [847, 70] width 8 height 8
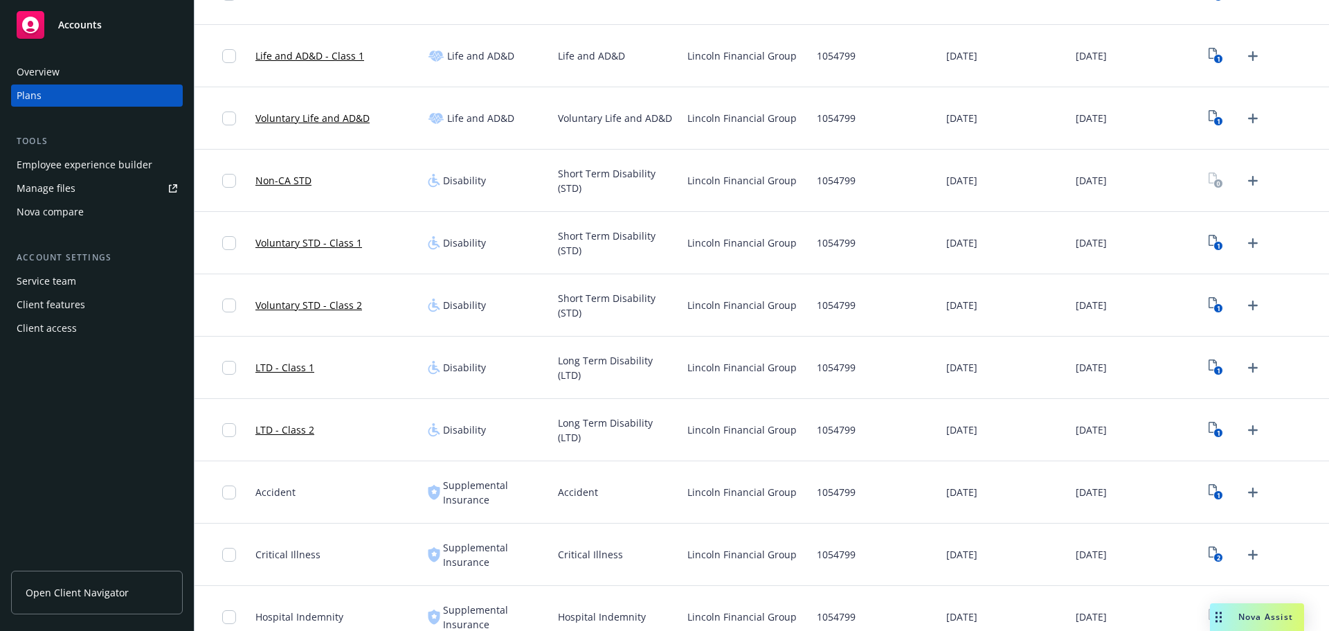
scroll to position [762, 0]
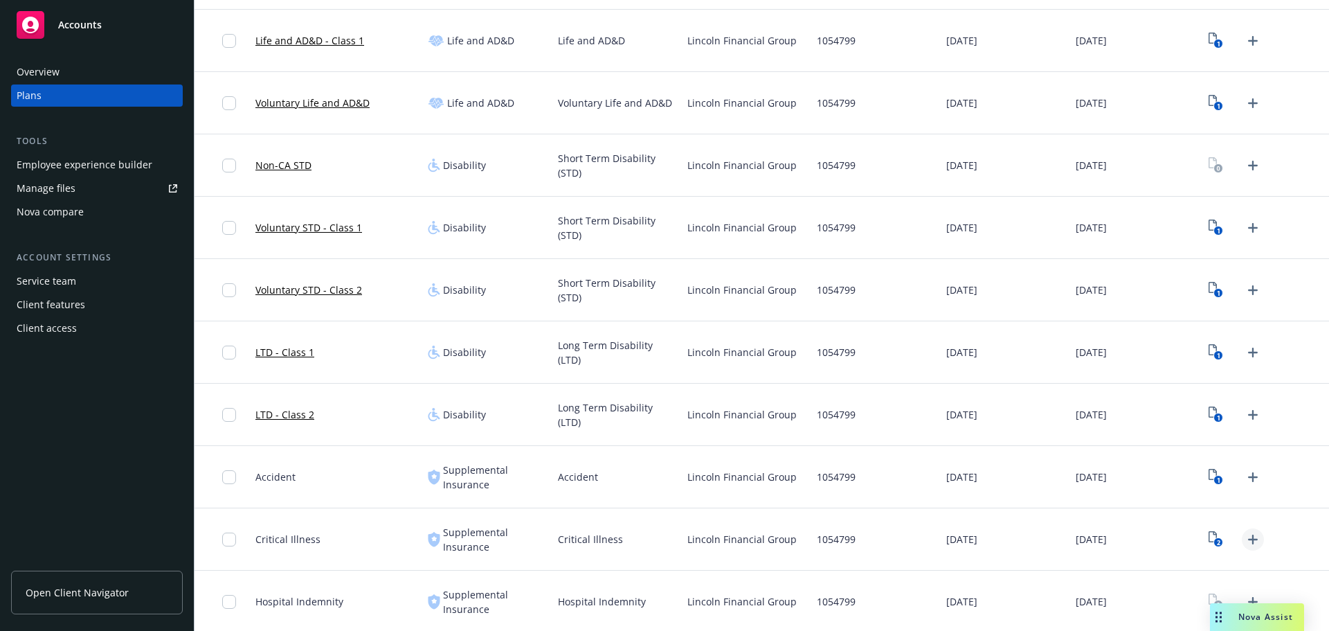
click at [1245, 531] on icon "Upload Plan Documents" at bounding box center [1253, 539] width 17 height 17
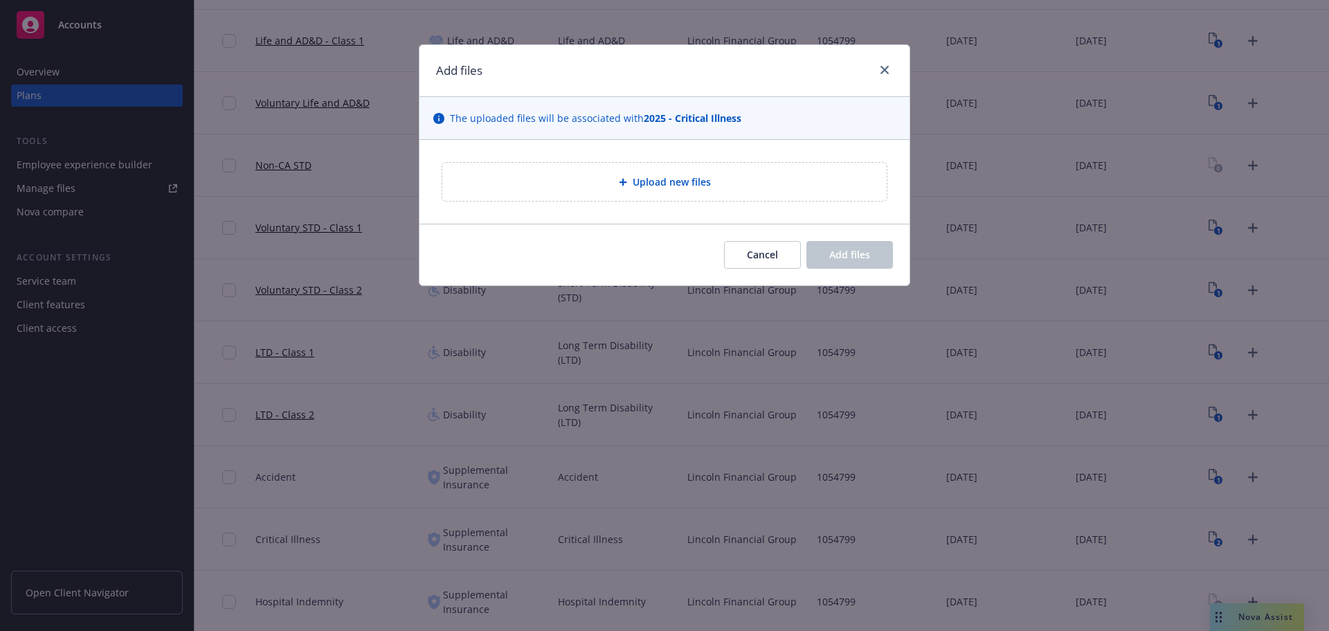
click at [688, 186] on span "Upload new files" at bounding box center [672, 181] width 78 height 15
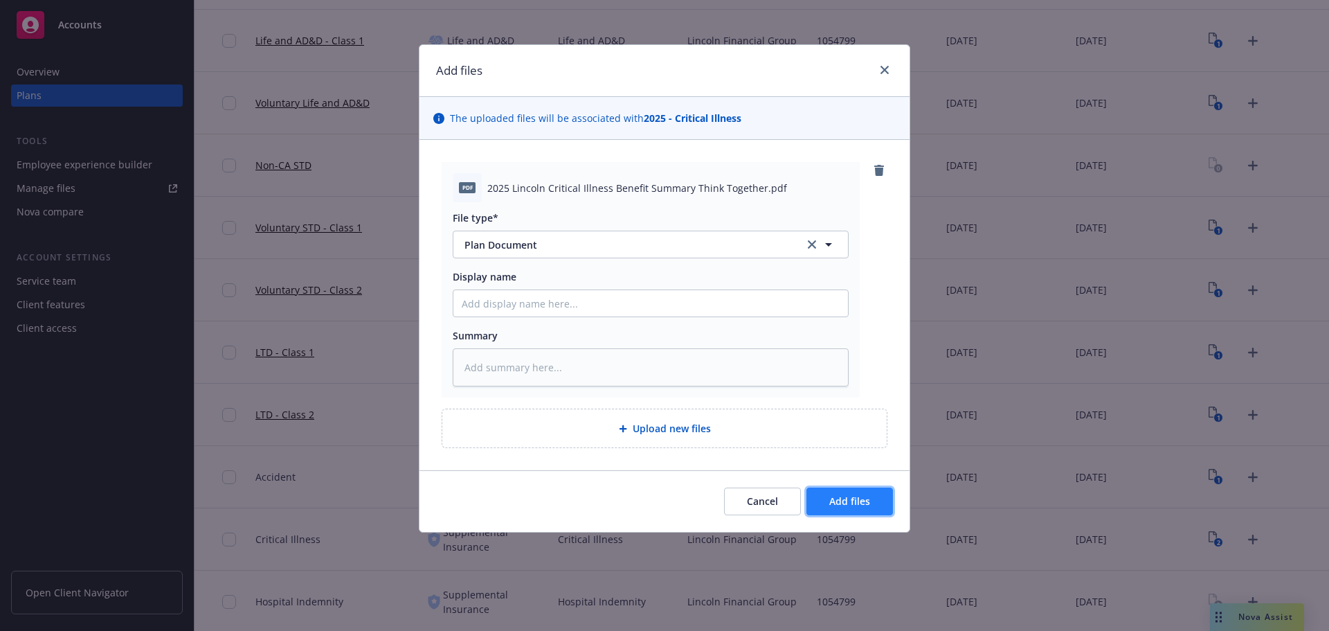
click at [839, 502] on span "Add files" at bounding box center [850, 500] width 41 height 13
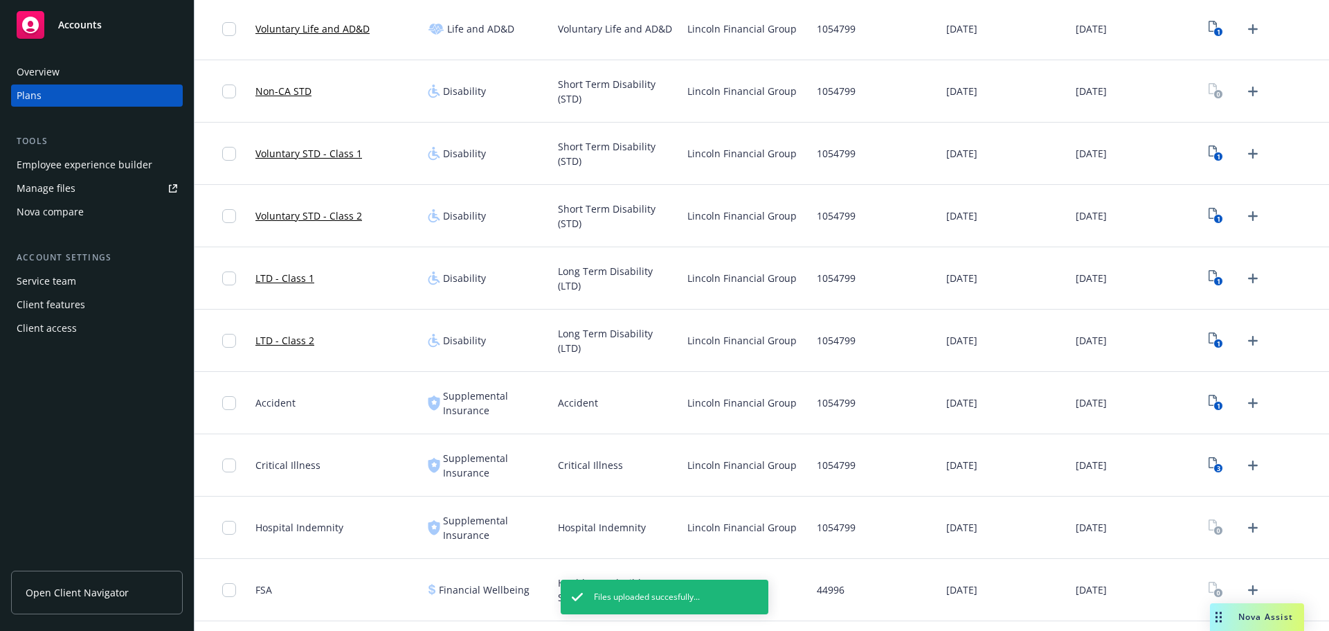
scroll to position [900, 0]
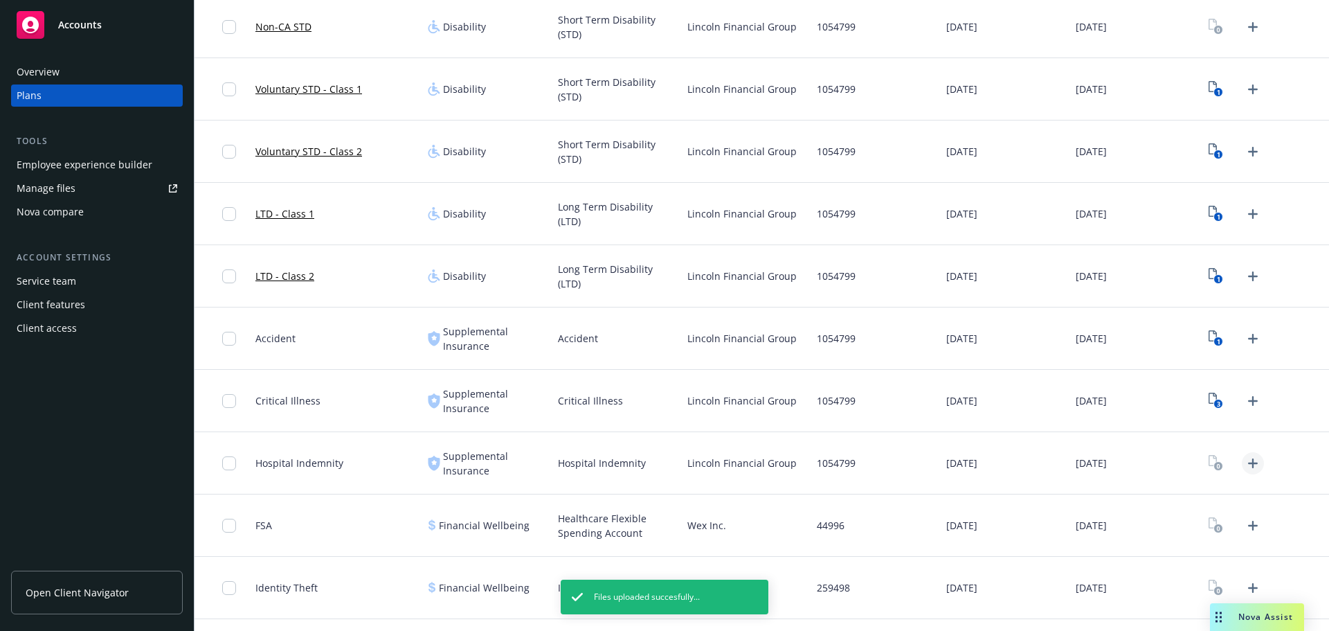
click at [1248, 458] on icon "Upload Plan Documents" at bounding box center [1253, 463] width 10 height 10
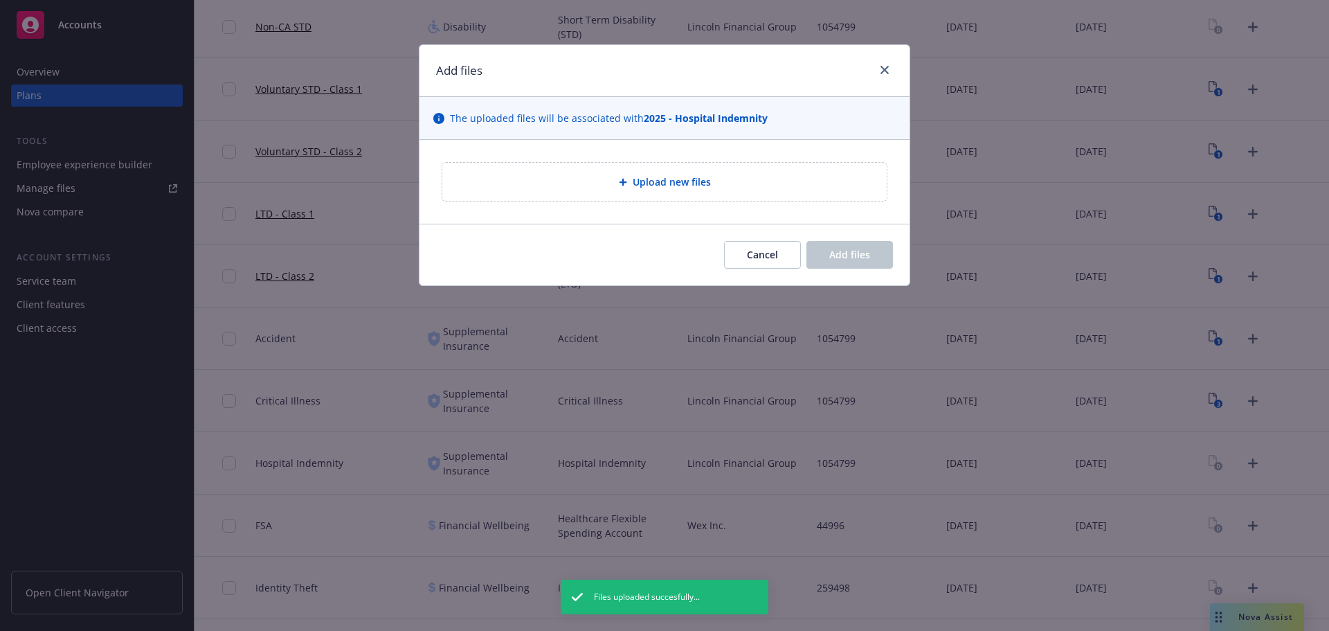
click at [623, 195] on div "Upload new files" at bounding box center [664, 182] width 445 height 38
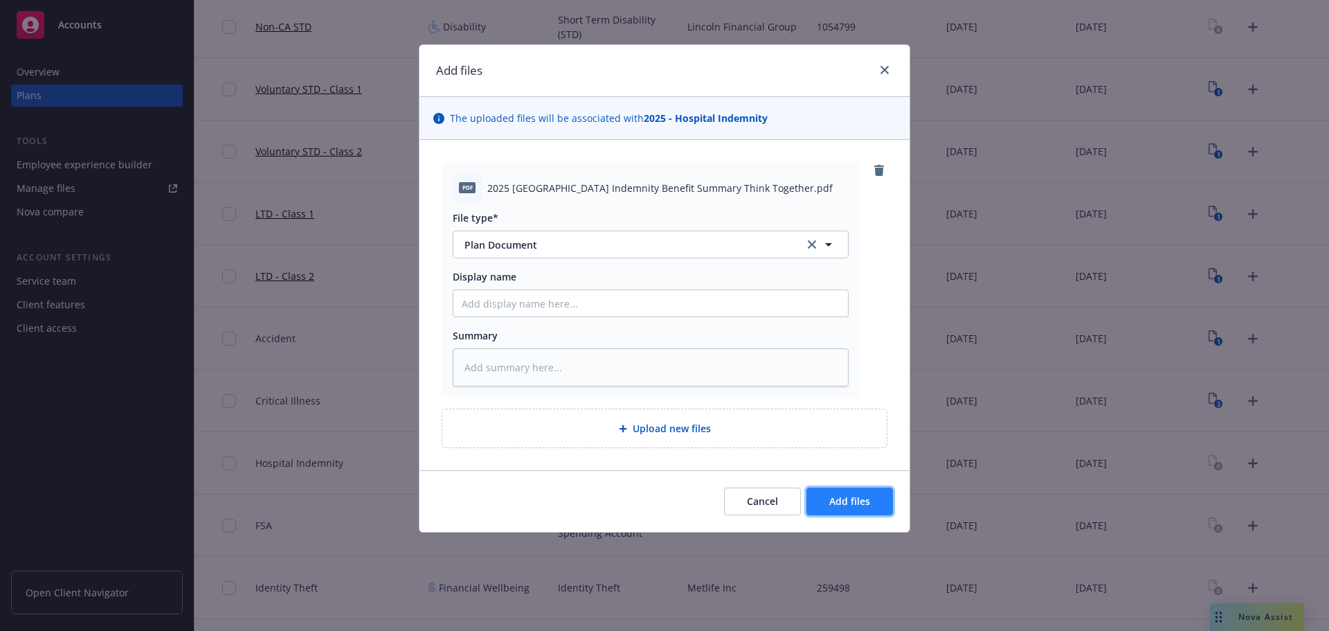
click at [883, 496] on button "Add files" at bounding box center [850, 501] width 87 height 28
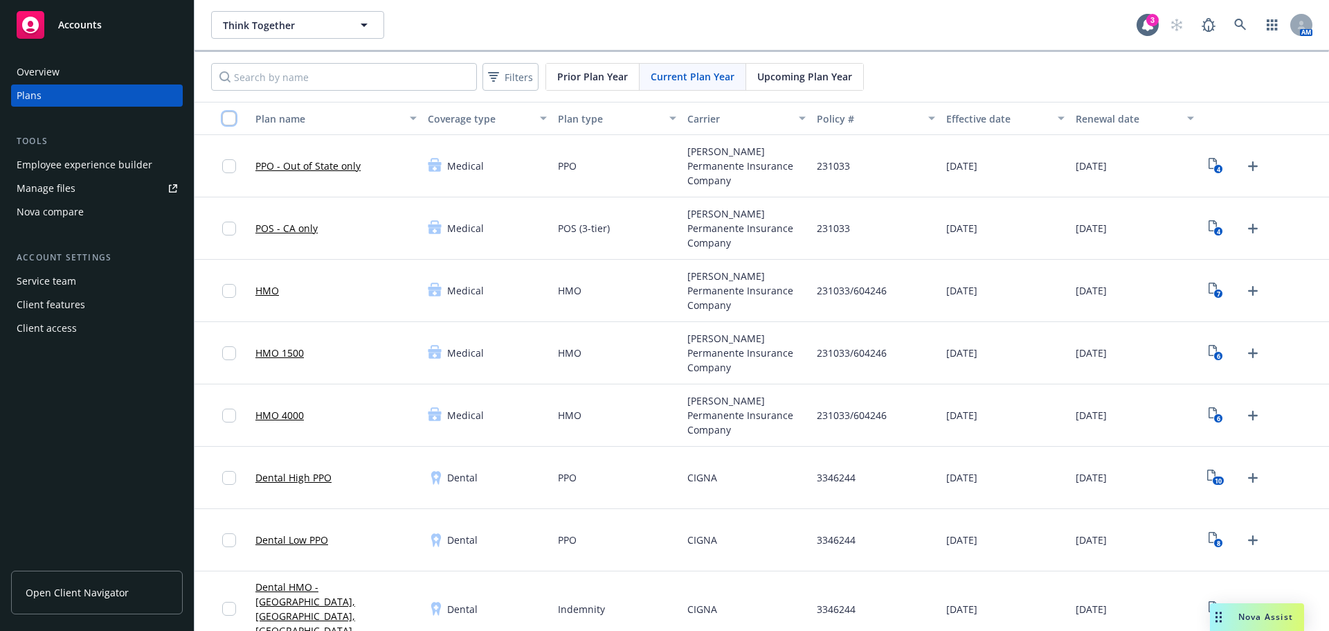
drag, startPoint x: 235, startPoint y: 119, endPoint x: 246, endPoint y: 132, distance: 16.2
click at [235, 119] on input "checkbox" at bounding box center [229, 118] width 14 height 14
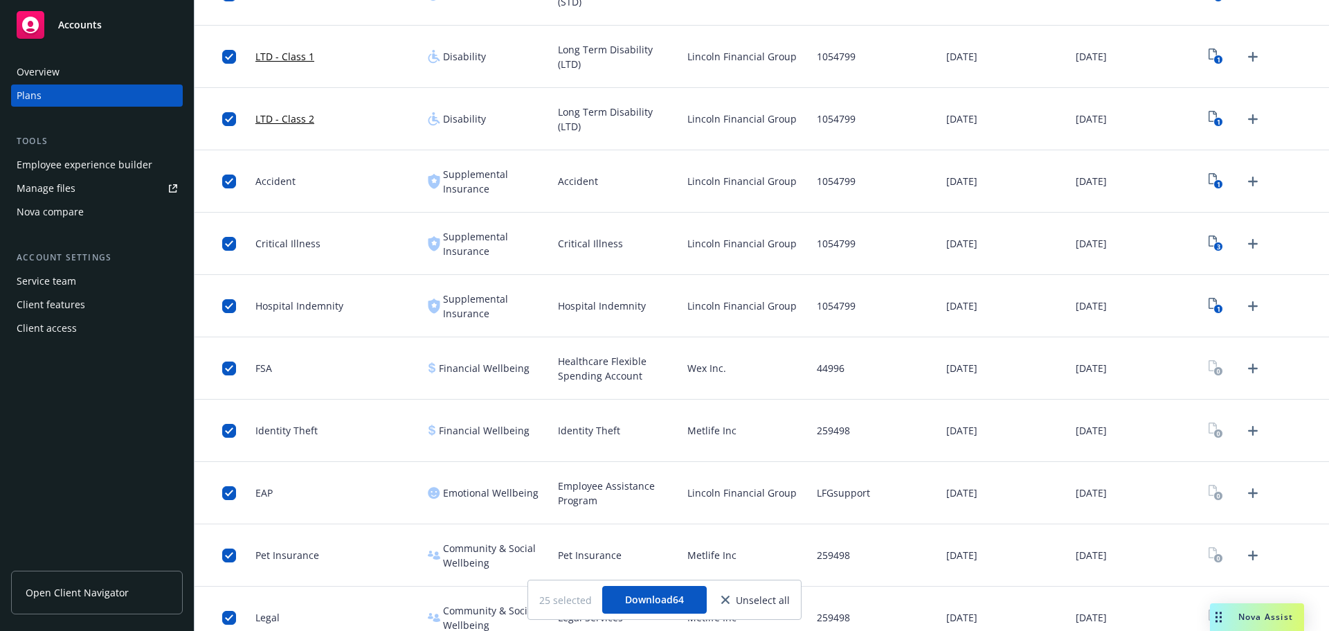
scroll to position [1062, 0]
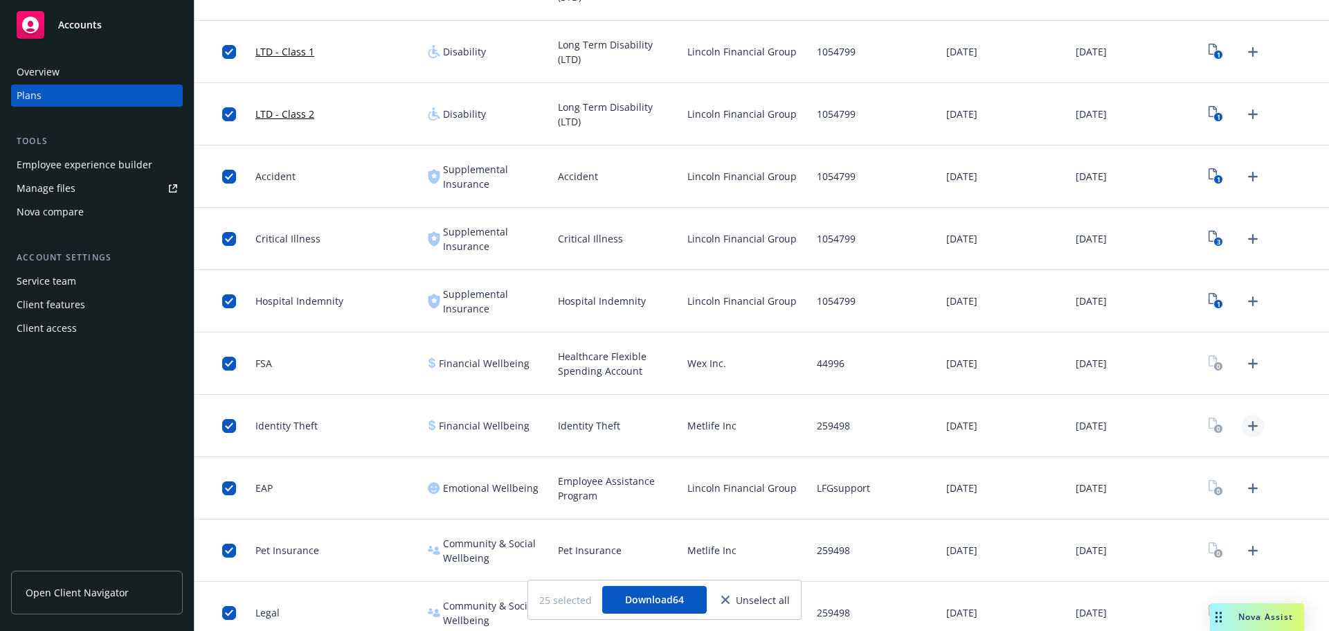
click at [1249, 405] on div at bounding box center [1264, 426] width 129 height 62
click at [1248, 418] on icon "Upload Plan Documents" at bounding box center [1253, 426] width 17 height 17
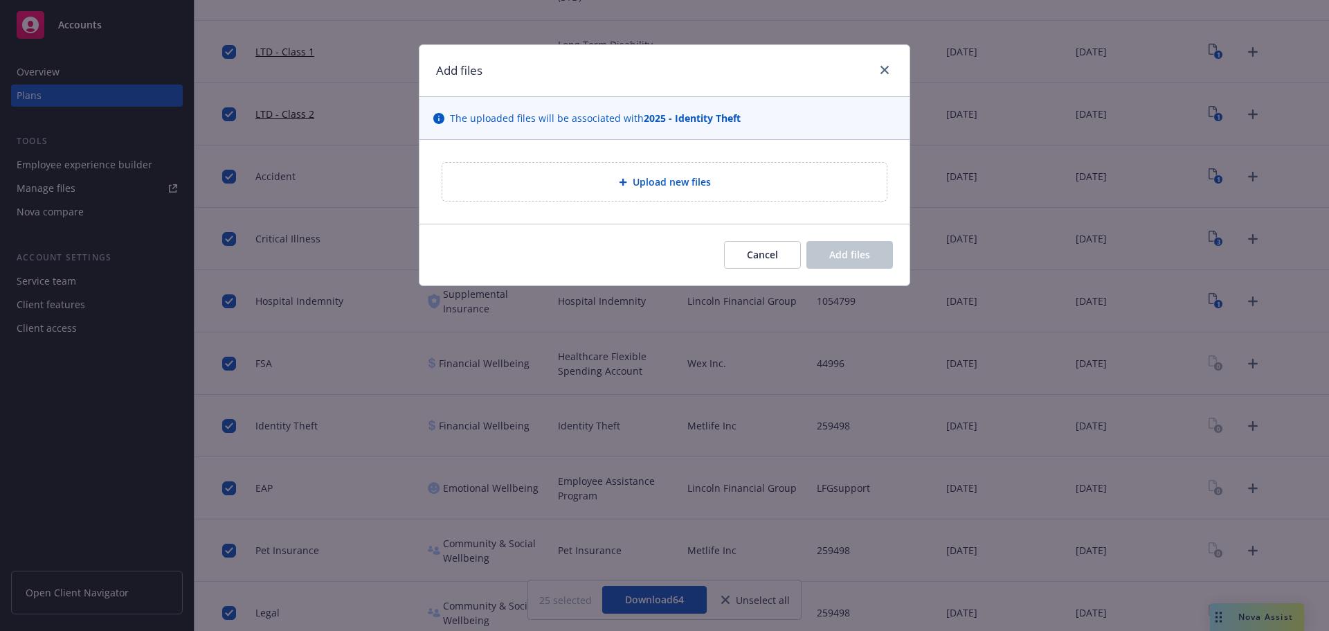
click at [686, 182] on span "Upload new files" at bounding box center [672, 181] width 78 height 15
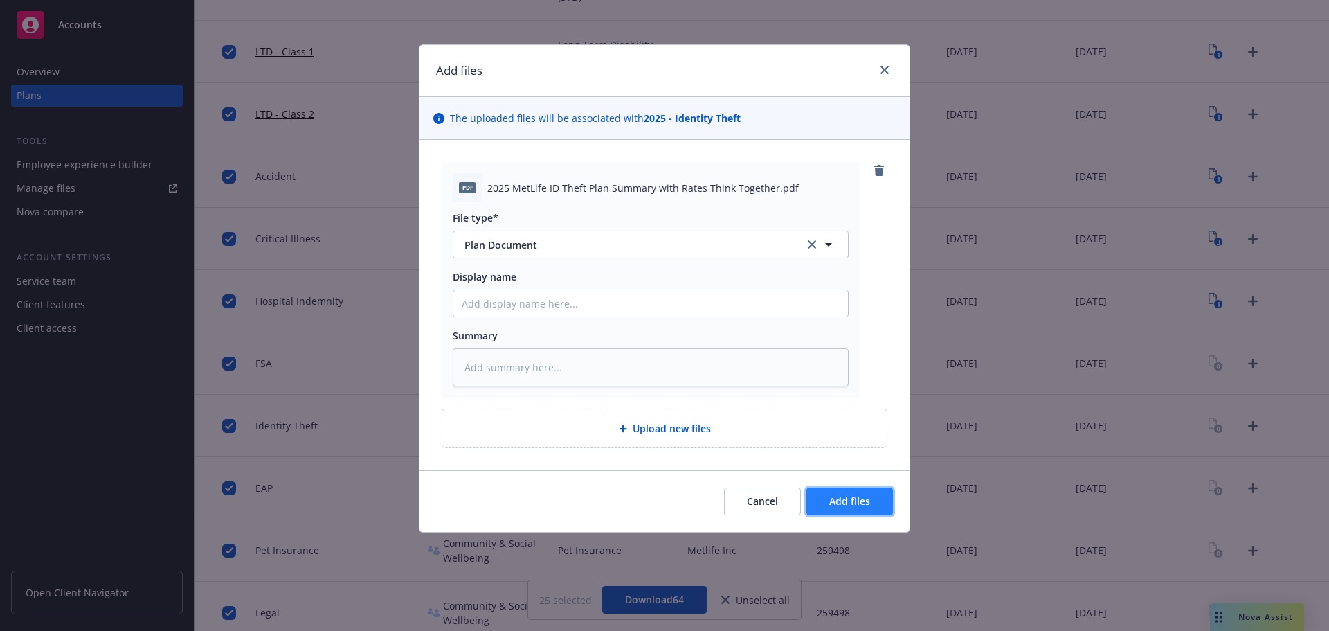
click at [876, 496] on button "Add files" at bounding box center [850, 501] width 87 height 28
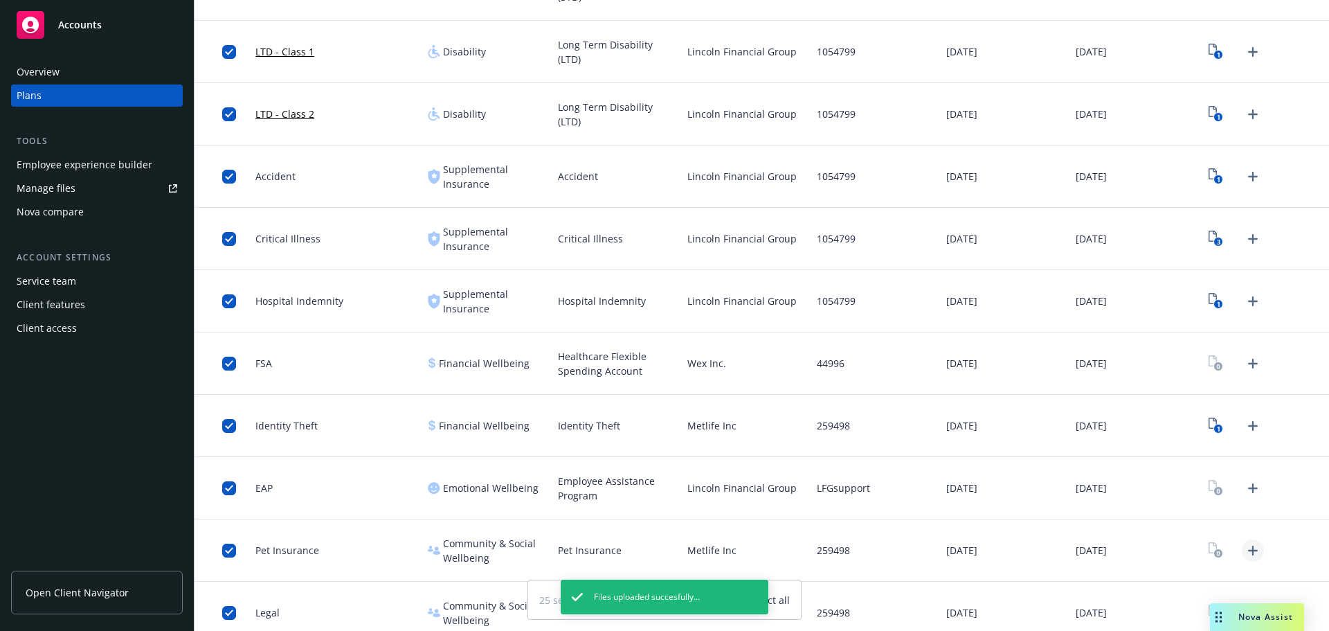
click at [1245, 542] on icon "Upload Plan Documents" at bounding box center [1253, 550] width 17 height 17
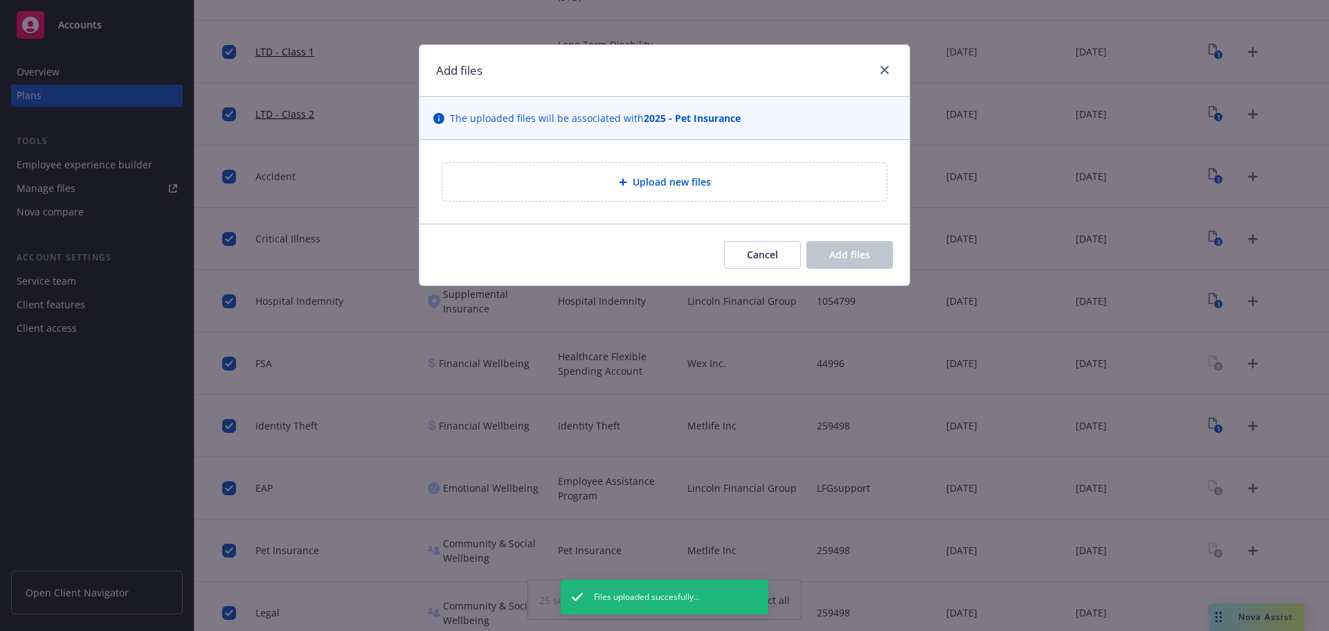
click at [694, 190] on div "Upload new files" at bounding box center [665, 182] width 422 height 16
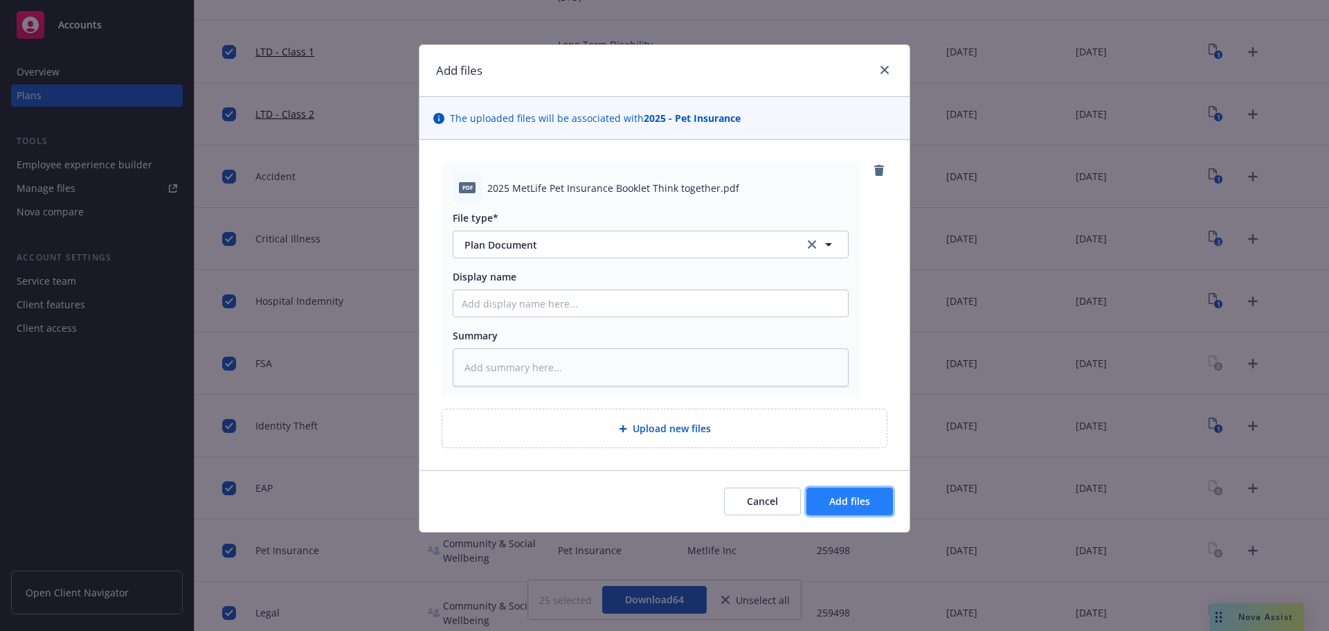
click at [872, 496] on button "Add files" at bounding box center [850, 501] width 87 height 28
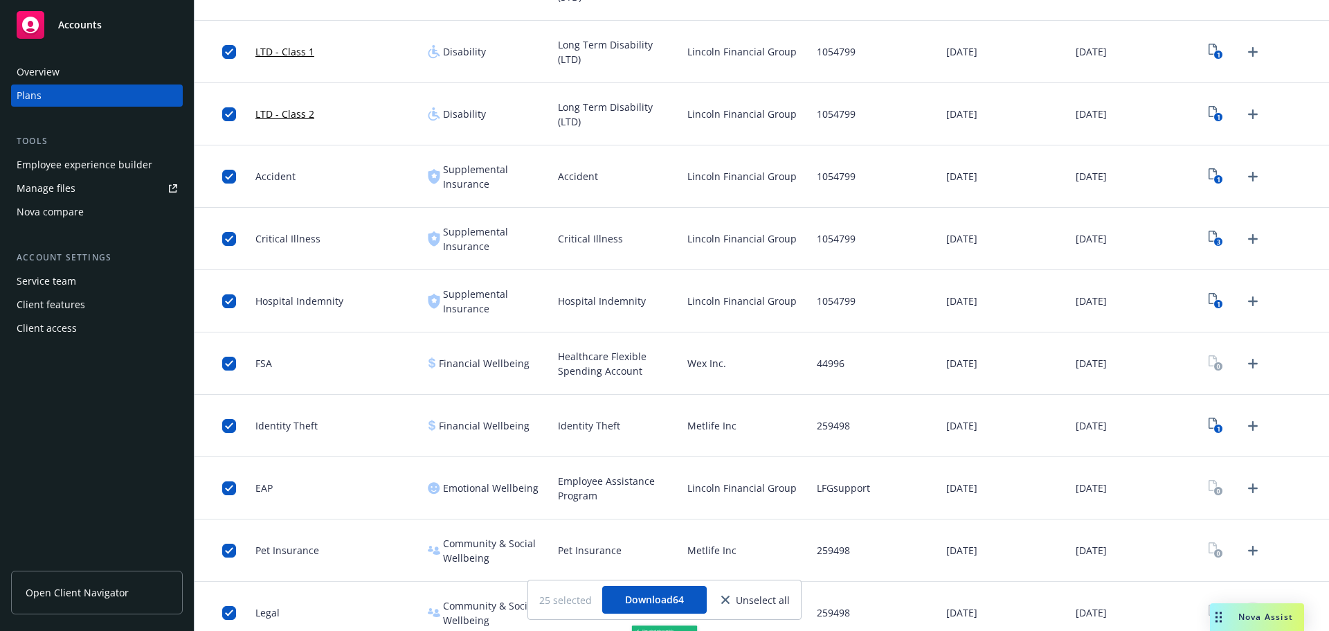
click at [1245, 604] on icon "Upload Plan Documents" at bounding box center [1253, 612] width 17 height 17
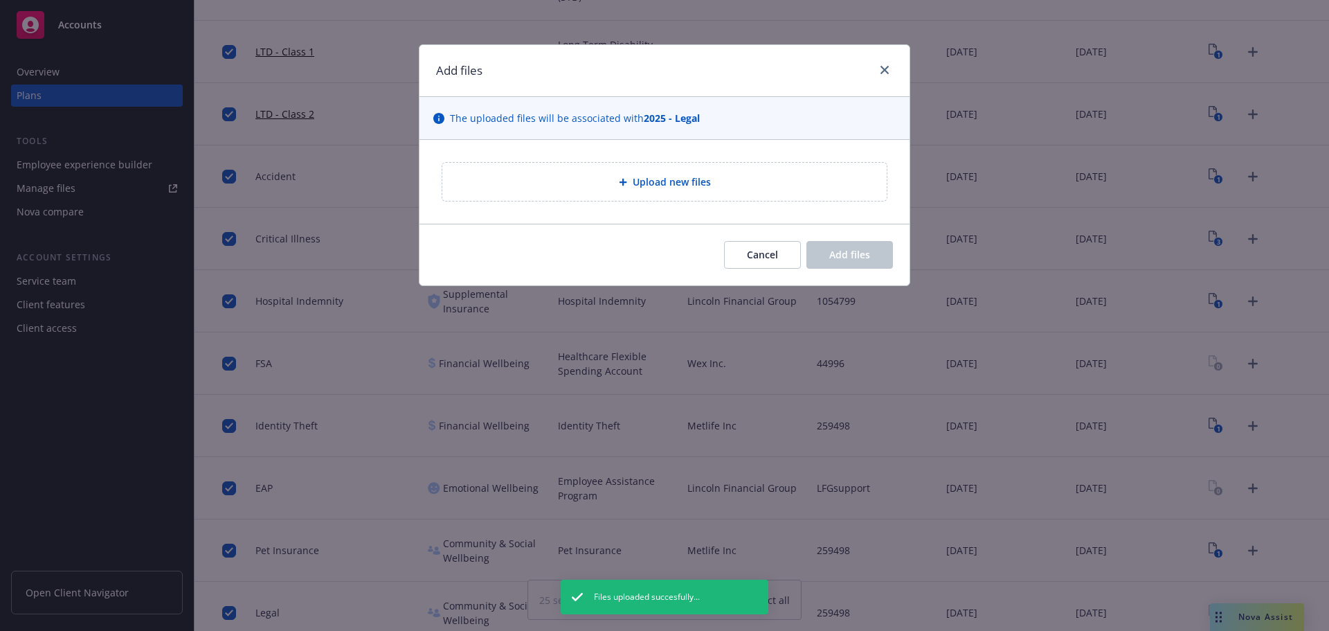
click at [616, 210] on div "Upload new files" at bounding box center [665, 182] width 490 height 84
click at [616, 204] on div "Upload new files" at bounding box center [665, 182] width 490 height 84
click at [616, 195] on div "Upload new files" at bounding box center [664, 182] width 445 height 38
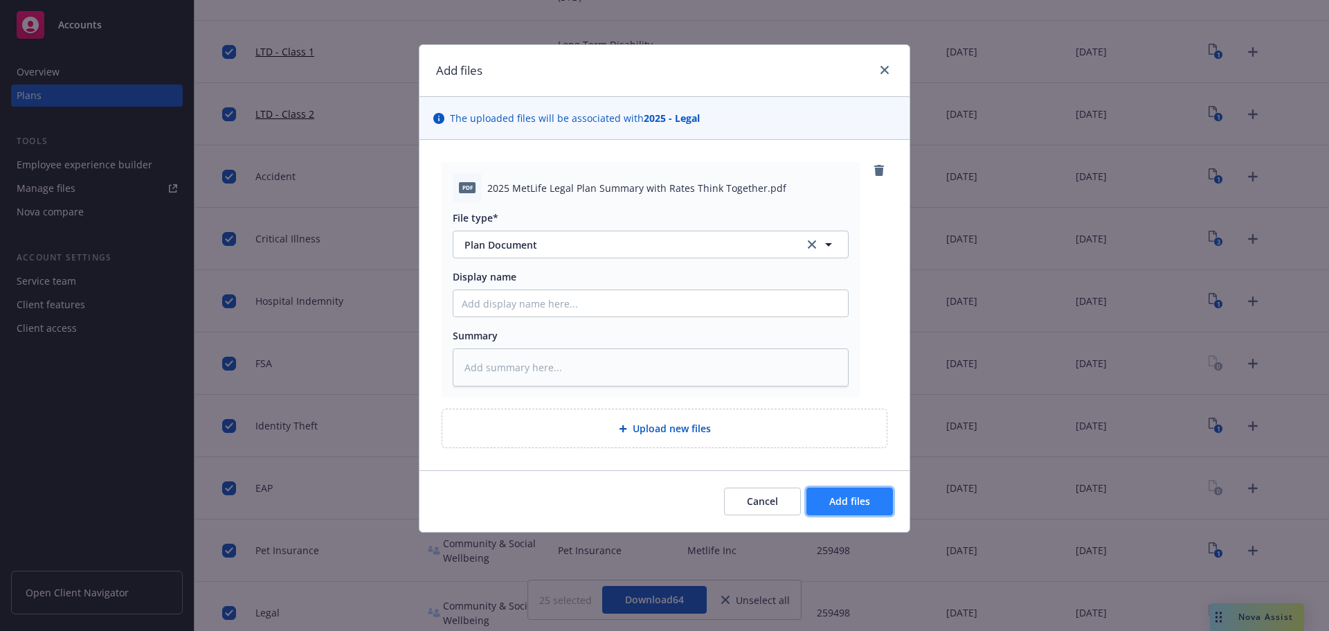
click at [828, 497] on button "Add files" at bounding box center [850, 501] width 87 height 28
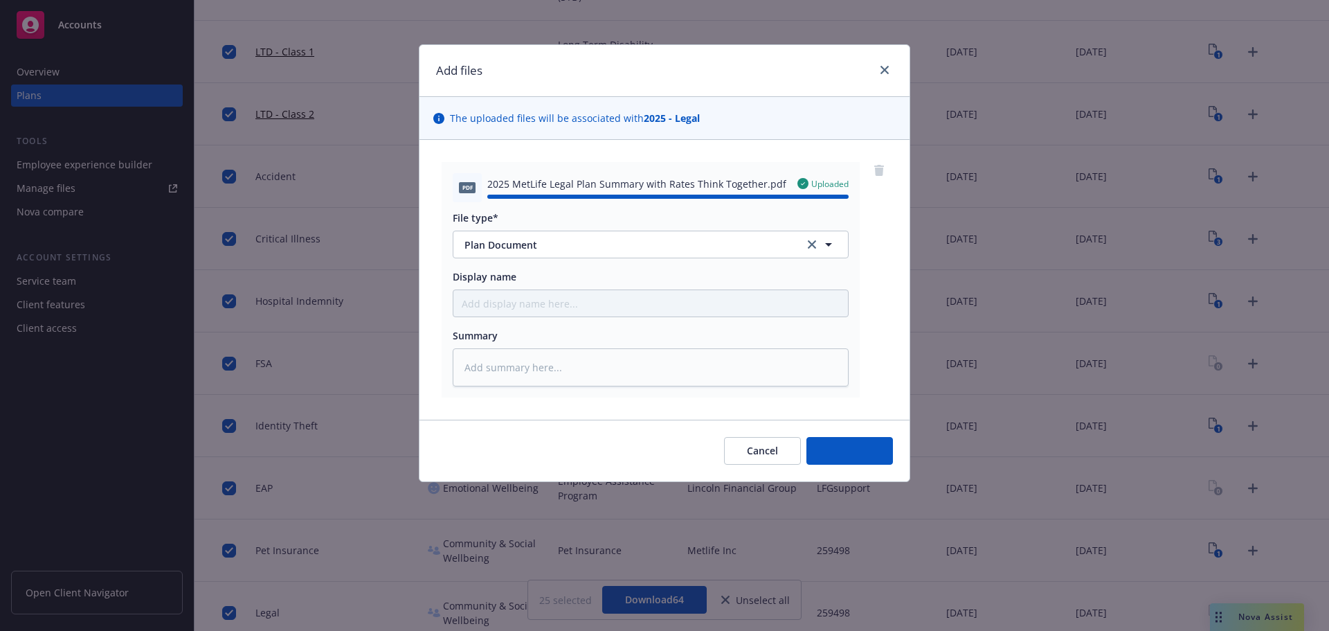
type textarea "x"
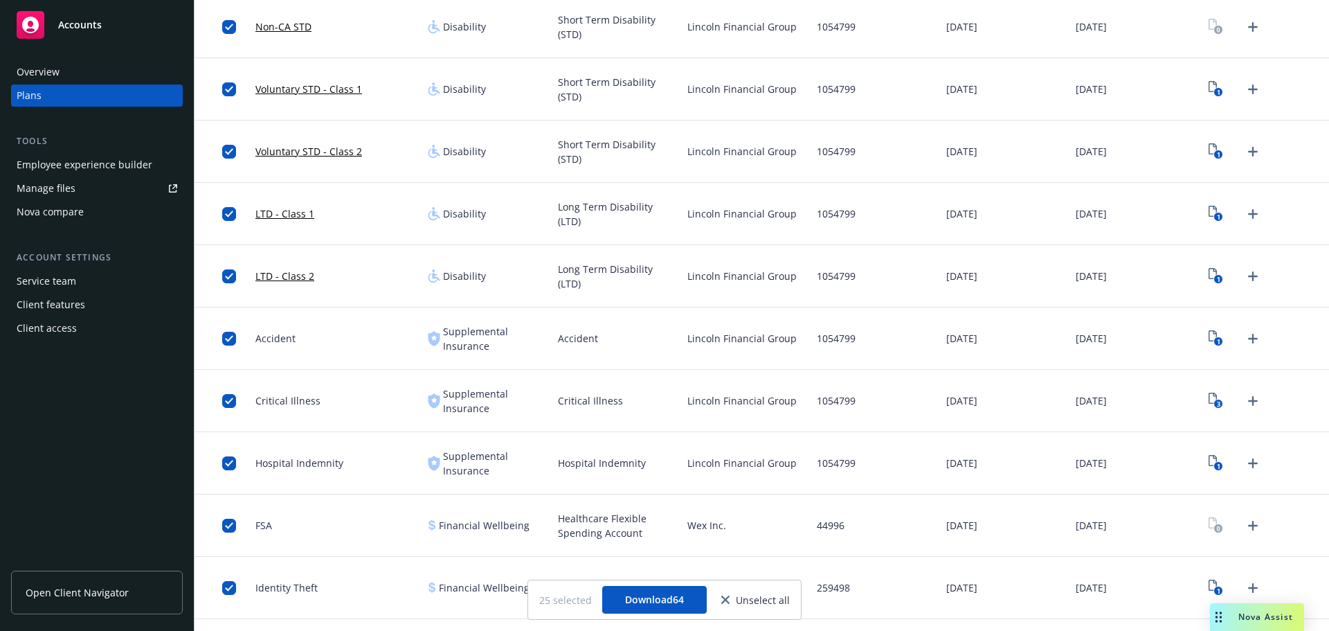
scroll to position [1039, 0]
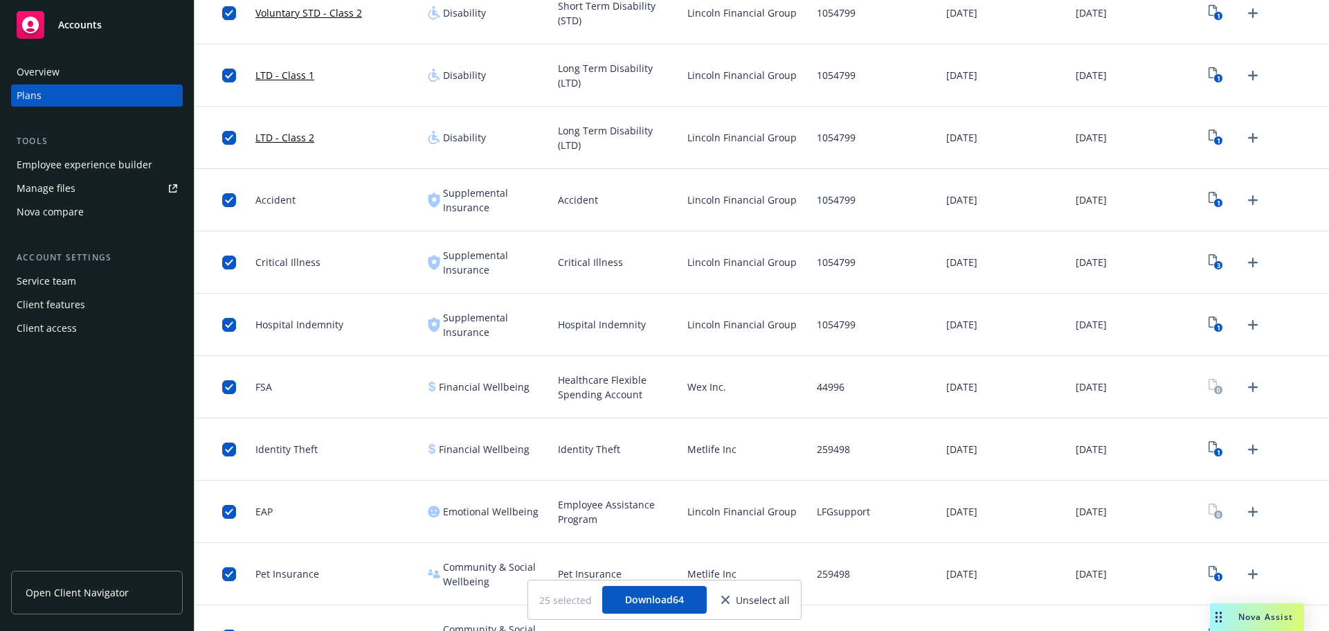
click at [893, 427] on div "259498" at bounding box center [876, 449] width 129 height 62
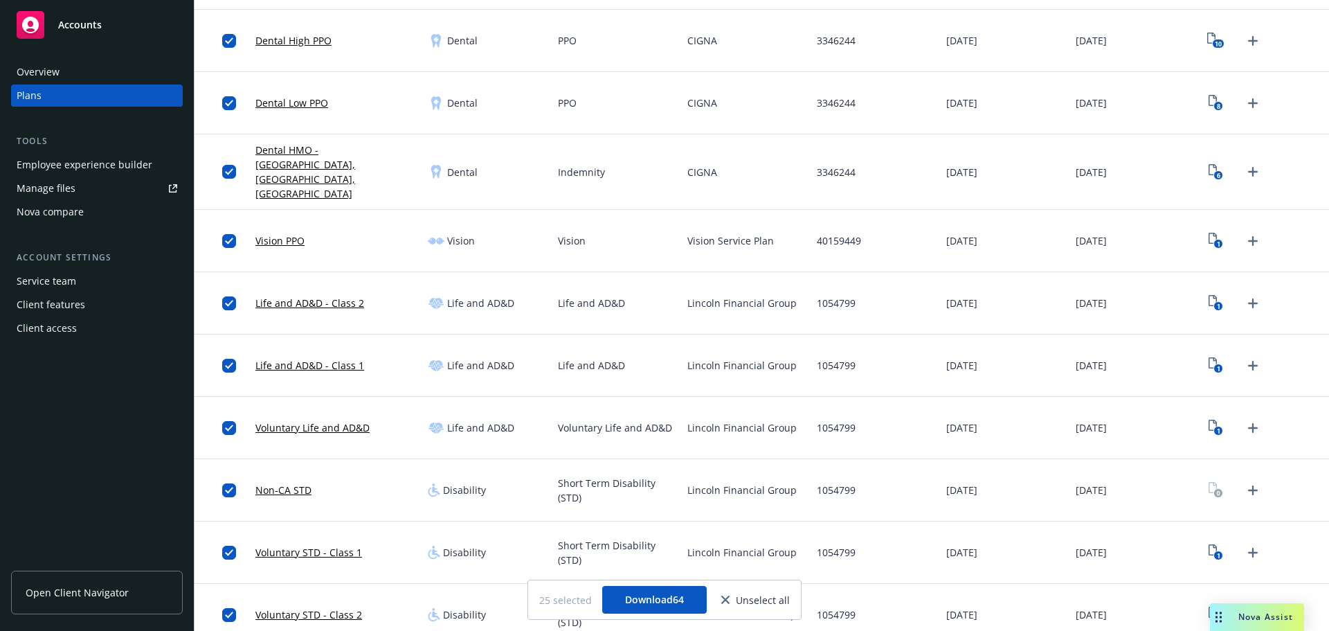
scroll to position [508, 0]
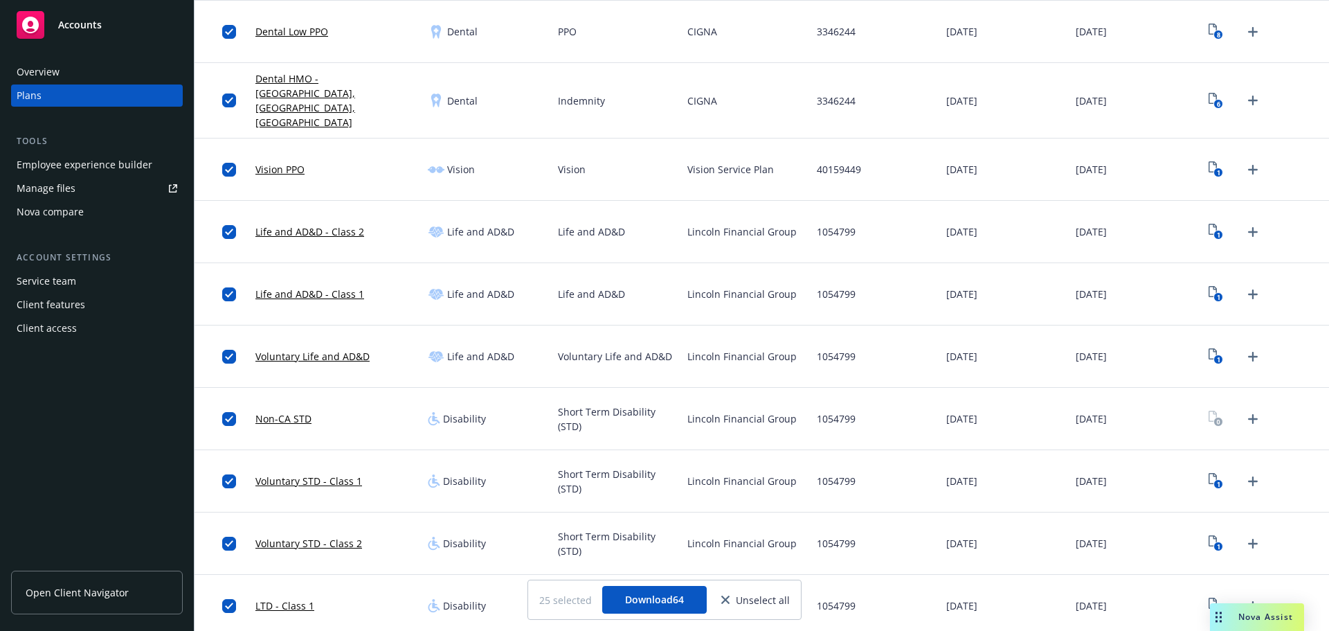
click at [699, 411] on span "Lincoln Financial Group" at bounding box center [742, 418] width 109 height 15
copy span "Lincoln"
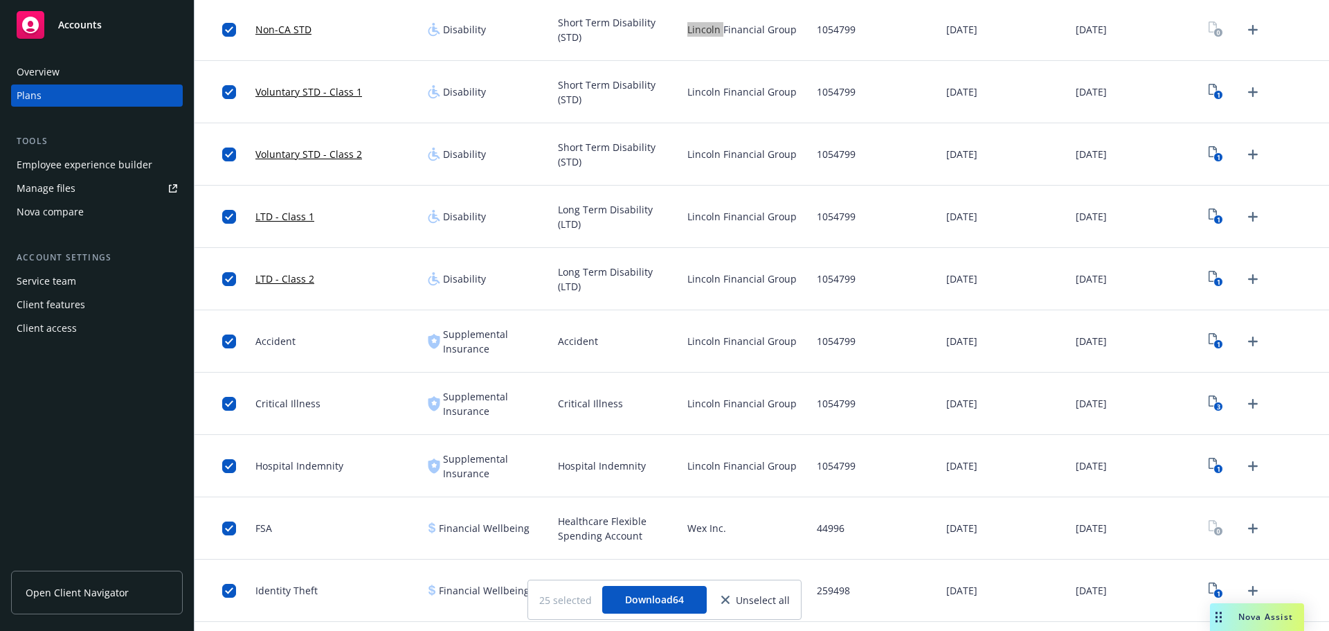
scroll to position [1062, 0]
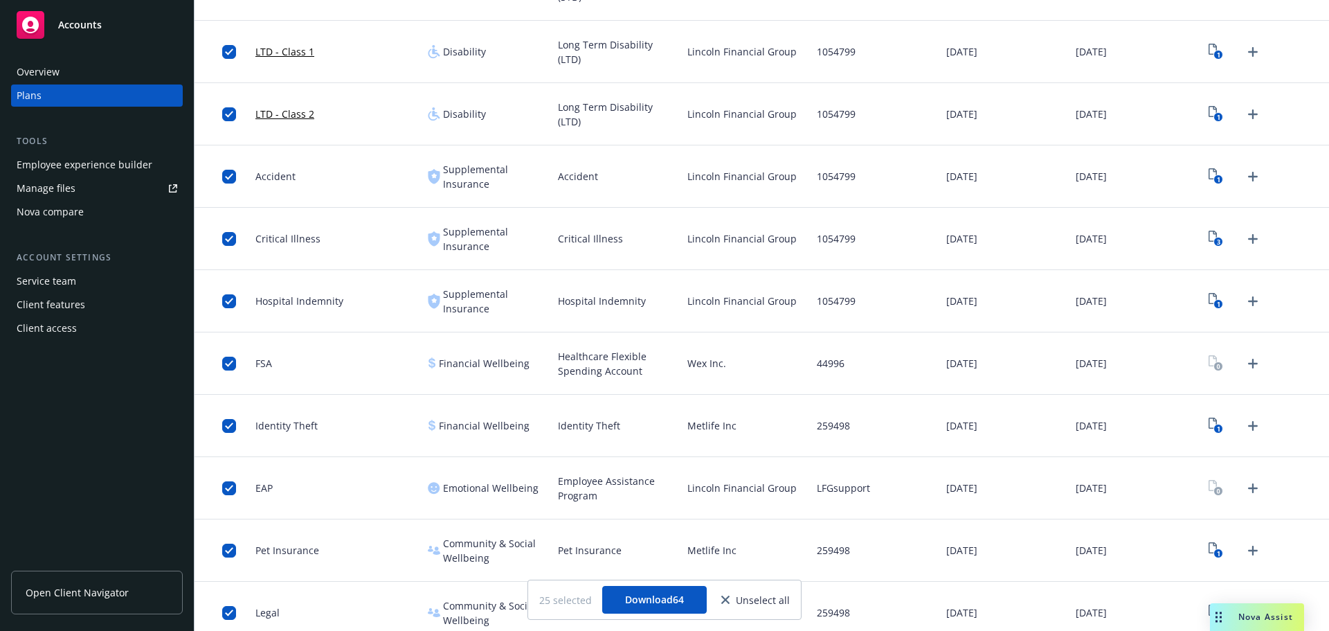
click at [701, 356] on span "Wex Inc." at bounding box center [707, 363] width 39 height 15
click at [693, 356] on span "Wex Inc." at bounding box center [707, 363] width 39 height 15
copy span "Wex"
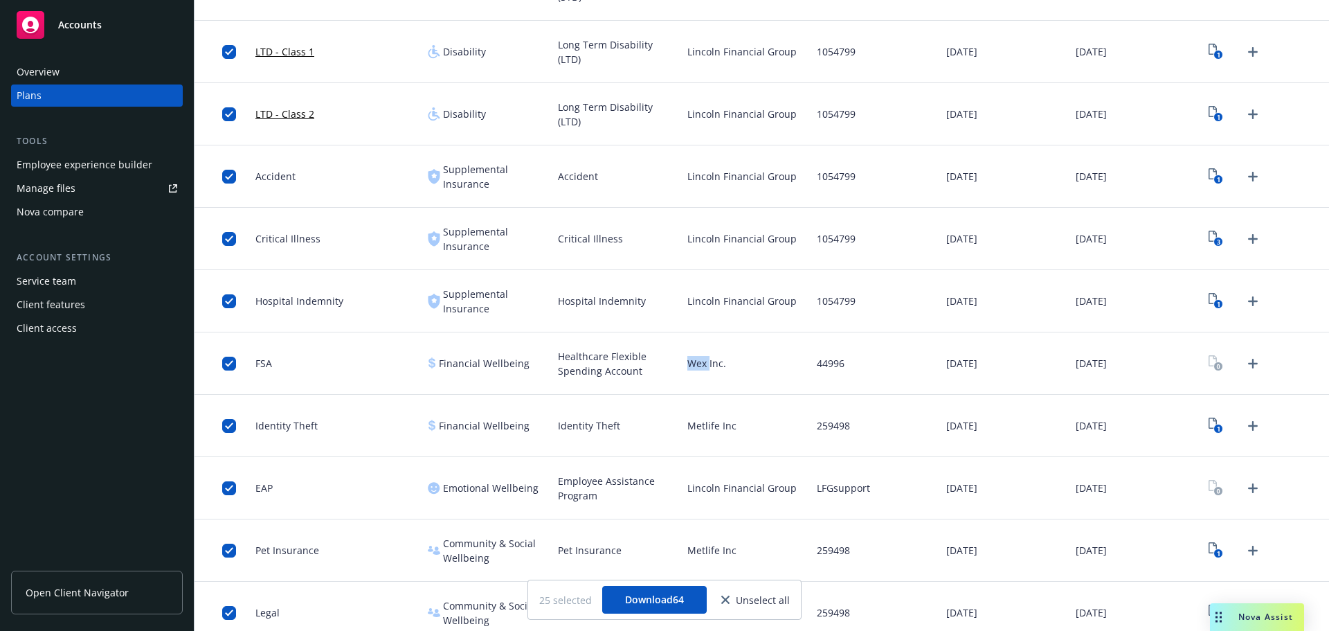
click at [699, 481] on span "Lincoln Financial Group" at bounding box center [742, 488] width 109 height 15
copy span "Lincoln"
